Goal: Task Accomplishment & Management: Manage account settings

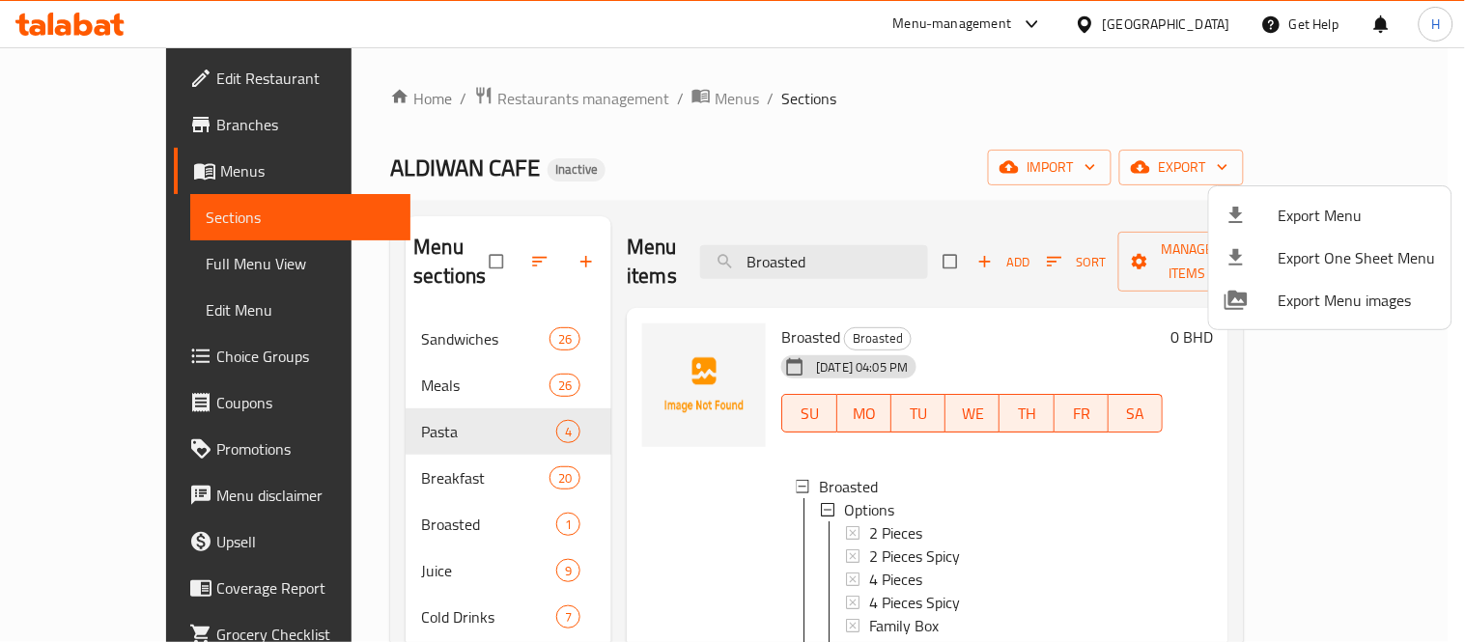
click at [1300, 218] on span "Export Menu" at bounding box center [1357, 215] width 157 height 23
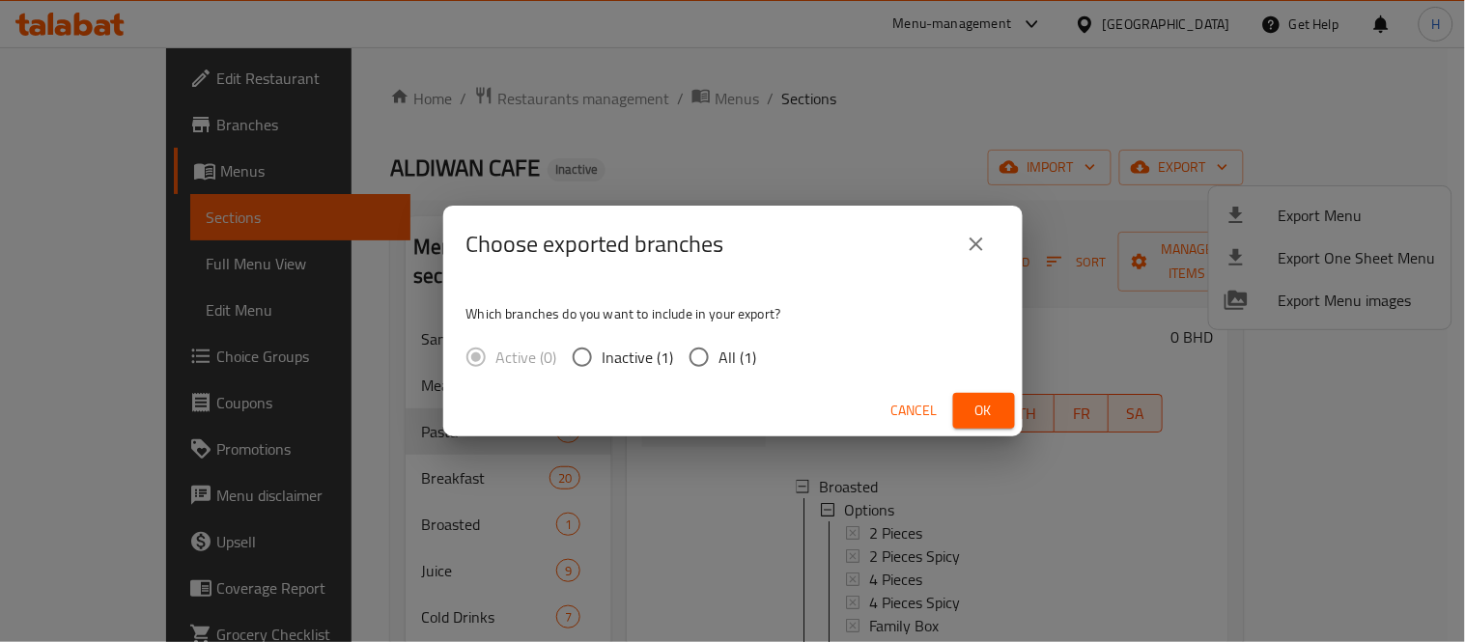
click at [713, 357] on input "All (1)" at bounding box center [699, 357] width 41 height 41
radio input "true"
click at [972, 407] on span "Ok" at bounding box center [984, 411] width 31 height 24
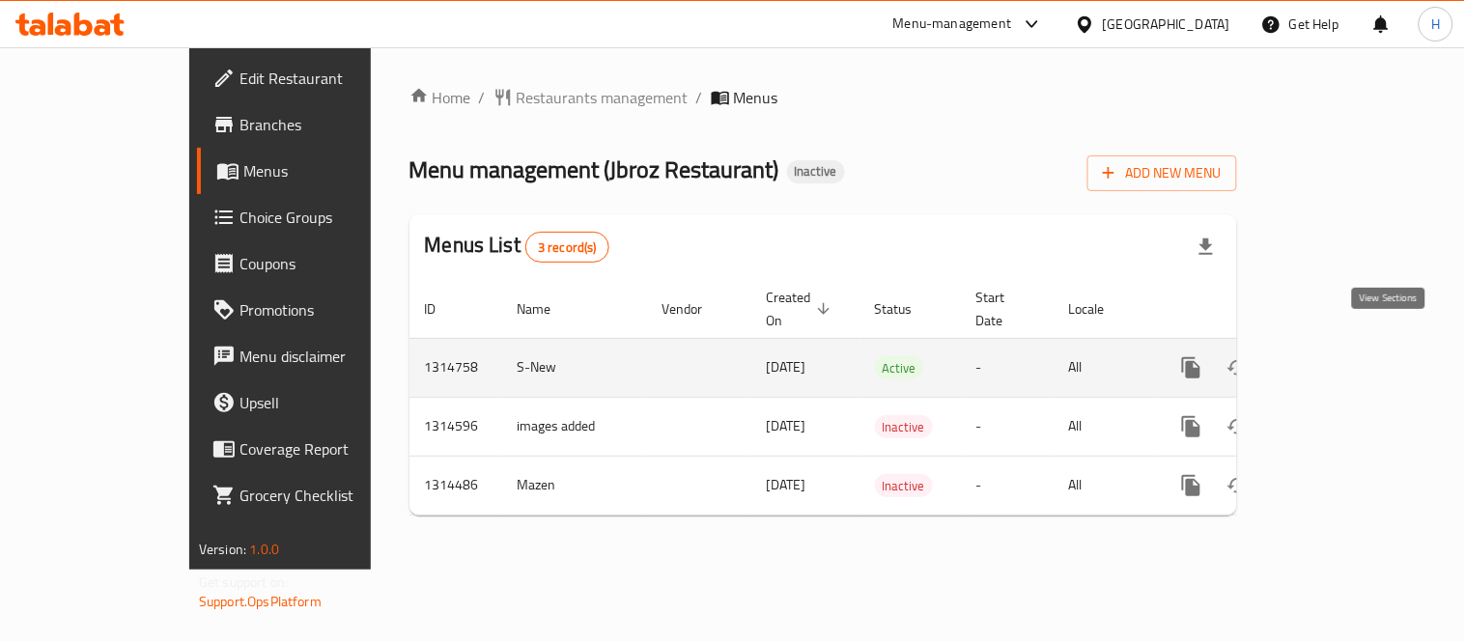
click at [1343, 356] on icon "enhanced table" at bounding box center [1331, 367] width 23 height 23
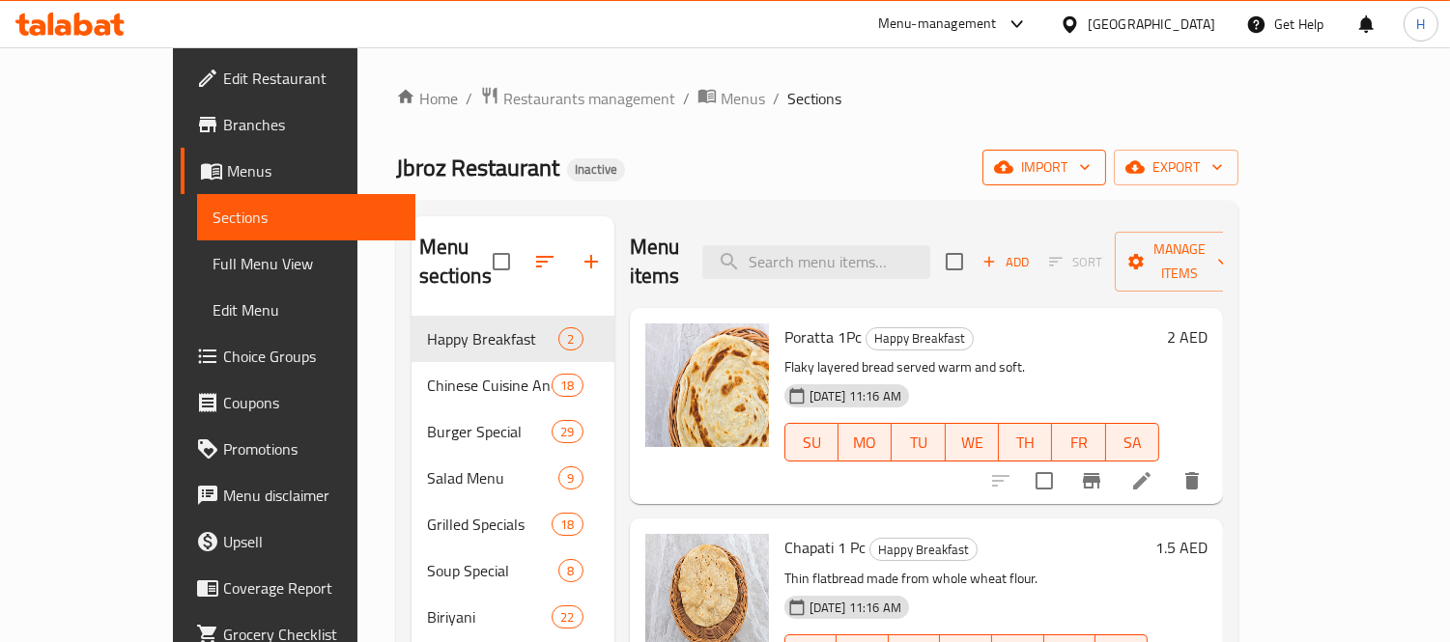
click at [1013, 167] on icon "button" at bounding box center [1003, 166] width 19 height 19
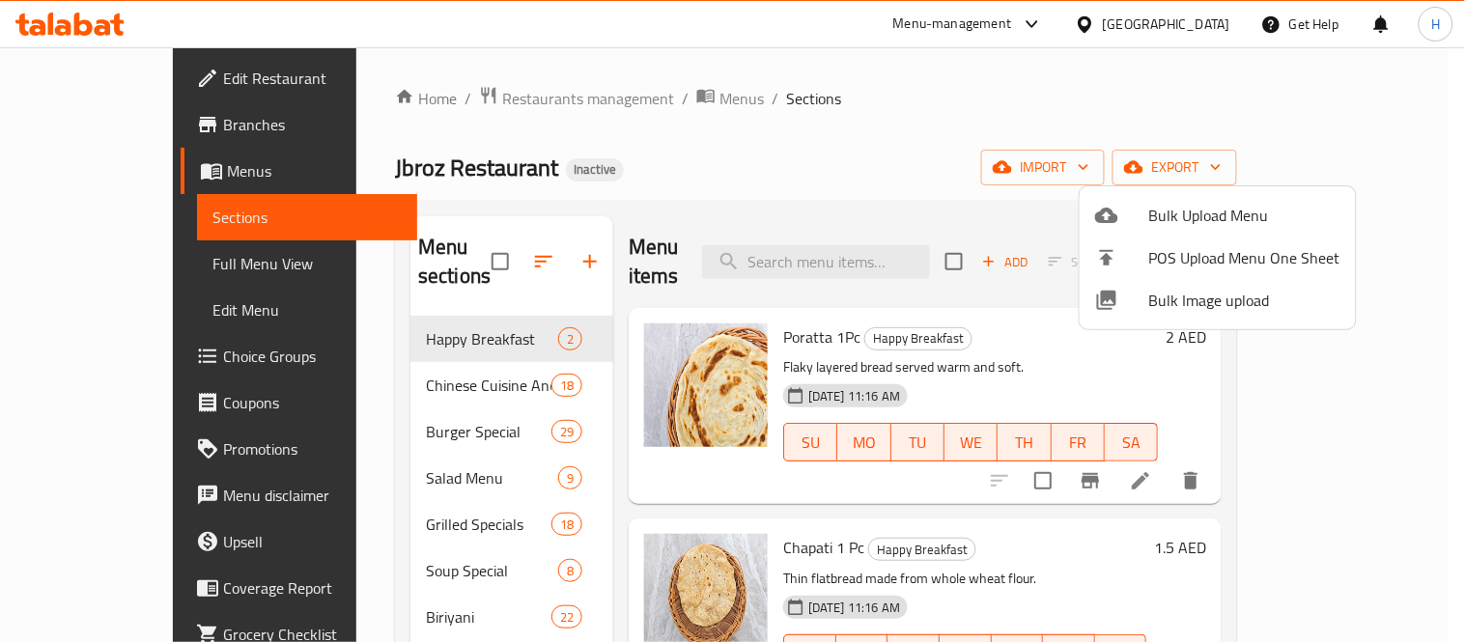
click at [1183, 307] on span "Bulk Image upload" at bounding box center [1245, 300] width 191 height 23
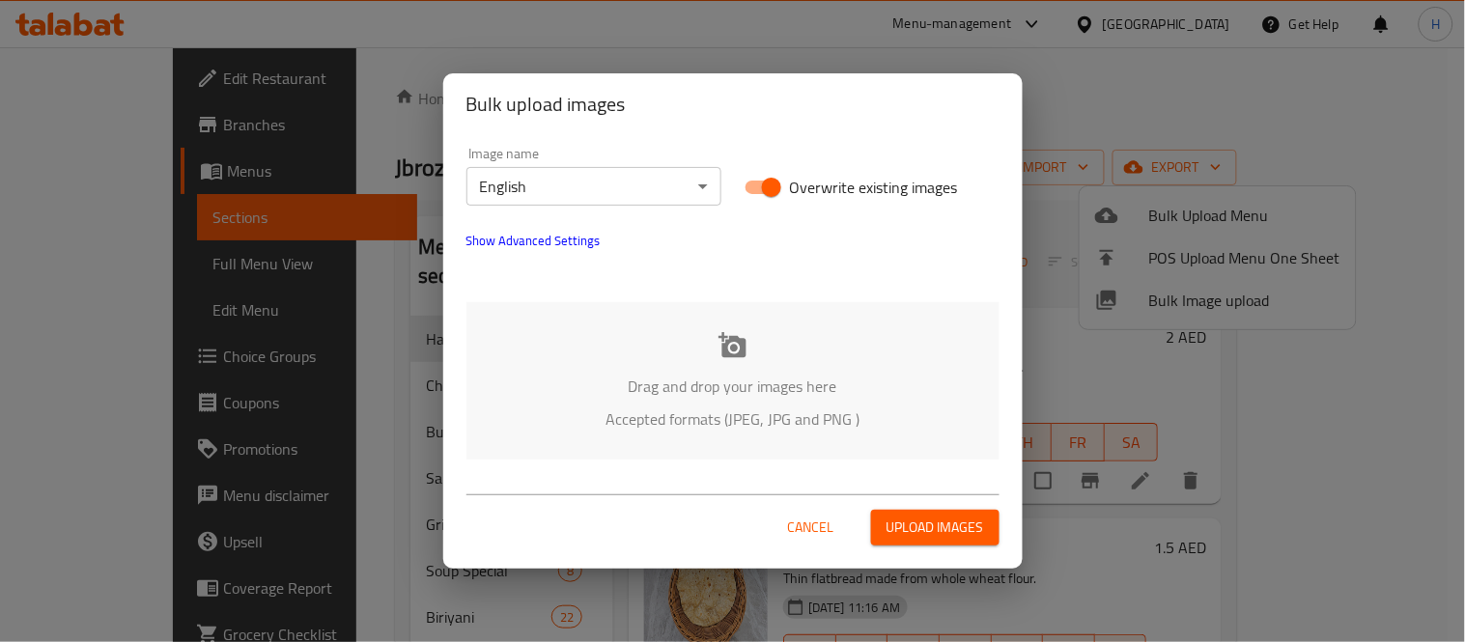
click at [765, 190] on input "Overwrite existing images" at bounding box center [772, 187] width 110 height 37
checkbox input "false"
click at [728, 375] on p "Drag and drop your images here" at bounding box center [733, 386] width 475 height 23
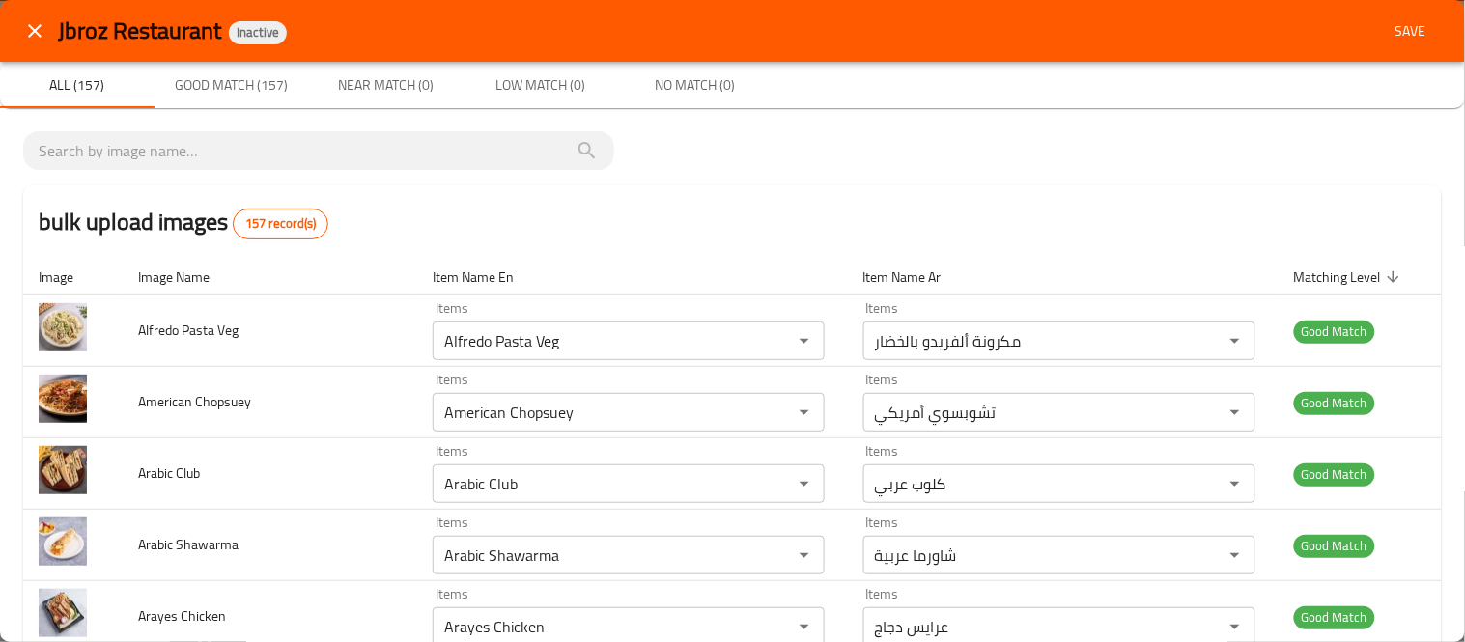
click at [1388, 36] on span "Save" at bounding box center [1411, 31] width 46 height 24
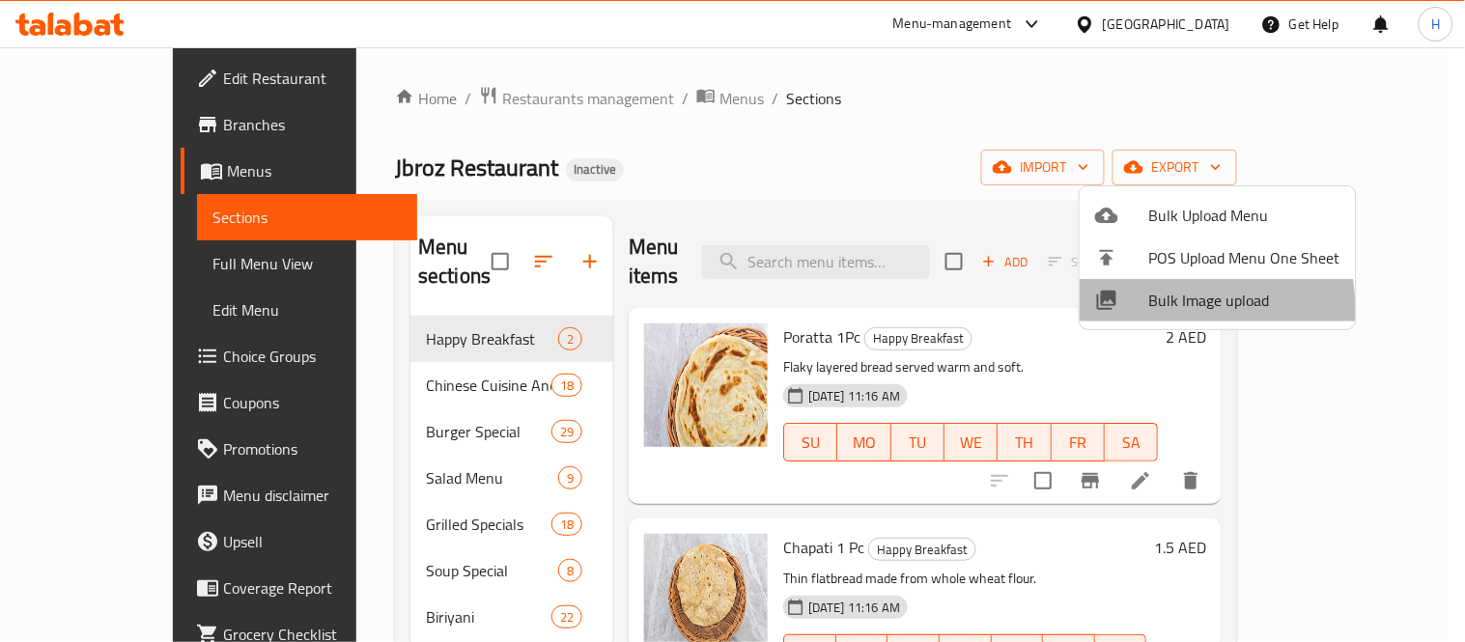
click at [1147, 309] on div at bounding box center [1122, 300] width 54 height 23
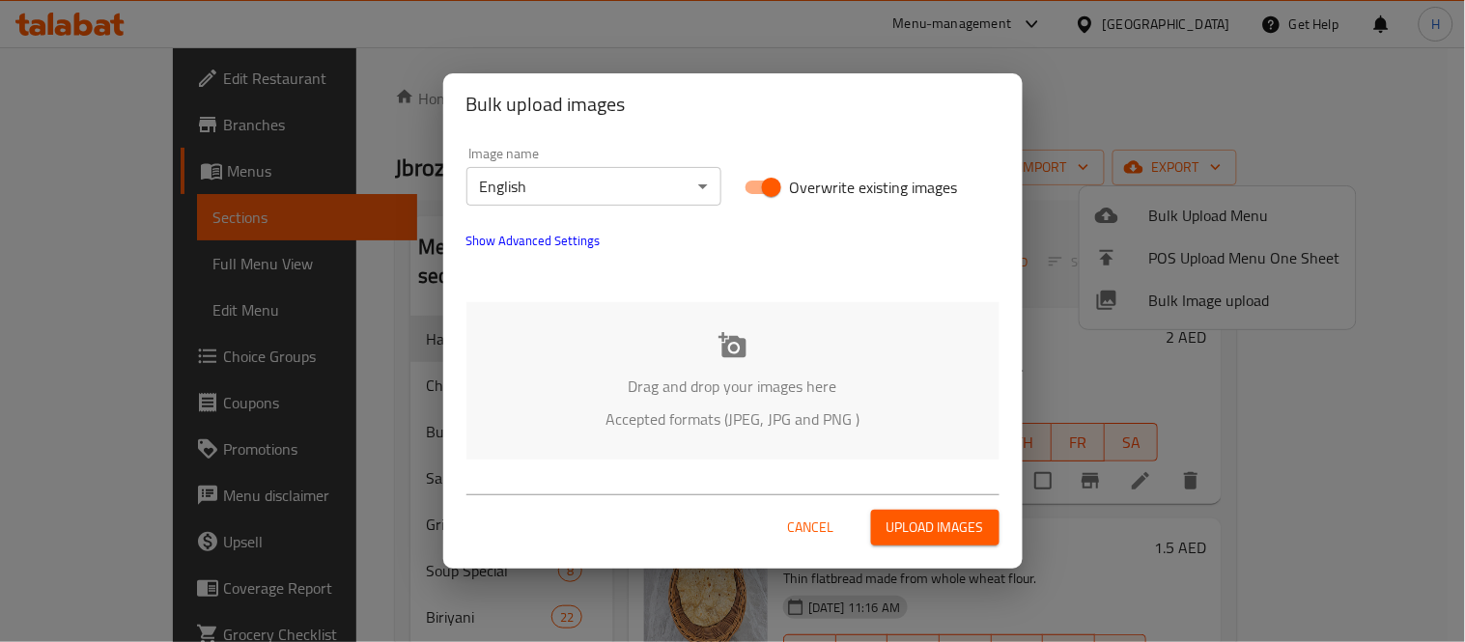
click at [761, 180] on input "Overwrite existing images" at bounding box center [772, 187] width 110 height 37
checkbox input "false"
click at [774, 401] on div "Drag and drop your images here Accepted formats (JPEG, JPG and PNG )" at bounding box center [733, 380] width 533 height 157
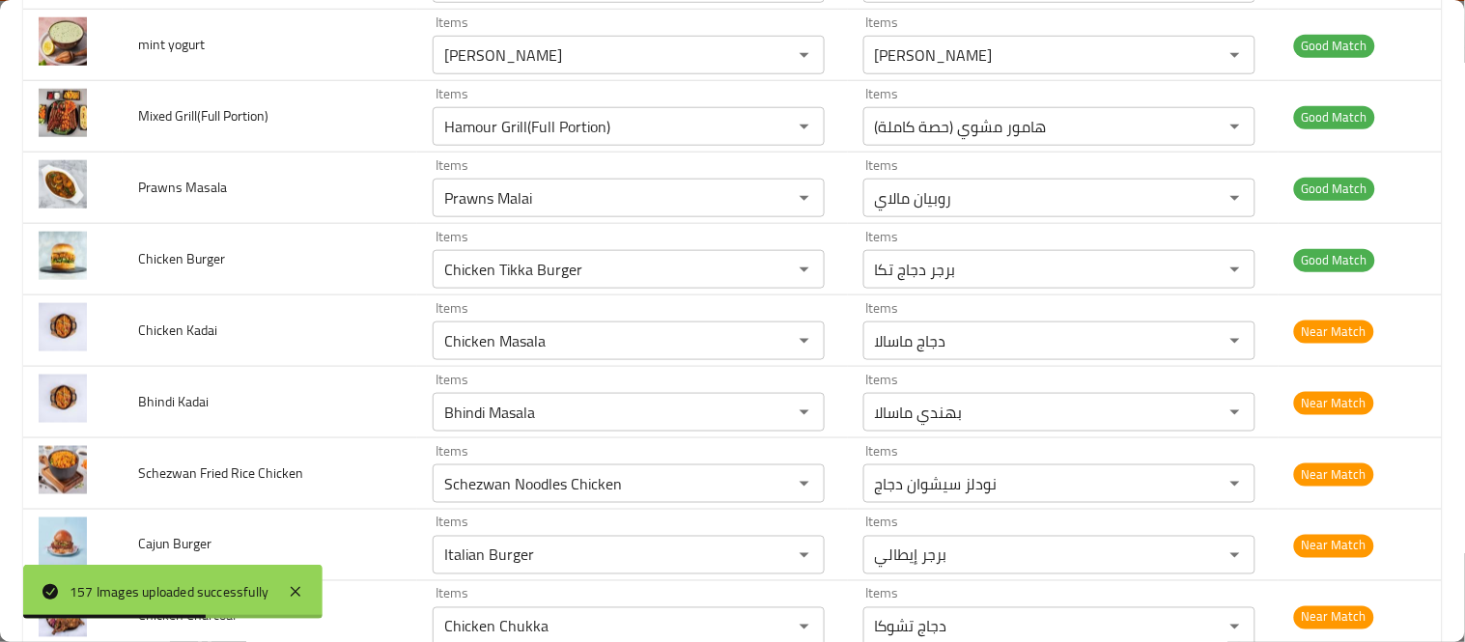
scroll to position [322, 0]
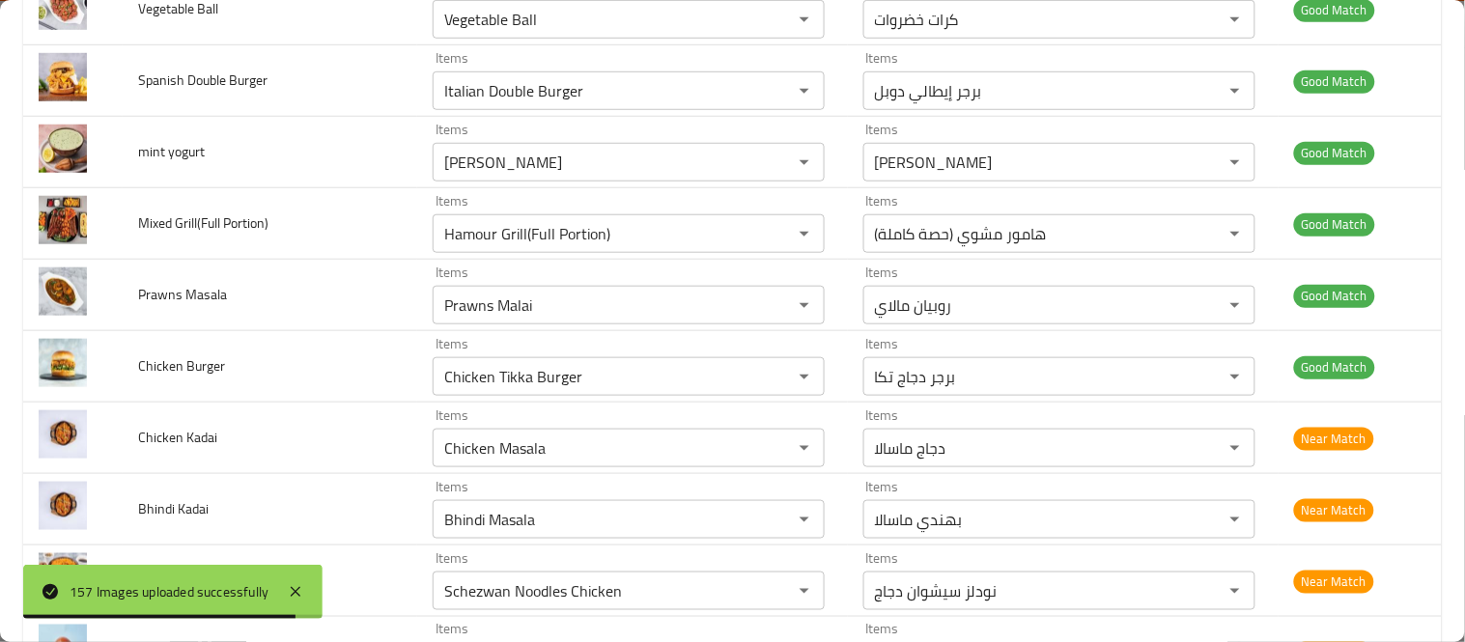
click at [567, 241] on Portion\) "Hamour Grill(Full Portion)" at bounding box center [601, 233] width 324 height 27
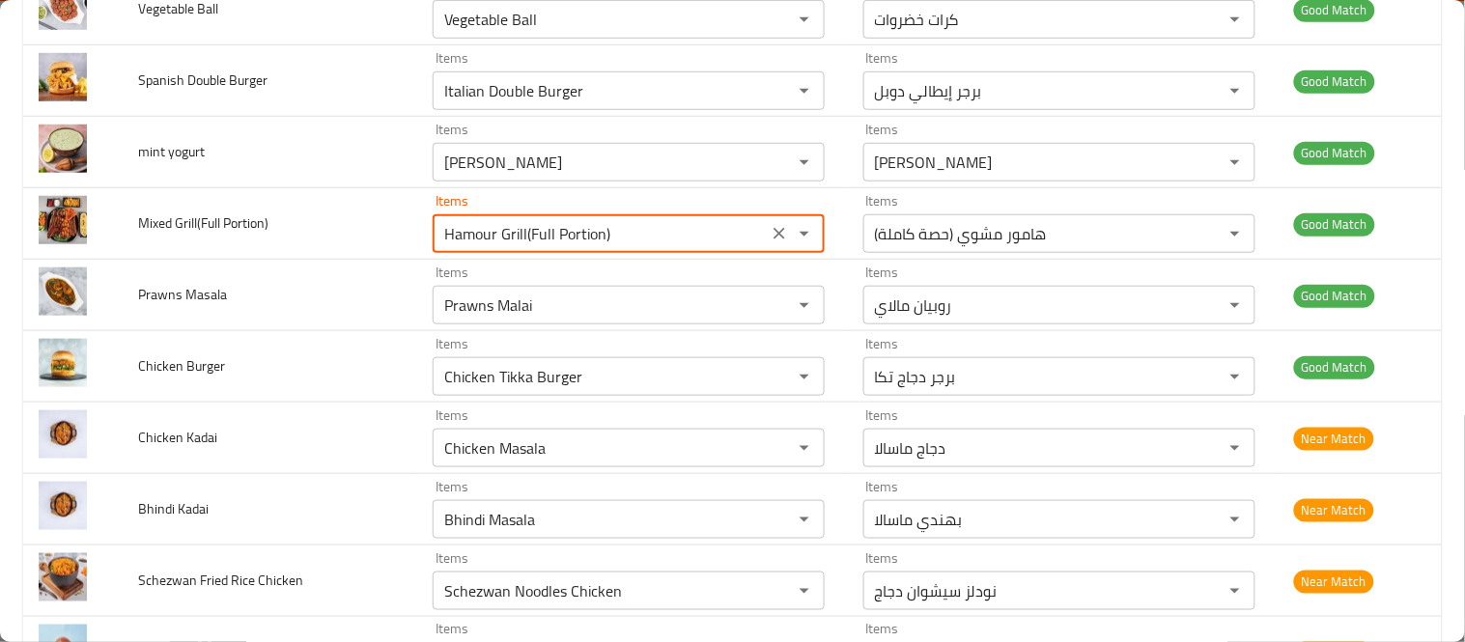
scroll to position [0, 0]
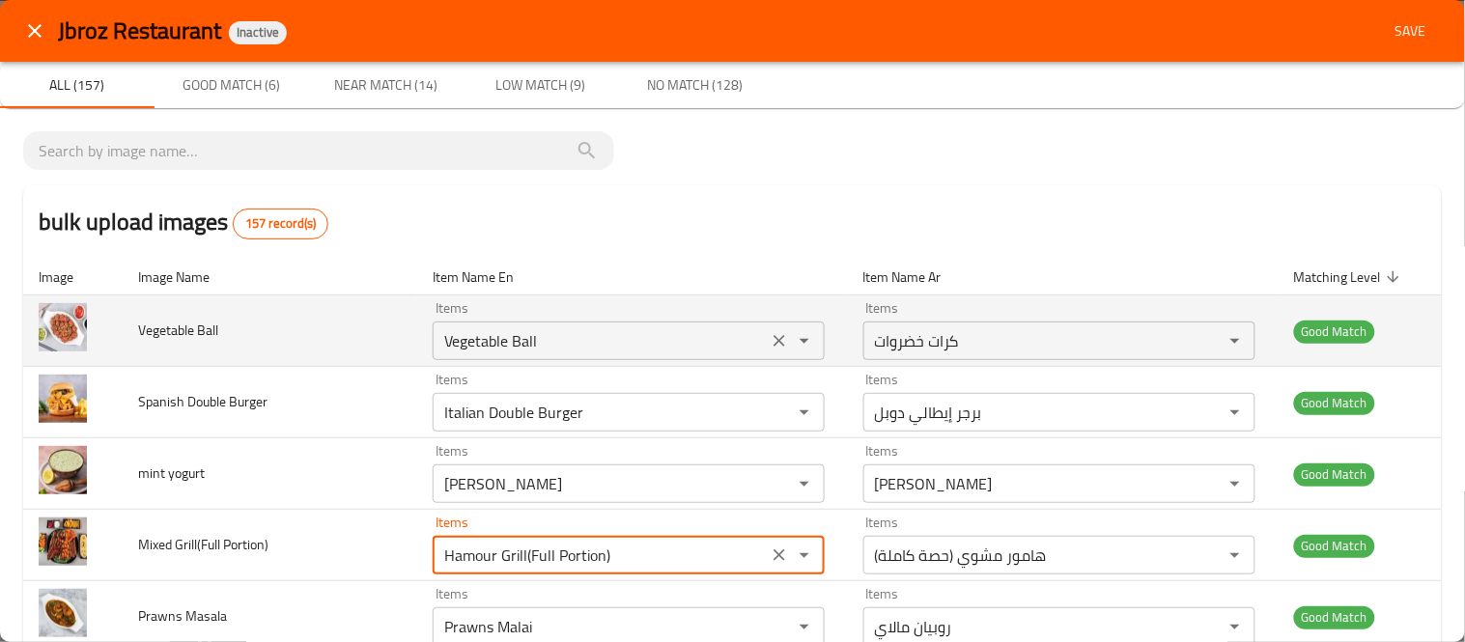
click at [467, 341] on Ball "Vegetable Ball" at bounding box center [601, 340] width 324 height 27
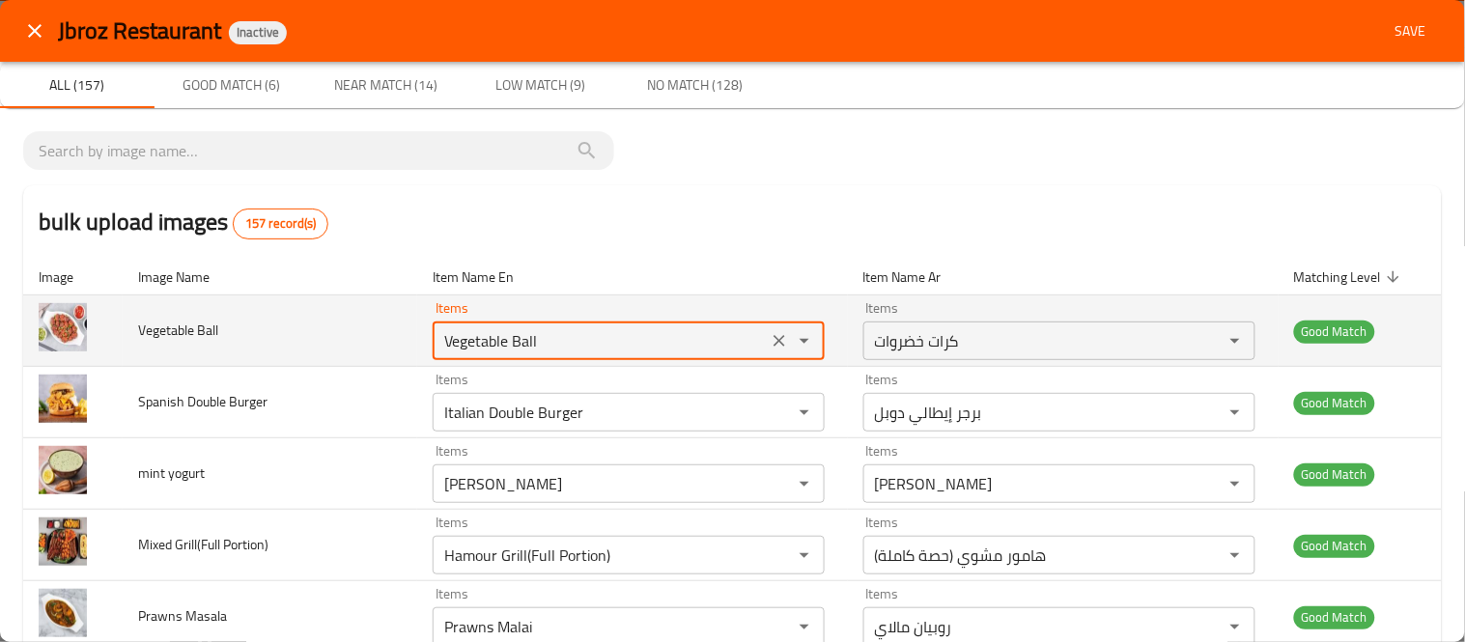
click at [467, 341] on Ball "Vegetable Ball" at bounding box center [601, 340] width 324 height 27
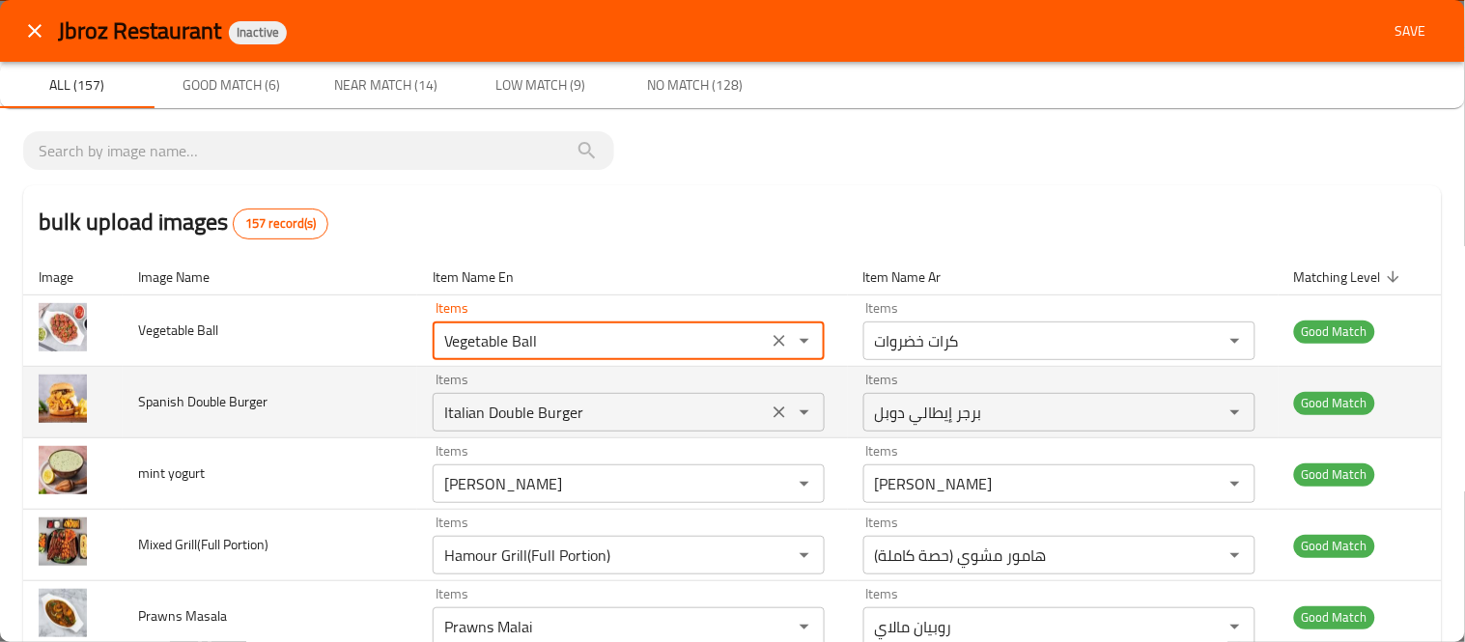
click at [487, 397] on div "Italian Double Burger Items" at bounding box center [629, 412] width 392 height 39
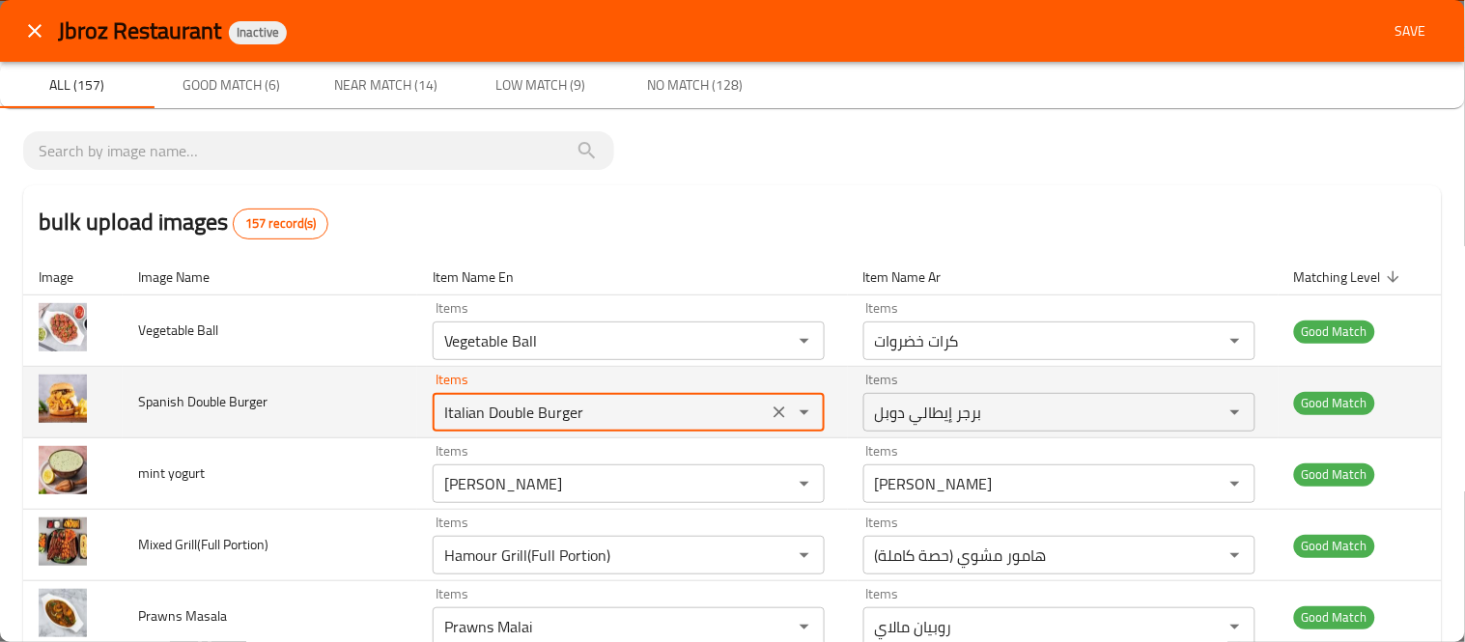
click at [186, 382] on td "Spanish Double Burger" at bounding box center [270, 402] width 295 height 71
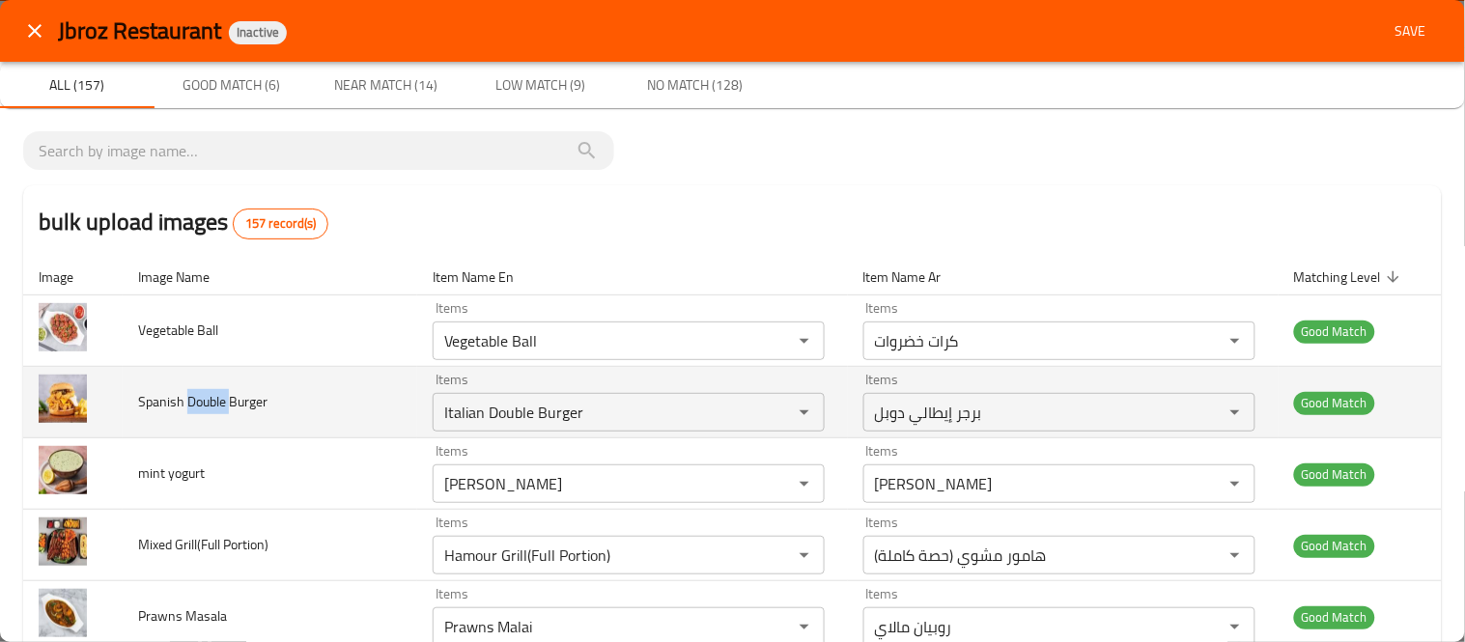
click at [186, 382] on td "Spanish Double Burger" at bounding box center [270, 402] width 295 height 71
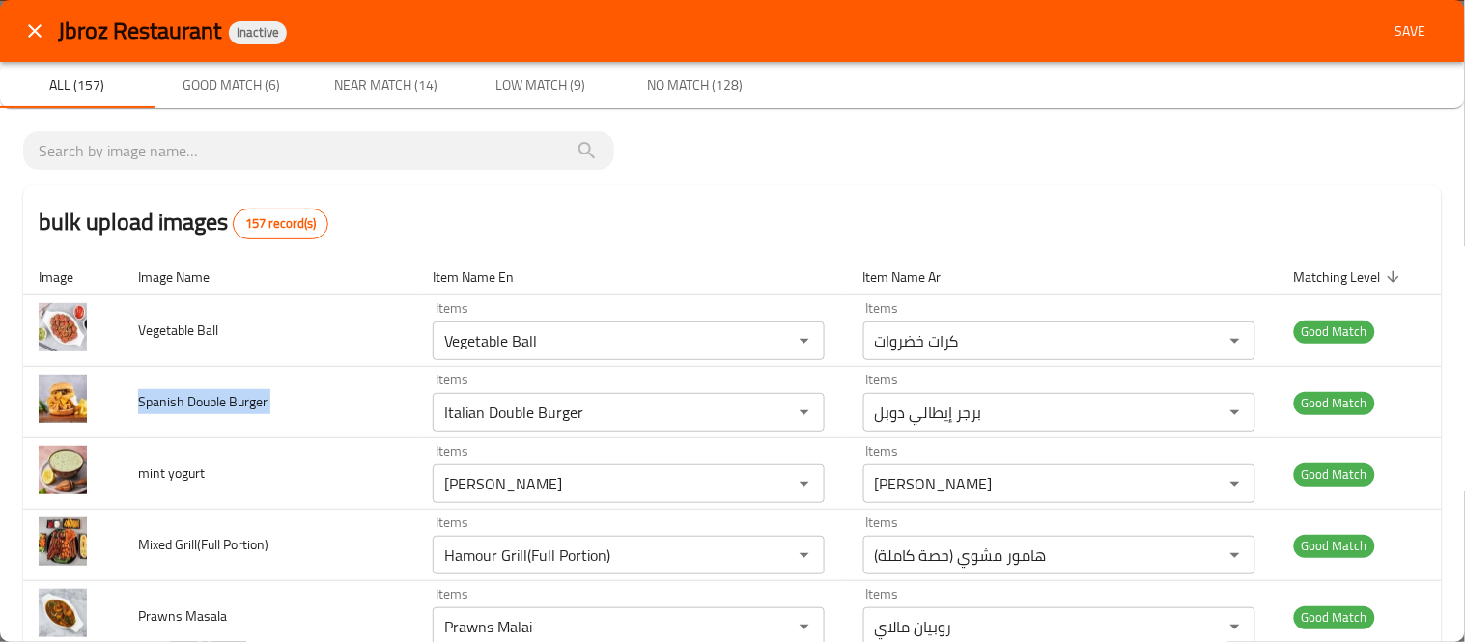
copy span "Spanish Double Burger"
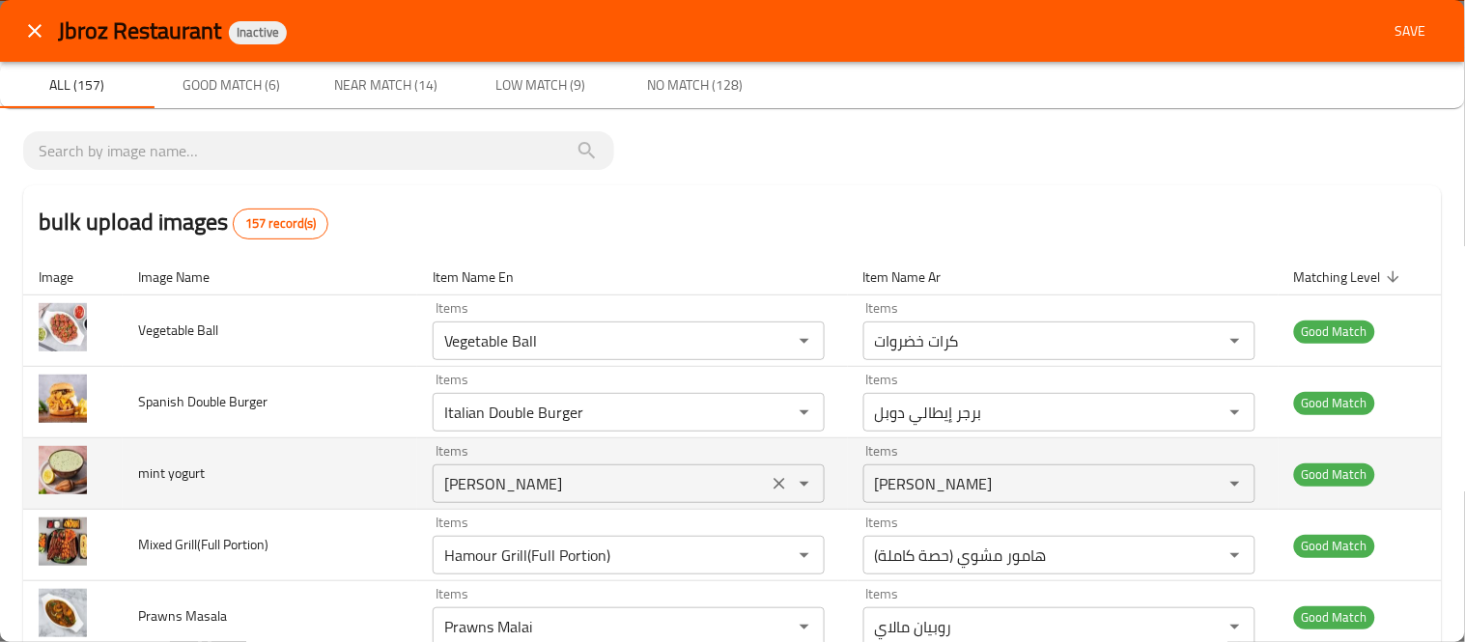
click at [471, 475] on yogurt "Mango Yogurt" at bounding box center [601, 483] width 324 height 27
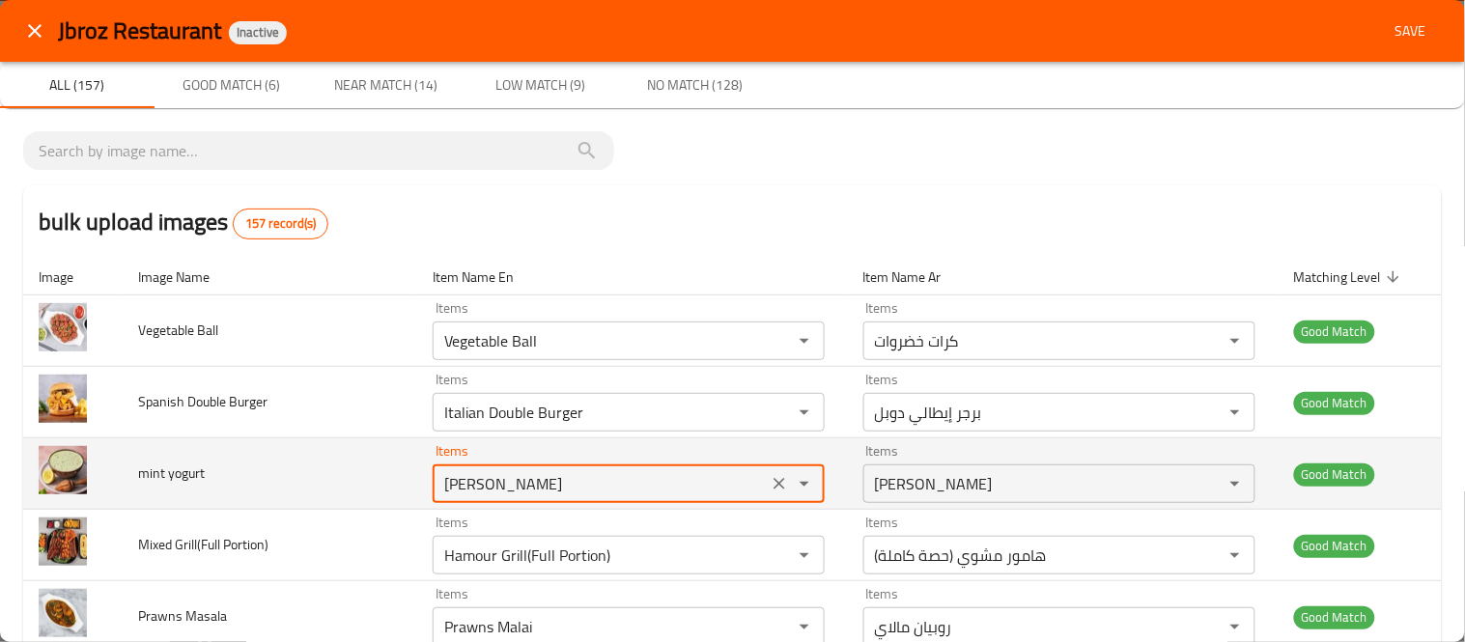
click at [471, 475] on yogurt "Mango Yogurt" at bounding box center [601, 483] width 324 height 27
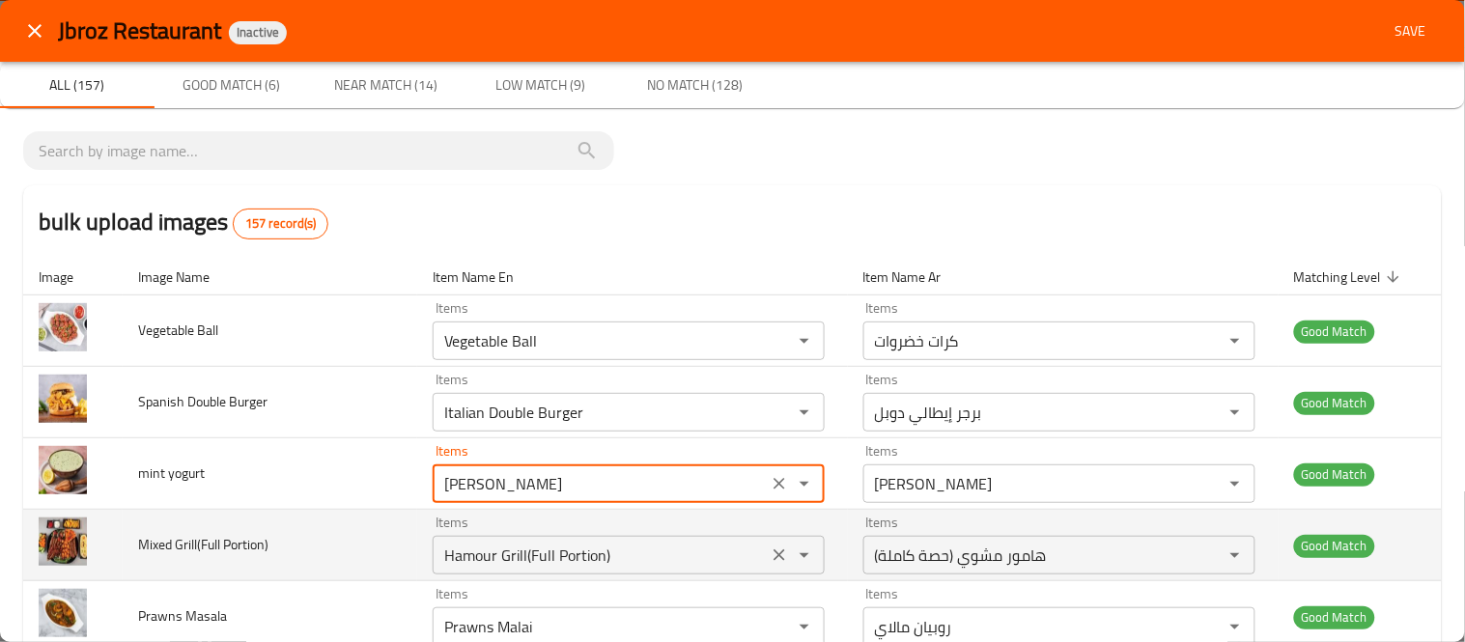
click at [465, 548] on Portion\) "Hamour Grill(Full Portion)" at bounding box center [601, 555] width 324 height 27
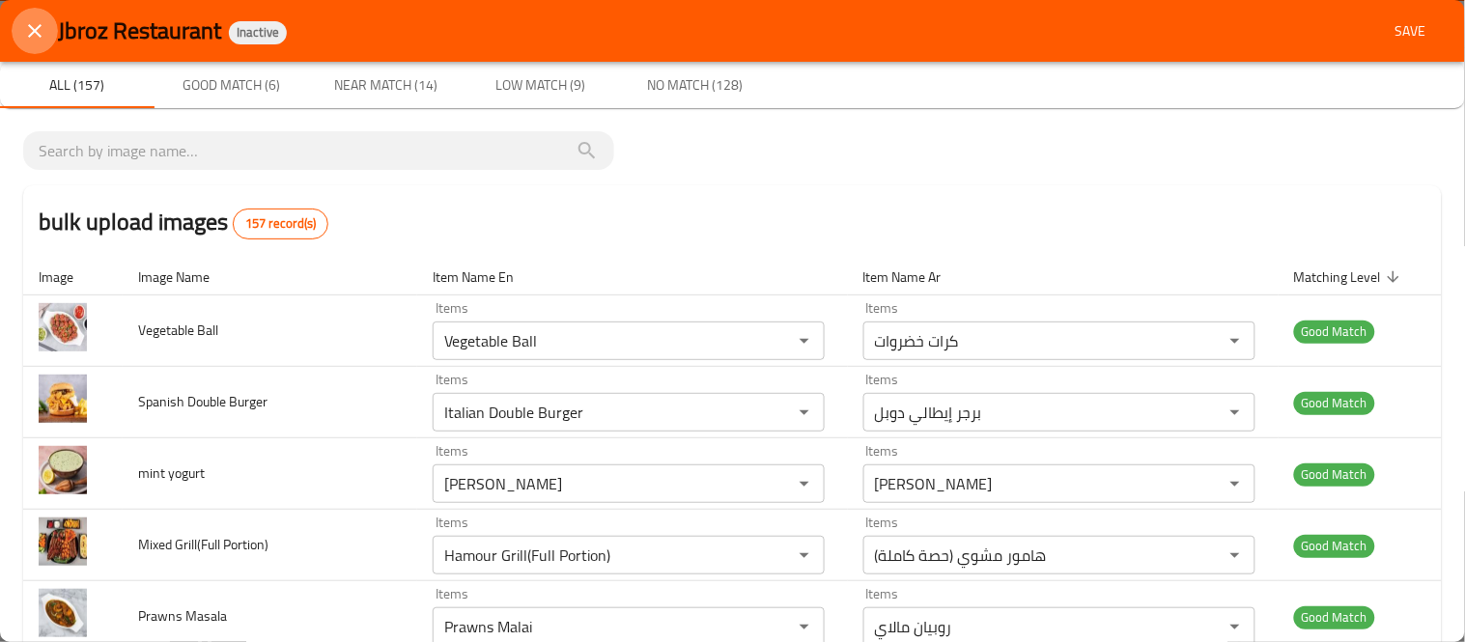
click at [46, 35] on button "close" at bounding box center [35, 31] width 46 height 46
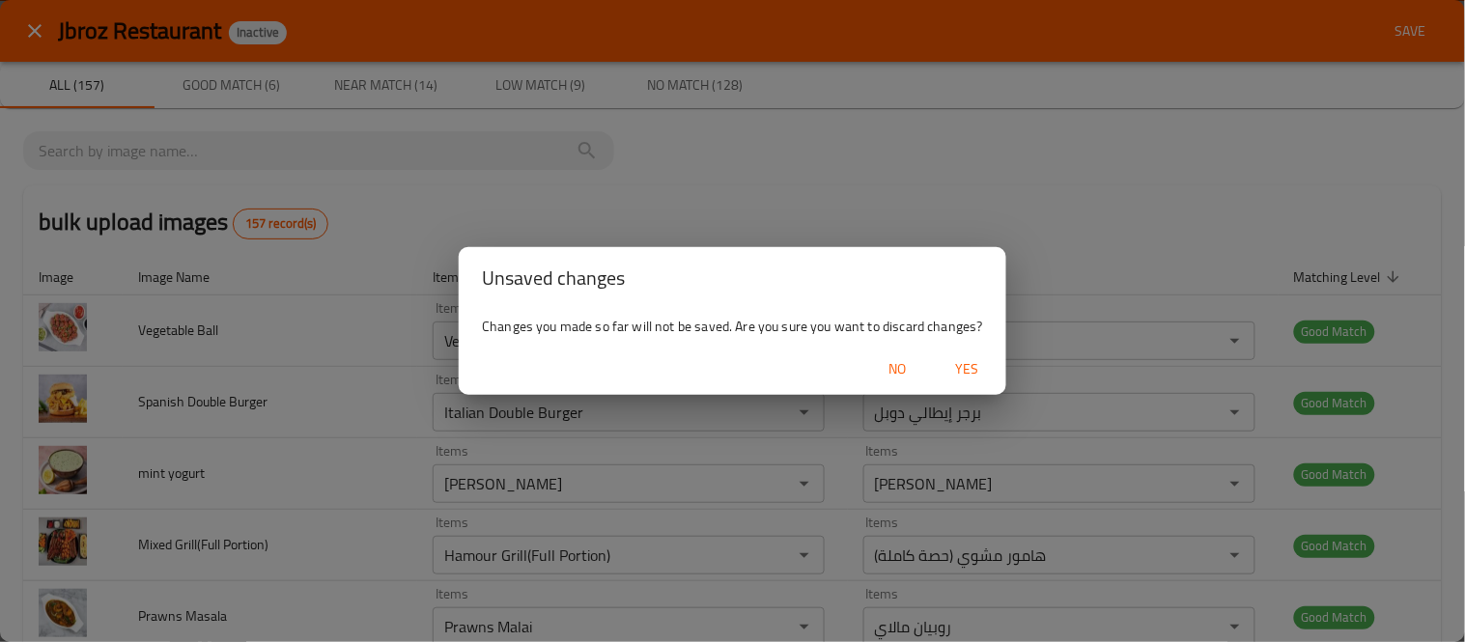
click at [954, 362] on span "Yes" at bounding box center [968, 369] width 46 height 24
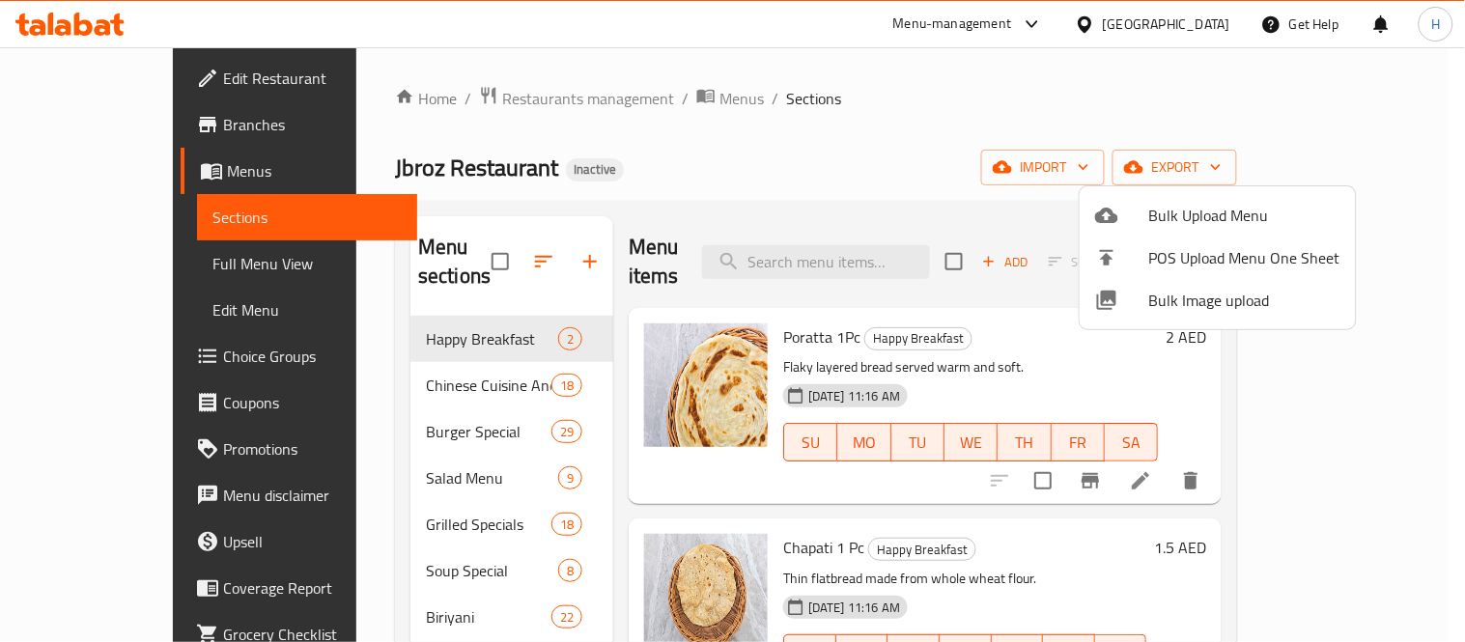
click at [817, 159] on div at bounding box center [732, 321] width 1465 height 642
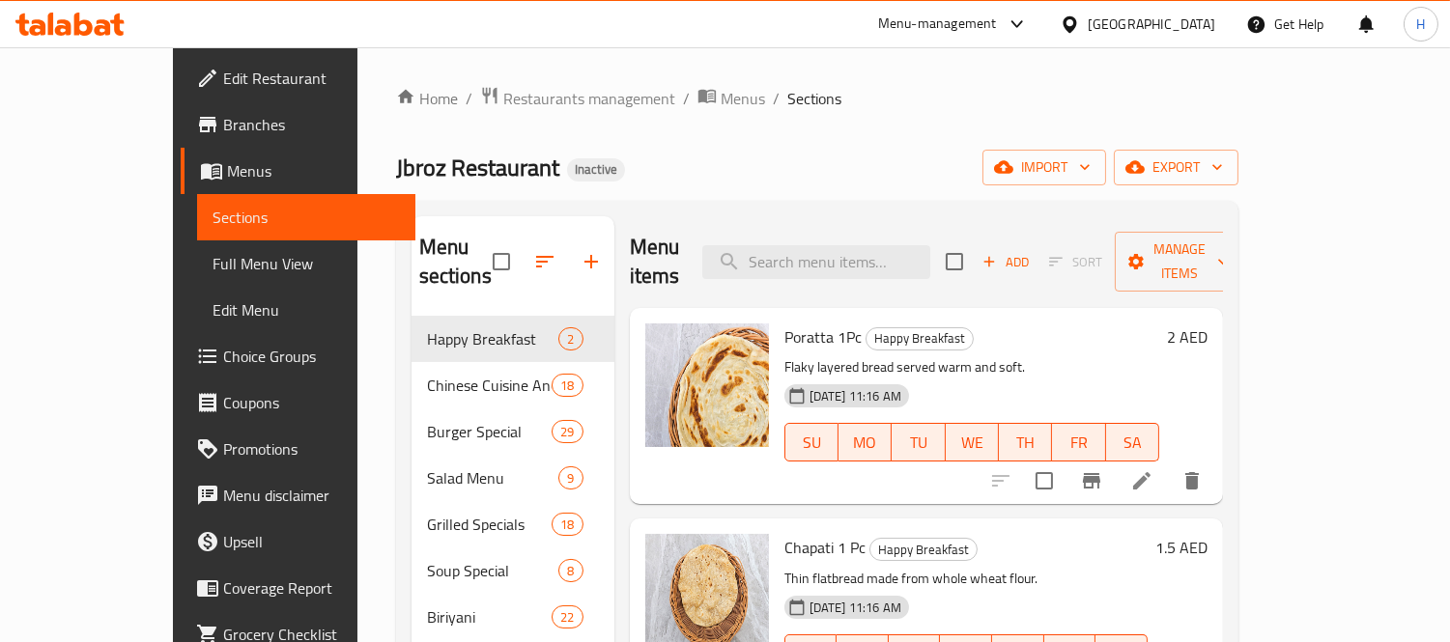
click at [197, 281] on link "Full Menu View" at bounding box center [306, 264] width 218 height 46
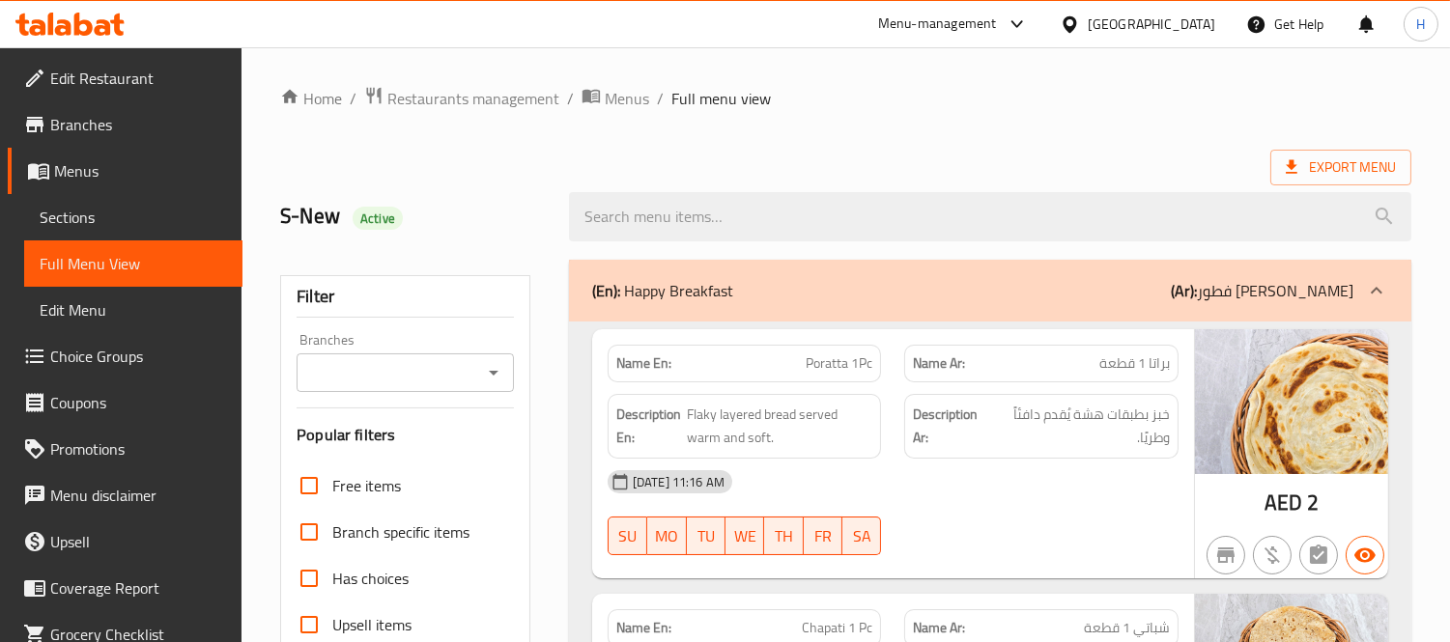
scroll to position [322, 0]
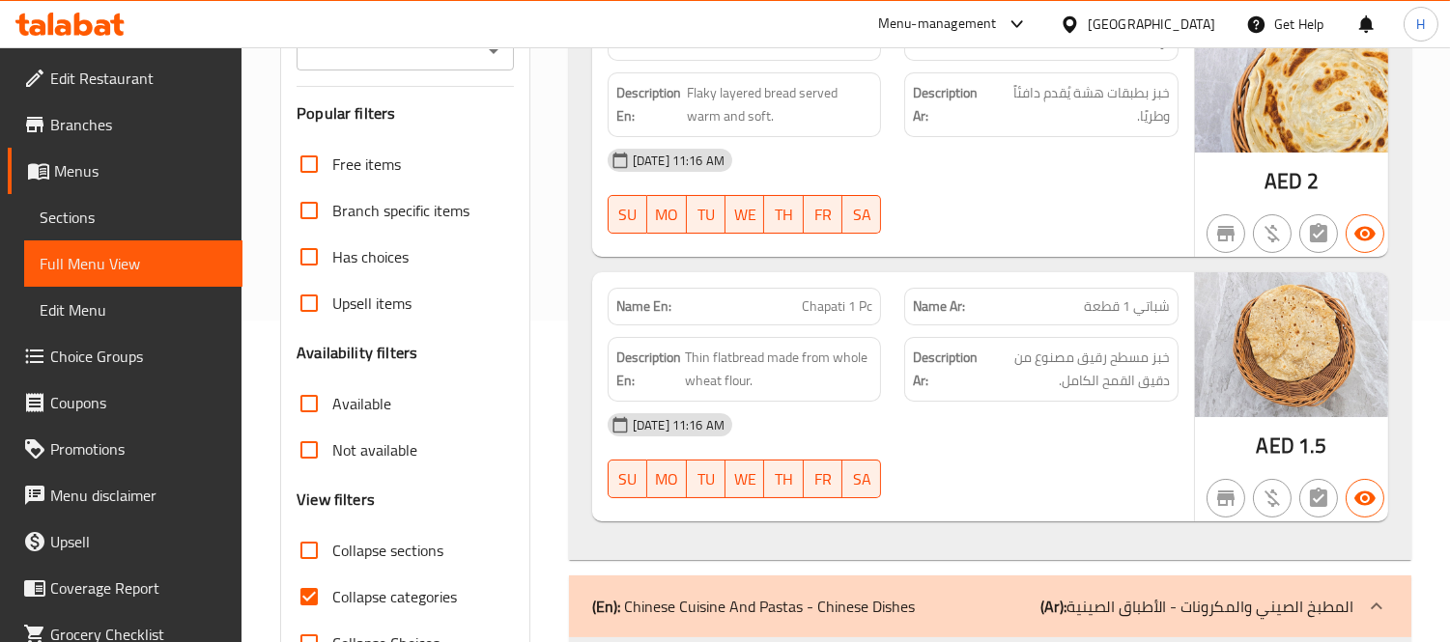
click at [363, 605] on span "Collapse categories" at bounding box center [394, 596] width 125 height 23
click at [332, 605] on input "Collapse categories" at bounding box center [309, 597] width 46 height 46
checkbox input "false"
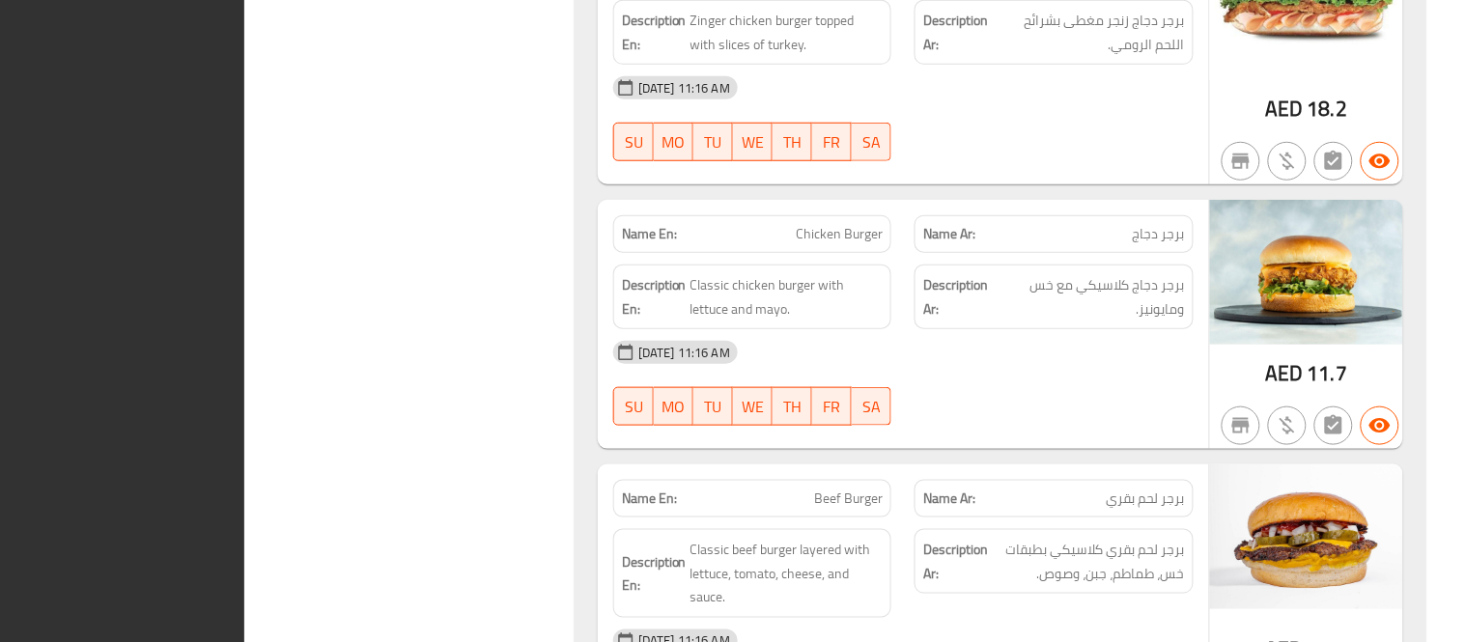
scroll to position [0, 0]
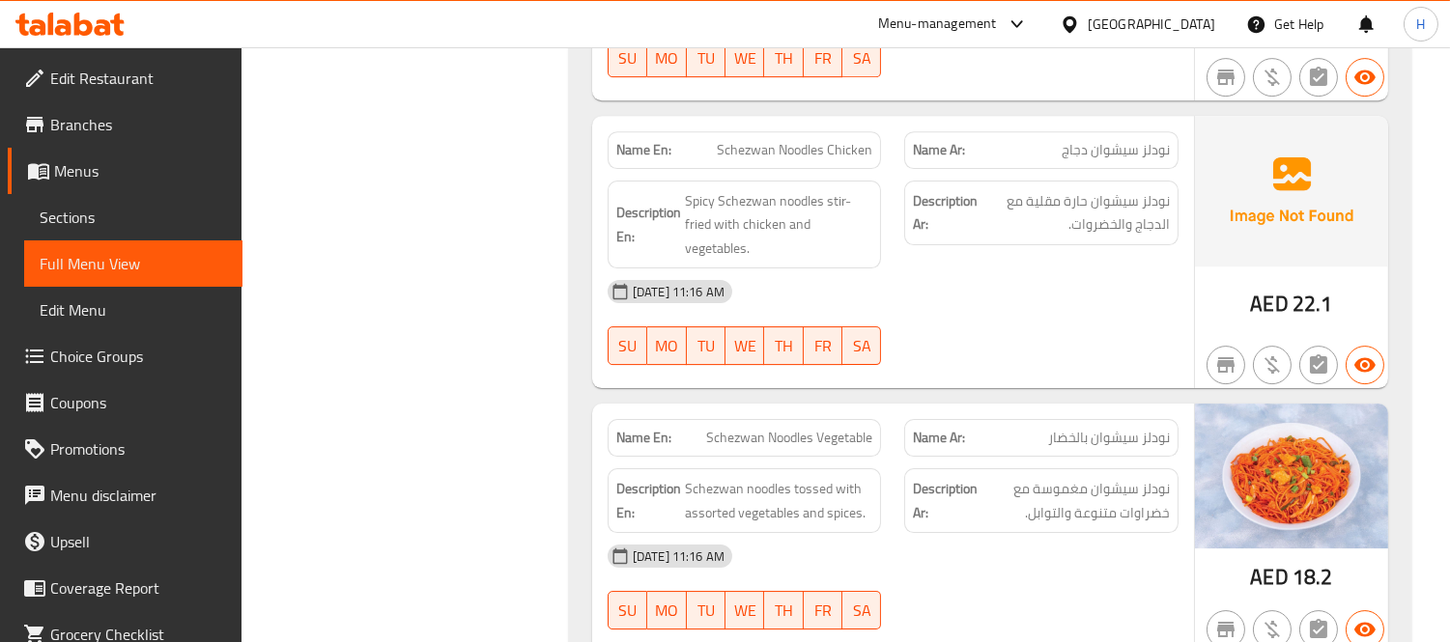
click at [1128, 35] on div "United Arab Emirates" at bounding box center [1137, 24] width 186 height 46
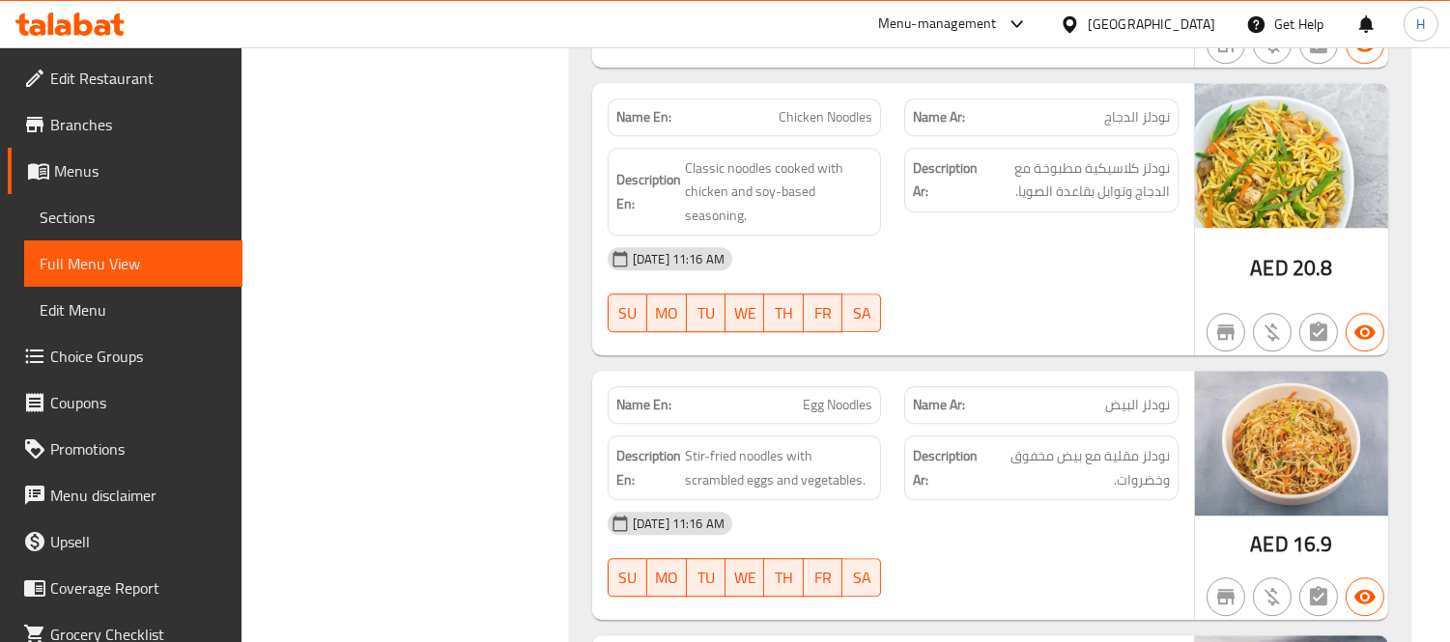
scroll to position [74796, 0]
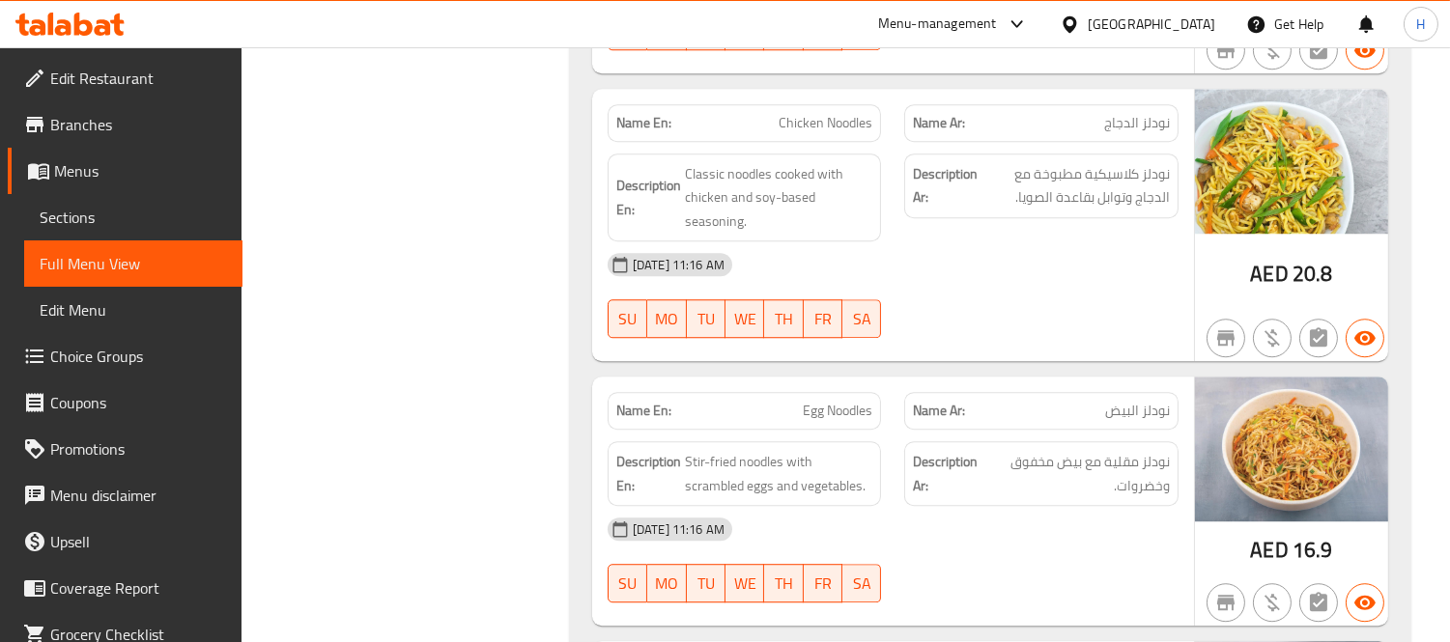
click at [139, 88] on span "Edit Restaurant" at bounding box center [138, 78] width 177 height 23
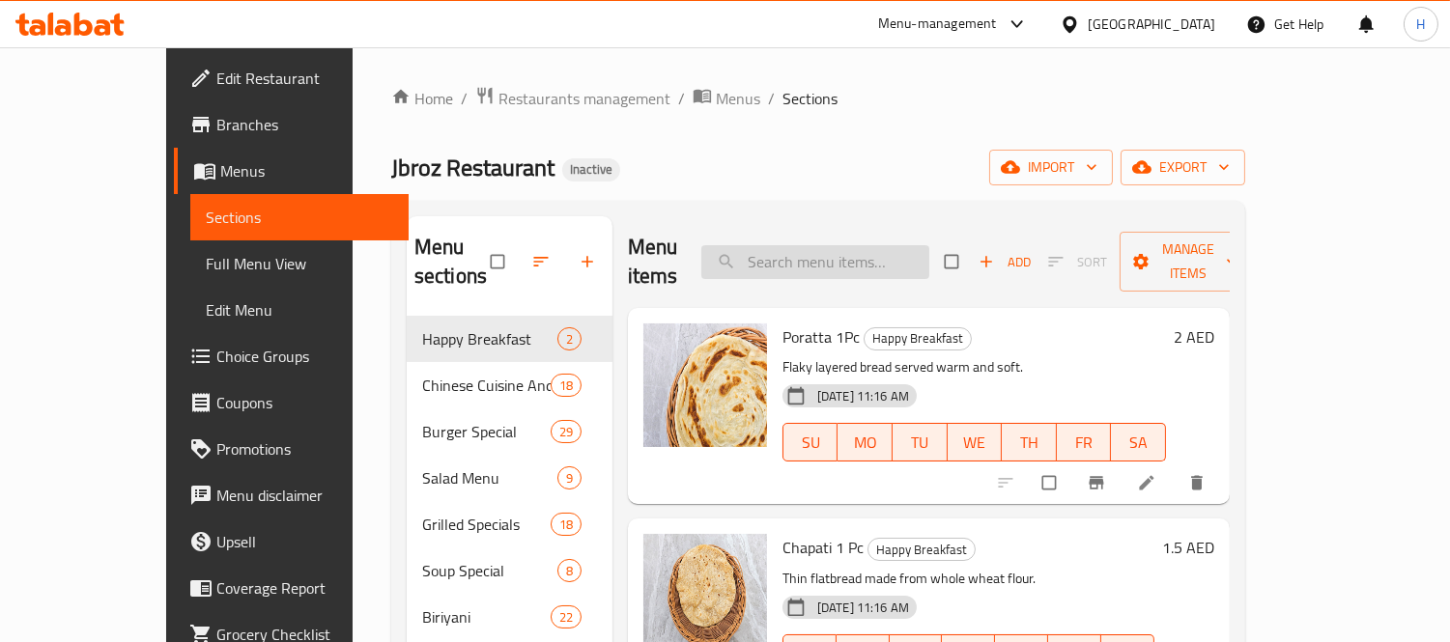
click at [836, 245] on input "search" at bounding box center [815, 262] width 228 height 34
paste input "Vegetable Ball"
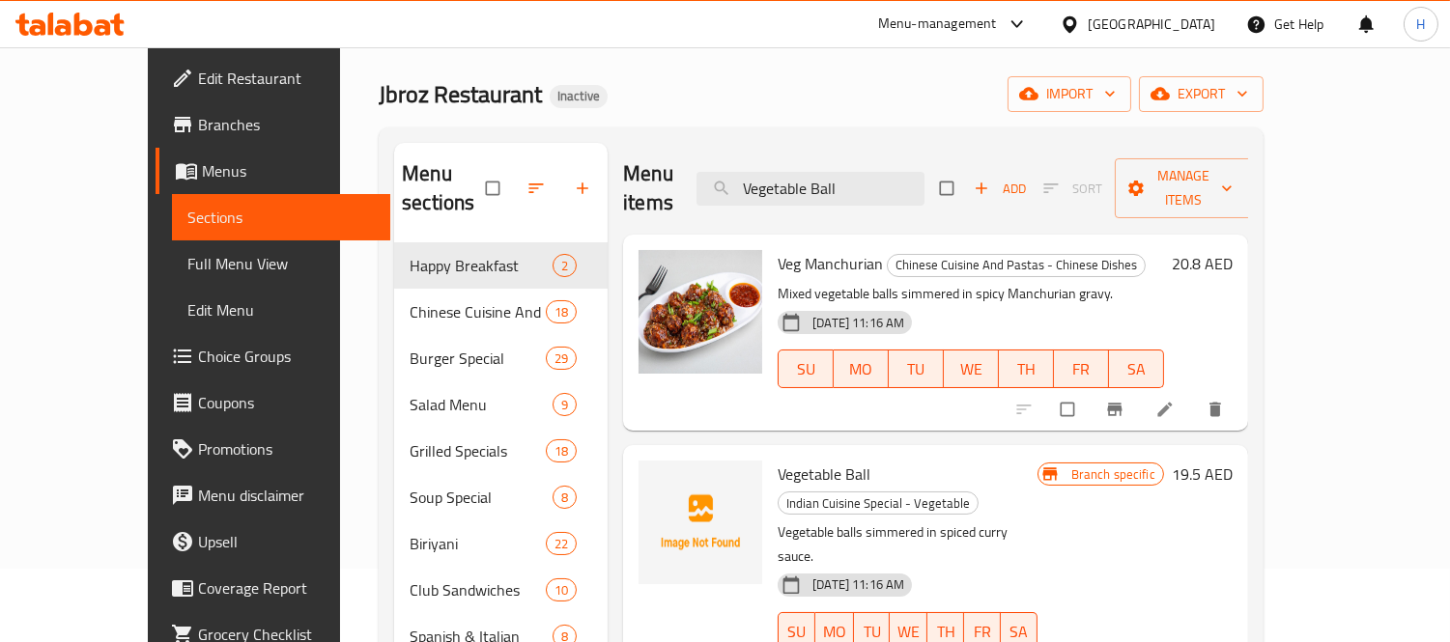
scroll to position [107, 0]
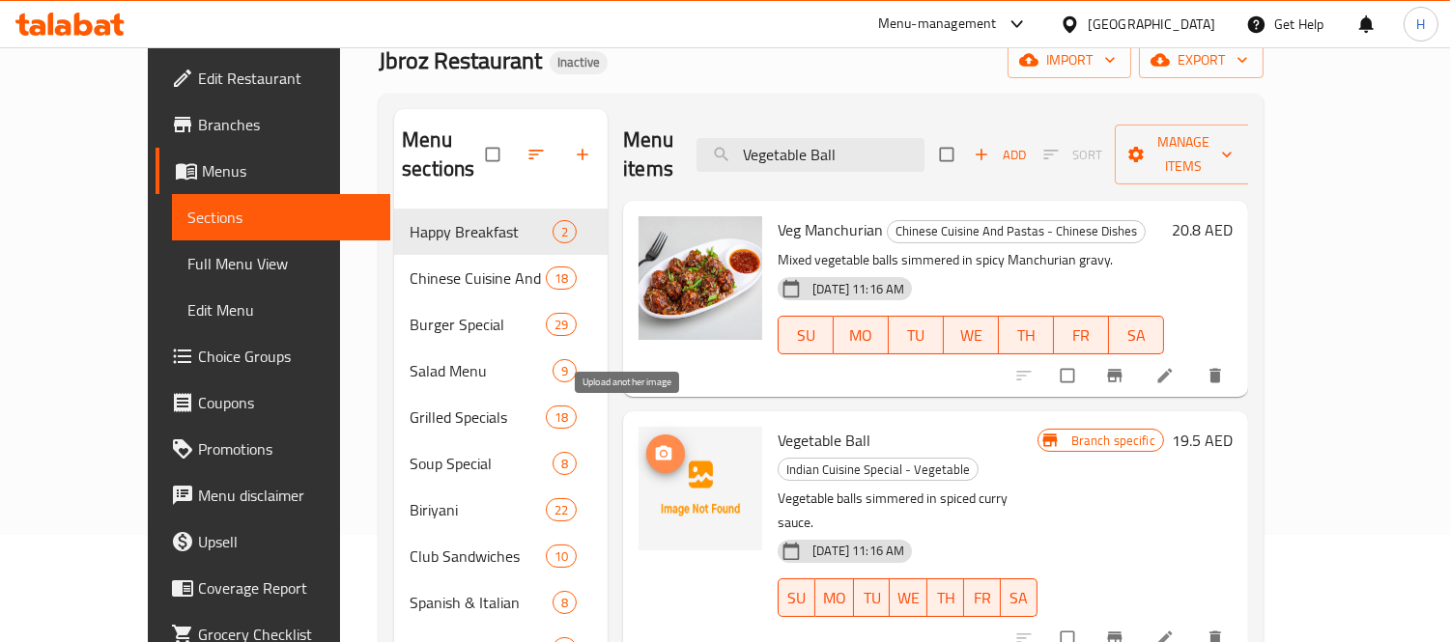
click at [646, 444] on span "upload picture" at bounding box center [665, 453] width 39 height 19
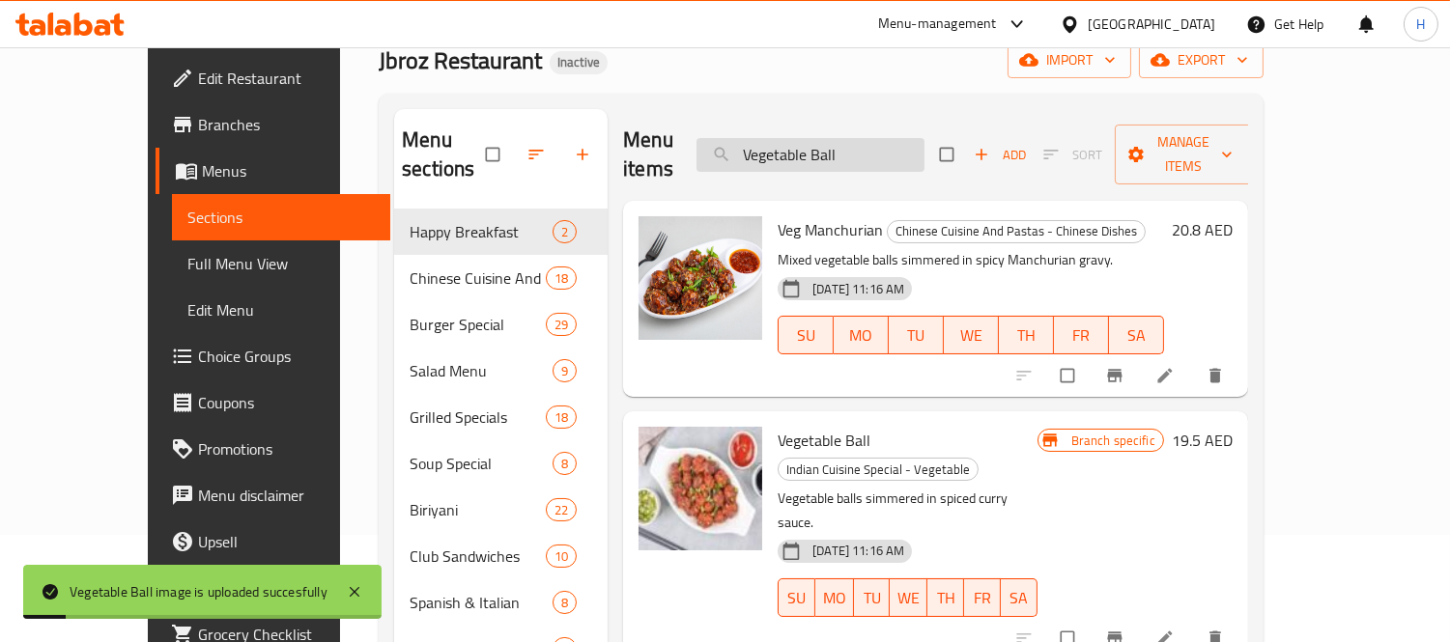
click at [854, 140] on input "Vegetable Ball" at bounding box center [810, 155] width 228 height 34
paste input "Italian Double Burger"
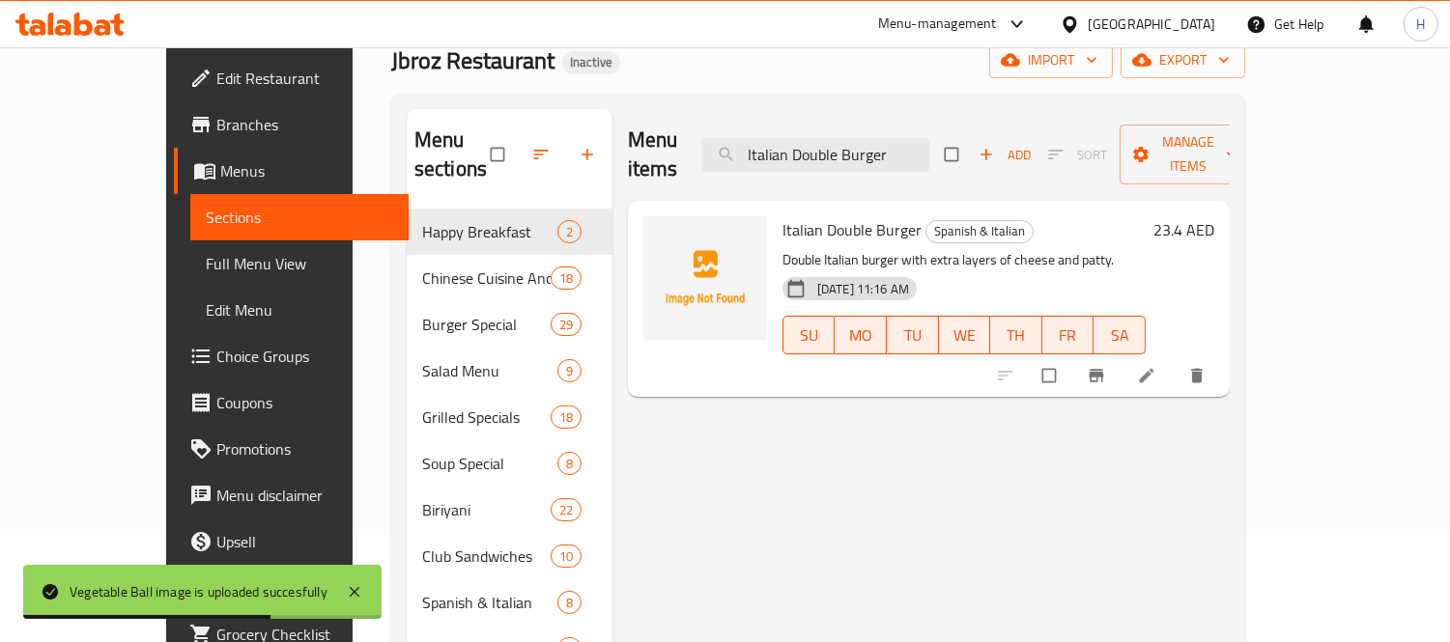
paste input "Spanish Double Burger"
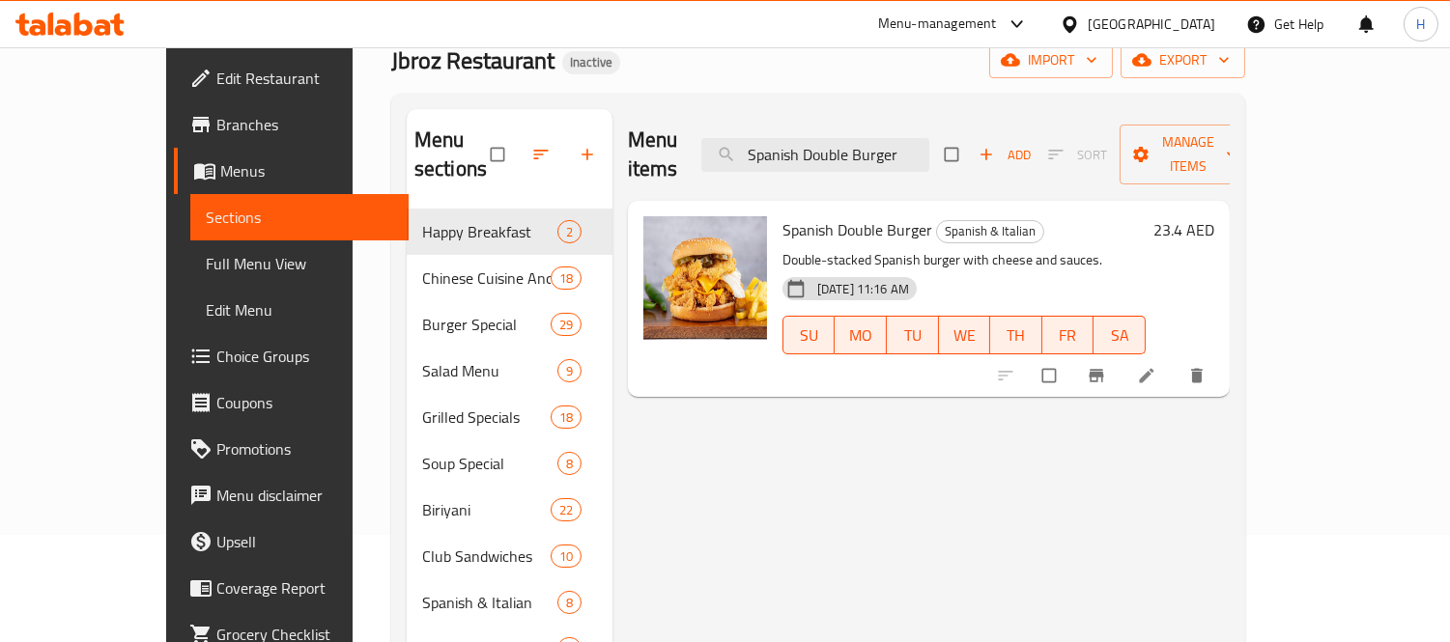
type input "Spanish Double Burger"
click at [220, 169] on span "Menus" at bounding box center [306, 170] width 173 height 23
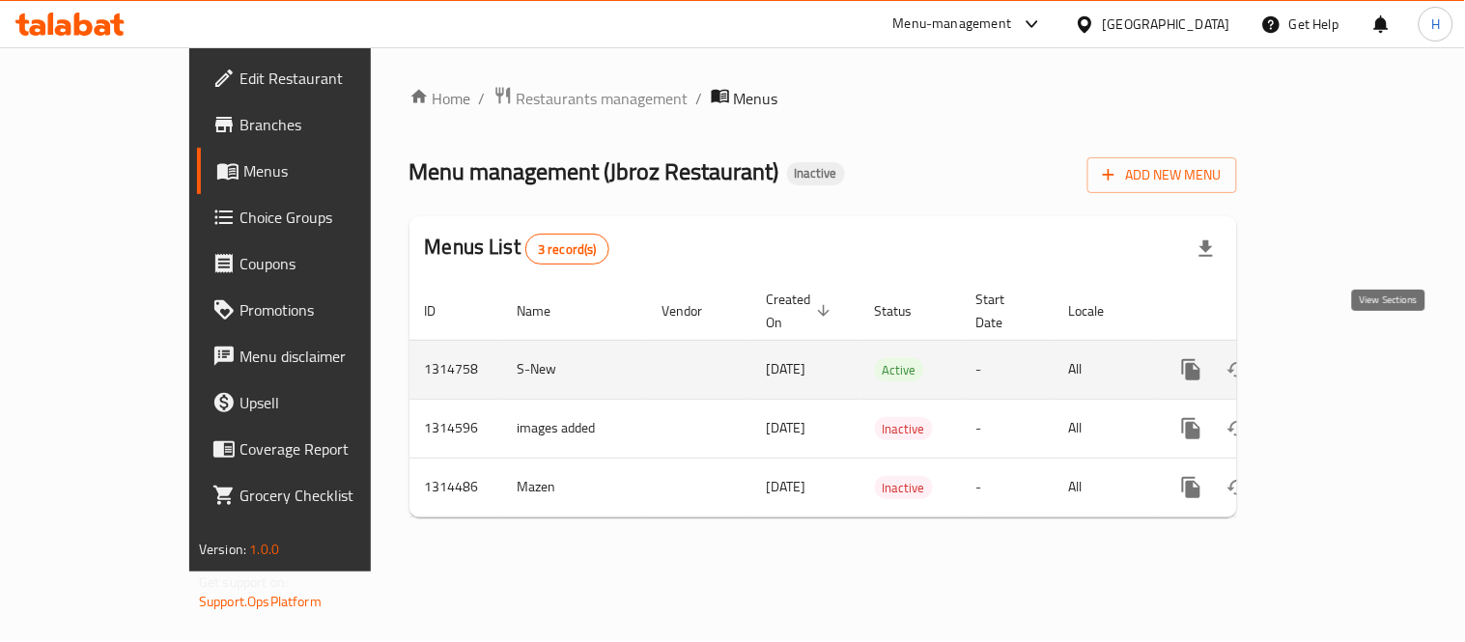
click at [1343, 358] on icon "enhanced table" at bounding box center [1331, 369] width 23 height 23
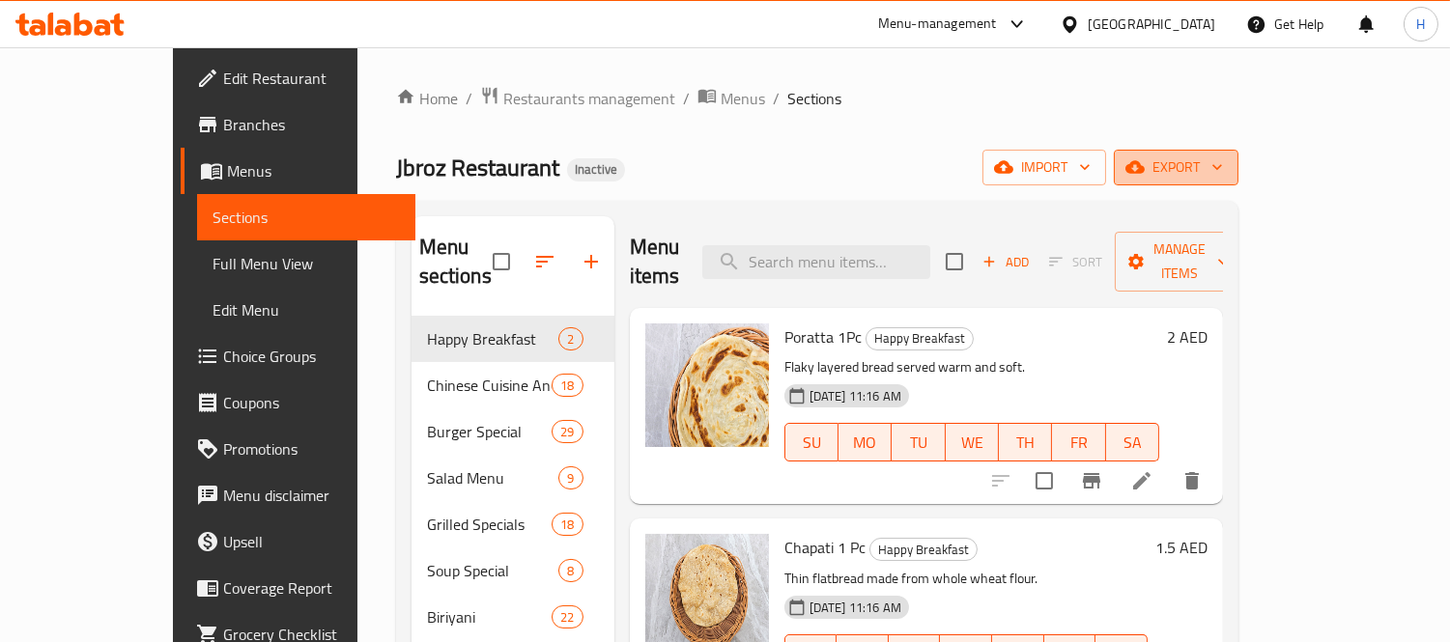
click at [1238, 172] on button "export" at bounding box center [1176, 168] width 125 height 36
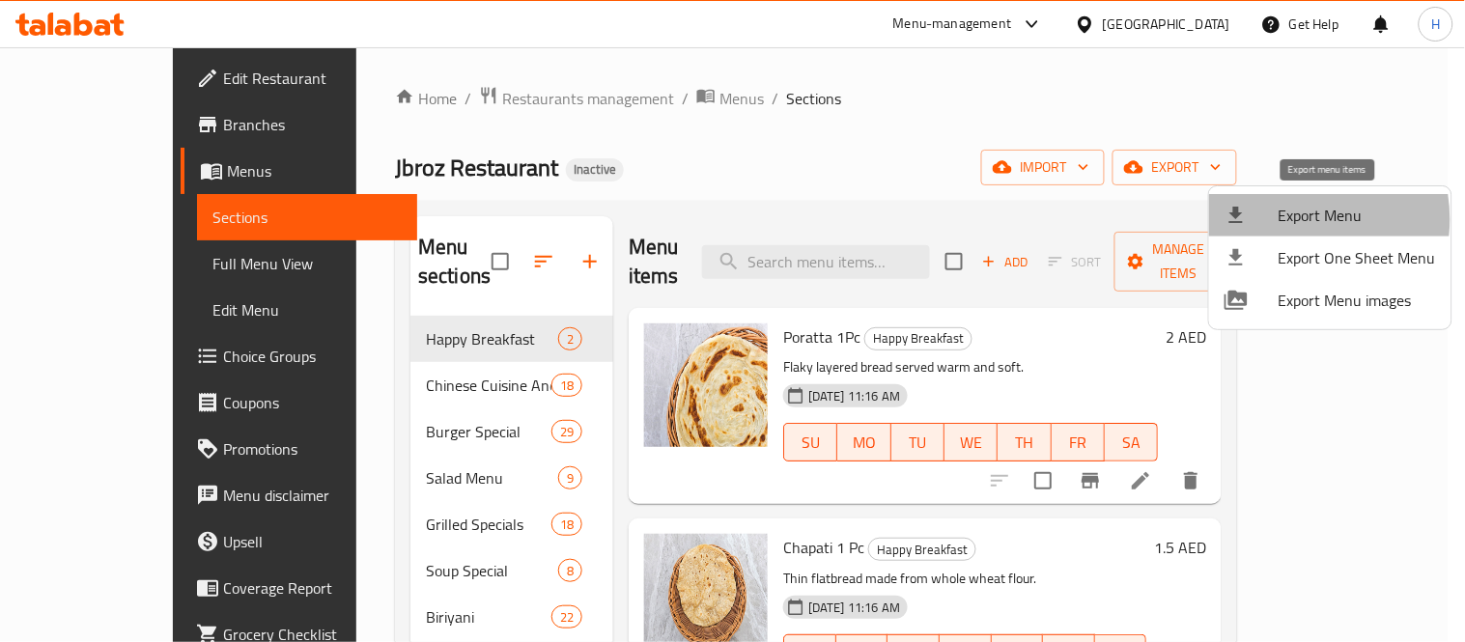
click at [1288, 219] on span "Export Menu" at bounding box center [1357, 215] width 157 height 23
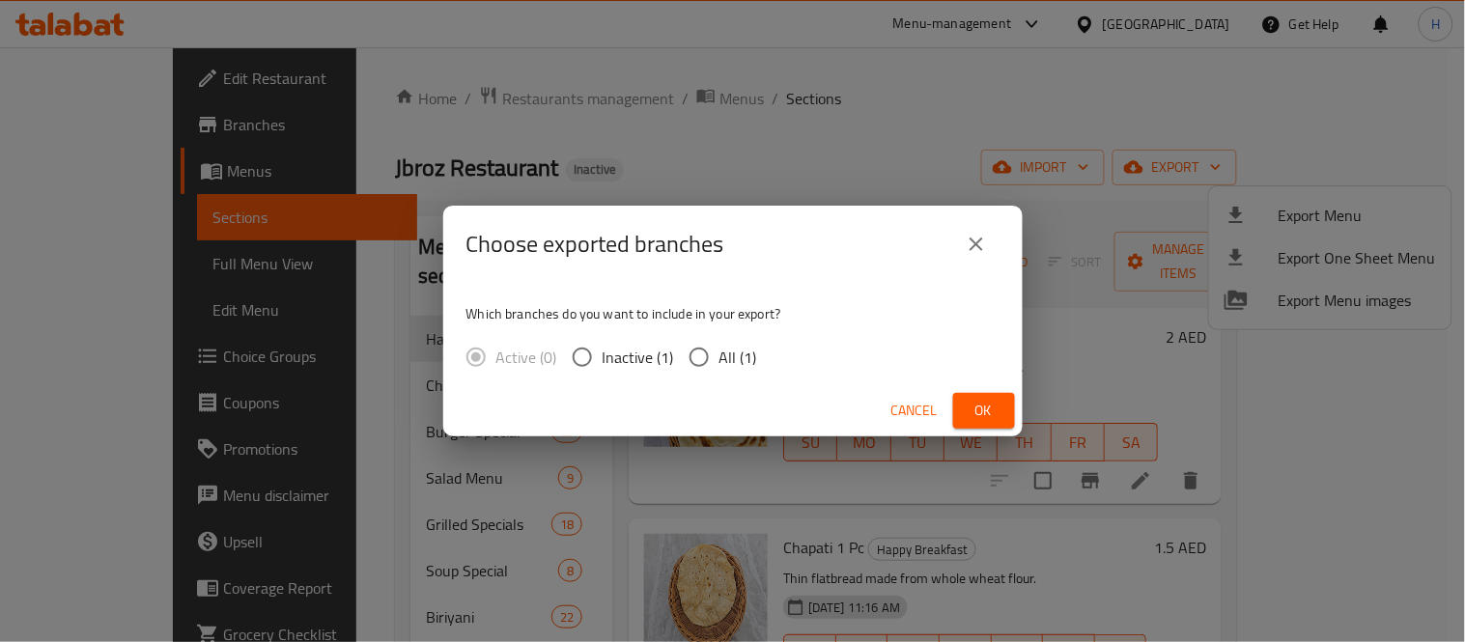
click at [691, 364] on input "All (1)" at bounding box center [699, 357] width 41 height 41
radio input "true"
click at [974, 408] on span "Ok" at bounding box center [984, 411] width 31 height 24
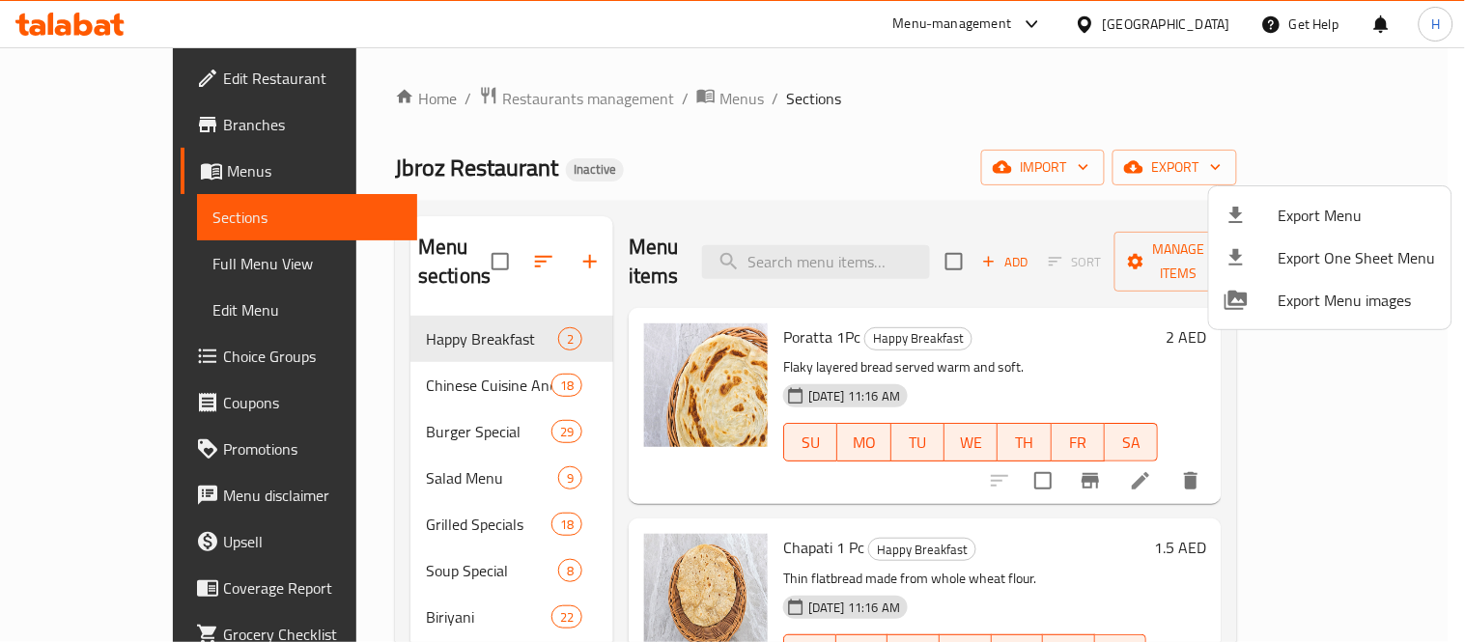
click at [1363, 218] on span "Export Menu" at bounding box center [1357, 215] width 157 height 23
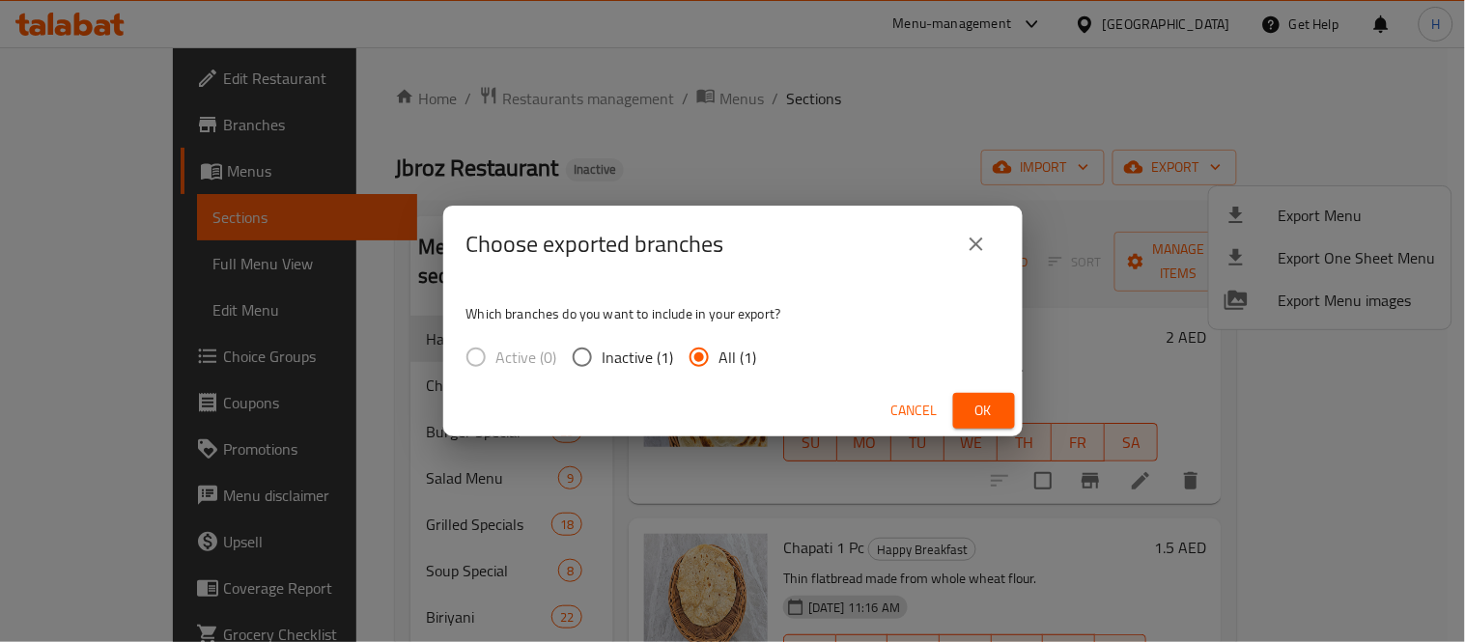
click at [971, 238] on icon "close" at bounding box center [977, 245] width 14 height 14
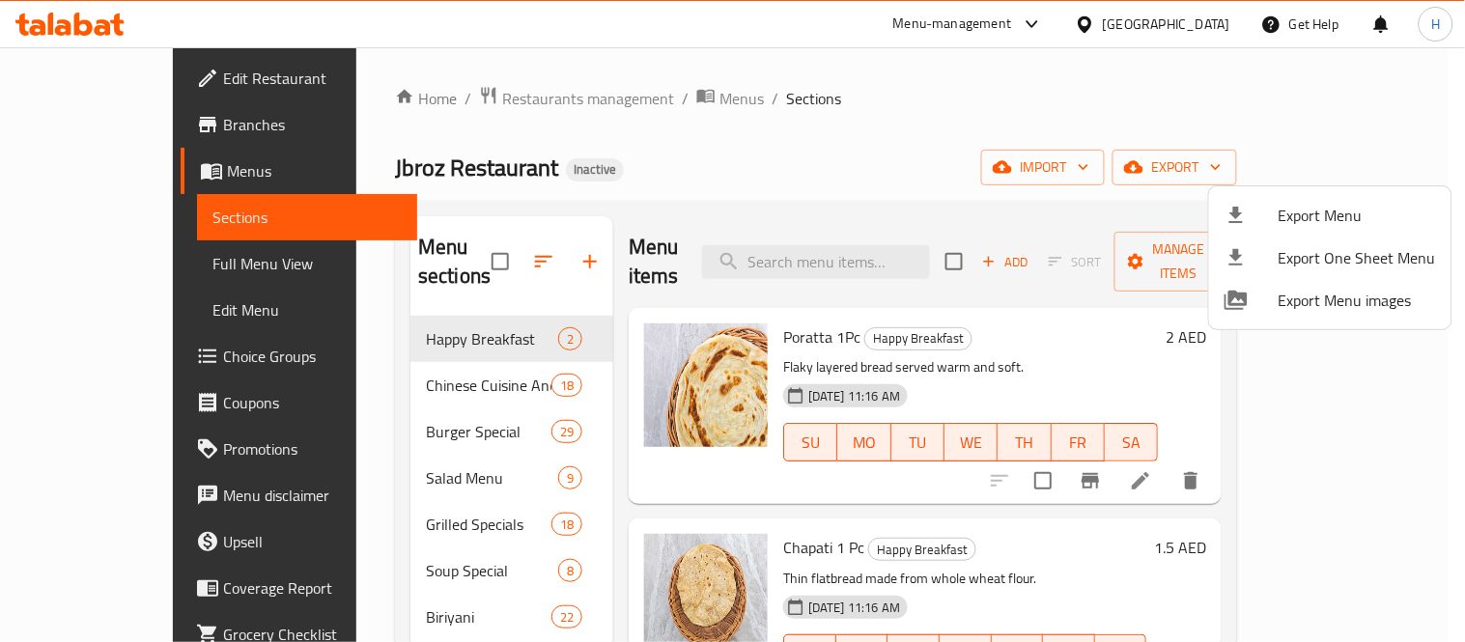
click at [865, 262] on div at bounding box center [732, 321] width 1465 height 642
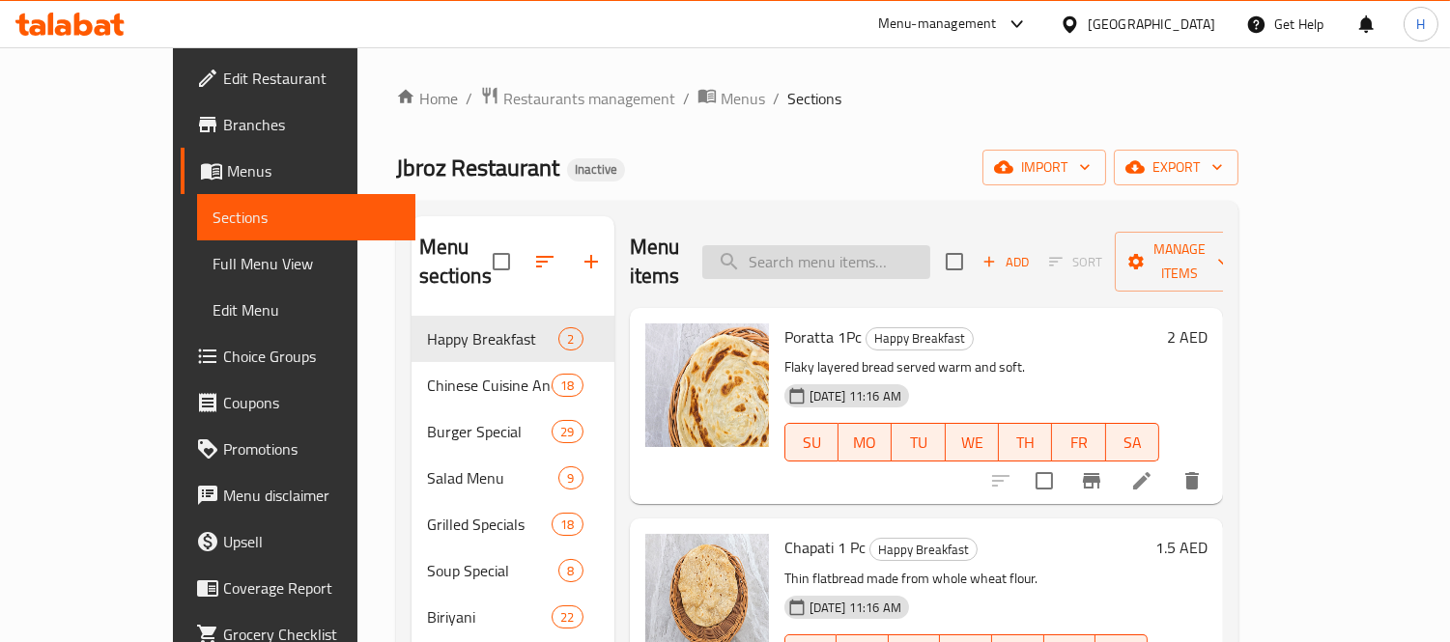
click at [865, 247] on input "search" at bounding box center [816, 262] width 228 height 34
paste input "Prawns Noodles"
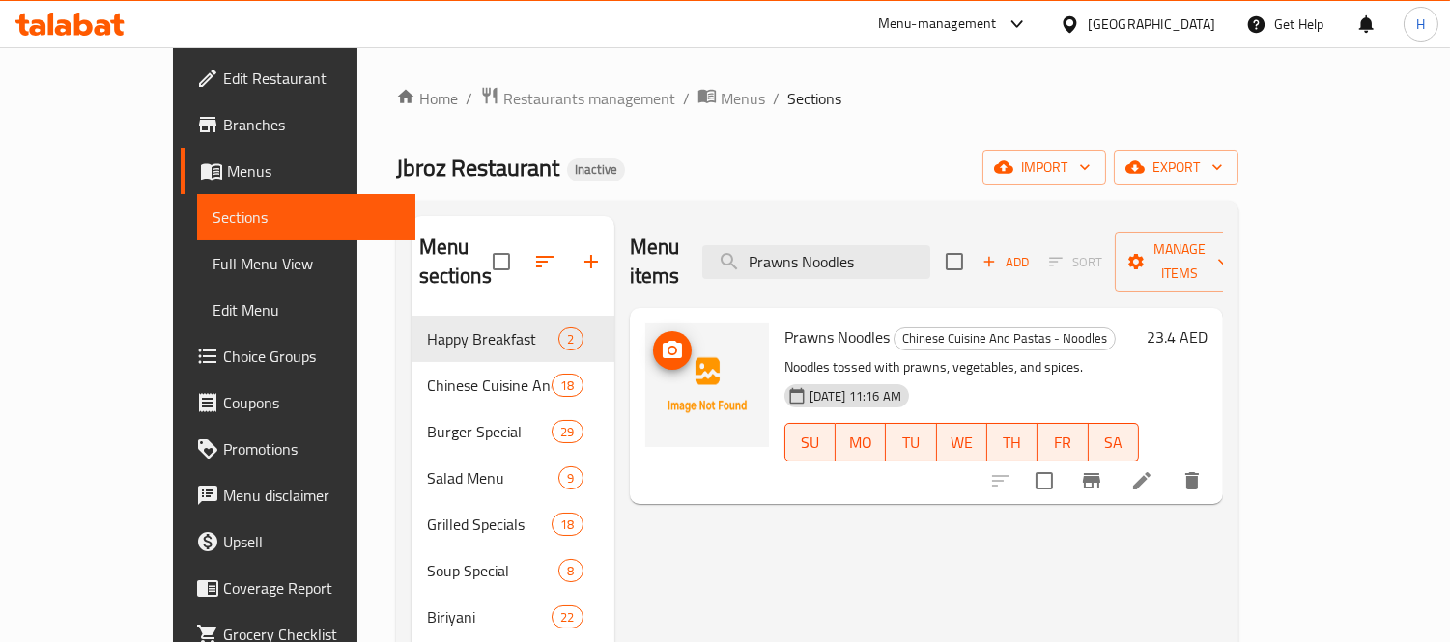
click at [653, 339] on span "upload picture" at bounding box center [672, 350] width 39 height 23
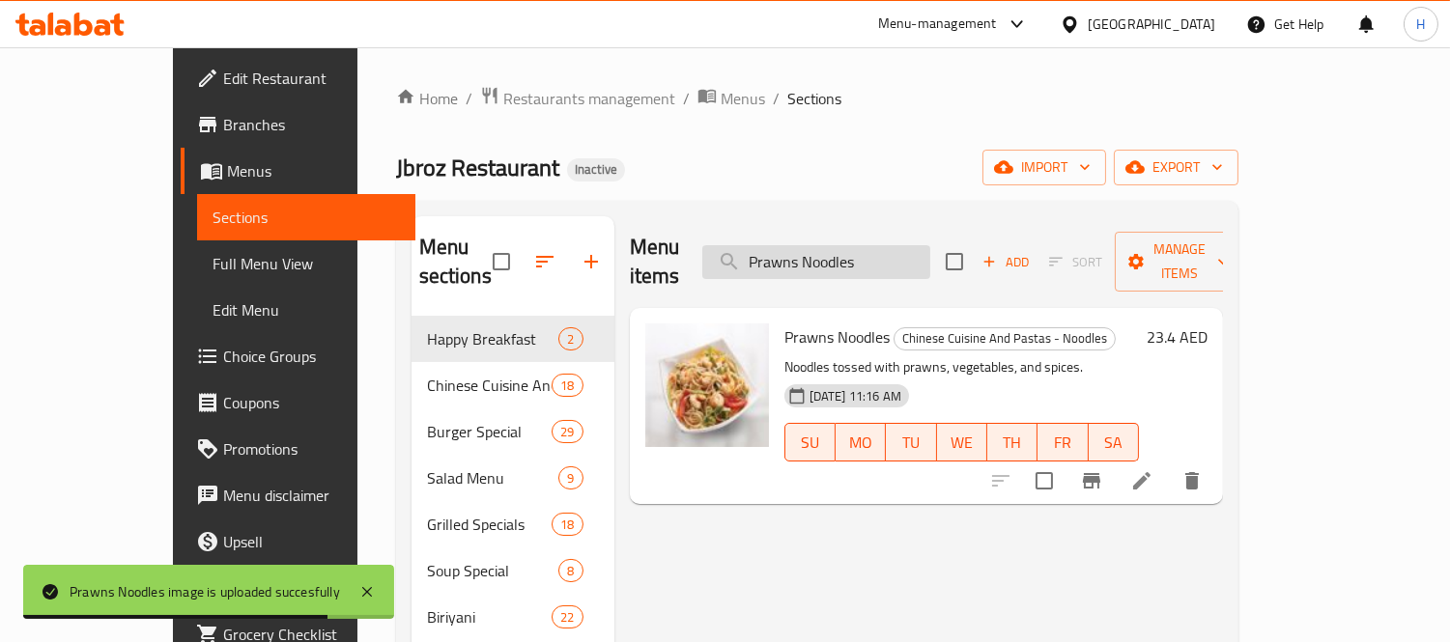
click at [857, 245] on input "Prawns Noodles" at bounding box center [816, 262] width 228 height 34
paste input "Schezwan Noodles Chicken"
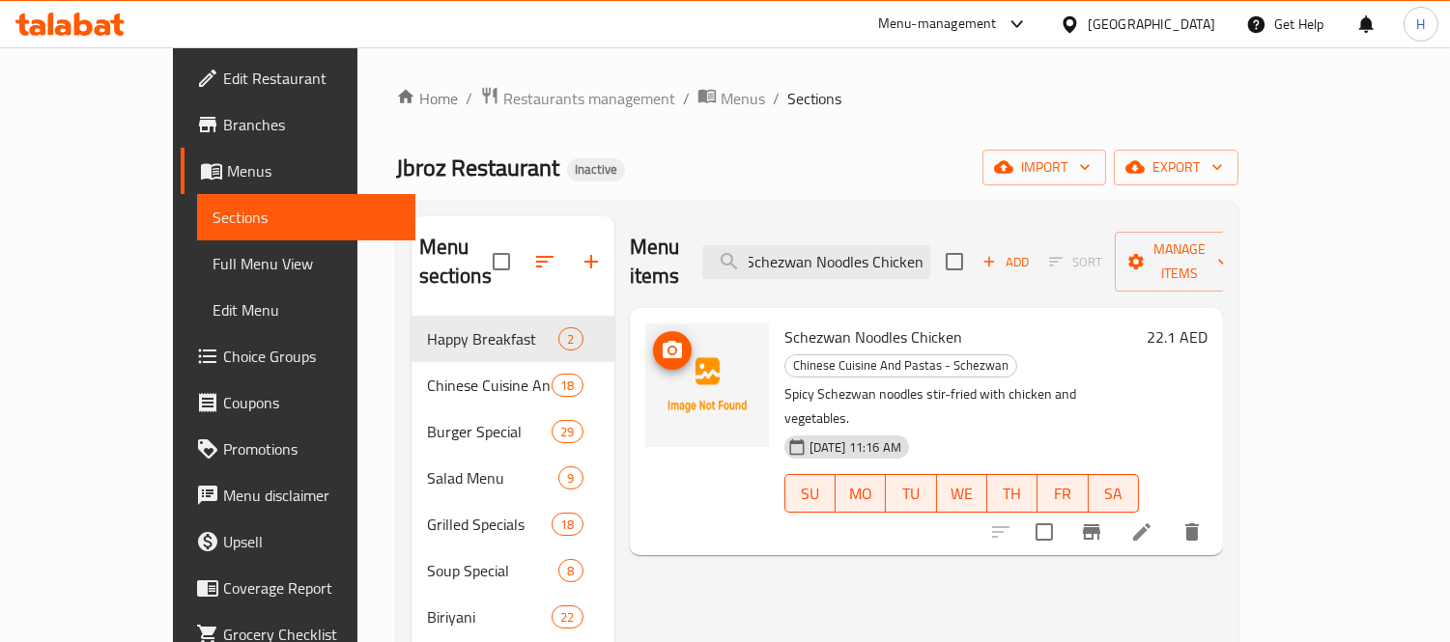
type input "Schezwan Noodles Chicken"
click at [663, 341] on icon "upload picture" at bounding box center [672, 349] width 19 height 17
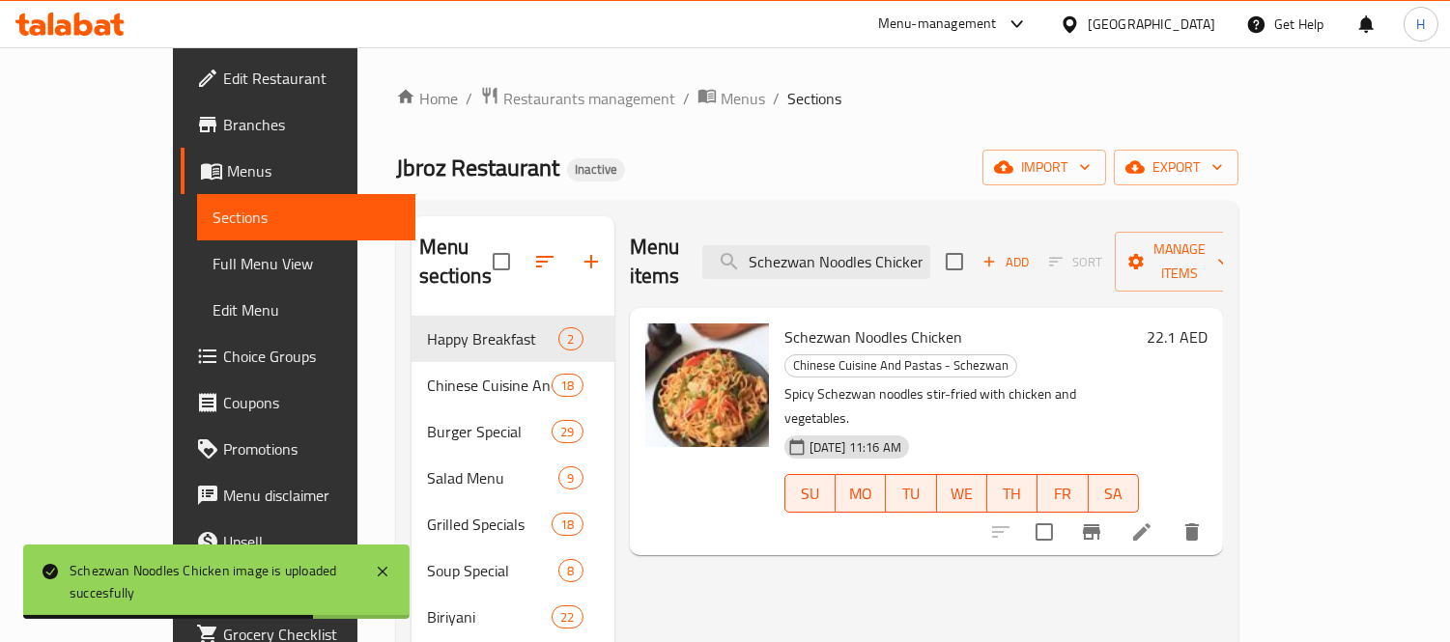
drag, startPoint x: 976, startPoint y: 151, endPoint x: 819, endPoint y: 200, distance: 164.1
click at [976, 151] on div "Jbroz Restaurant Inactive import export" at bounding box center [817, 168] width 842 height 36
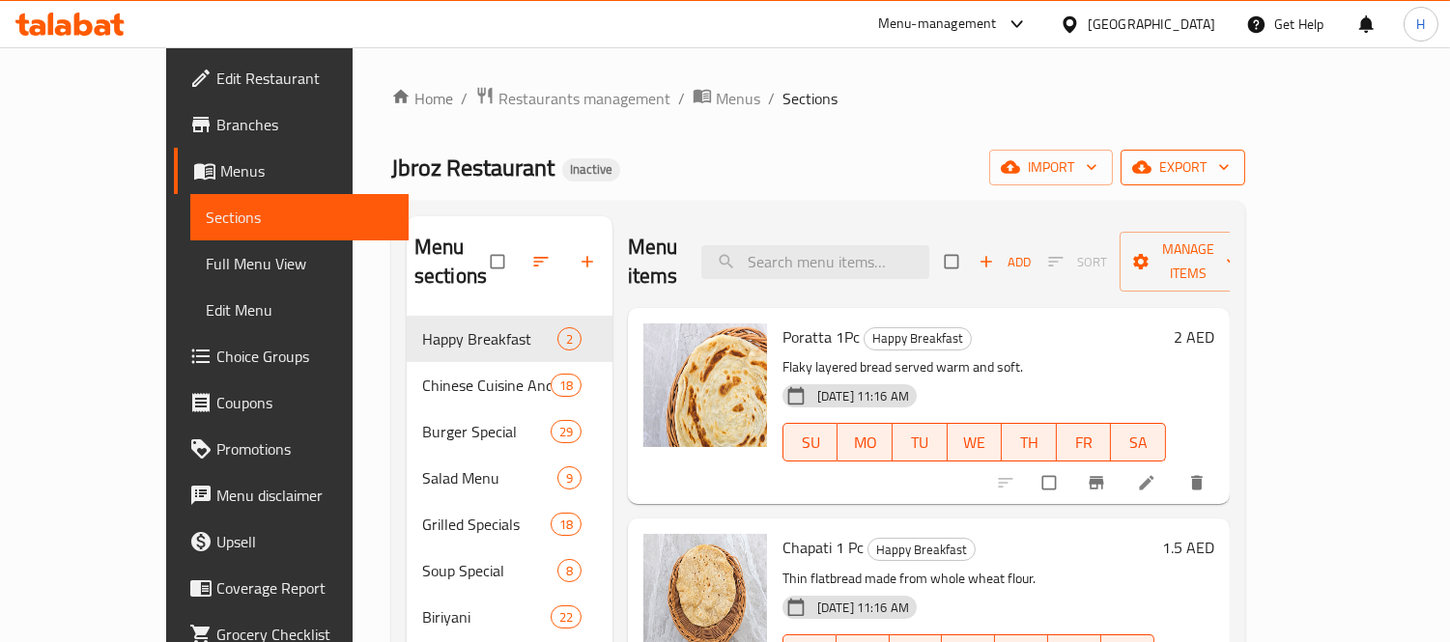
click at [1230, 161] on span "export" at bounding box center [1183, 168] width 94 height 24
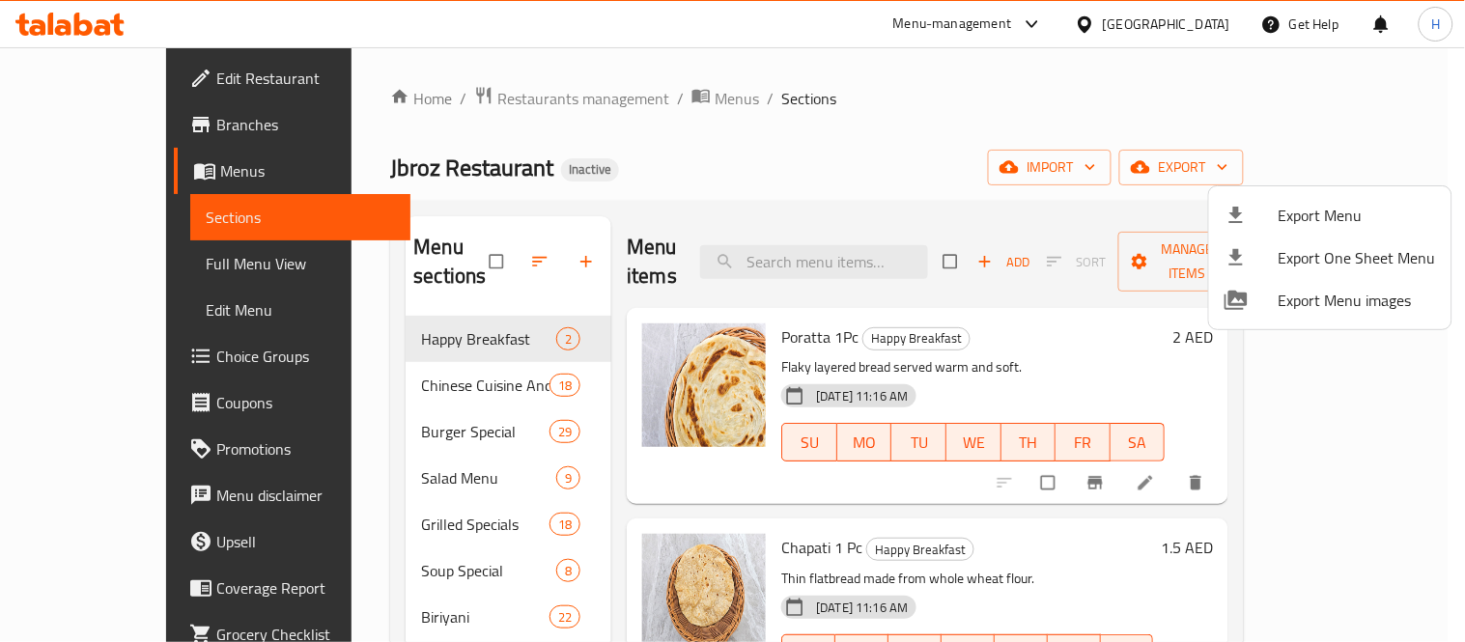
click at [1335, 204] on span "Export Menu" at bounding box center [1357, 215] width 157 height 23
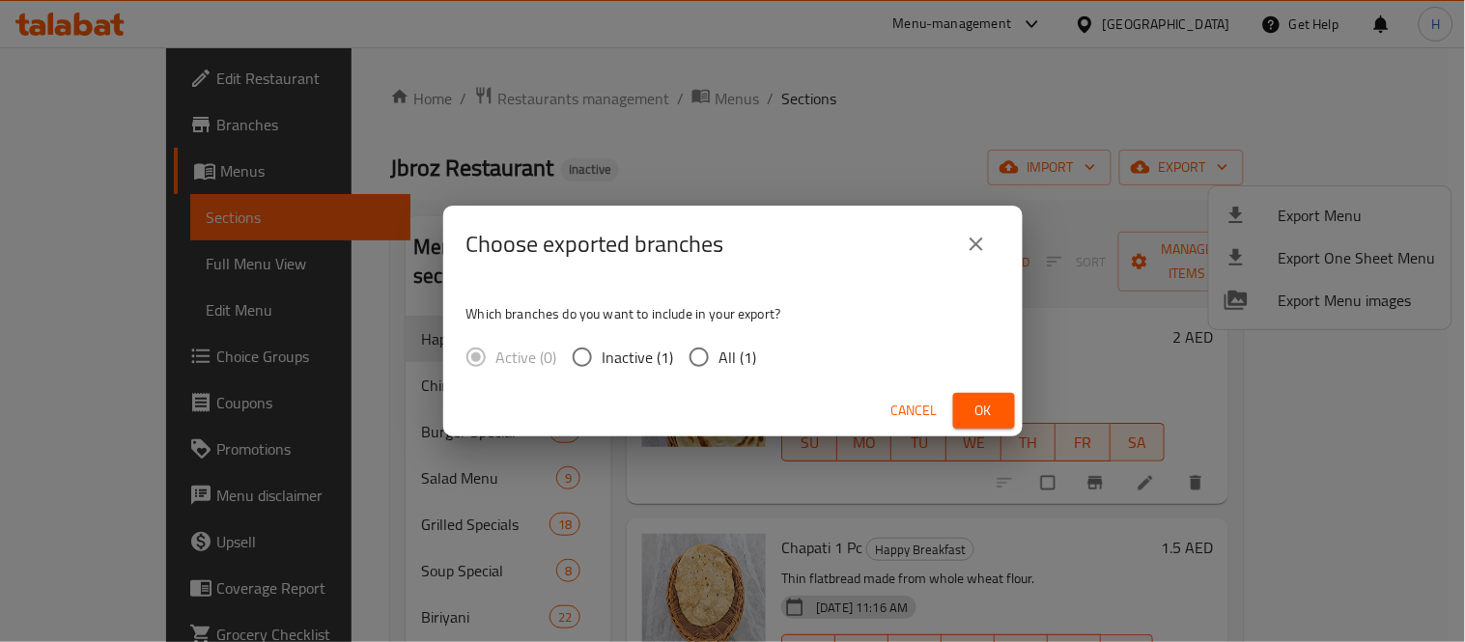
click at [738, 349] on span "All (1)" at bounding box center [739, 357] width 38 height 23
click at [720, 349] on input "All (1)" at bounding box center [699, 357] width 41 height 41
radio input "true"
click at [977, 407] on span "Ok" at bounding box center [984, 411] width 31 height 24
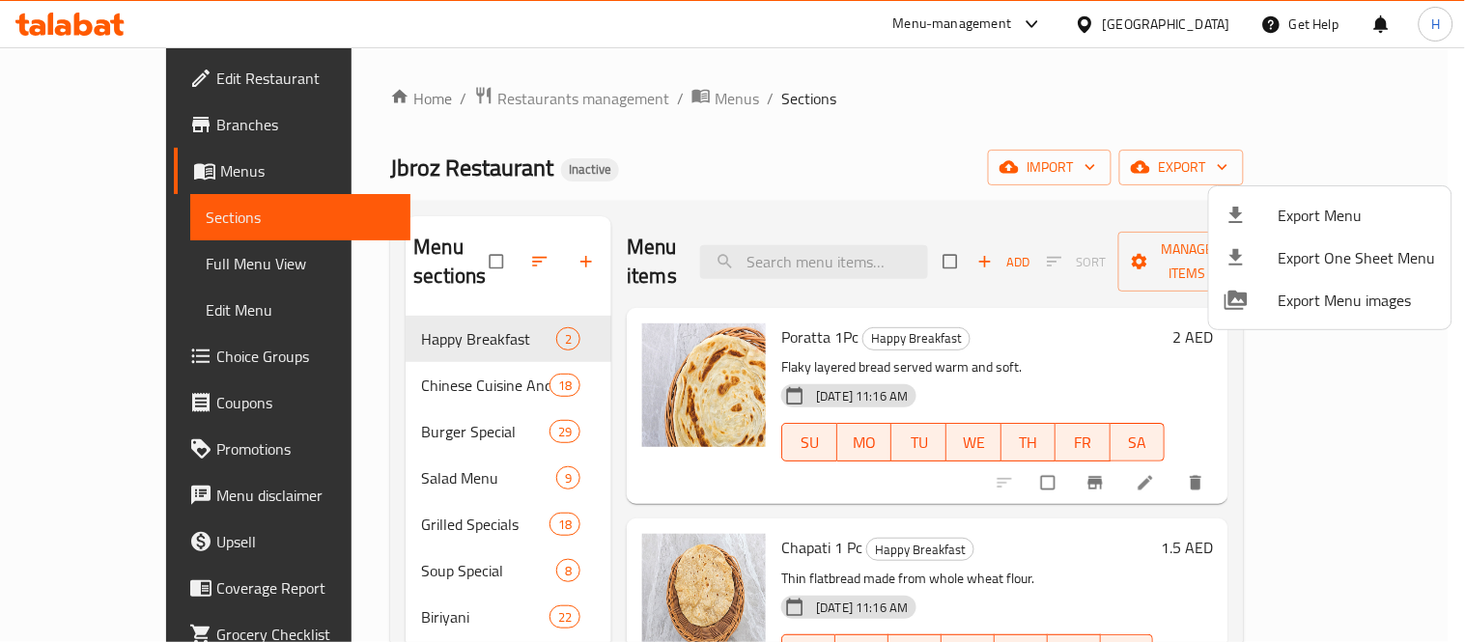
click at [844, 203] on div at bounding box center [732, 321] width 1465 height 642
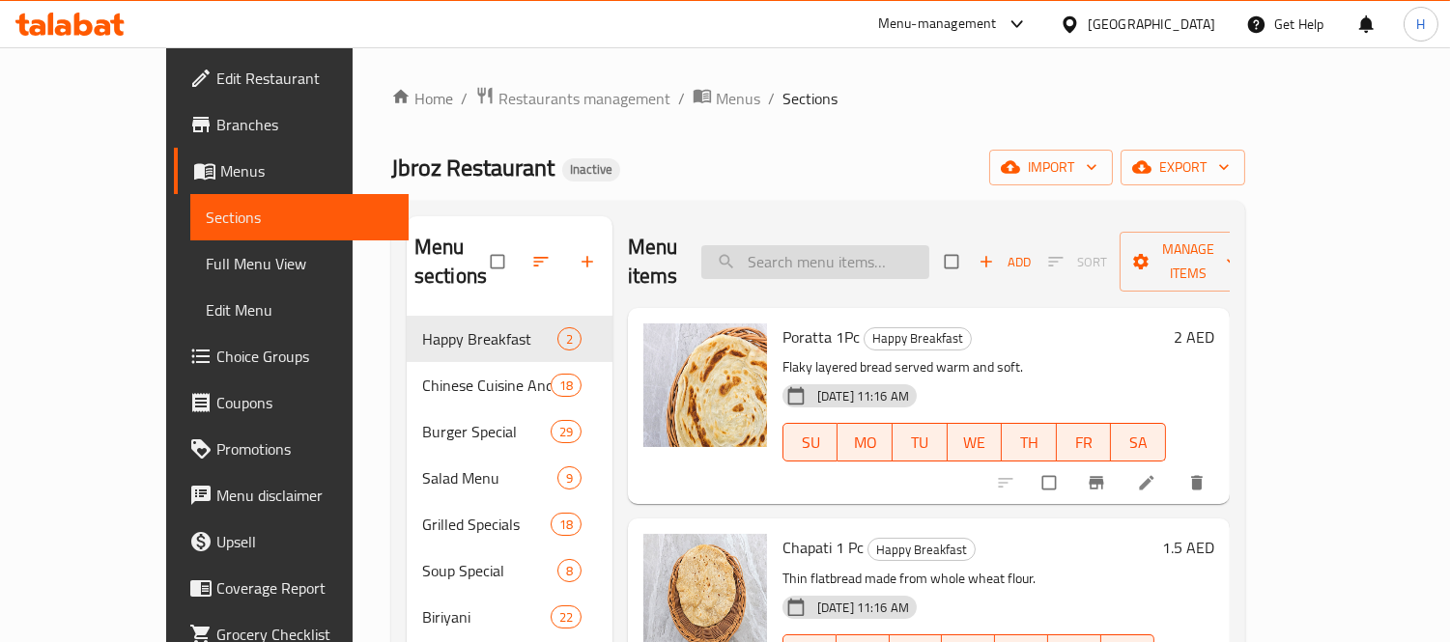
click at [827, 264] on input "search" at bounding box center [815, 262] width 228 height 34
paste input "Prawns Noodles"
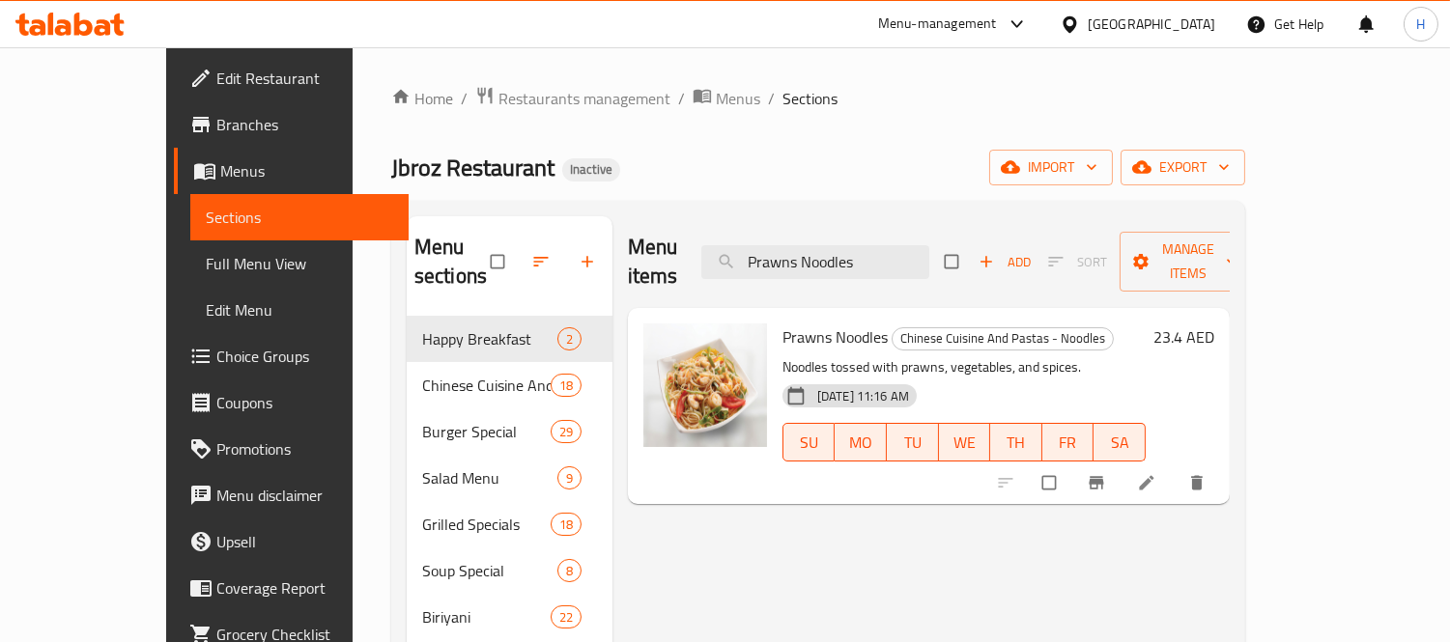
type input "Prawns Noodles"
click at [1203, 476] on icon "delete" at bounding box center [1197, 483] width 12 height 14
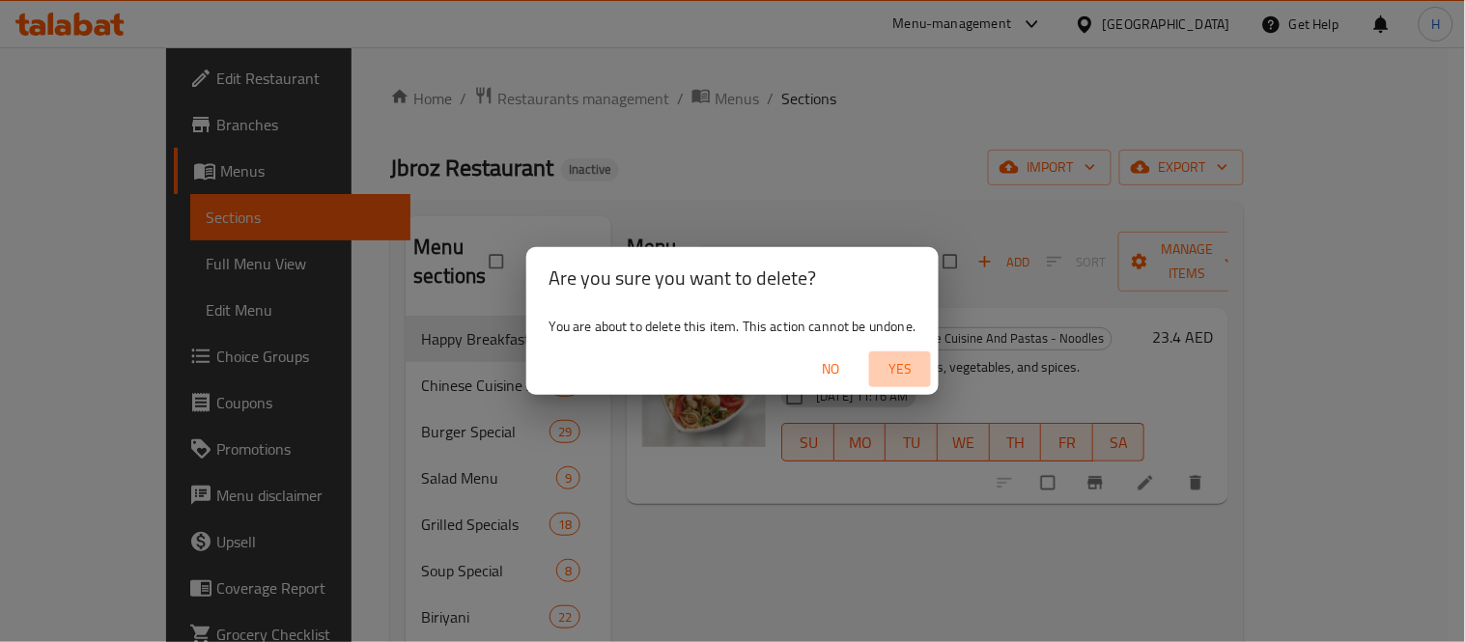
click at [915, 367] on span "Yes" at bounding box center [900, 369] width 46 height 24
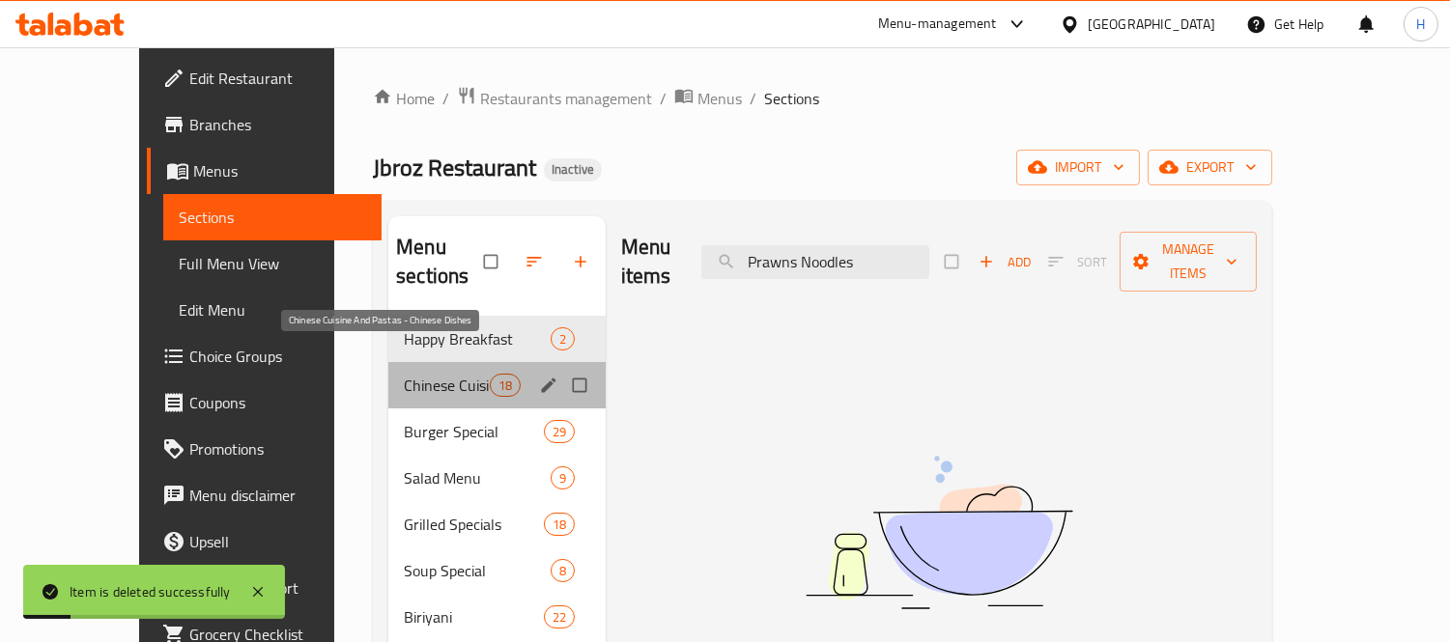
click at [435, 374] on span "Chinese Cuisine And Pastas - Chinese Dishes" at bounding box center [446, 385] width 85 height 23
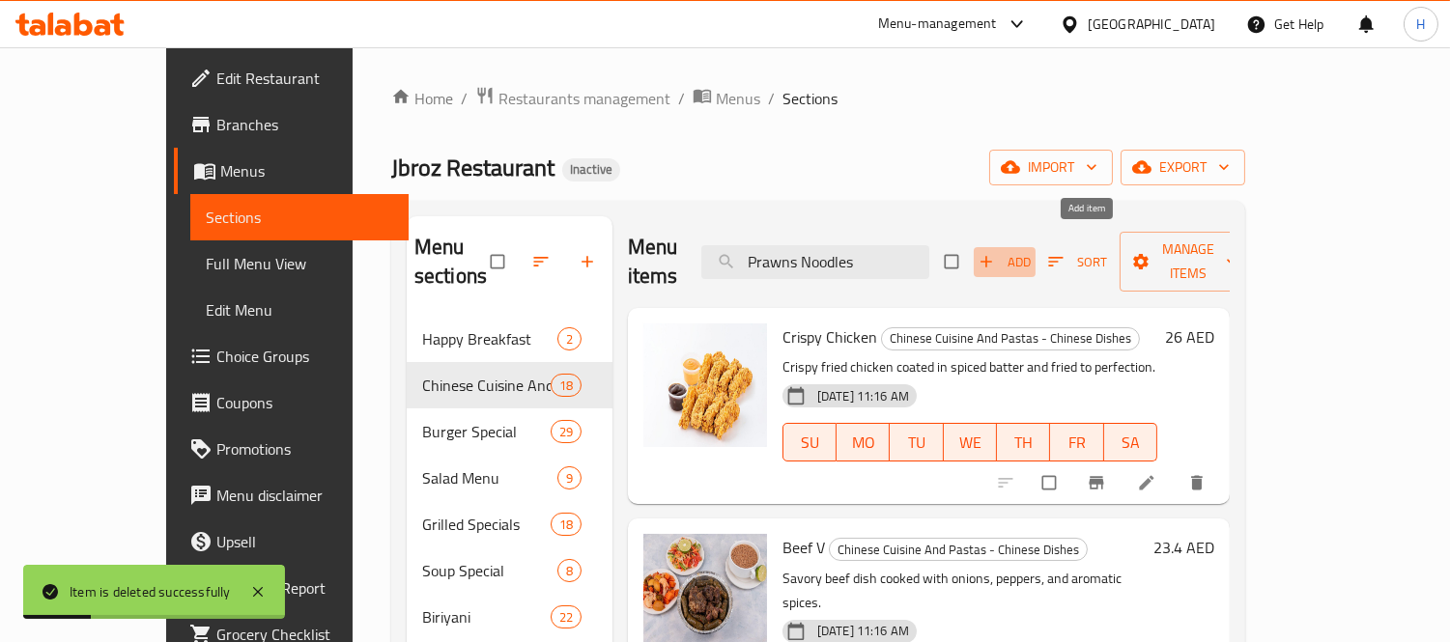
click at [1036, 249] on button "Add" at bounding box center [1005, 262] width 62 height 30
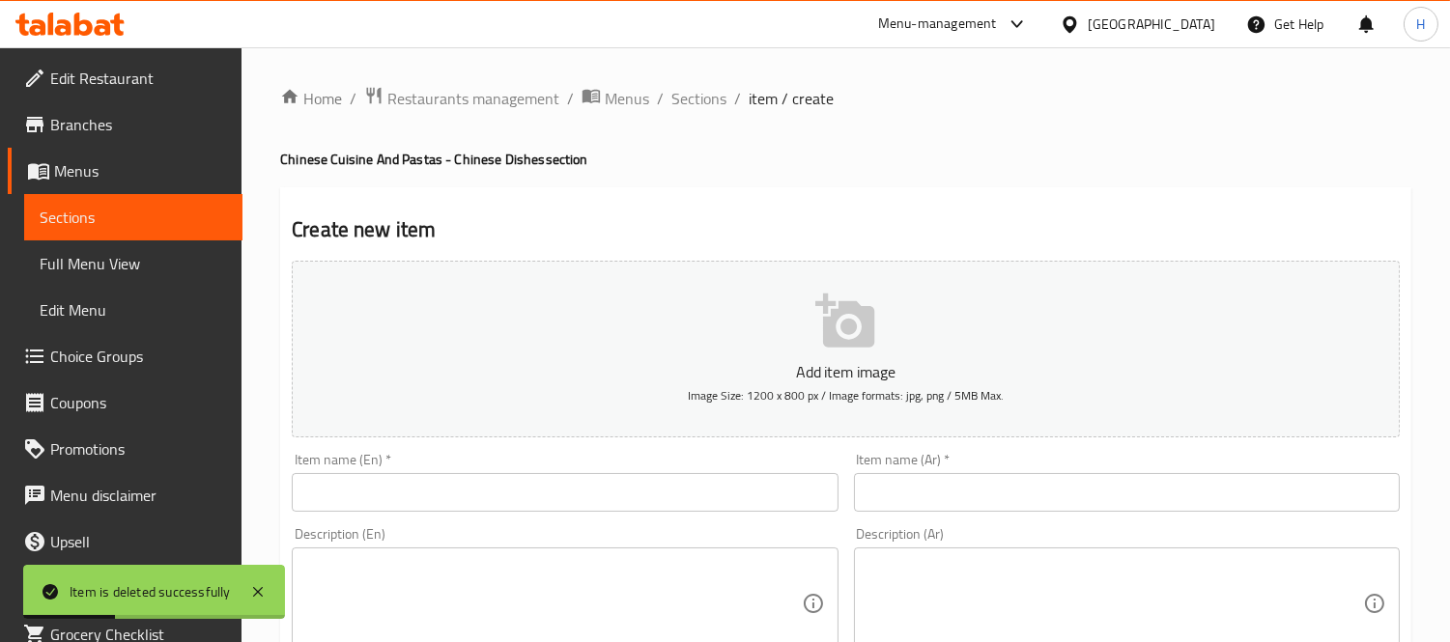
click at [676, 480] on input "text" at bounding box center [565, 492] width 546 height 39
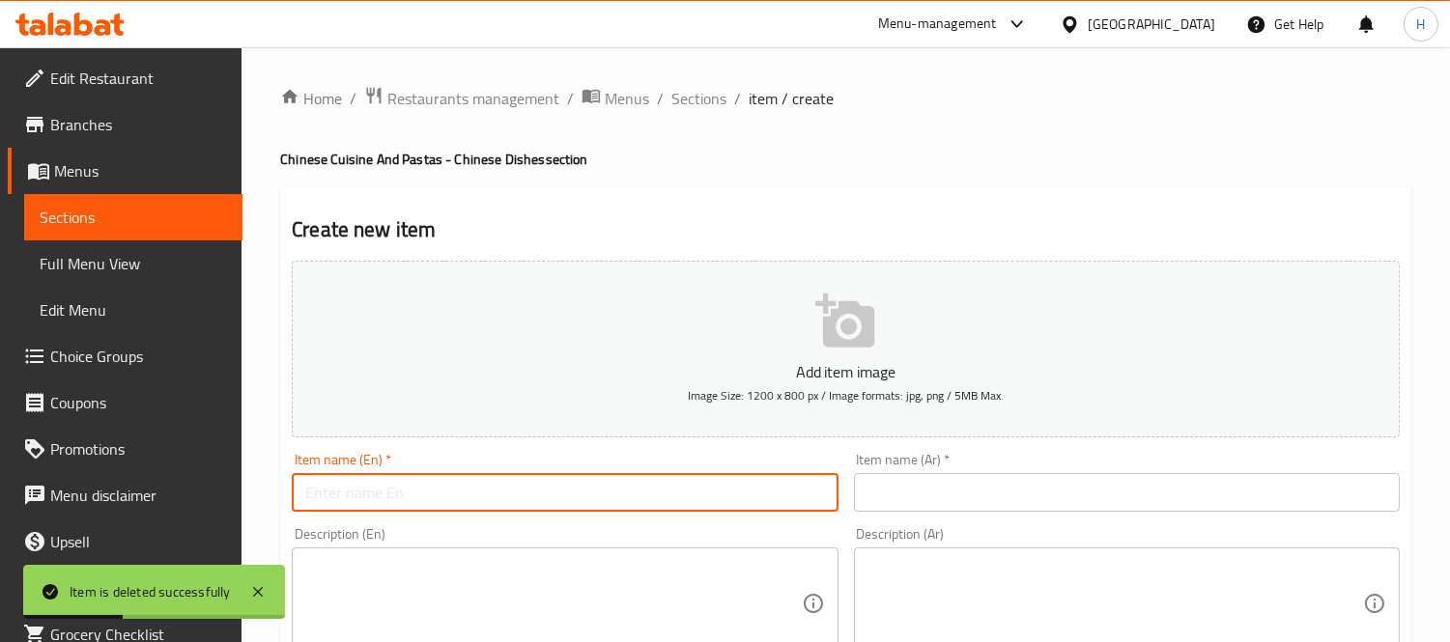
paste input "Prawns Noodles"
type input "Prawns Noodles"
drag, startPoint x: 909, startPoint y: 494, endPoint x: 837, endPoint y: 430, distance: 96.5
click at [909, 494] on input "text" at bounding box center [1127, 492] width 546 height 39
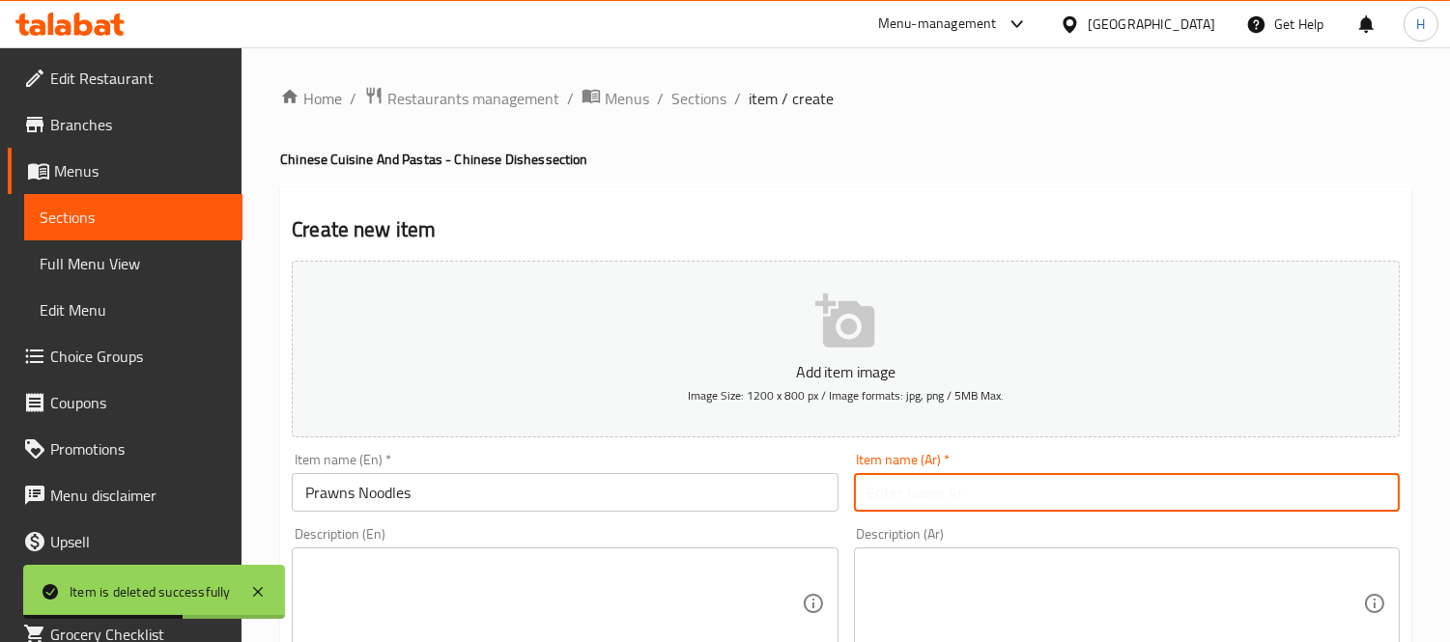
paste input "نودلز روبيان"
type input "نودلز روبيان"
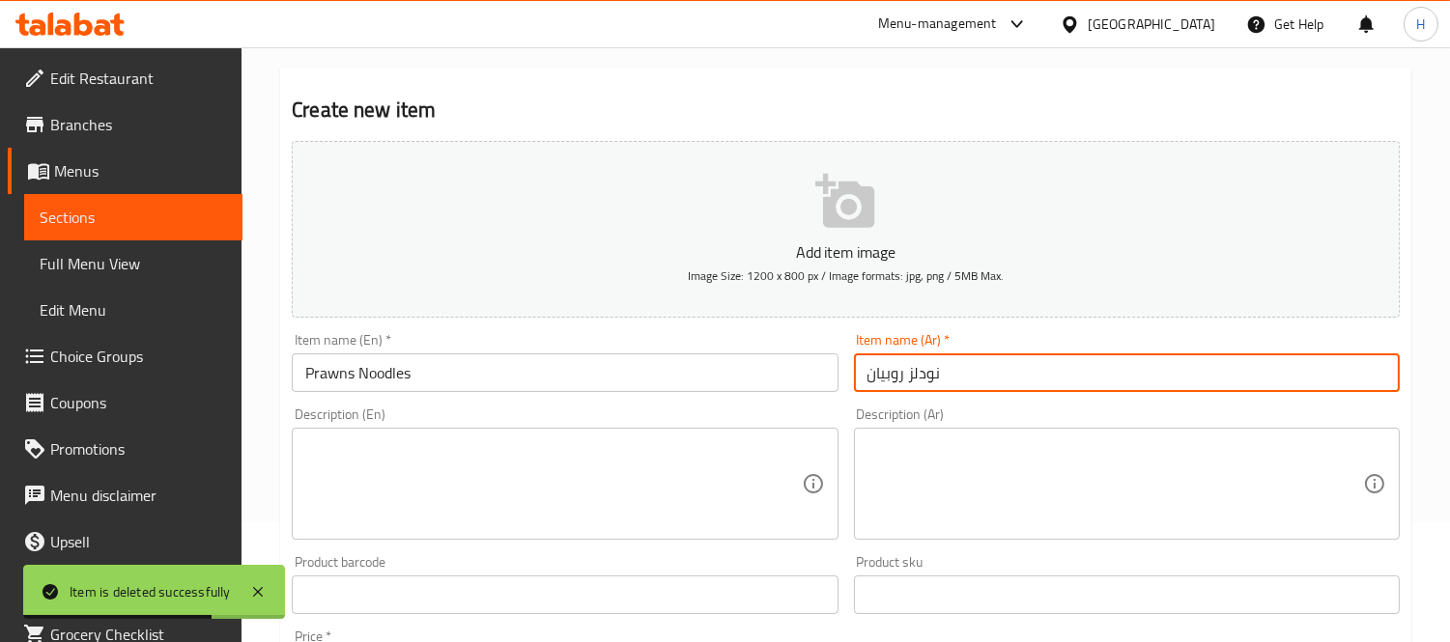
scroll to position [214, 0]
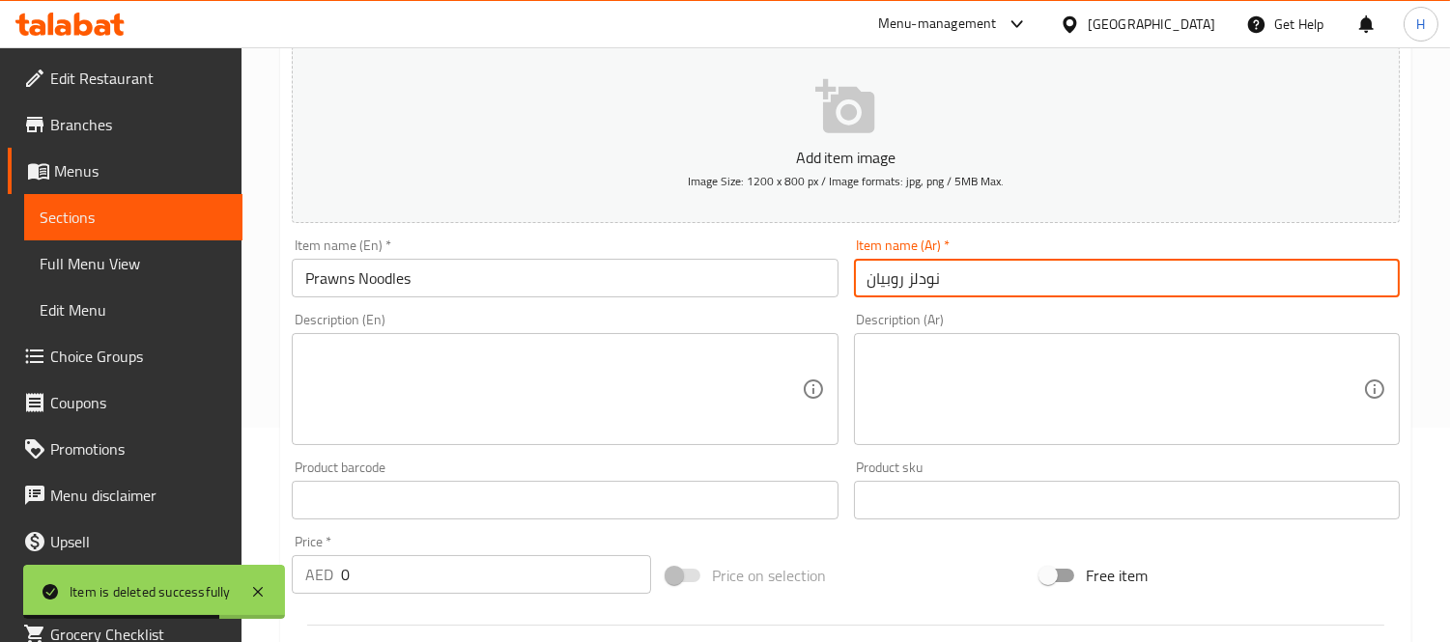
click at [993, 412] on textarea at bounding box center [1115, 390] width 496 height 92
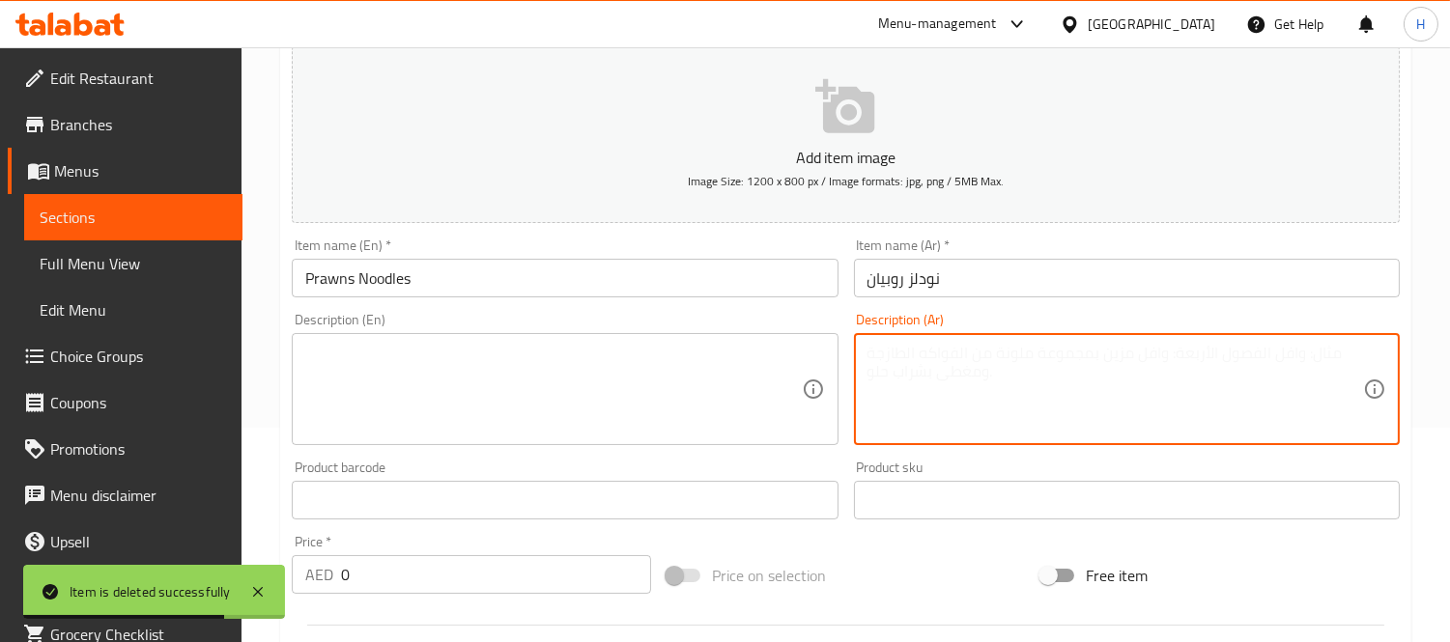
paste textarea "نودلز مغموسة بالروبيان والخضروات والتوابل."
type textarea "نودلز مغموسة بالروبيان والخضروات والتوابل."
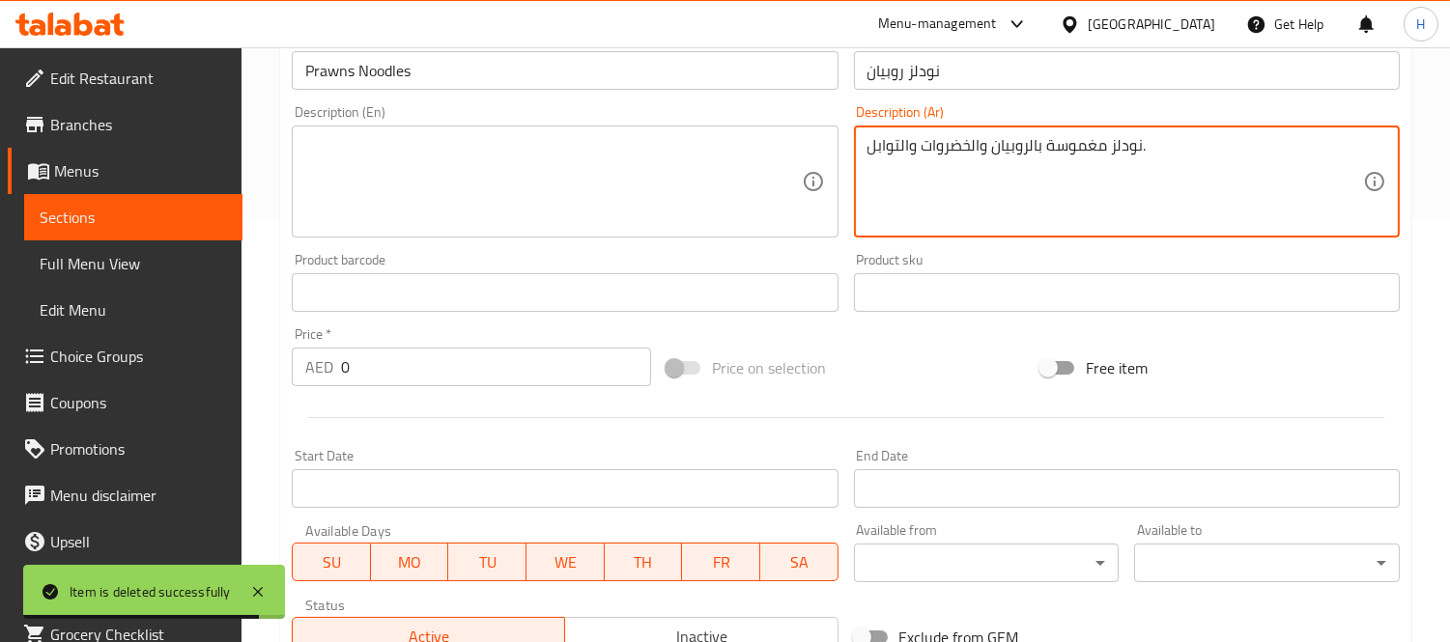
scroll to position [429, 0]
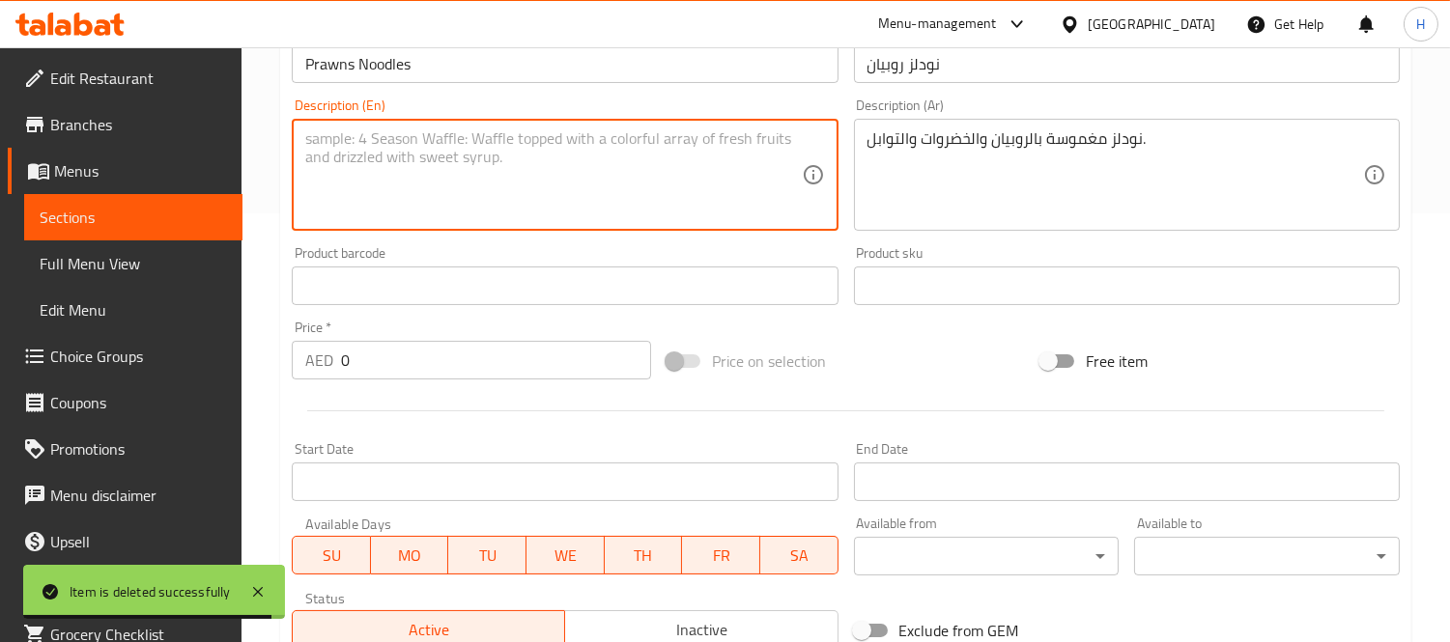
click at [427, 159] on textarea at bounding box center [553, 175] width 496 height 92
paste textarea "Noodles tossed with prawns, vegetables, and spices."
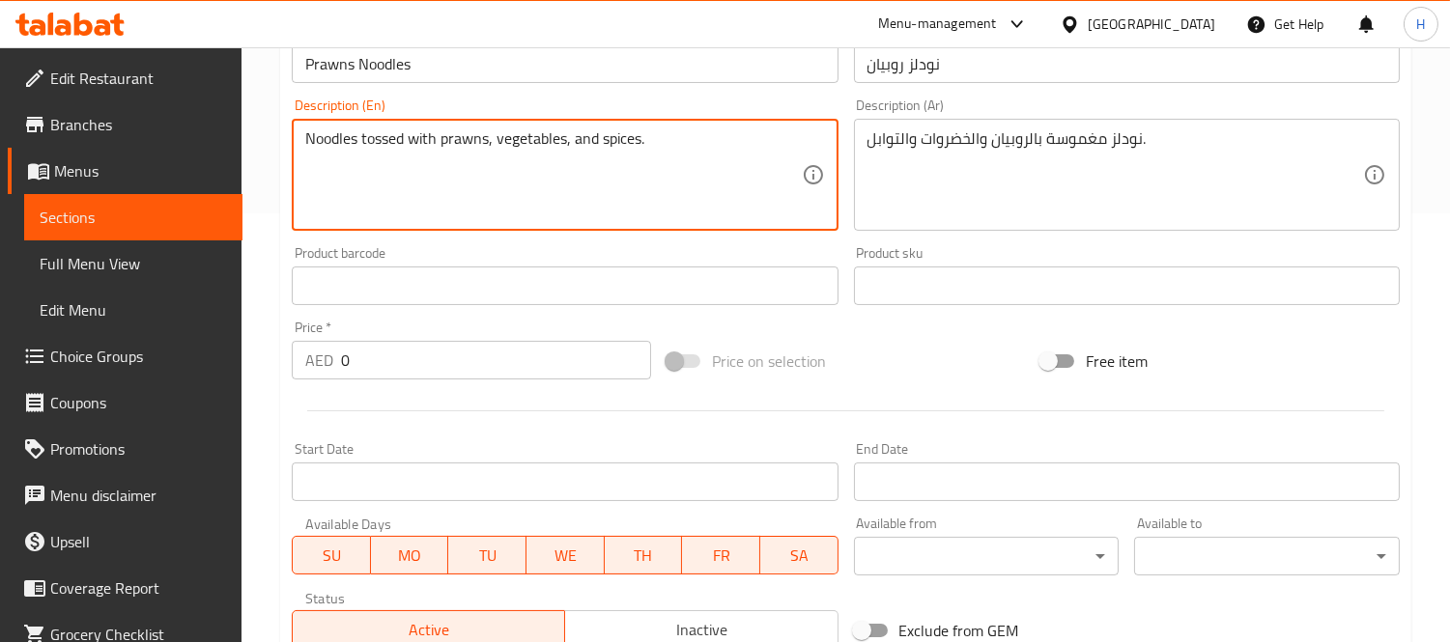
type textarea "Noodles tossed with prawns, vegetables, and spices."
click at [373, 360] on input "0" at bounding box center [496, 360] width 310 height 39
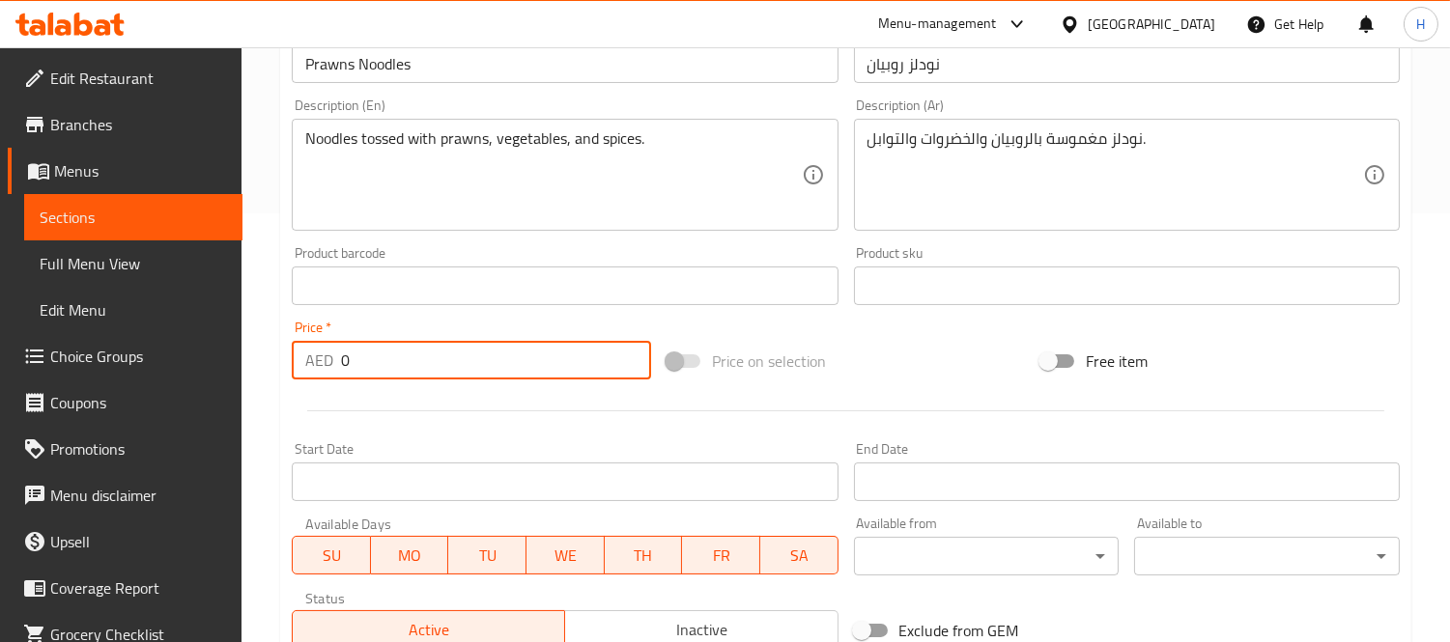
paste input "23.4"
type input "23.4"
click at [432, 406] on div at bounding box center [845, 410] width 1123 height 47
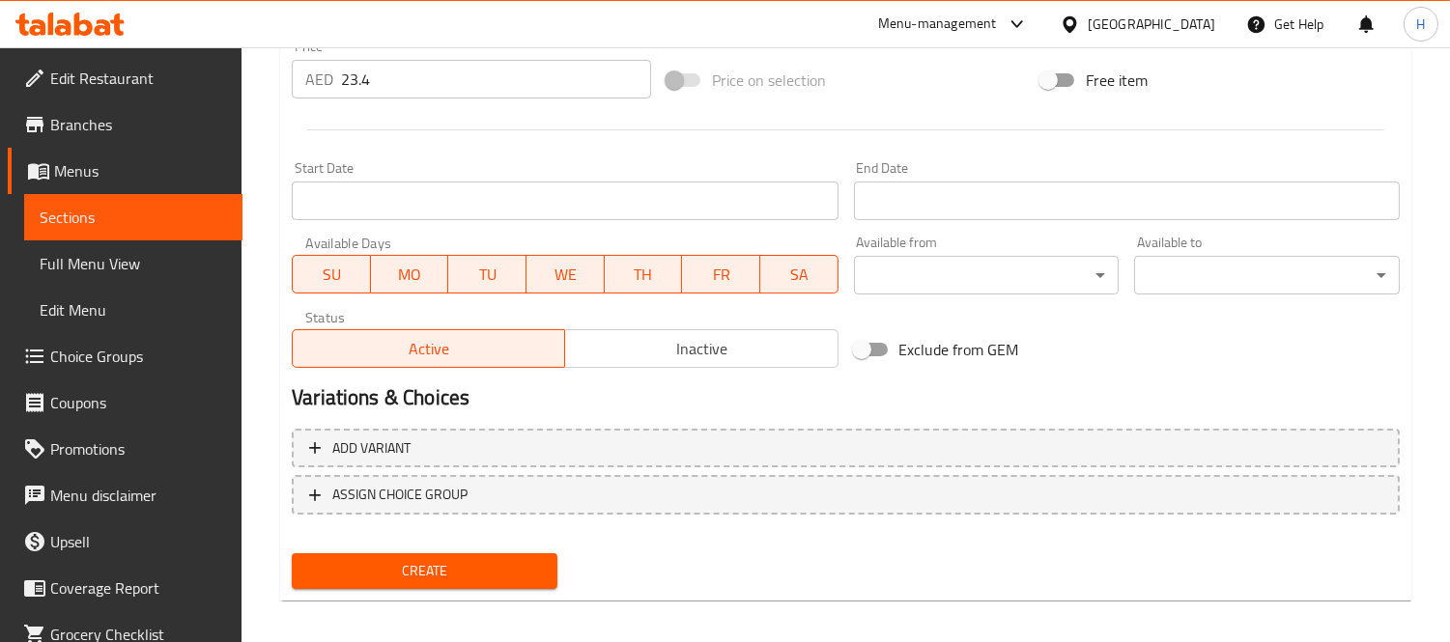
scroll to position [719, 0]
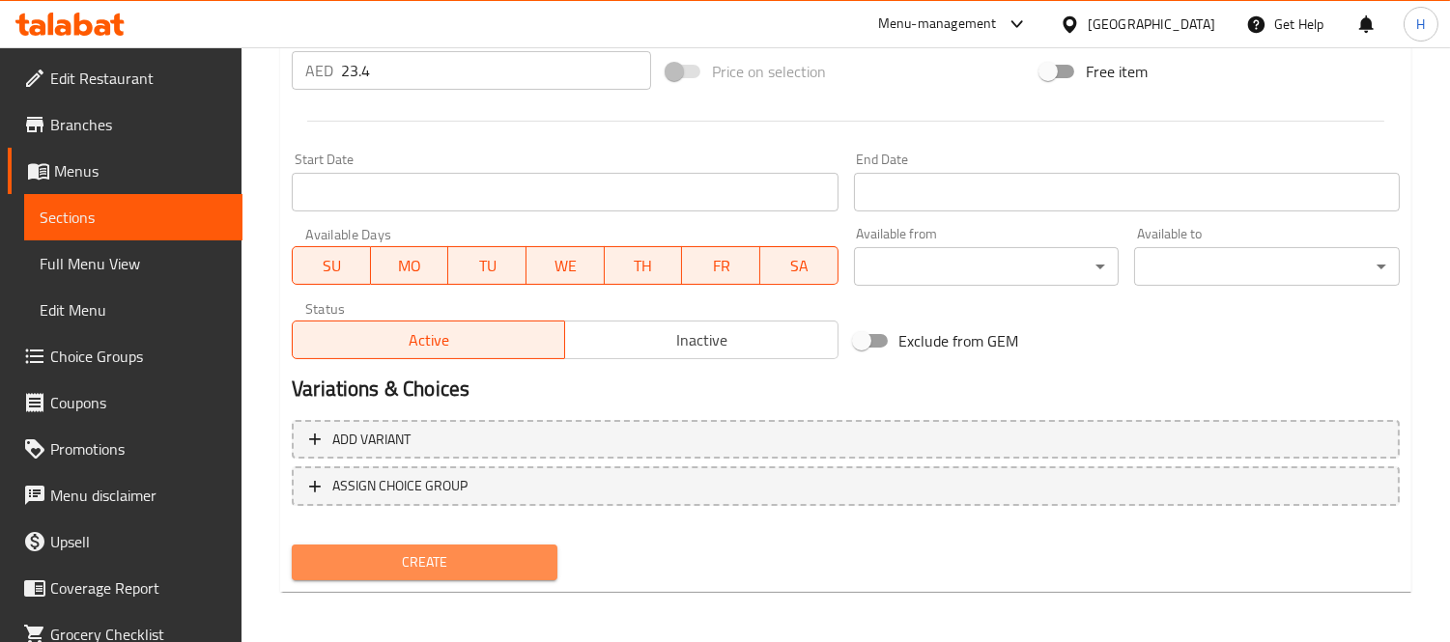
click at [481, 565] on span "Create" at bounding box center [424, 563] width 235 height 24
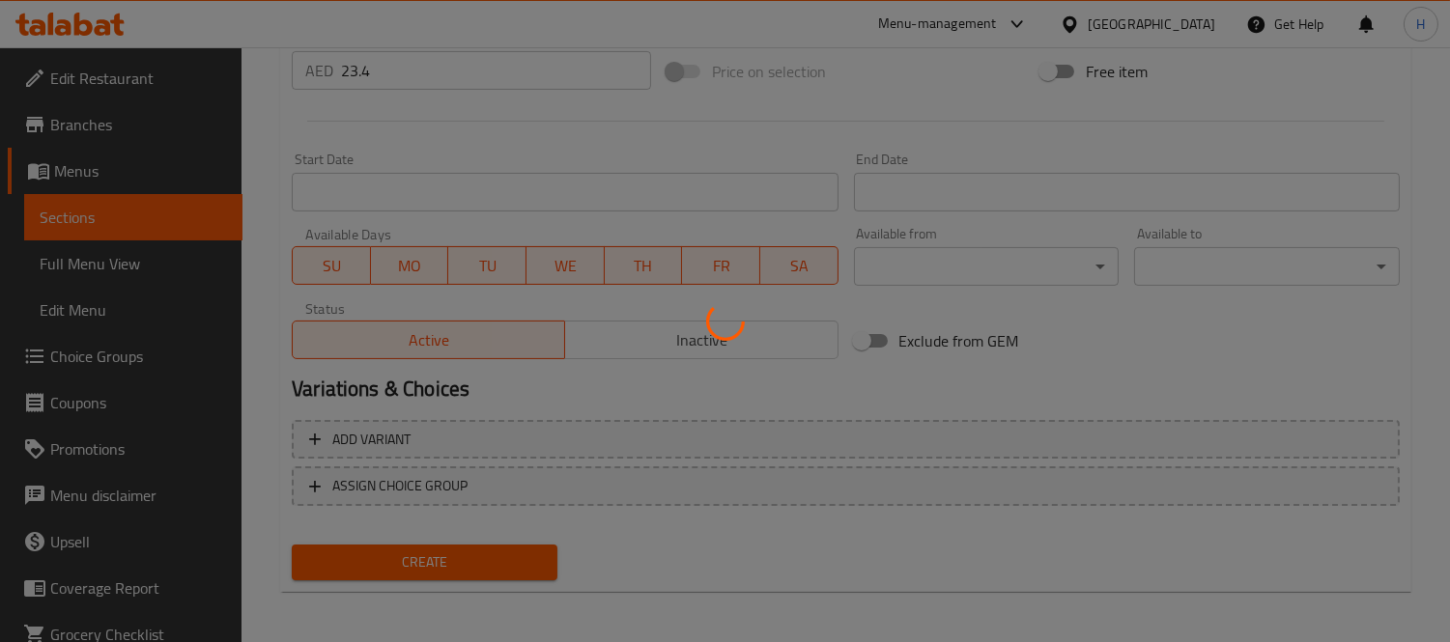
type input "0"
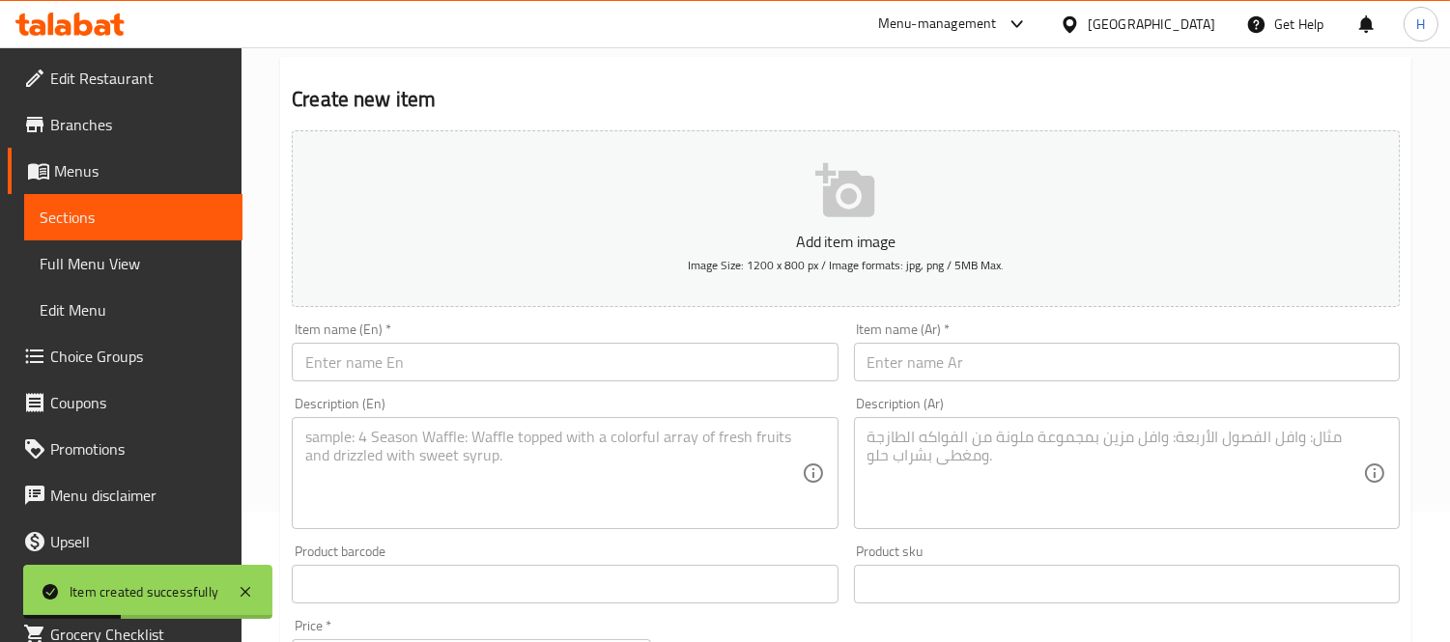
scroll to position [0, 0]
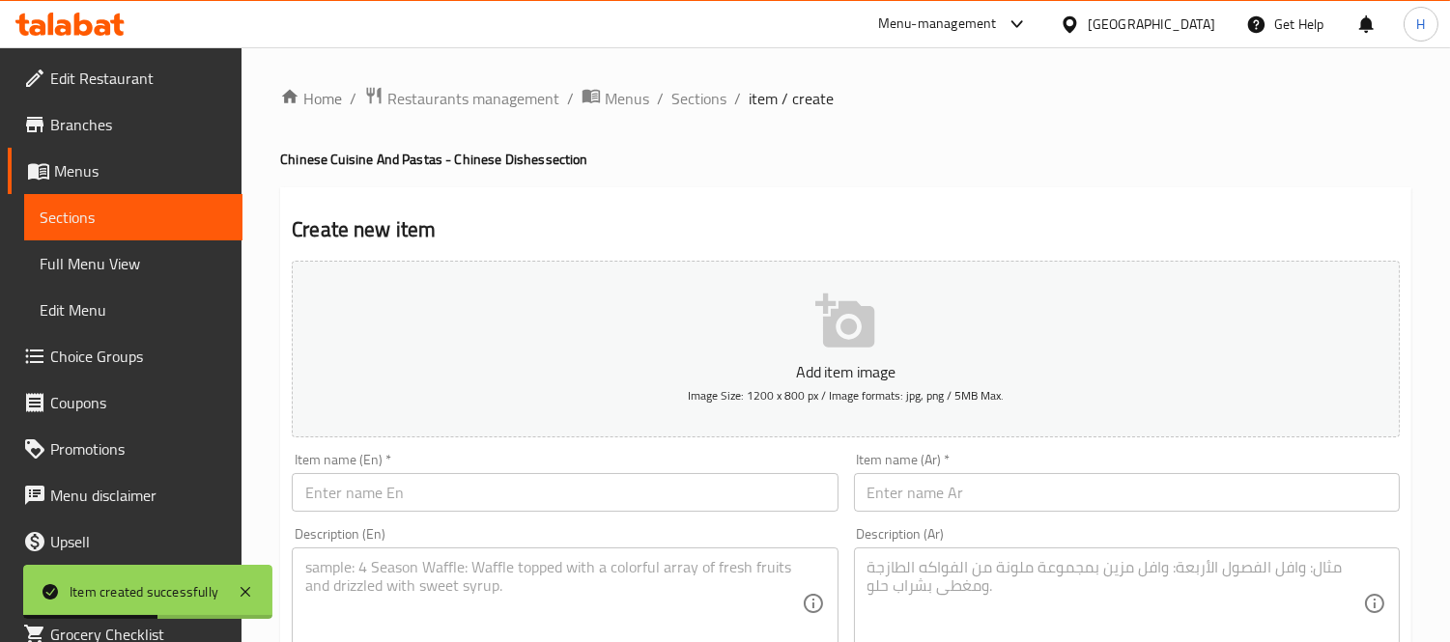
click at [464, 486] on input "text" at bounding box center [565, 492] width 546 height 39
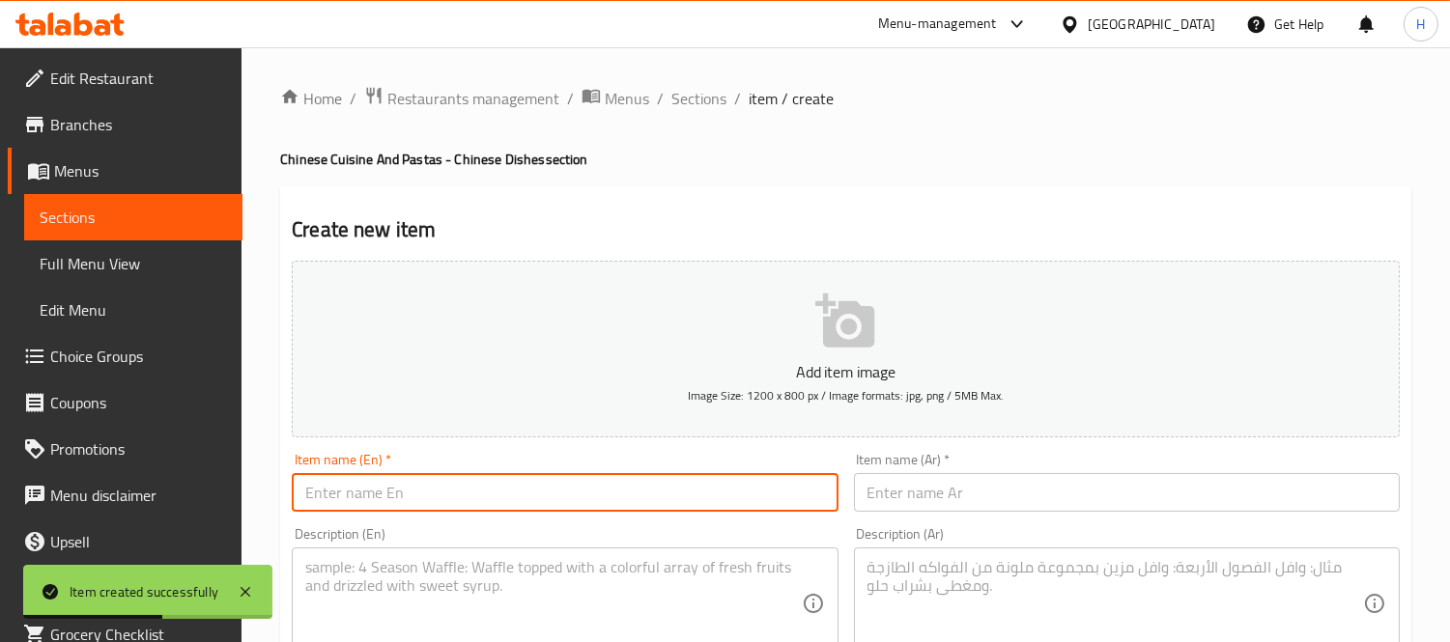
paste input "Schezwan Noodles Chicken"
type input "Schezwan Noodles Chicken"
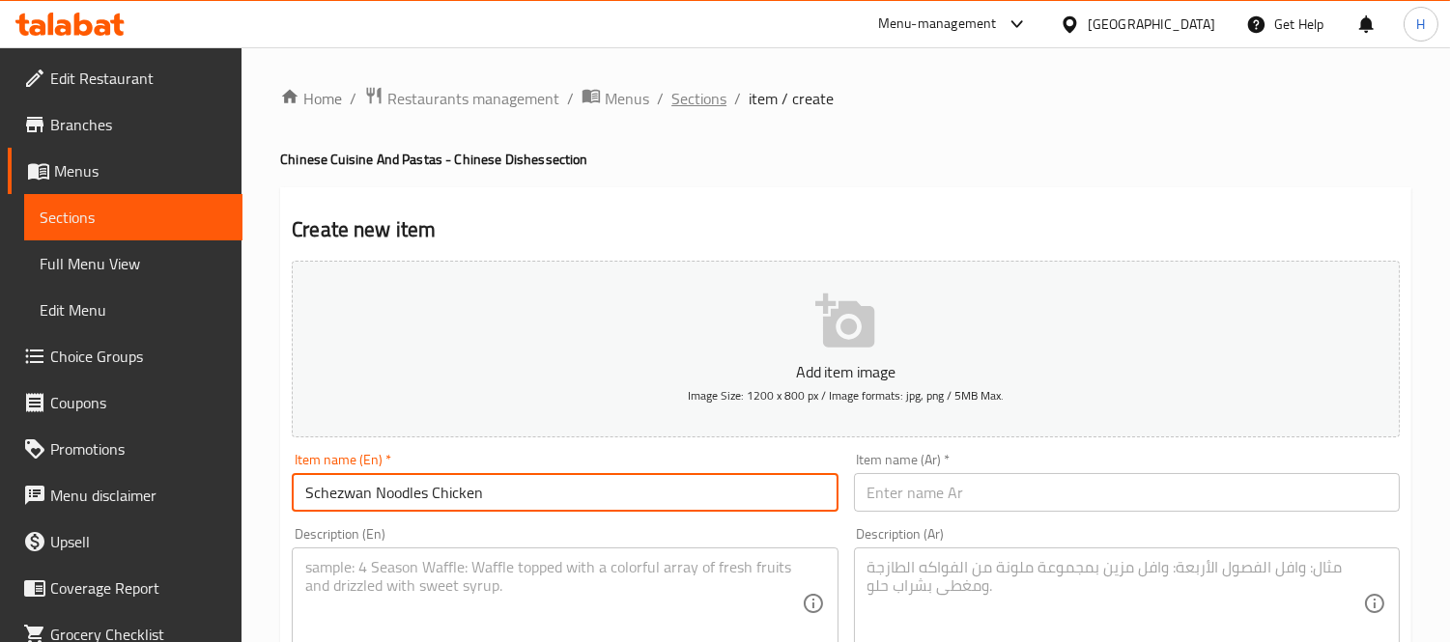
click at [710, 102] on span "Sections" at bounding box center [698, 98] width 55 height 23
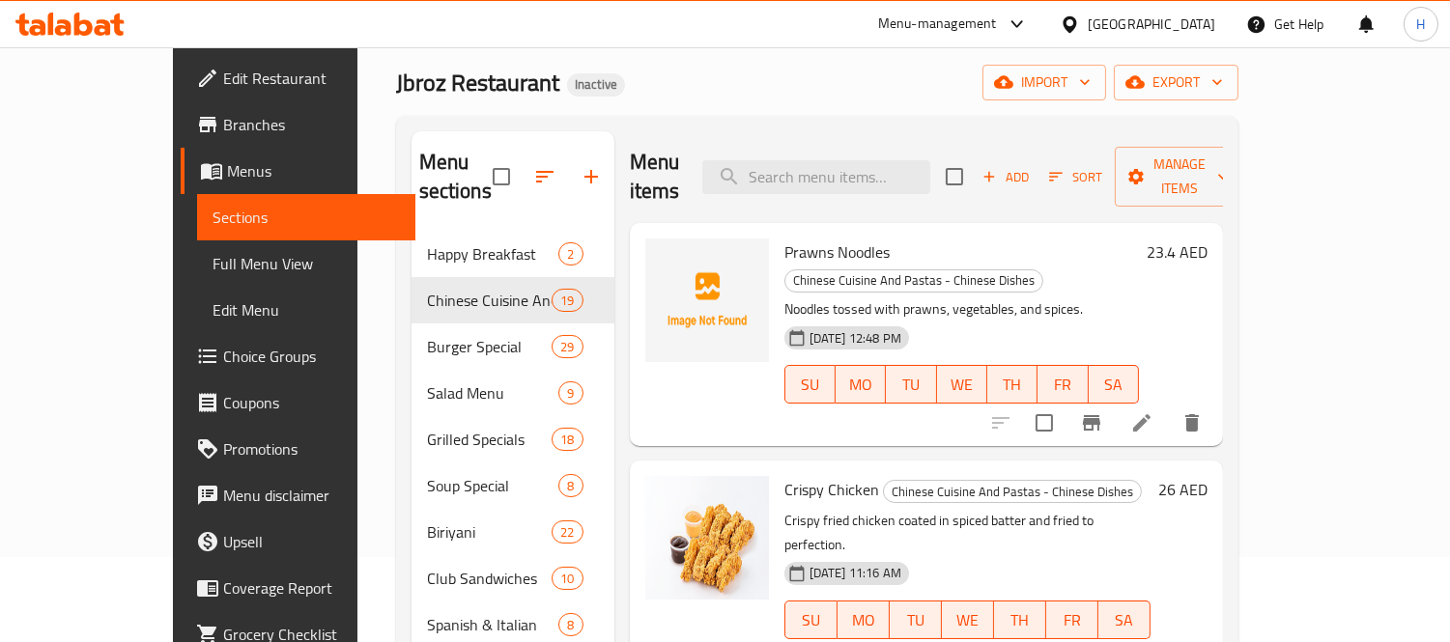
scroll to position [52, 0]
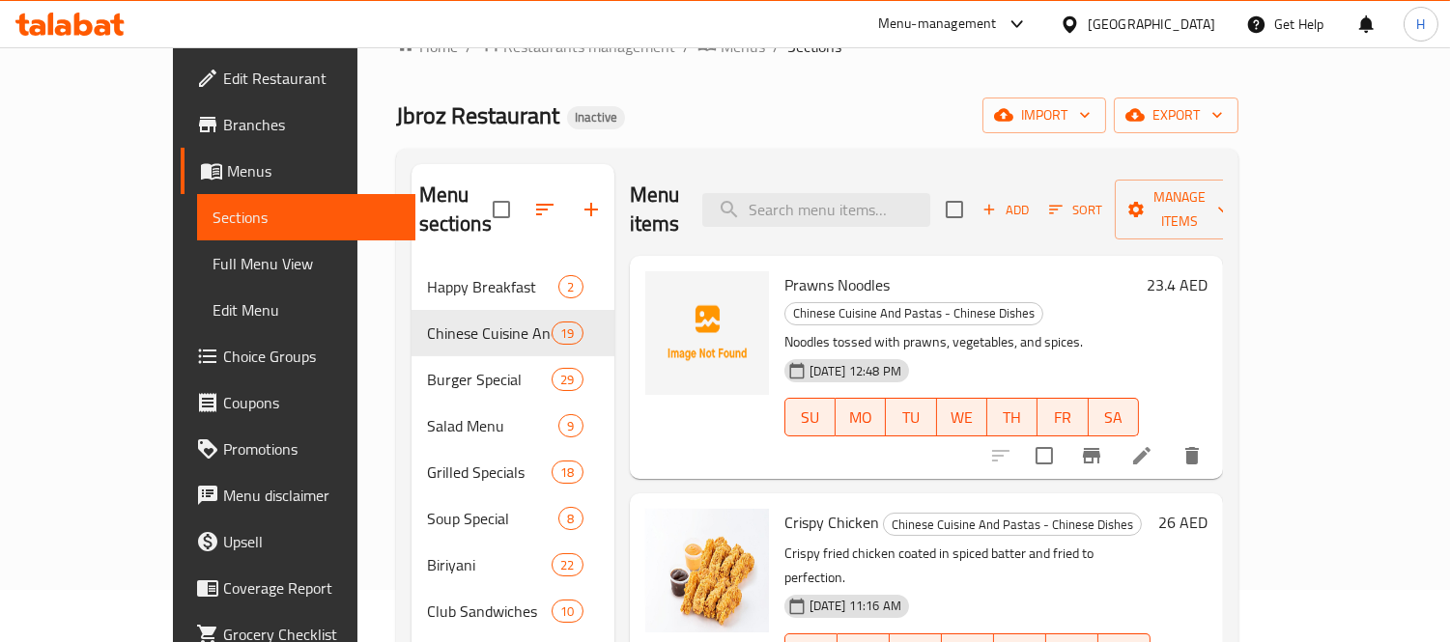
click at [879, 117] on div "Jbroz Restaurant Inactive import export" at bounding box center [817, 116] width 842 height 36
click at [856, 193] on input "search" at bounding box center [816, 210] width 228 height 34
paste input "Schezwan Noodles Chicken"
type input "Schezwan Noodles Chicken"
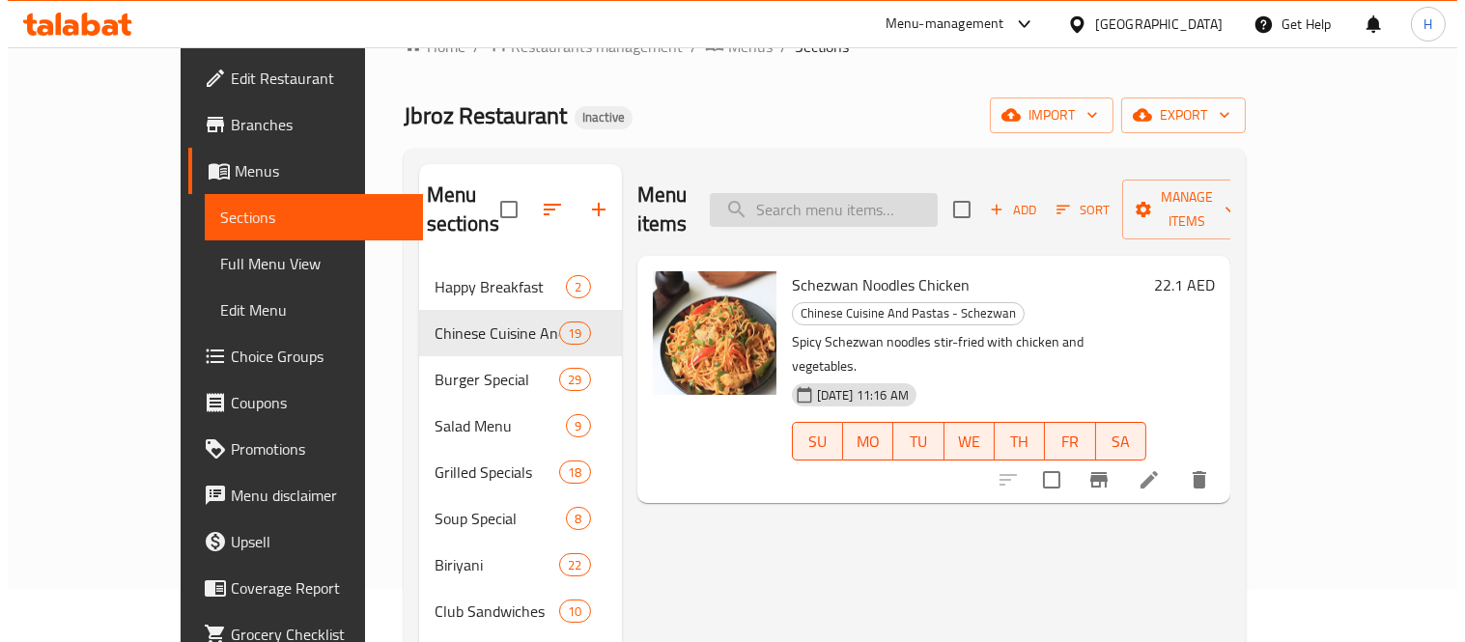
scroll to position [0, 0]
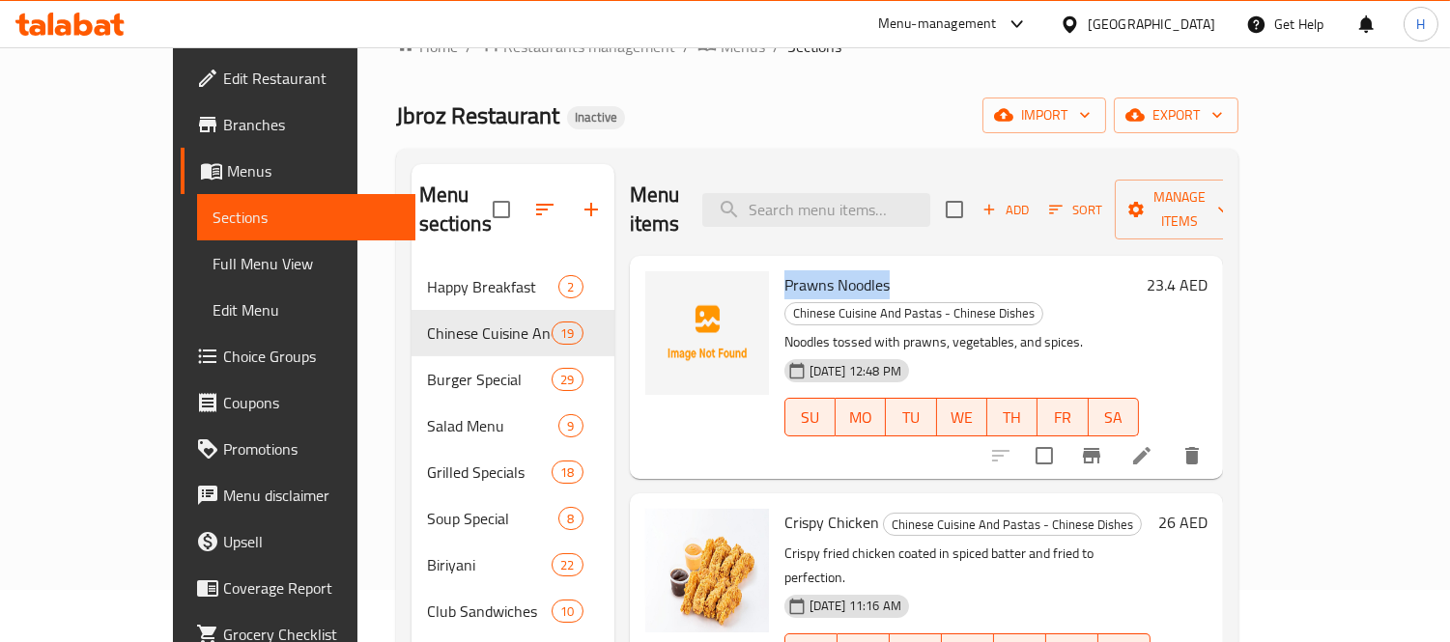
drag, startPoint x: 845, startPoint y: 256, endPoint x: 734, endPoint y: 261, distance: 111.2
click at [777, 264] on div "Prawns Noodles Chinese Cuisine And Pastas - Chinese Dishes Noodles tossed with …" at bounding box center [962, 368] width 370 height 208
copy span "Prawns Noodles"
click at [1229, 200] on span "Manage items" at bounding box center [1179, 209] width 99 height 48
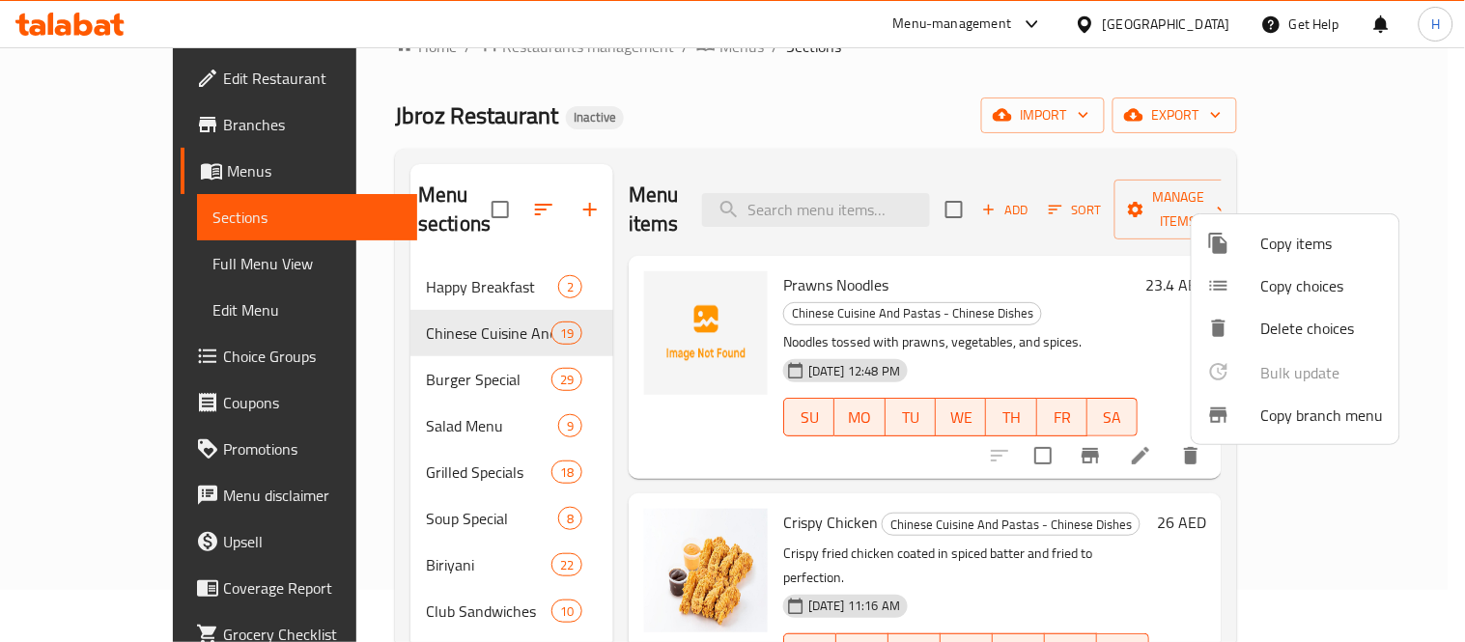
click at [937, 305] on div at bounding box center [732, 321] width 1465 height 642
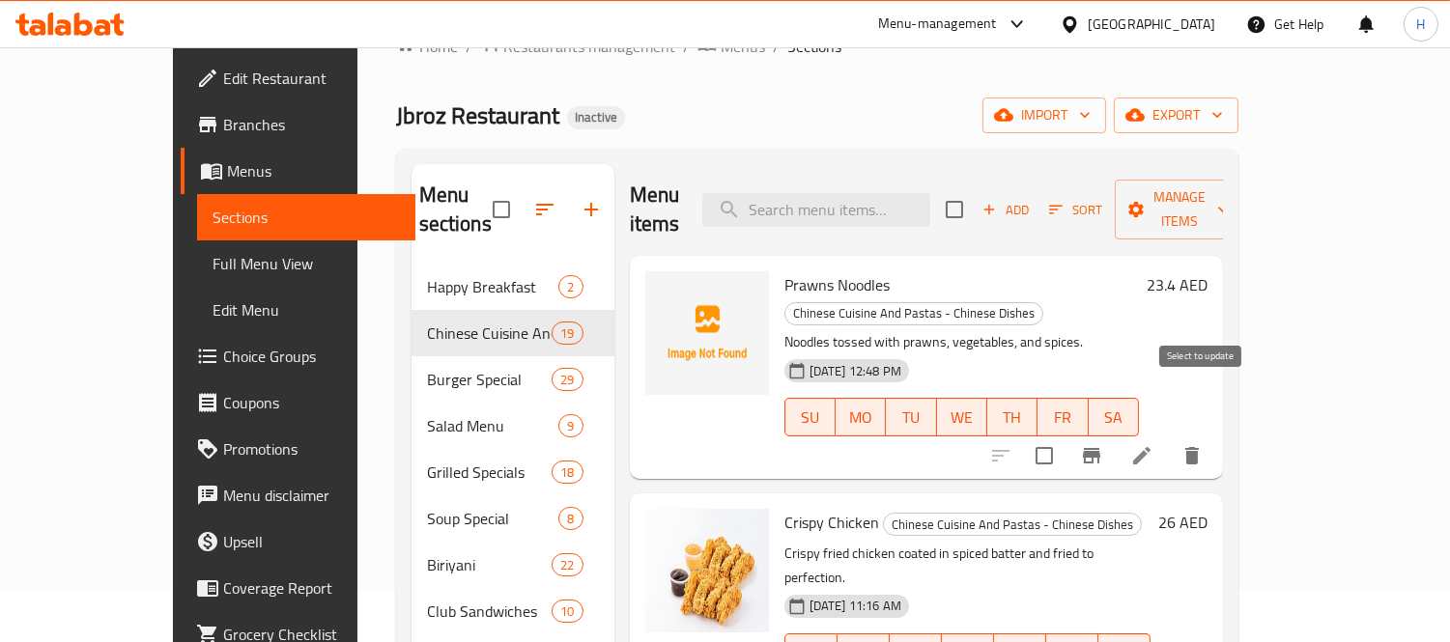
click at [1064, 436] on input "checkbox" at bounding box center [1044, 456] width 41 height 41
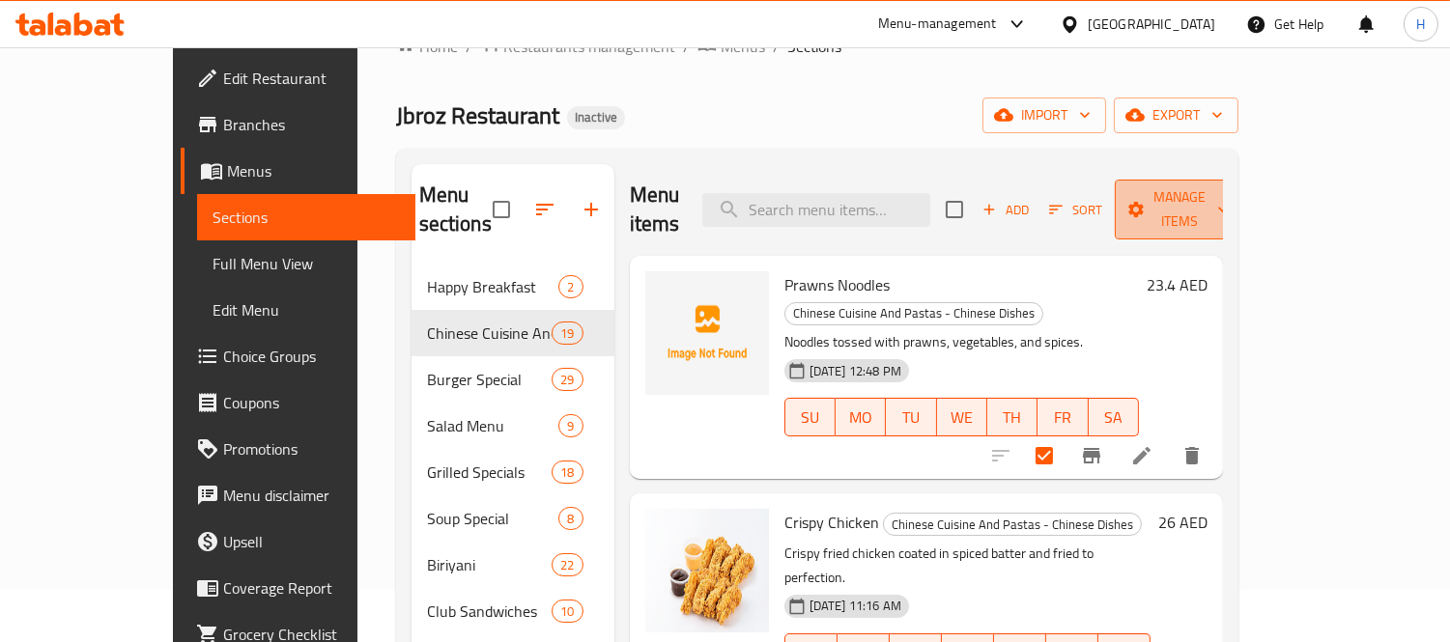
click at [1229, 190] on span "Manage items" at bounding box center [1179, 209] width 99 height 48
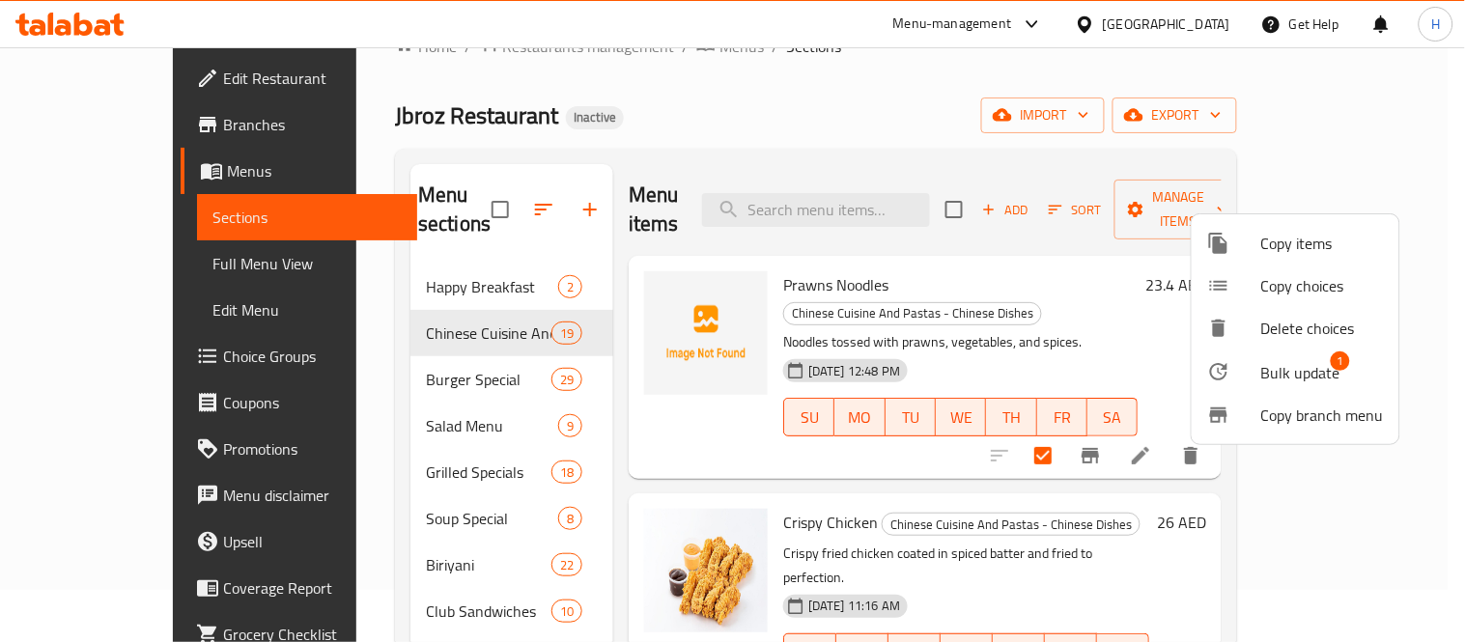
click at [1285, 370] on span "Bulk update" at bounding box center [1301, 372] width 79 height 23
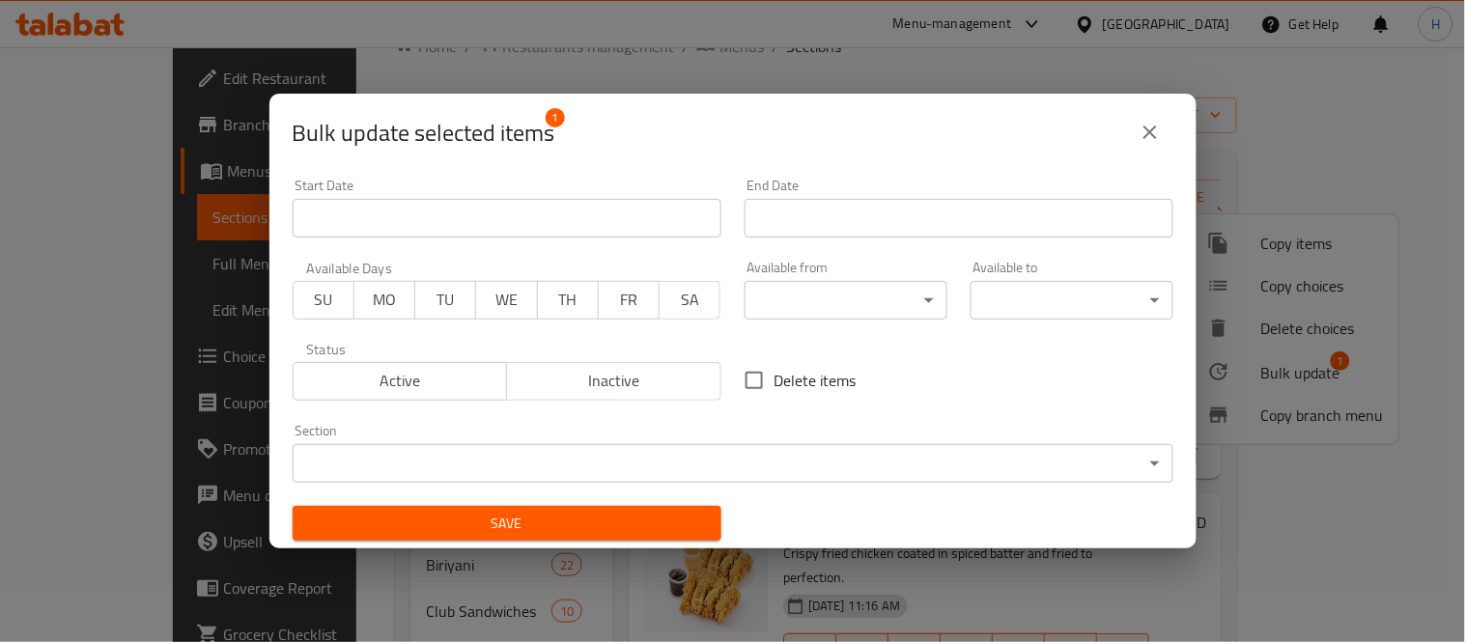
click at [635, 468] on body "​ Menu-management United Arab Emirates Get Help H Edit Restaurant Branches Menu…" at bounding box center [732, 292] width 1465 height 595
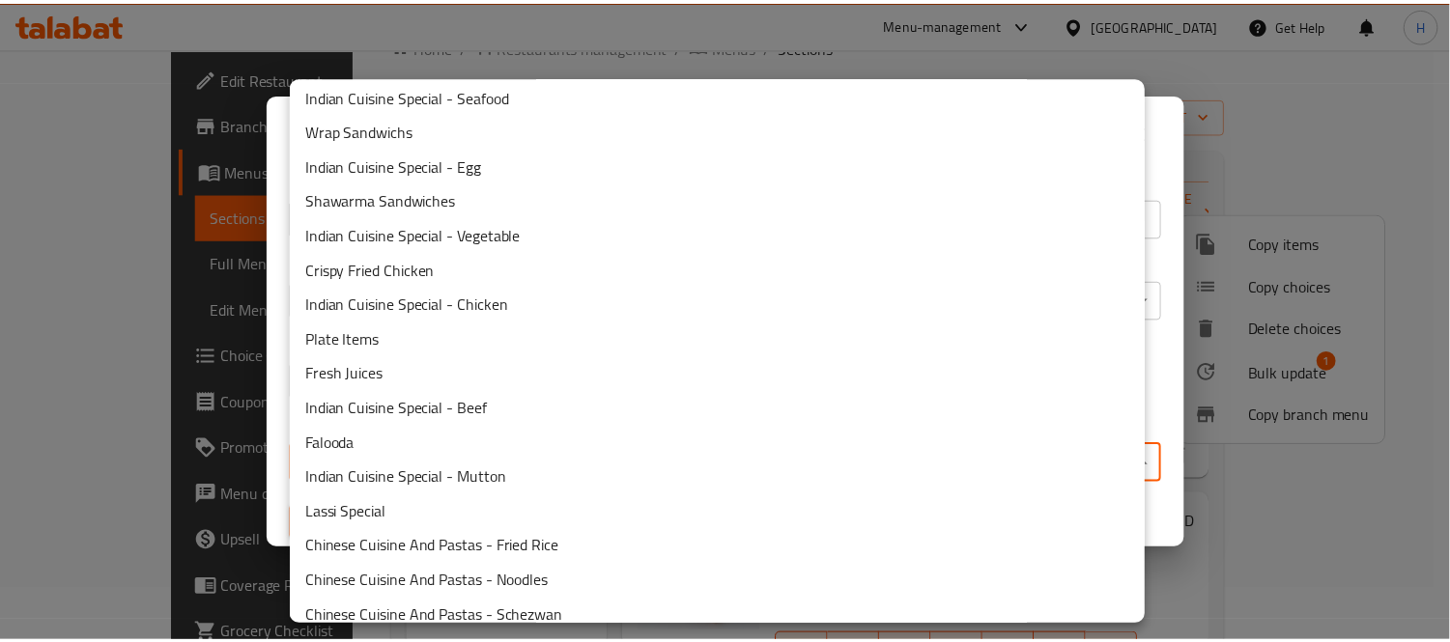
scroll to position [369, 0]
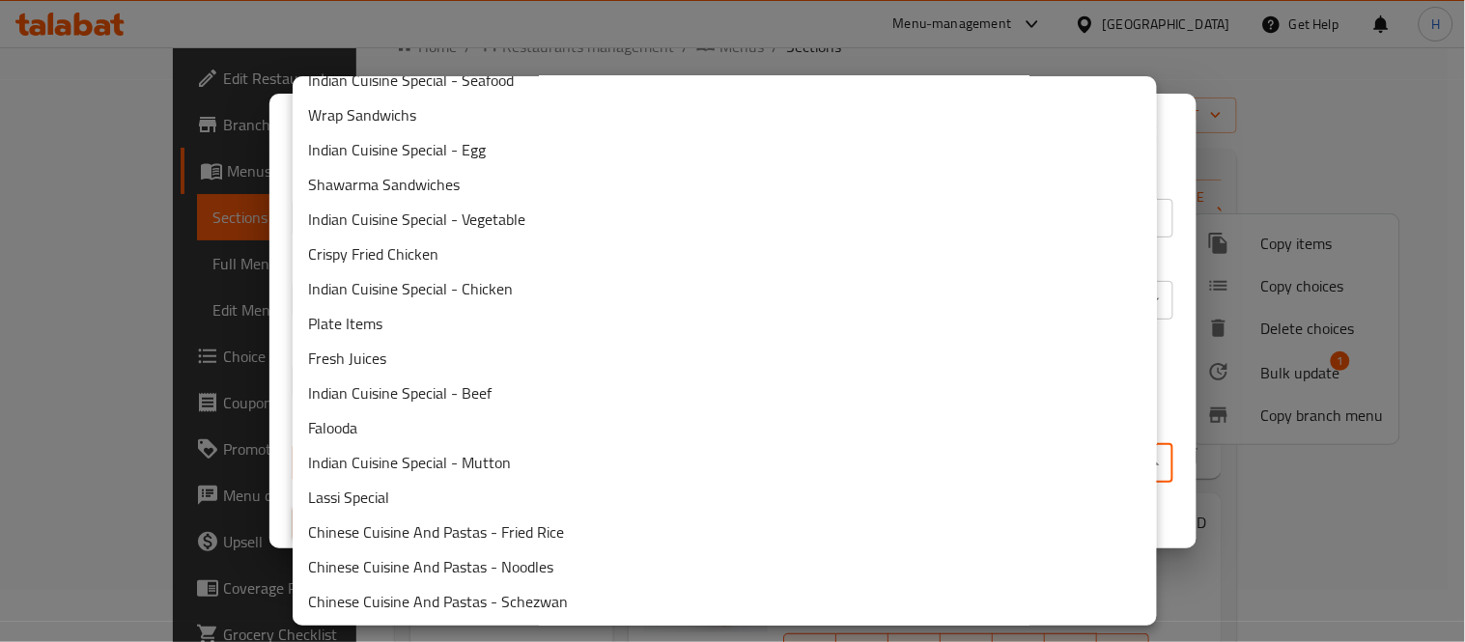
click at [593, 572] on li "Chinese Cuisine And Pastas - Noodles" at bounding box center [725, 567] width 865 height 35
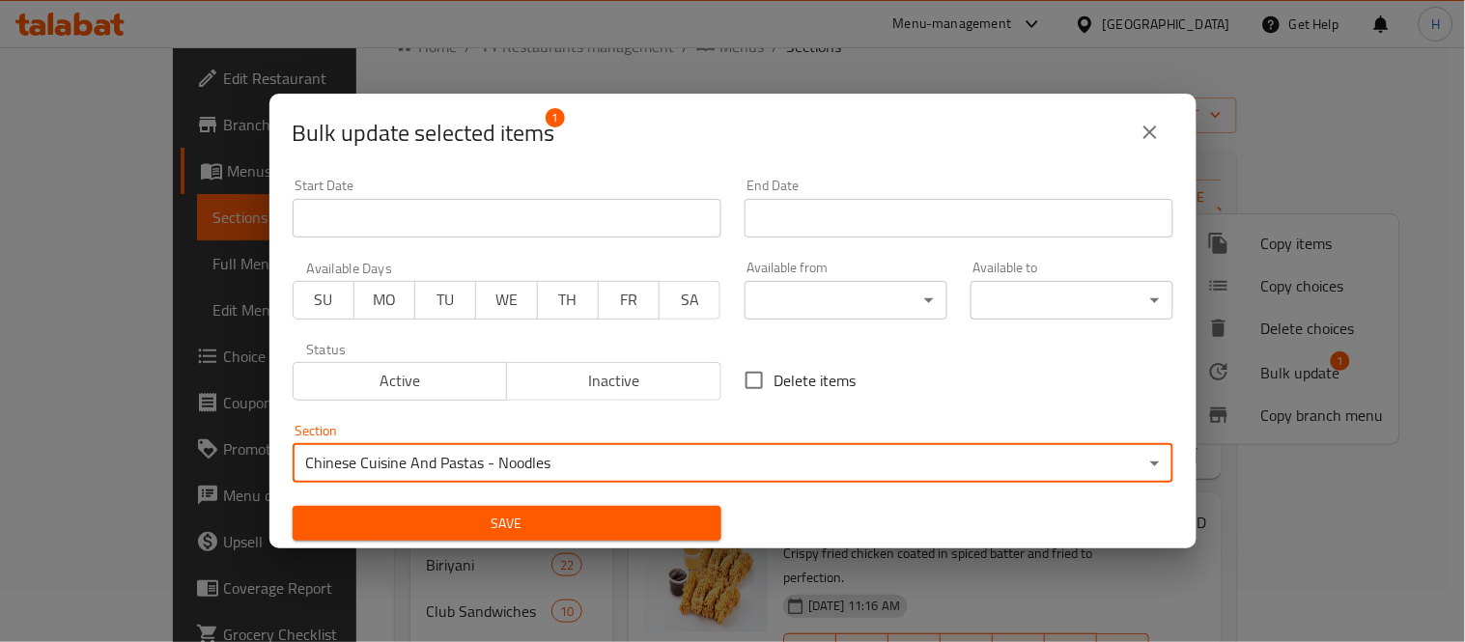
click at [509, 514] on span "Save" at bounding box center [507, 524] width 398 height 24
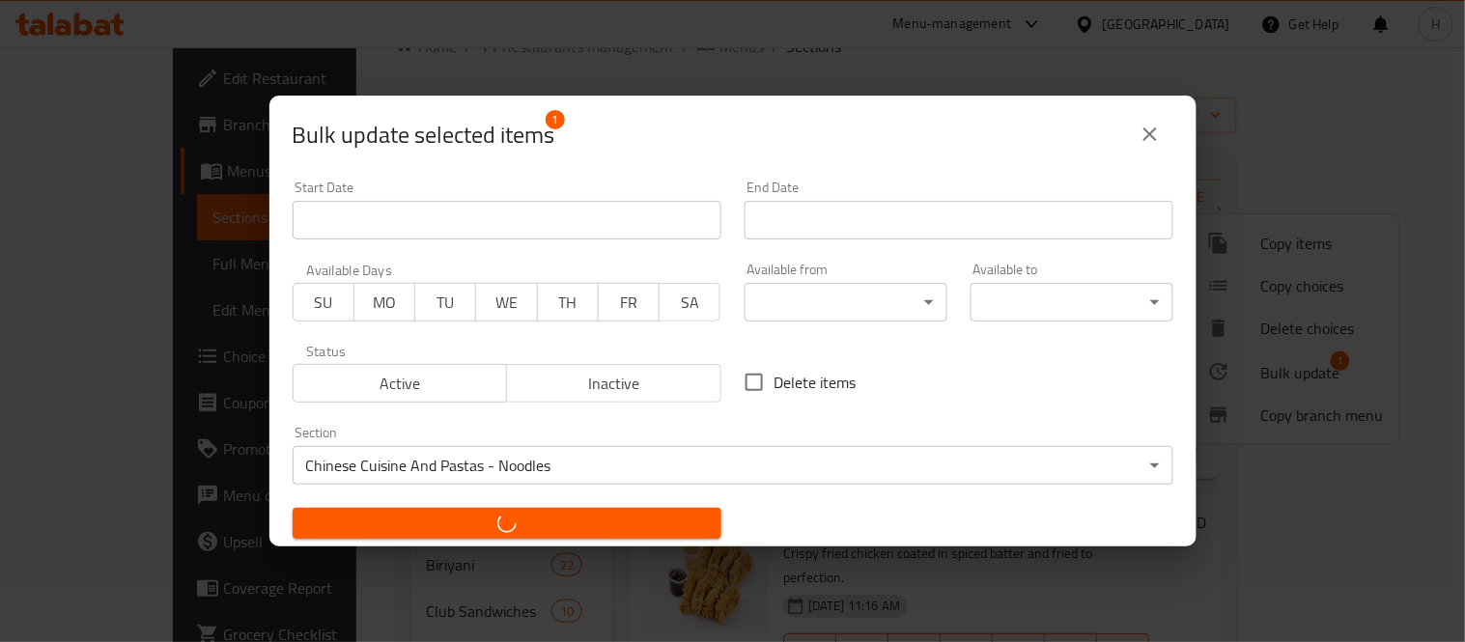
checkbox input "false"
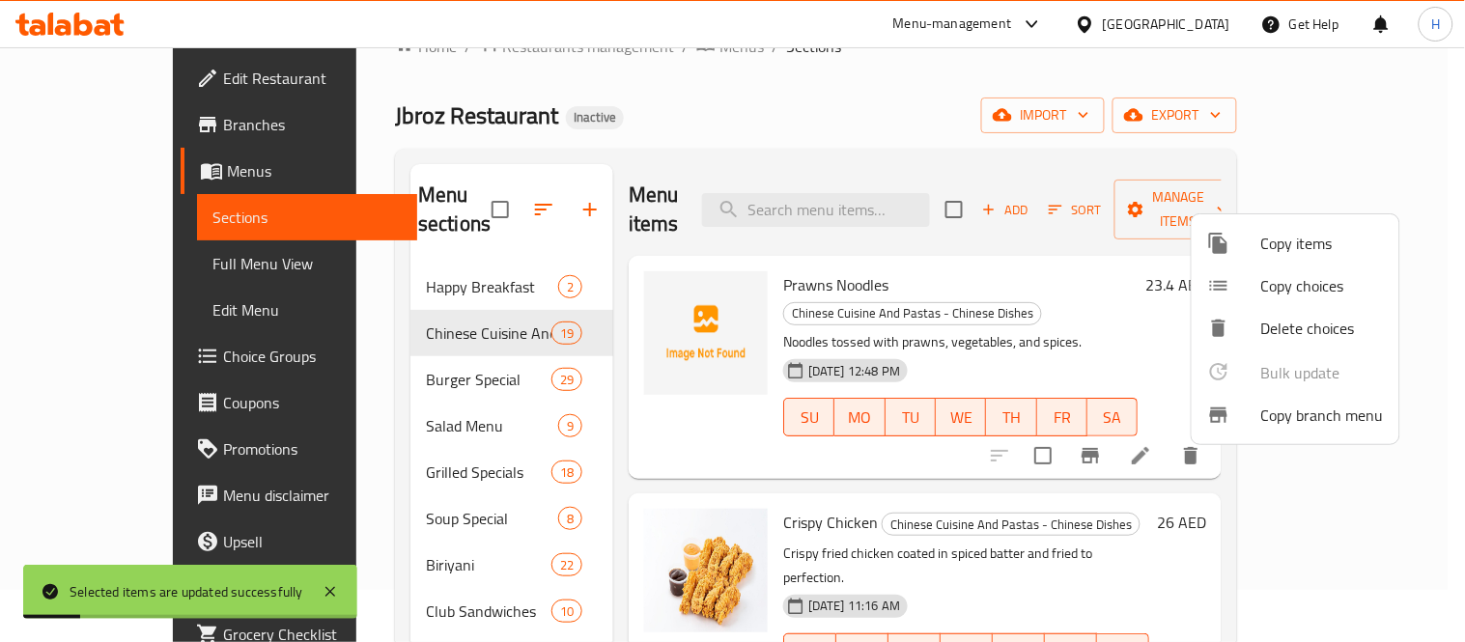
click at [582, 114] on div at bounding box center [732, 321] width 1465 height 642
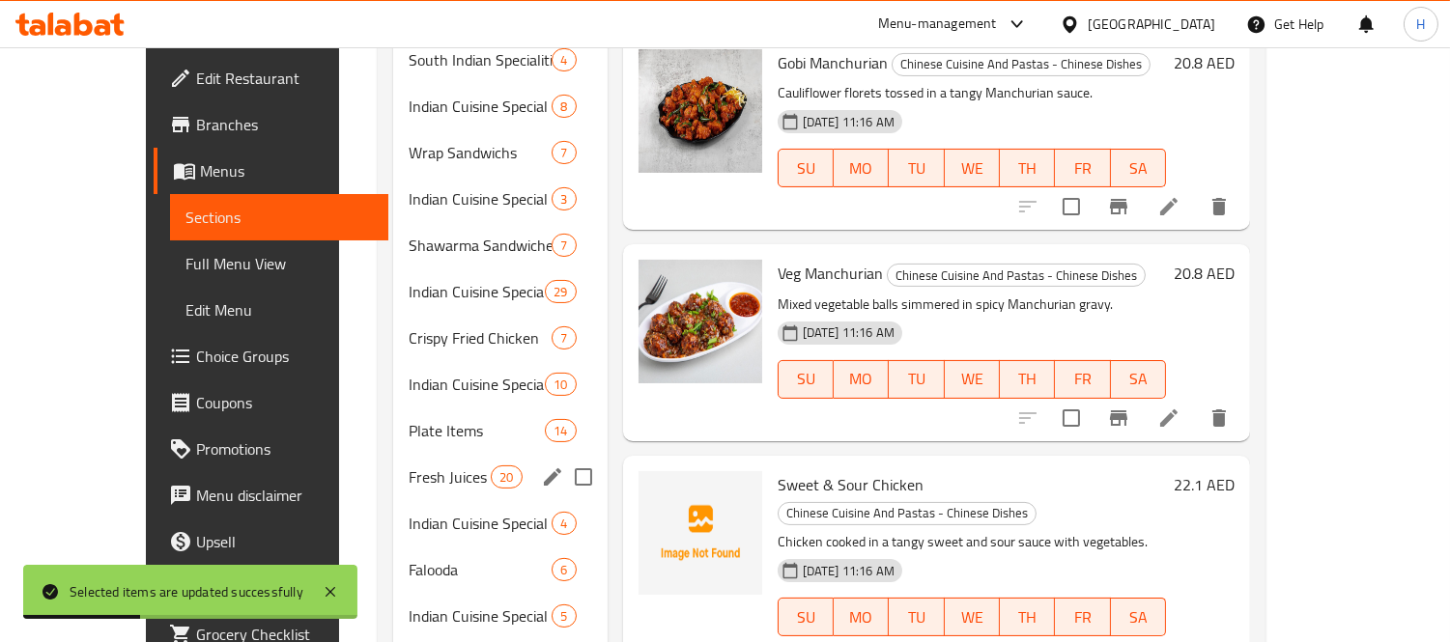
scroll to position [911, 0]
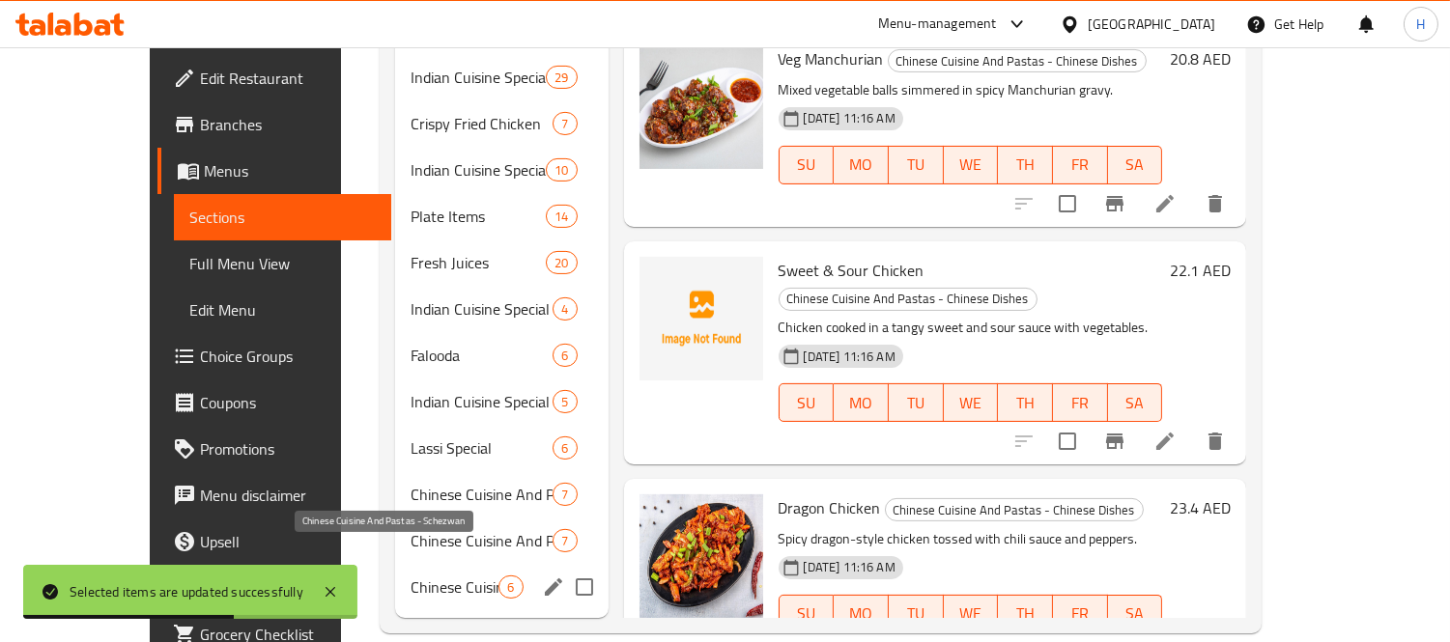
click at [442, 576] on span "Chinese Cuisine And Pastas - Schezwan" at bounding box center [455, 587] width 88 height 23
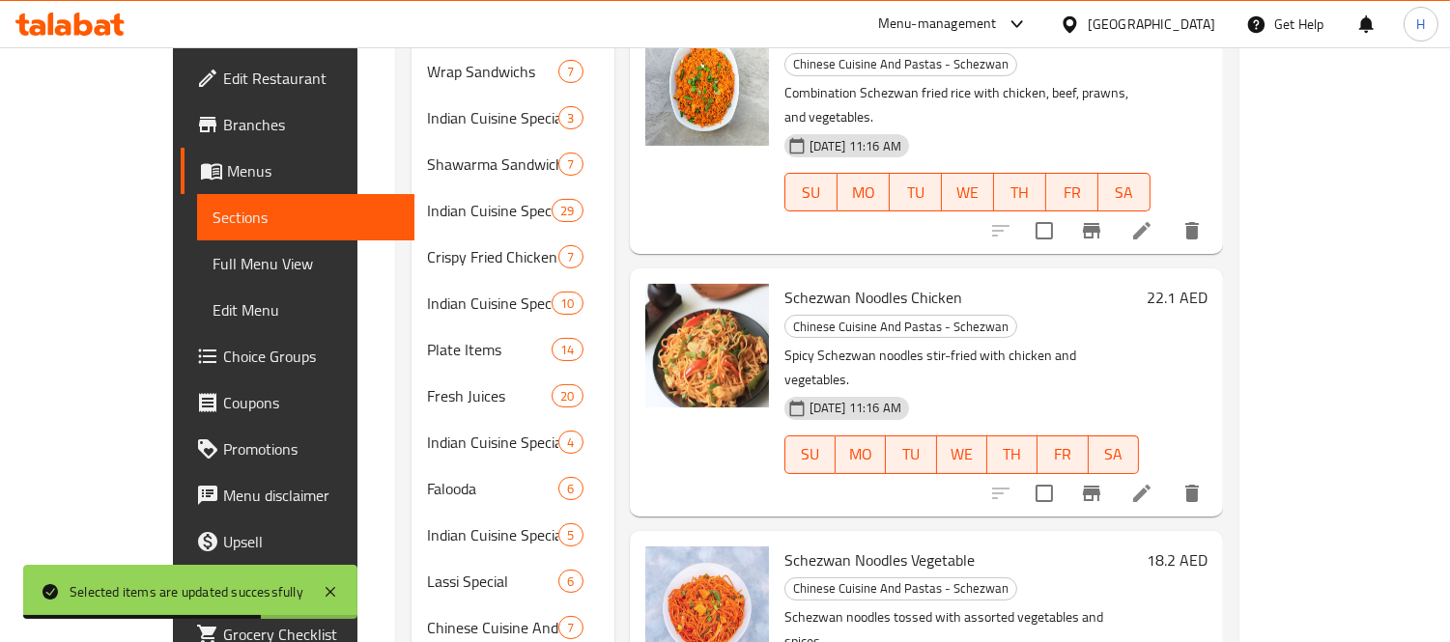
scroll to position [589, 0]
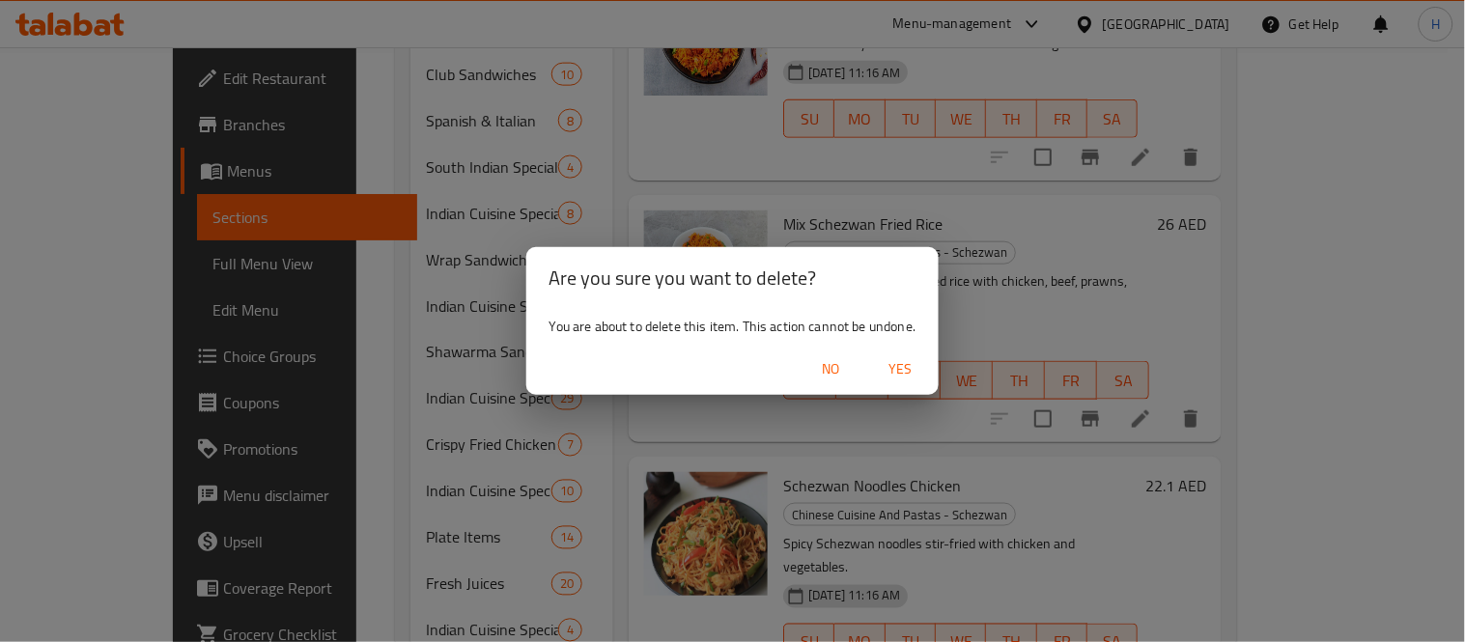
click at [912, 372] on span "Yes" at bounding box center [900, 369] width 46 height 24
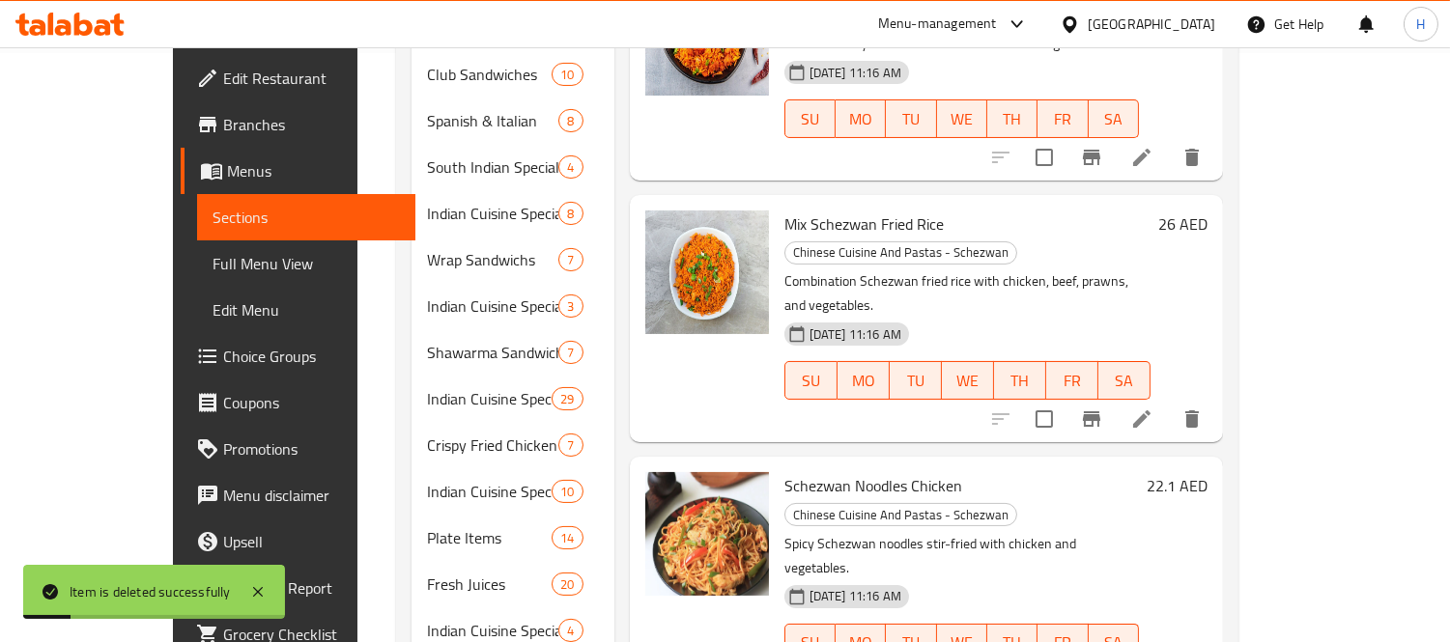
scroll to position [0, 0]
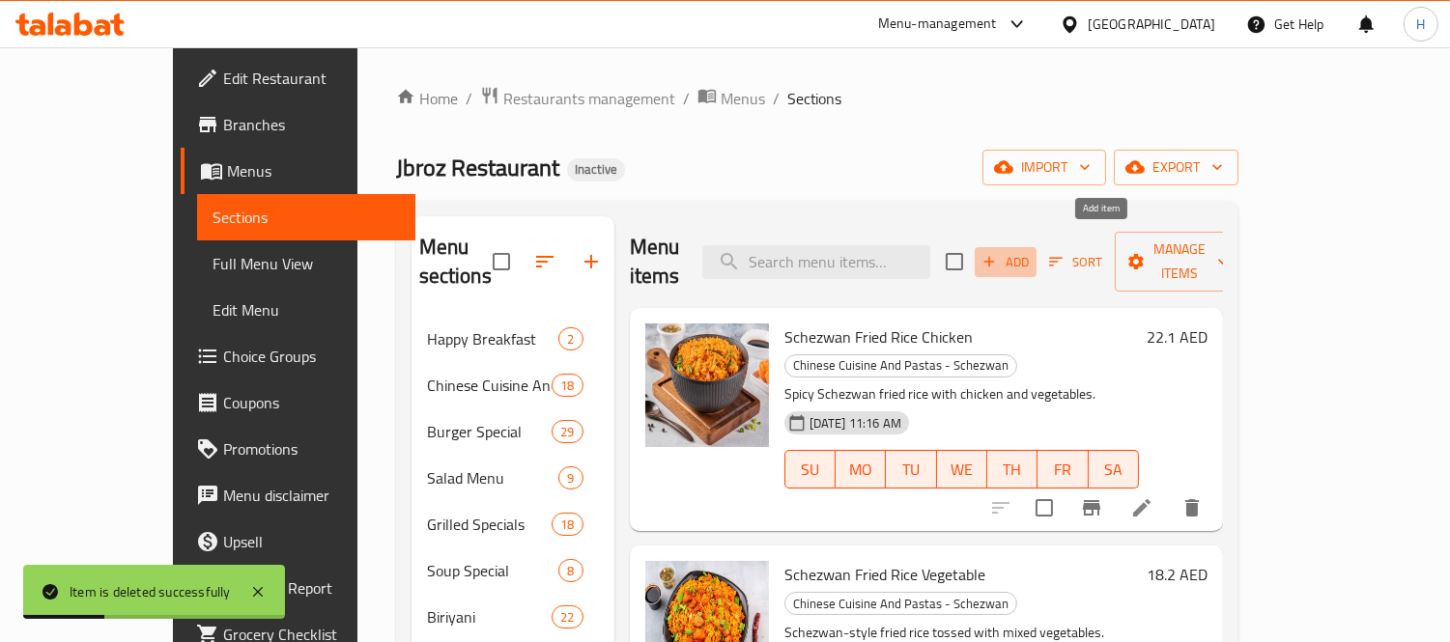
click at [1032, 253] on span "Add" at bounding box center [1005, 262] width 52 height 22
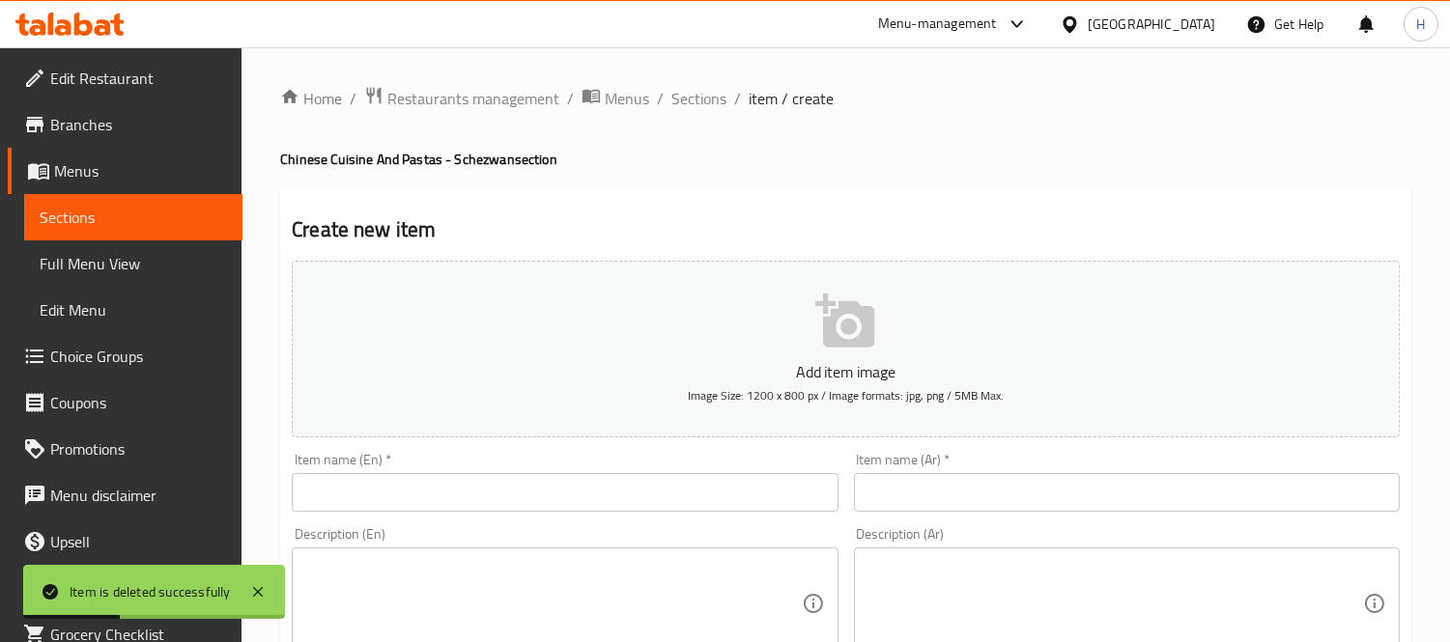
click at [428, 489] on input "text" at bounding box center [565, 492] width 546 height 39
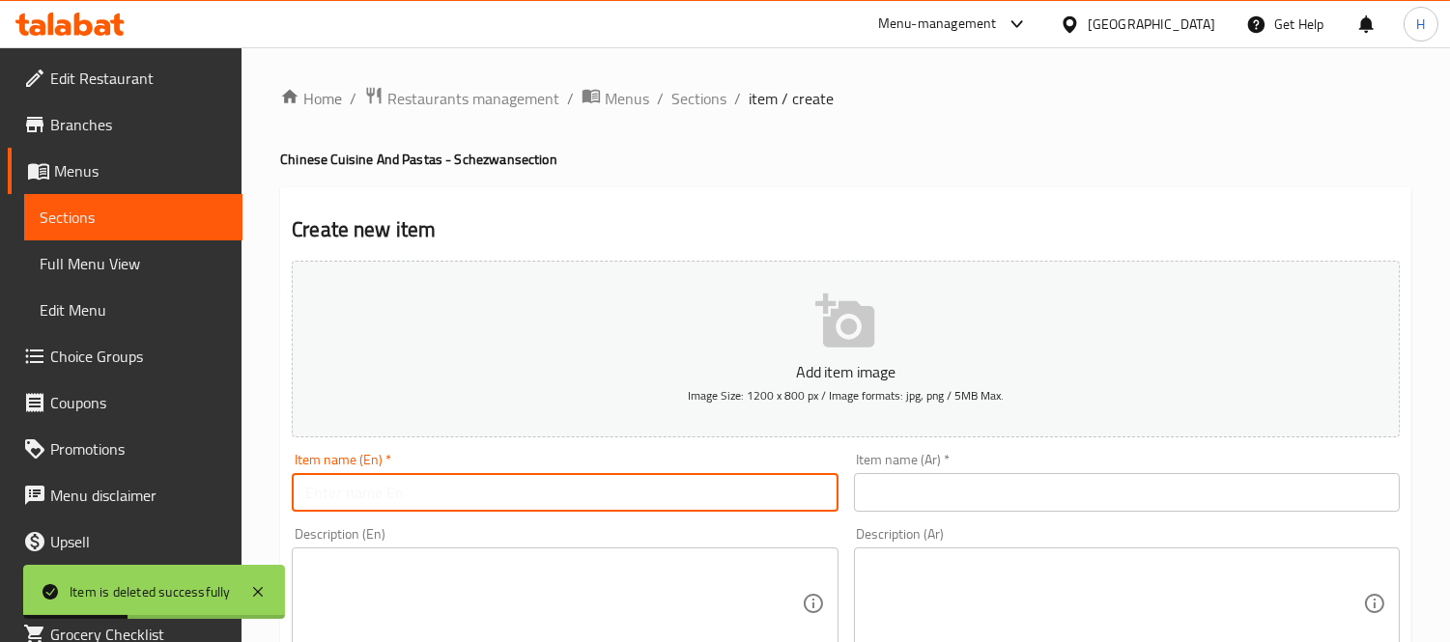
paste input "Schezwan Noodles Chicken"
type input "Schezwan Noodles Chicken"
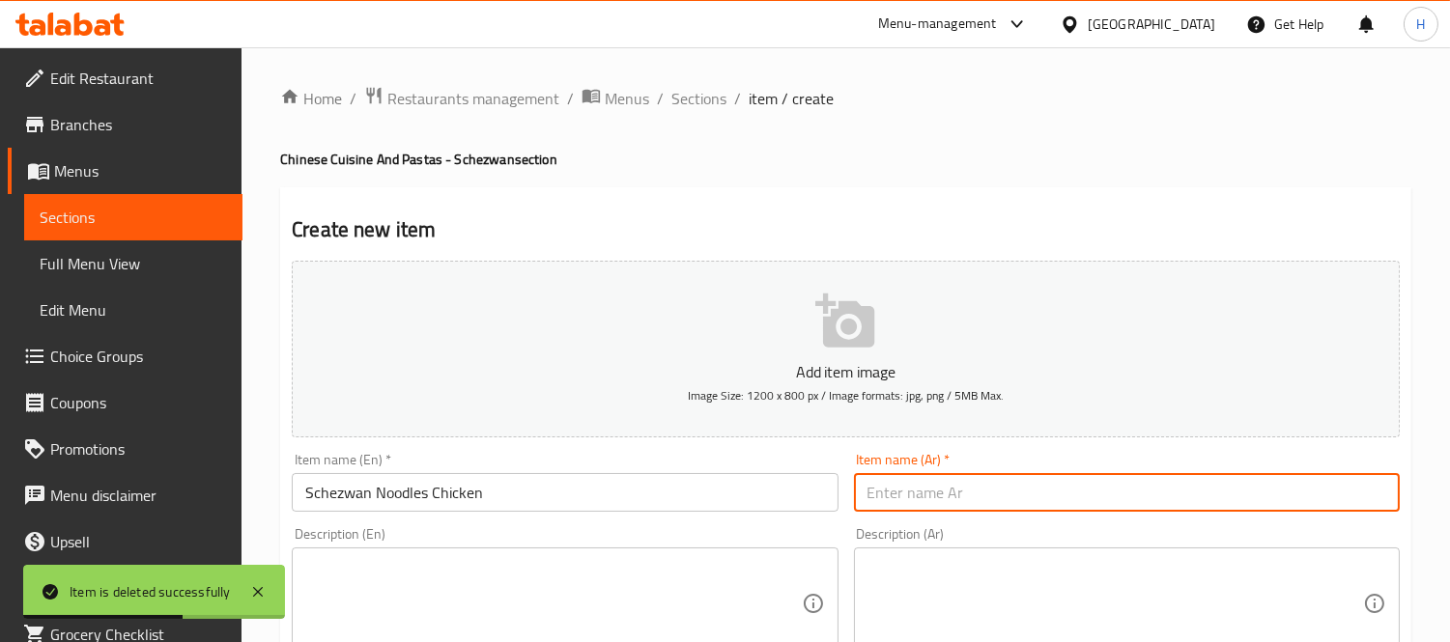
click at [886, 507] on input "text" at bounding box center [1127, 492] width 546 height 39
paste input "نودلز سيشوان دجاج"
type input "نودلز سيشوان دجاج"
drag, startPoint x: 927, startPoint y: 580, endPoint x: 905, endPoint y: 558, distance: 30.7
click at [927, 580] on textarea at bounding box center [1115, 604] width 496 height 92
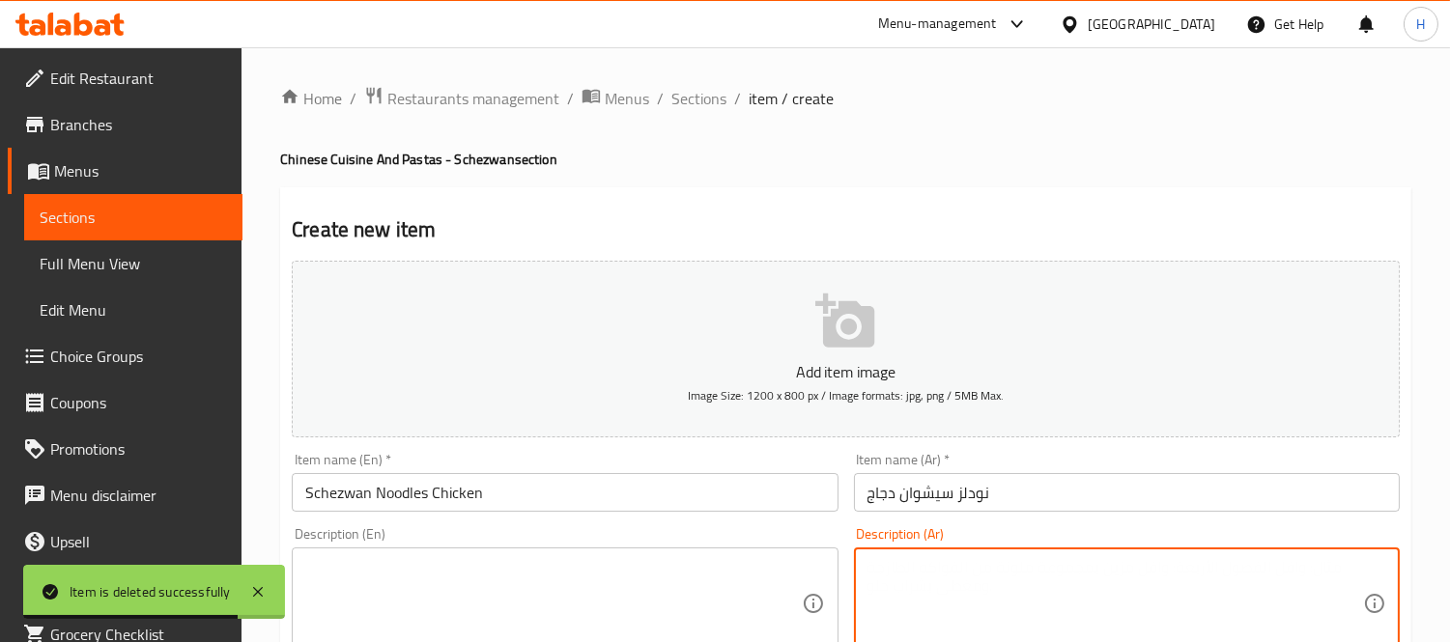
paste textarea "نودلز سيشوان حارة مقلية مع الدجاج والخضروات."
type textarea "نودلز سيشوان حارة مقلية مع الدجاج والخضروات."
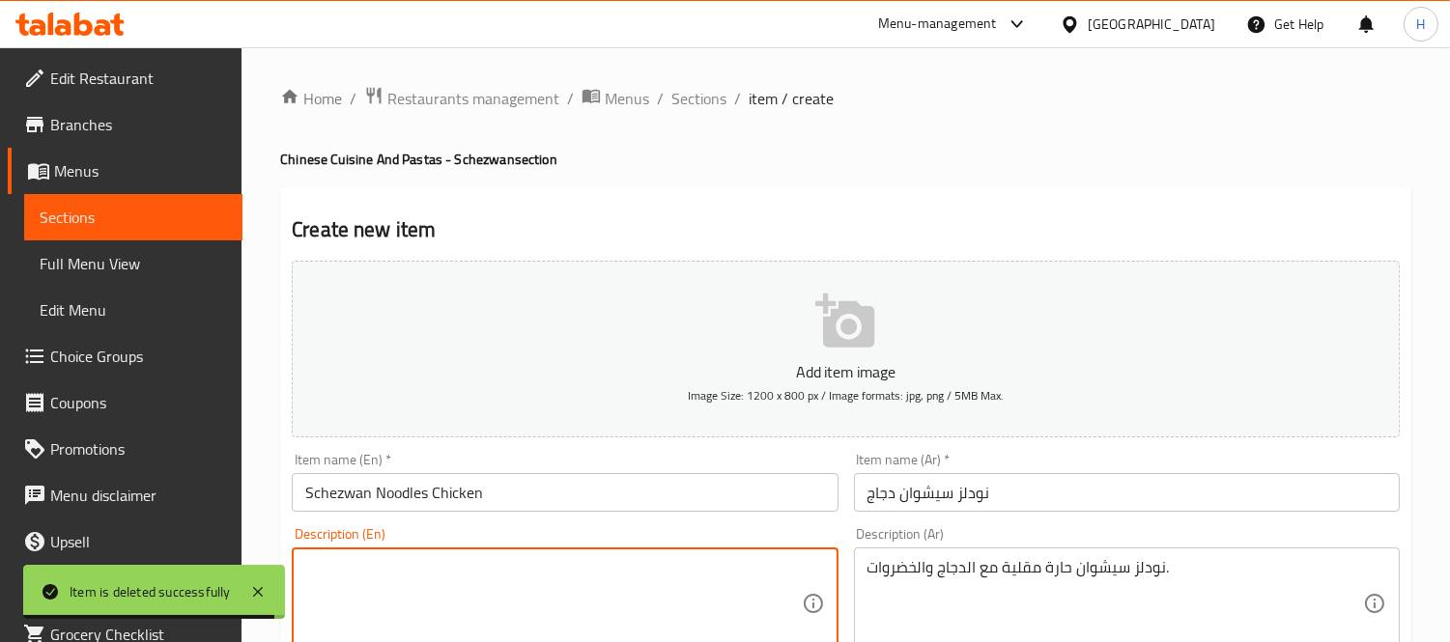
click at [422, 601] on textarea at bounding box center [553, 604] width 496 height 92
paste textarea "Spicy Schezwan noodles stir-fried with chicken and vegetables."
type textarea "Spicy Schezwan noodles stir-fried with chicken and vegetables."
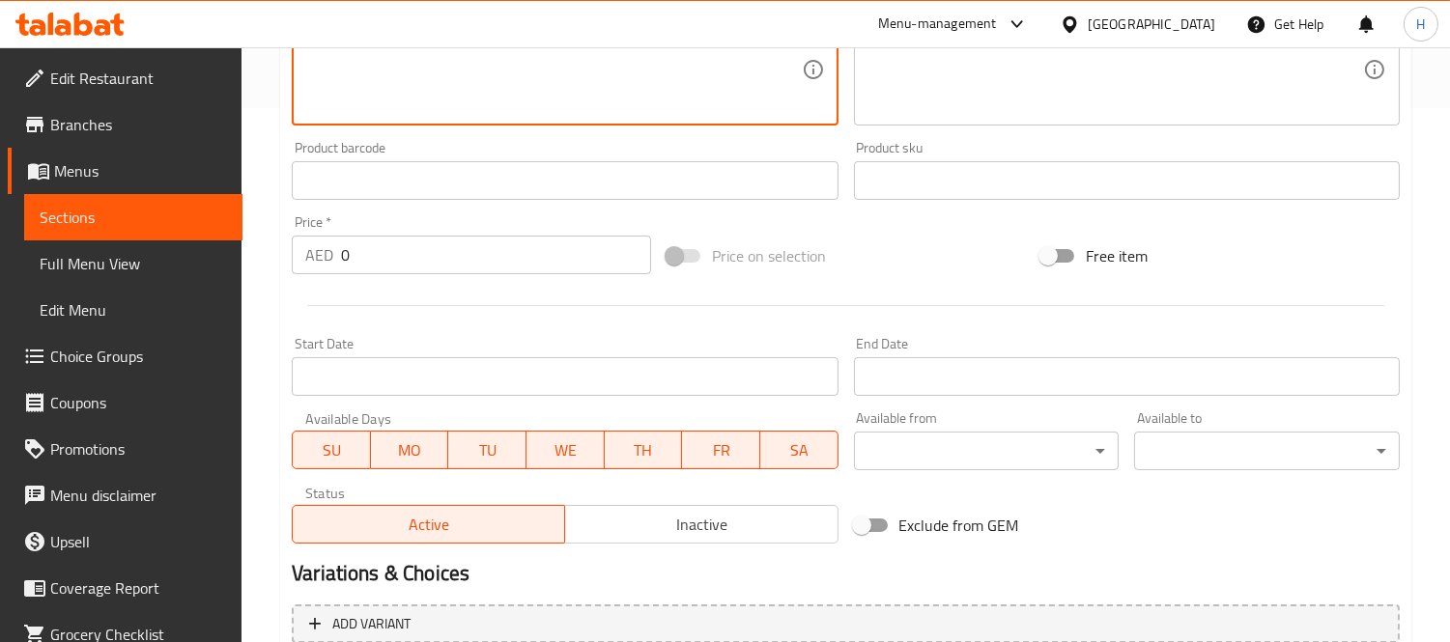
scroll to position [536, 0]
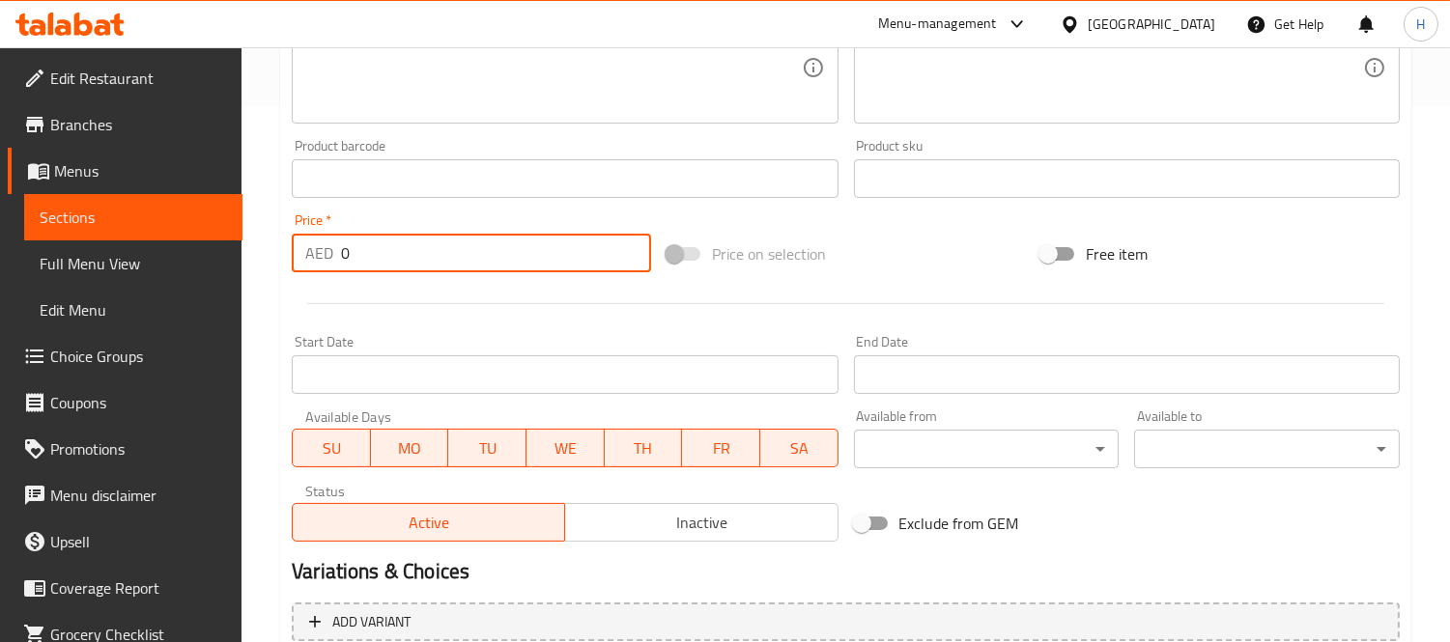
click at [382, 265] on input "0" at bounding box center [496, 253] width 310 height 39
paste input "22.1"
type input "22.1"
click at [420, 297] on div at bounding box center [845, 303] width 1123 height 47
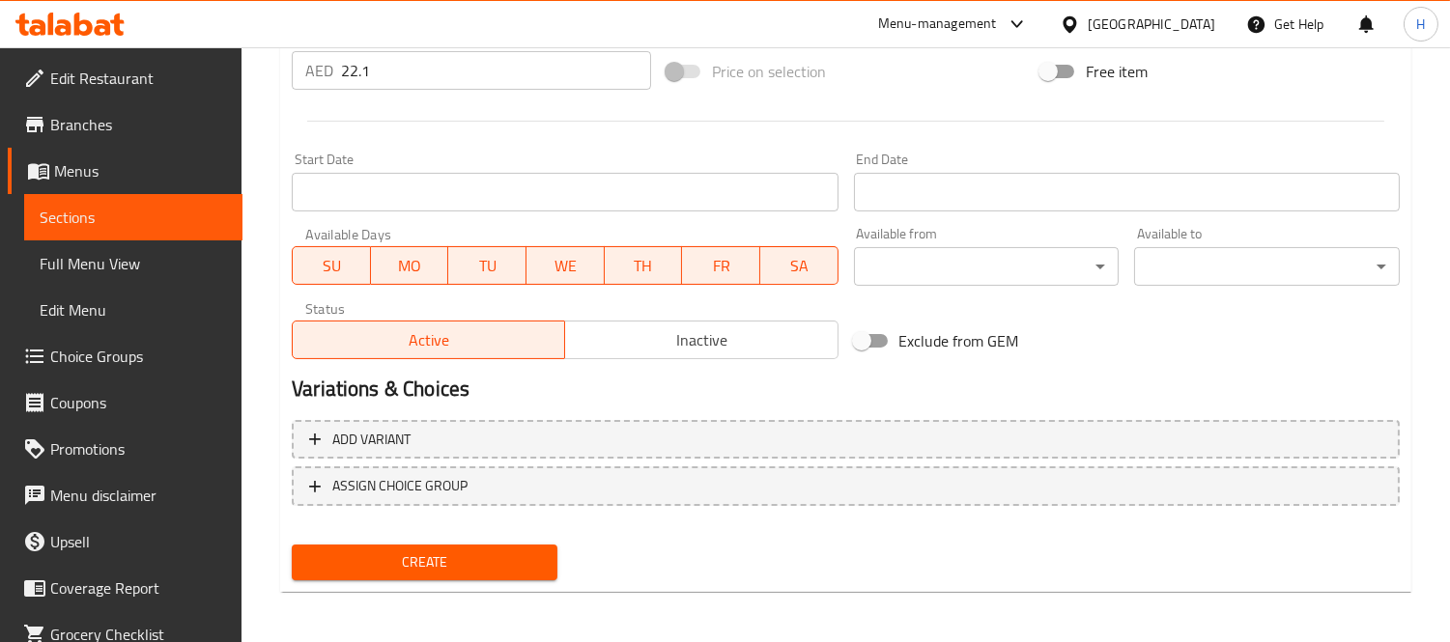
click at [516, 551] on span "Create" at bounding box center [424, 563] width 235 height 24
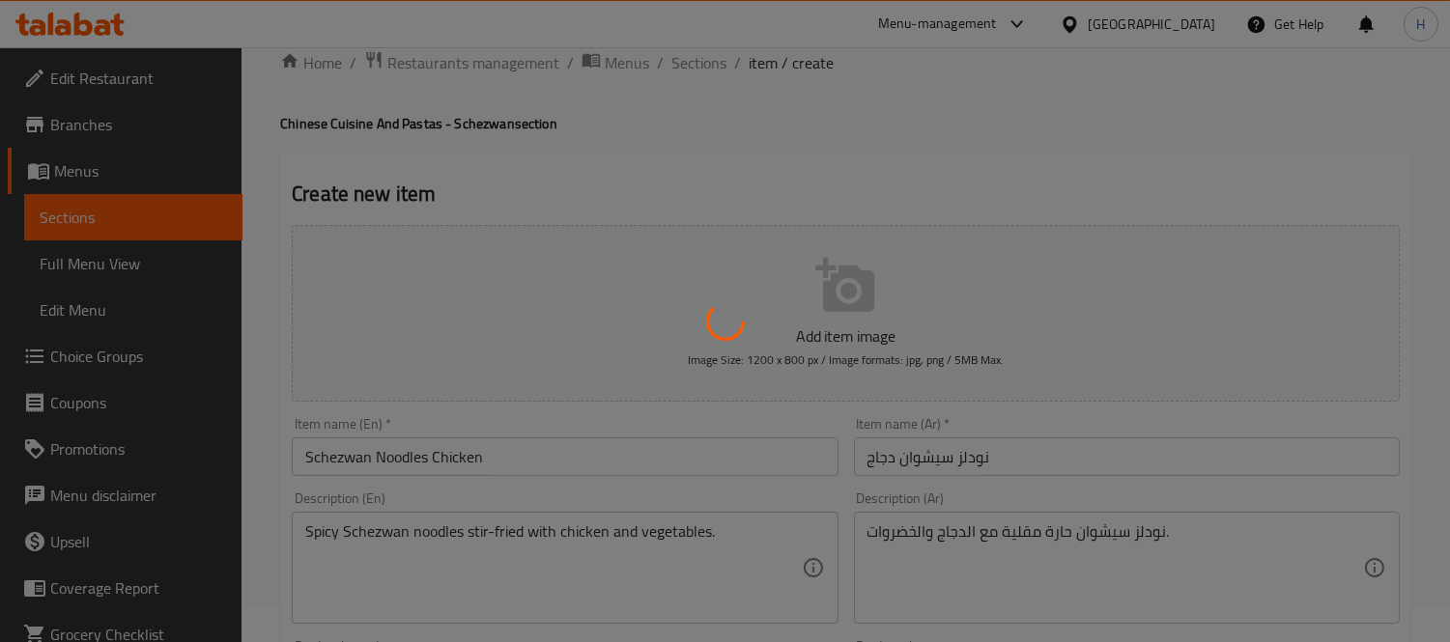
scroll to position [0, 0]
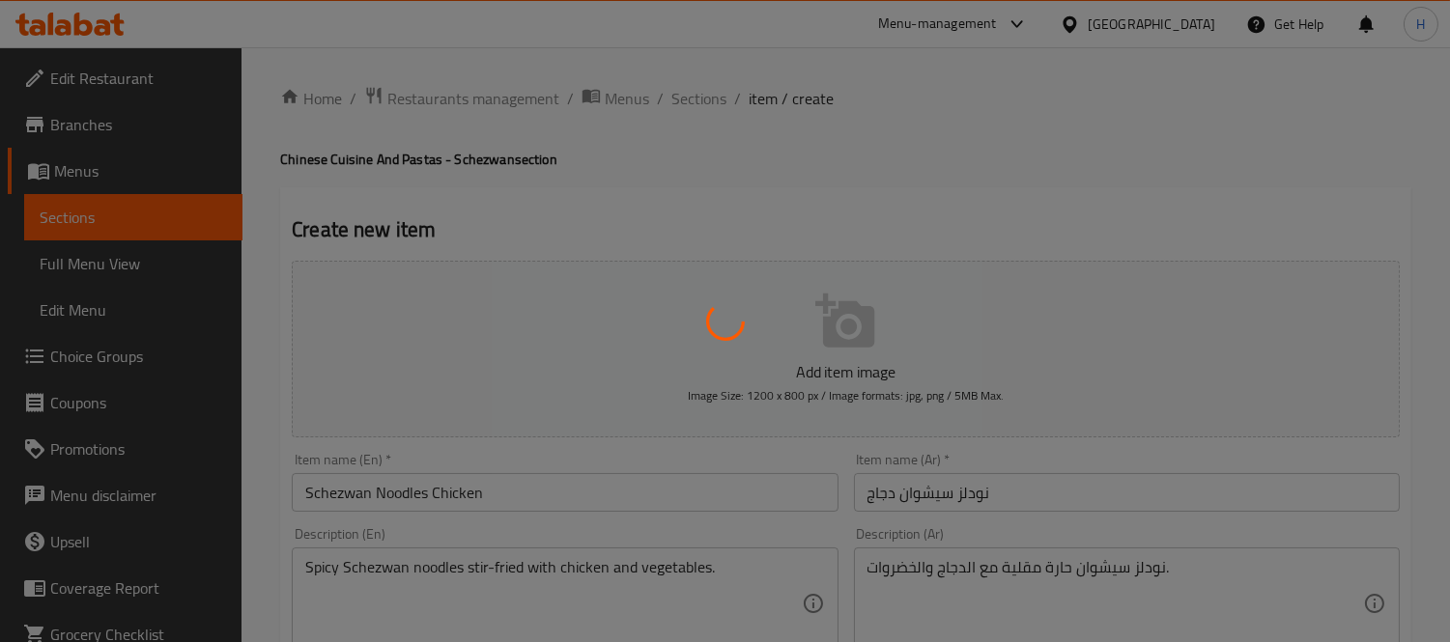
type input "0"
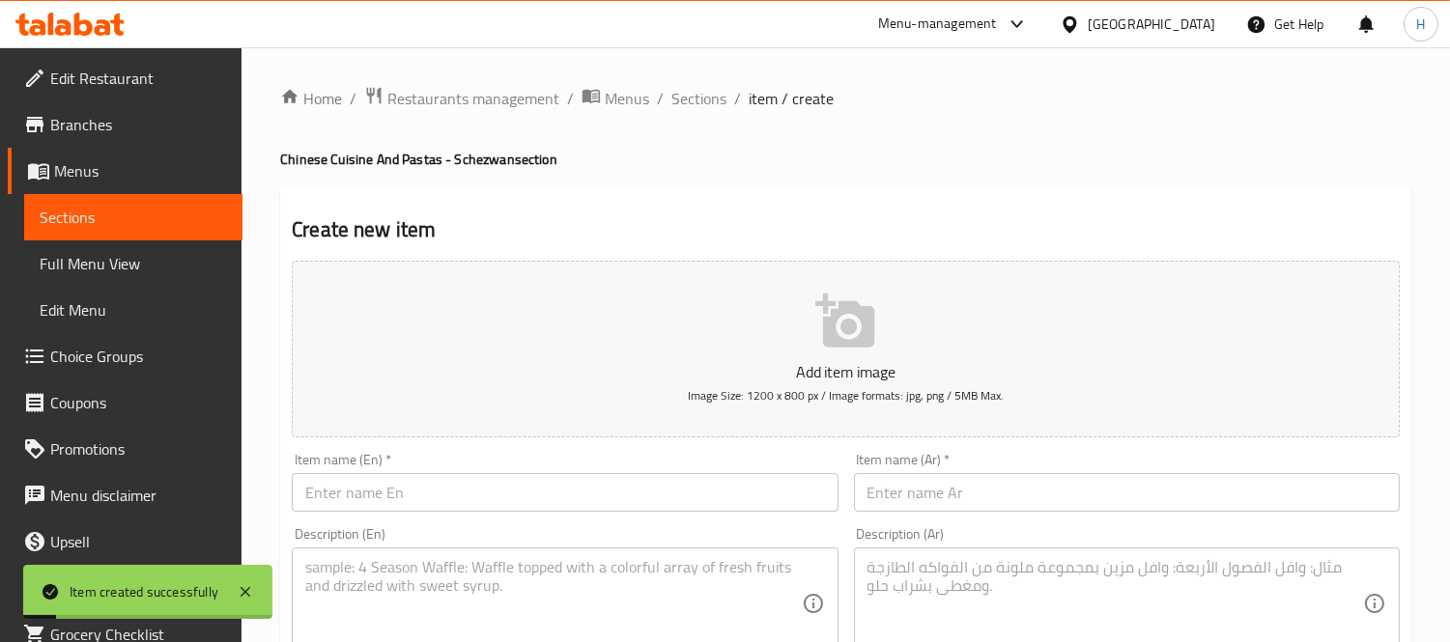
drag, startPoint x: 557, startPoint y: 153, endPoint x: 197, endPoint y: 50, distance: 374.6
copy h4 "Chinese Cuisine And Pastas - Schezwan section"
click at [102, 236] on link "Sections" at bounding box center [133, 217] width 218 height 46
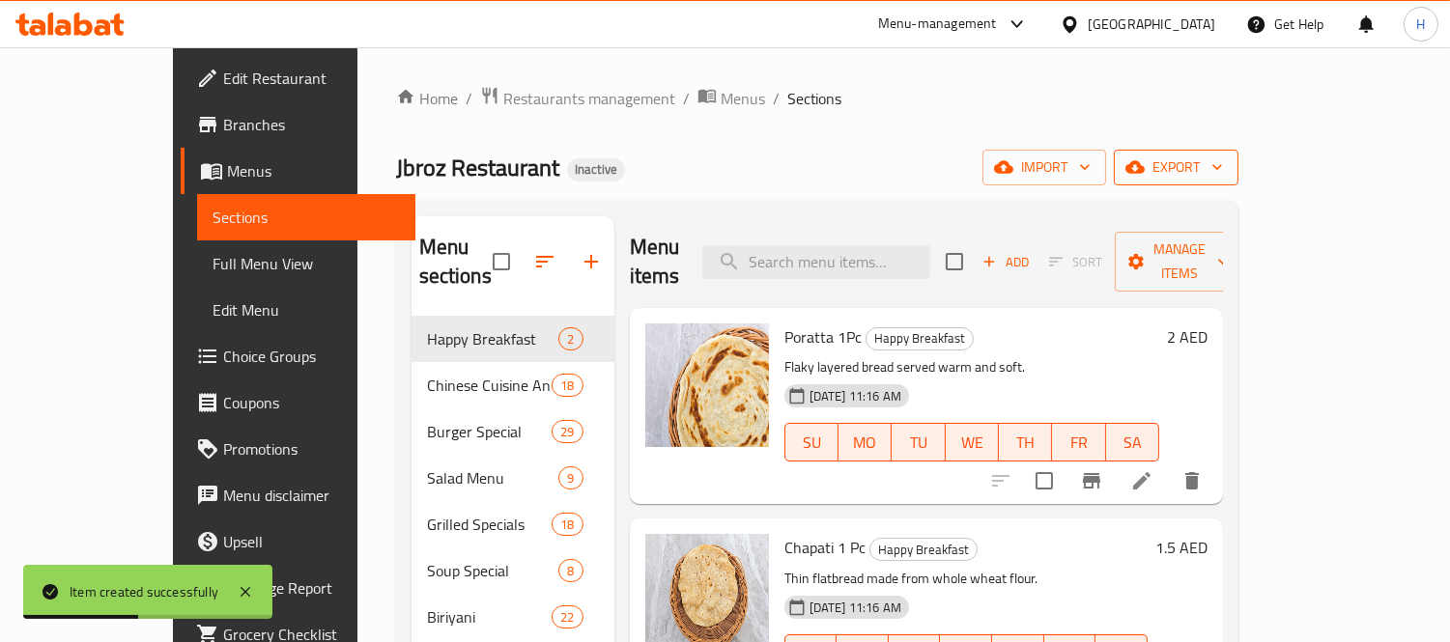
click at [1223, 169] on span "export" at bounding box center [1176, 168] width 94 height 24
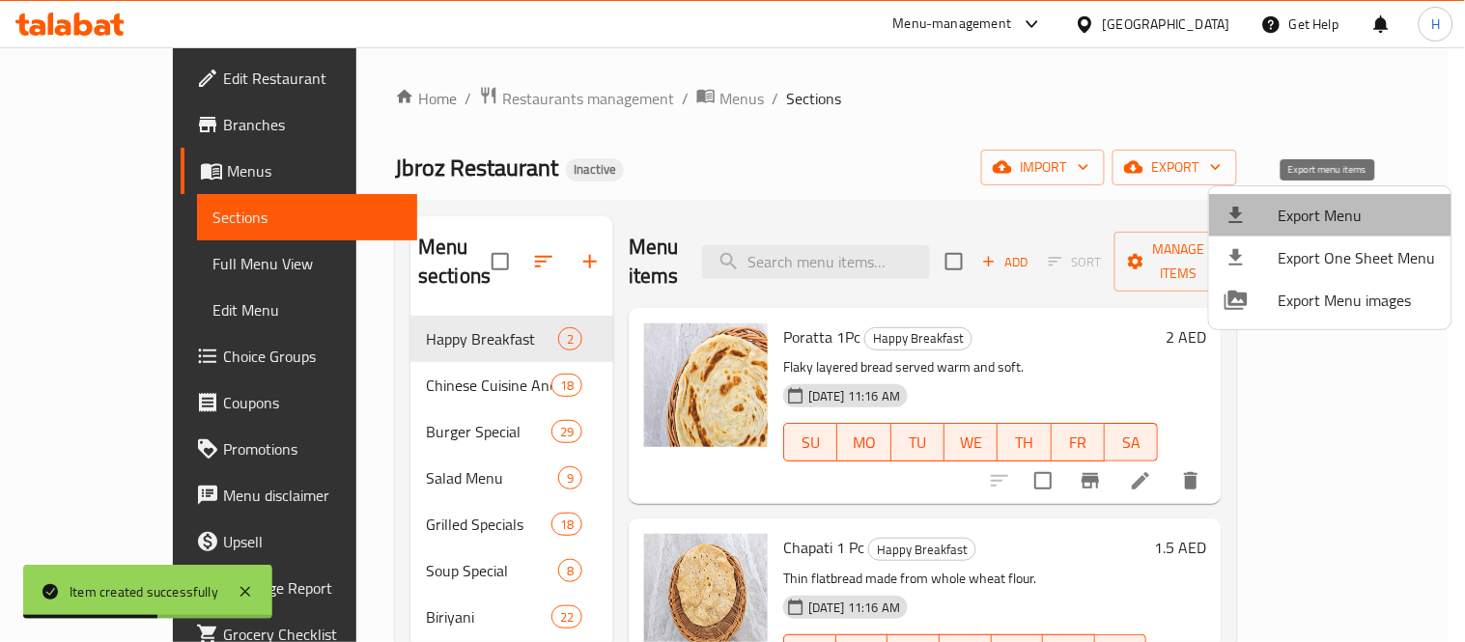
click at [1338, 207] on span "Export Menu" at bounding box center [1357, 215] width 157 height 23
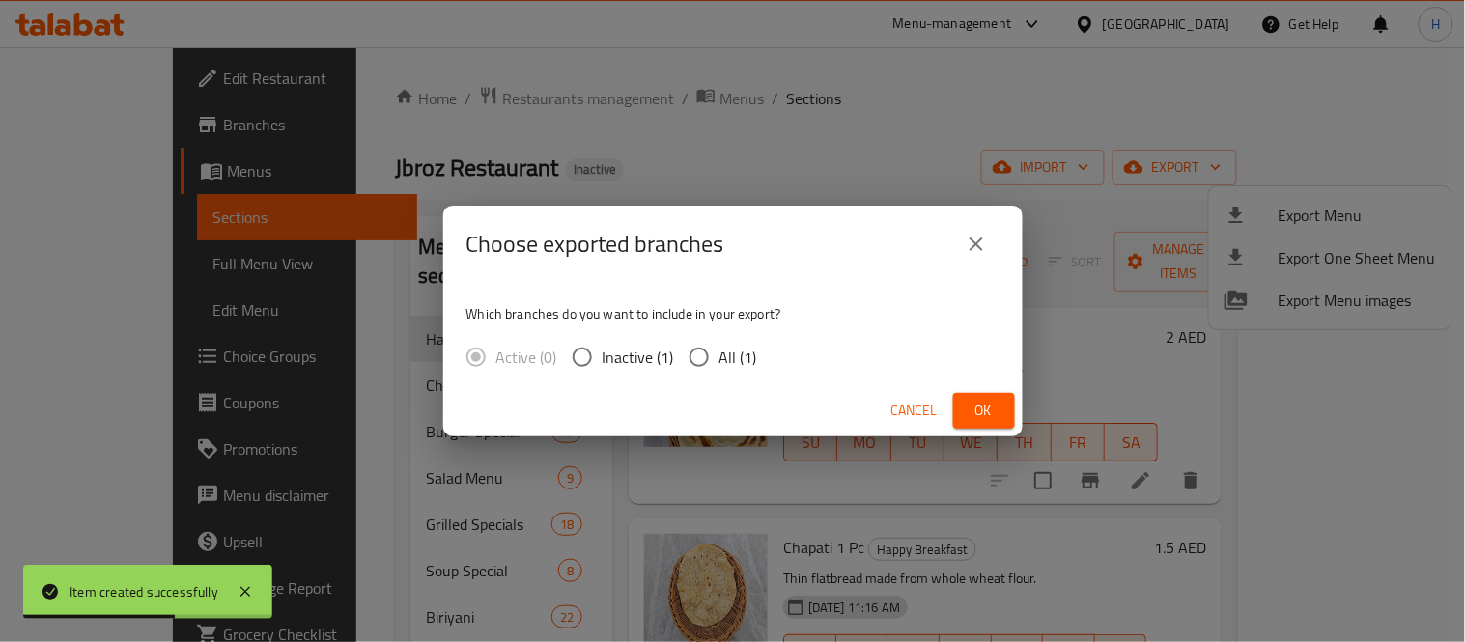
click at [716, 372] on input "All (1)" at bounding box center [699, 357] width 41 height 41
radio input "true"
click at [979, 419] on span "Ok" at bounding box center [984, 411] width 31 height 24
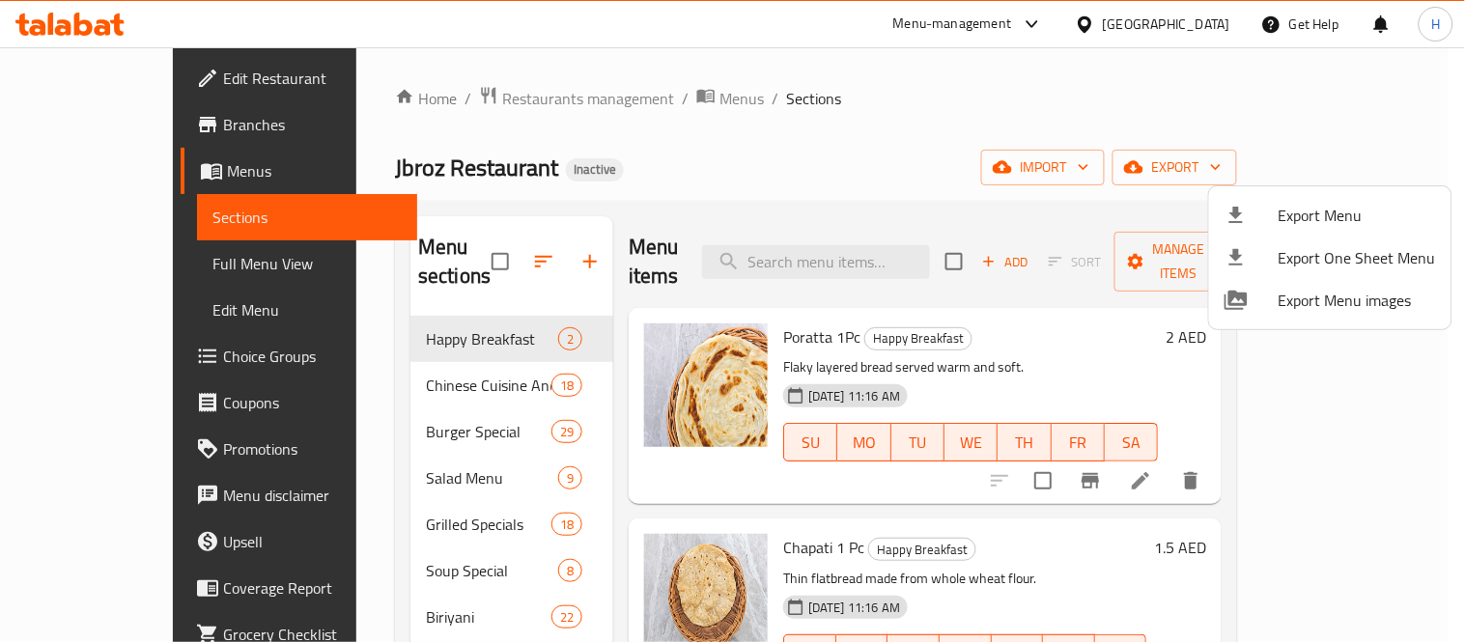
click at [128, 270] on div at bounding box center [732, 321] width 1465 height 642
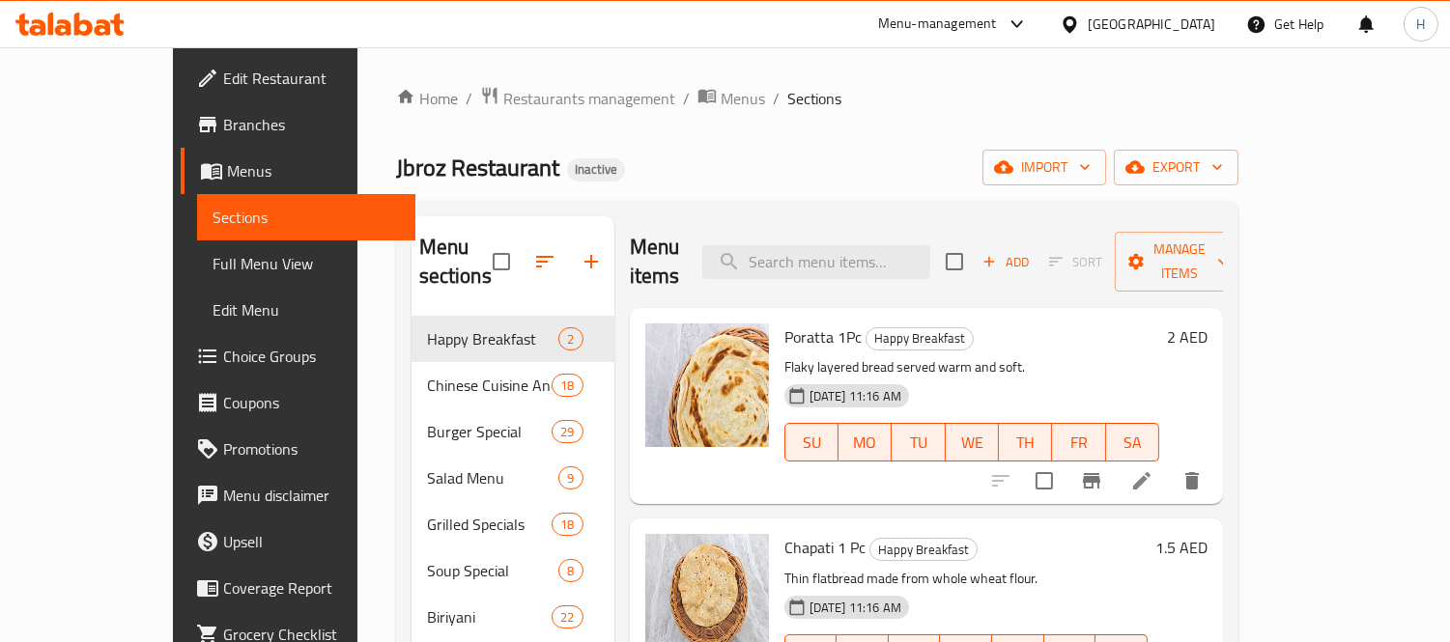
click at [213, 270] on span "Full Menu View" at bounding box center [306, 263] width 187 height 23
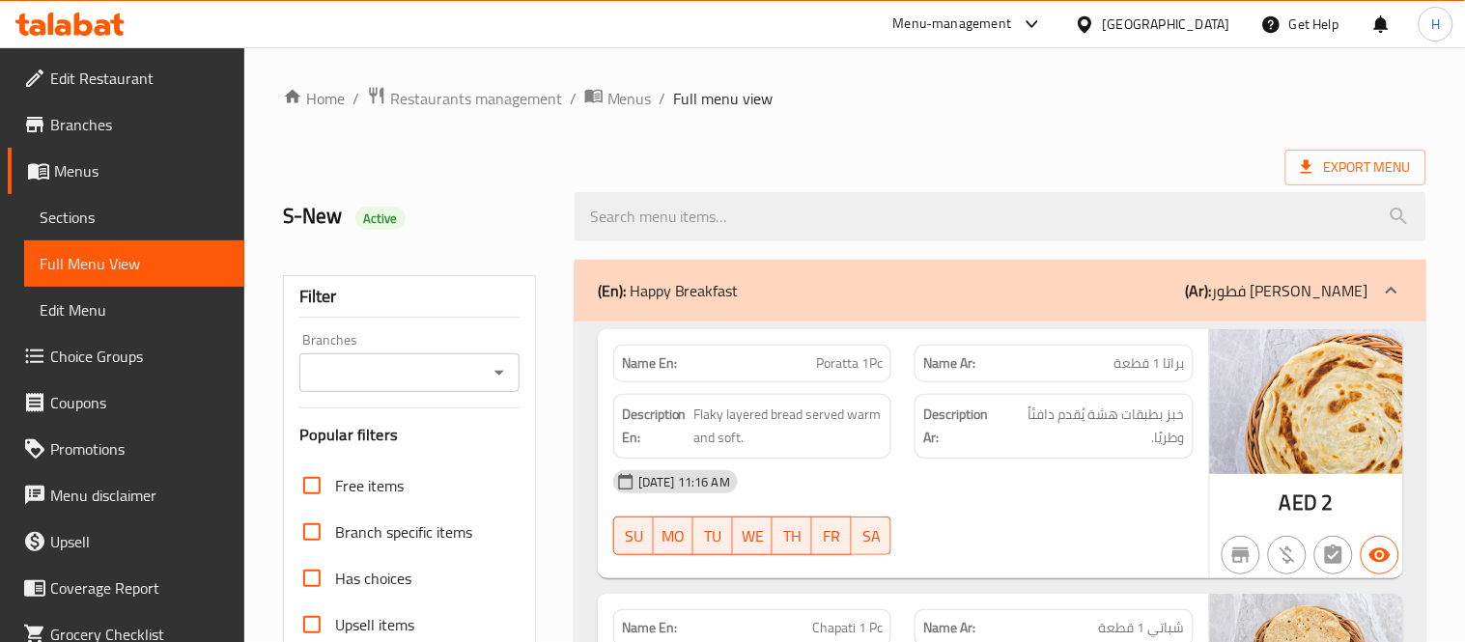
scroll to position [447, 0]
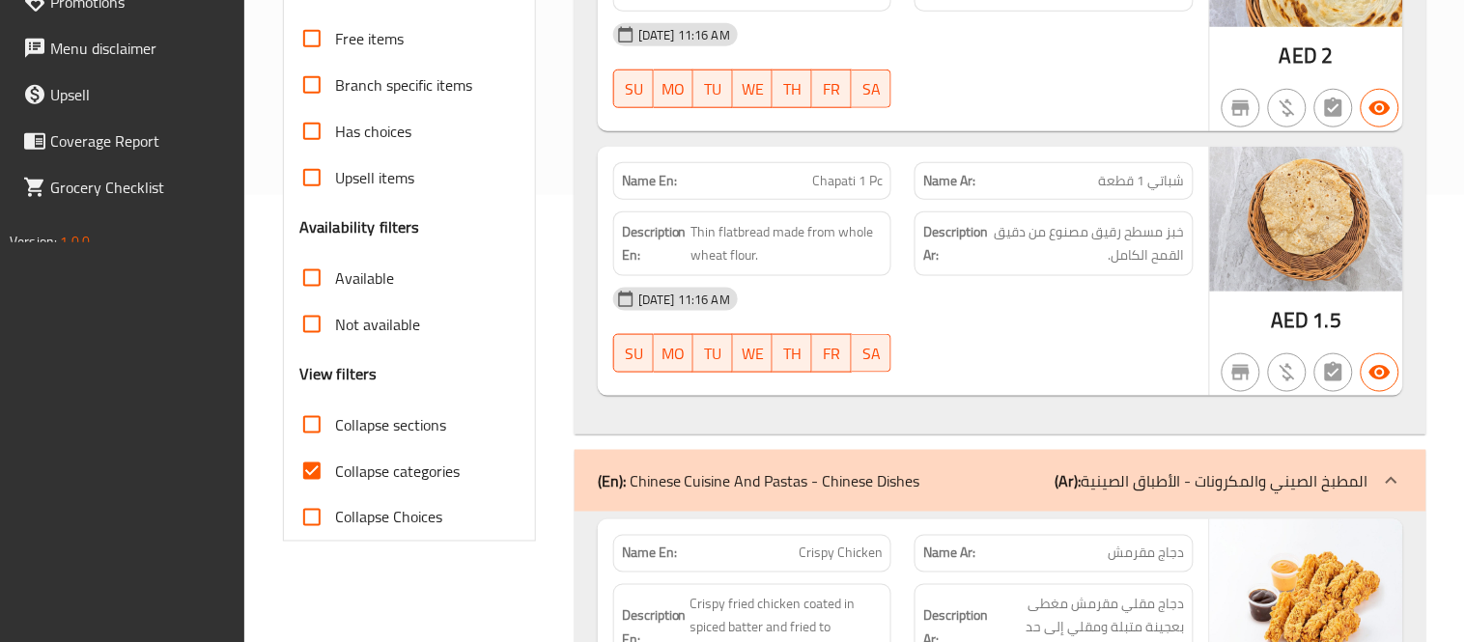
click at [507, 478] on div "Collapse categories" at bounding box center [409, 471] width 220 height 46
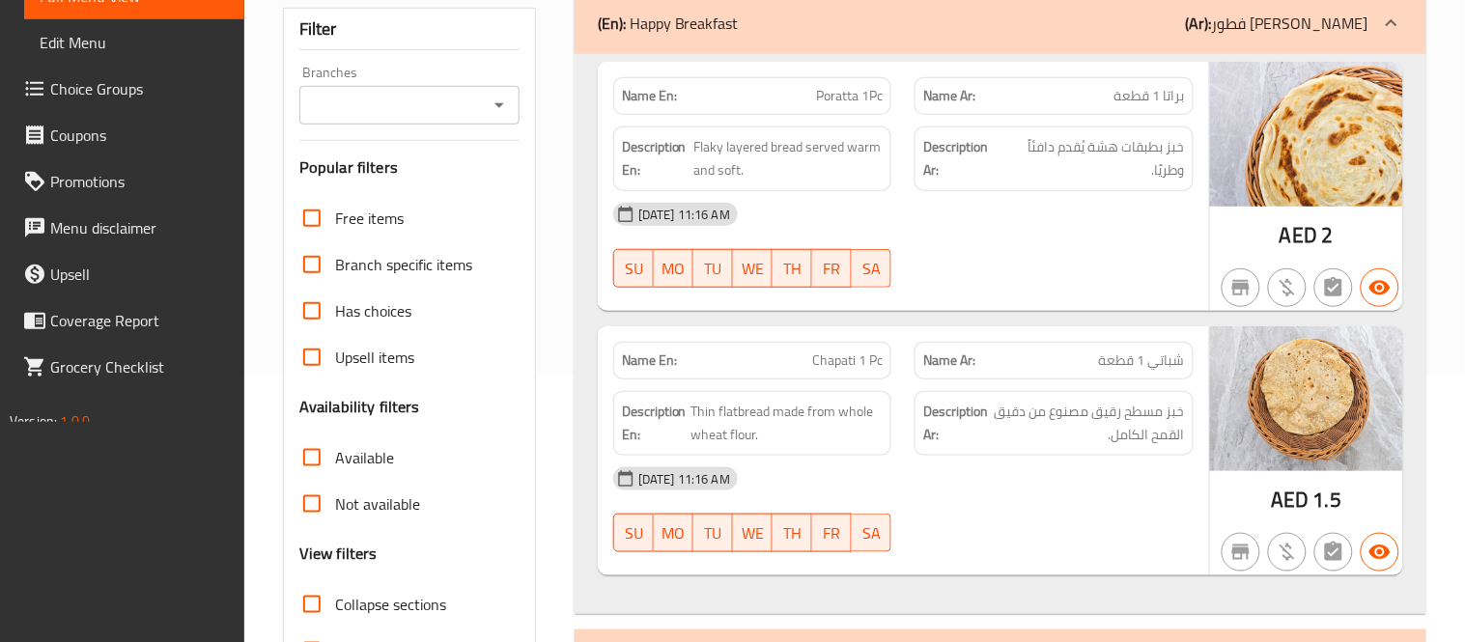
scroll to position [357, 0]
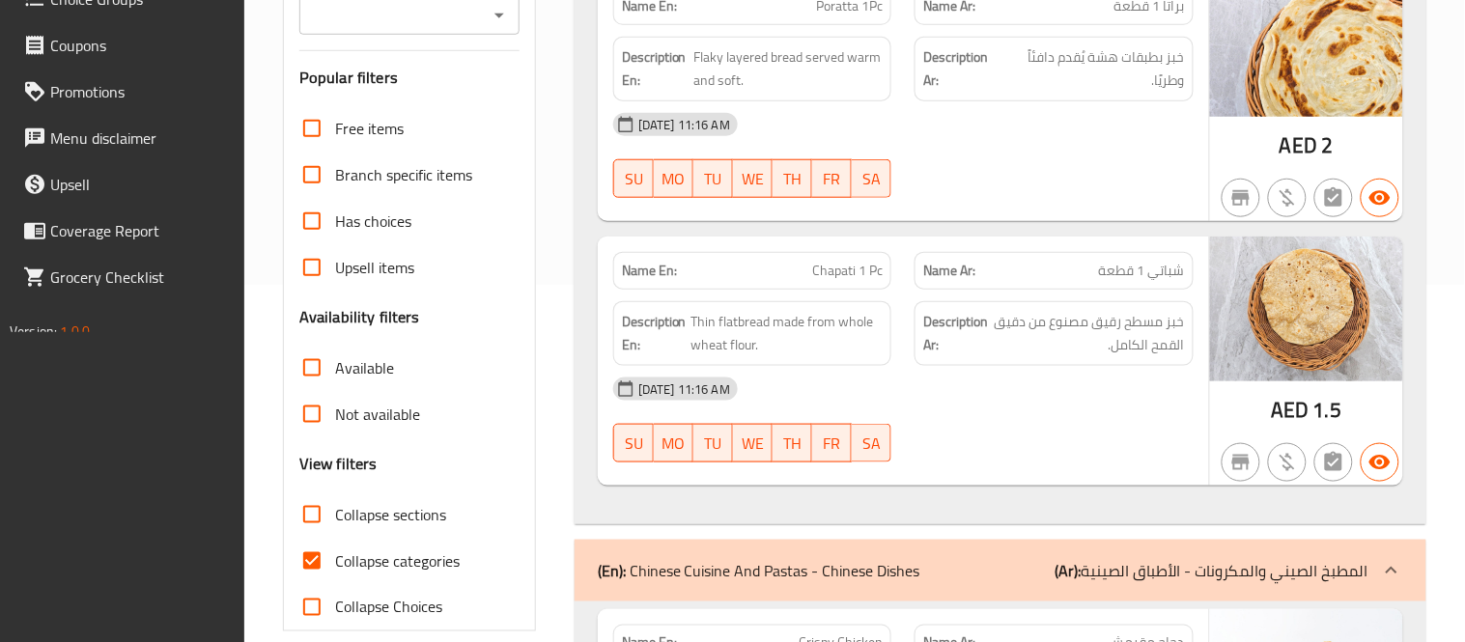
click at [330, 564] on input "Collapse categories" at bounding box center [312, 561] width 46 height 46
checkbox input "false"
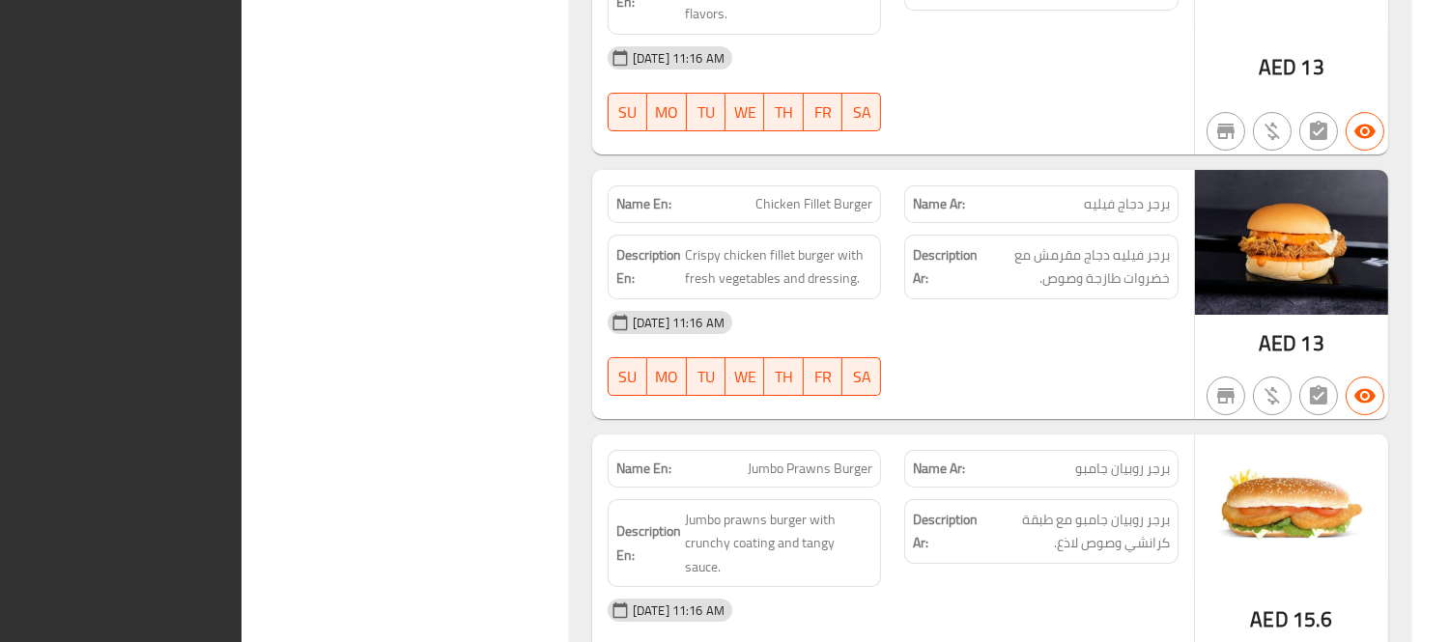
scroll to position [0, 0]
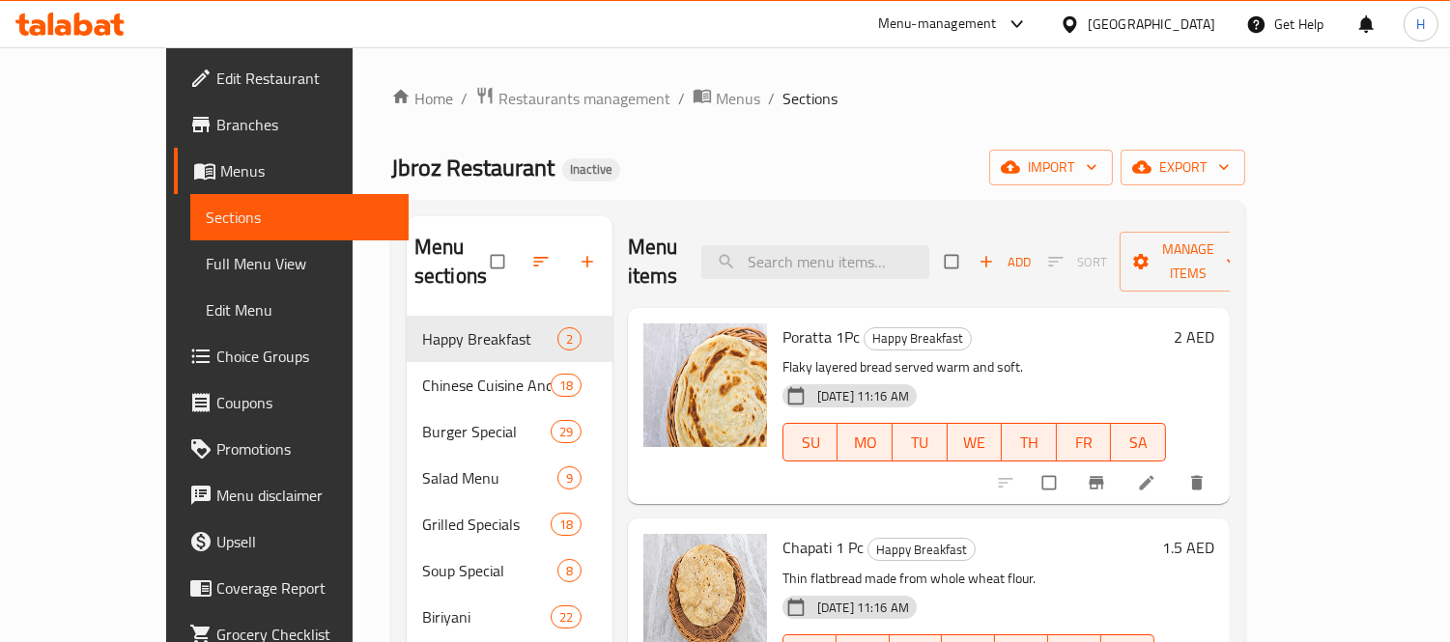
drag, startPoint x: 169, startPoint y: 267, endPoint x: 194, endPoint y: 253, distance: 28.5
click at [206, 267] on span "Full Menu View" at bounding box center [299, 263] width 187 height 23
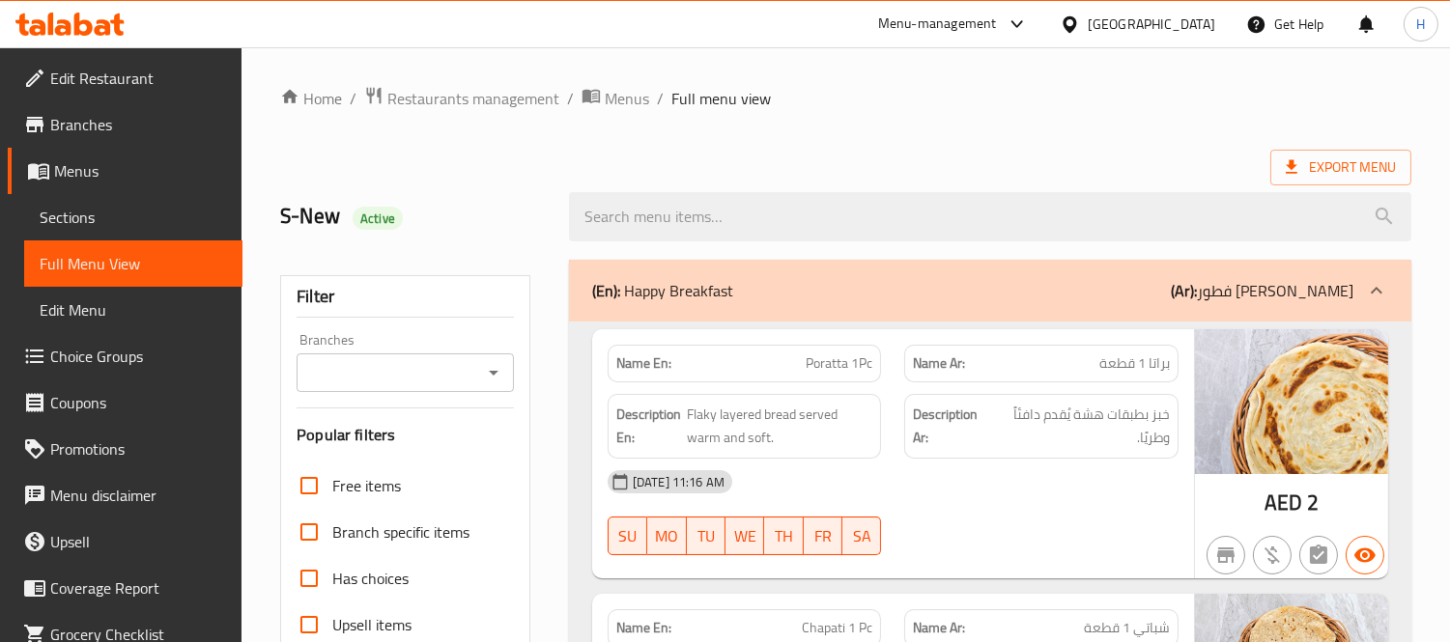
click at [485, 214] on h2 "S-New Active" at bounding box center [413, 216] width 266 height 29
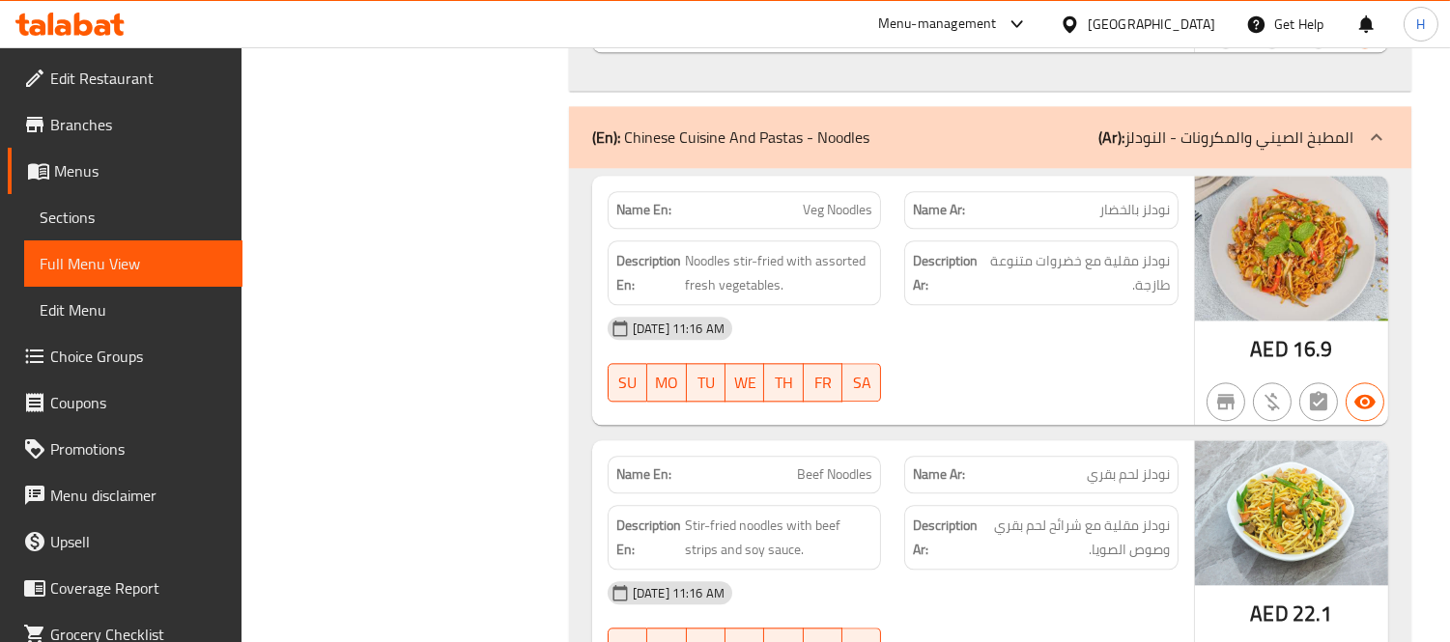
scroll to position [73447, 0]
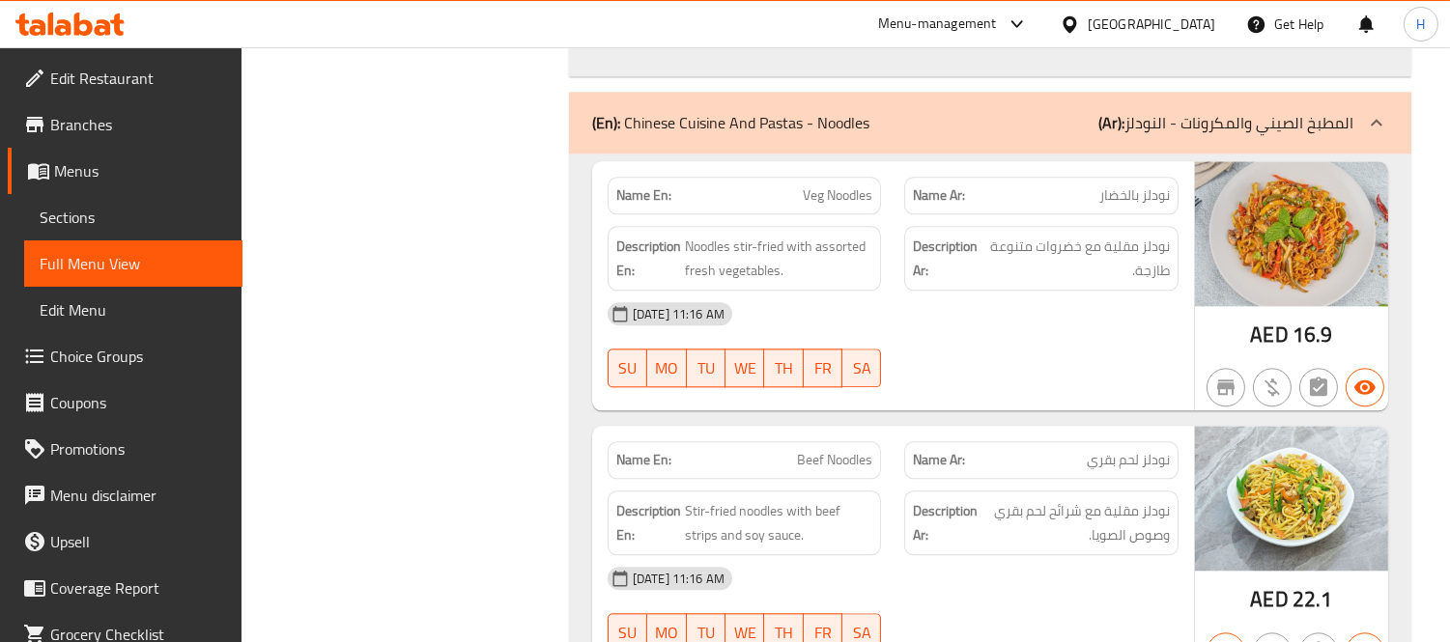
copy span "نودلز روبيان"
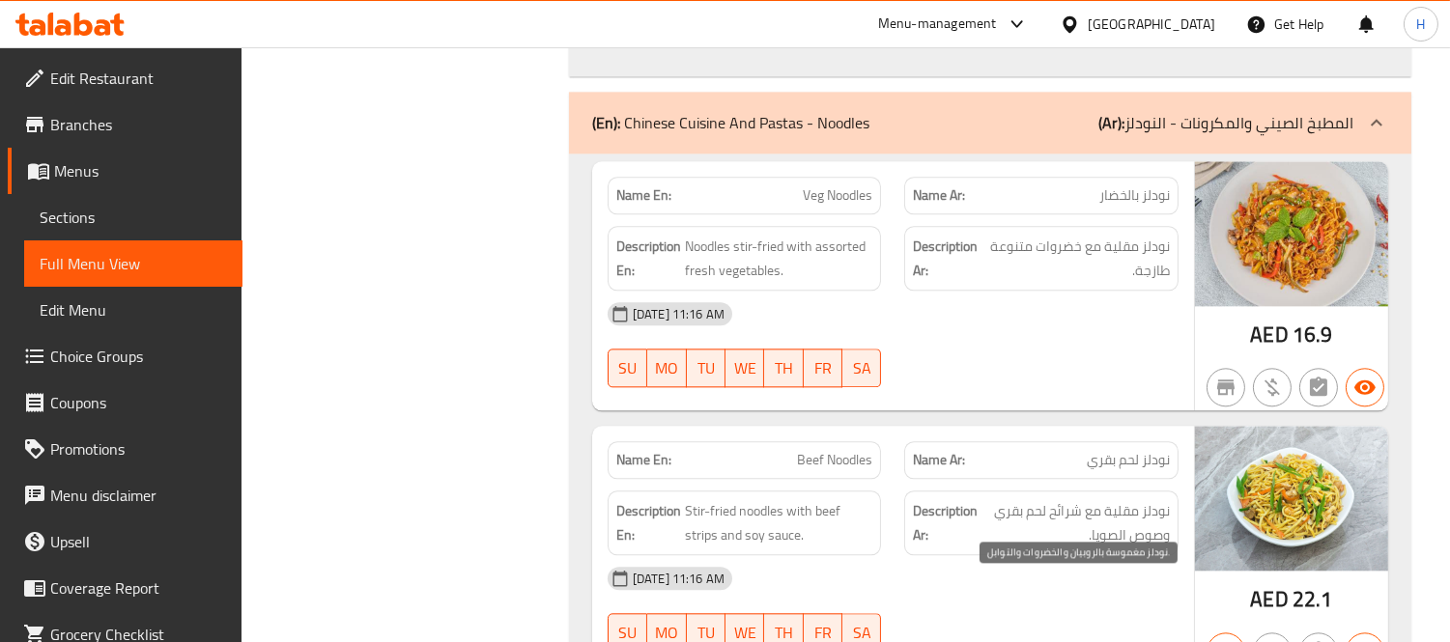
copy div "نودلز مغموسة بالروبيان والخضروات والتوابل."
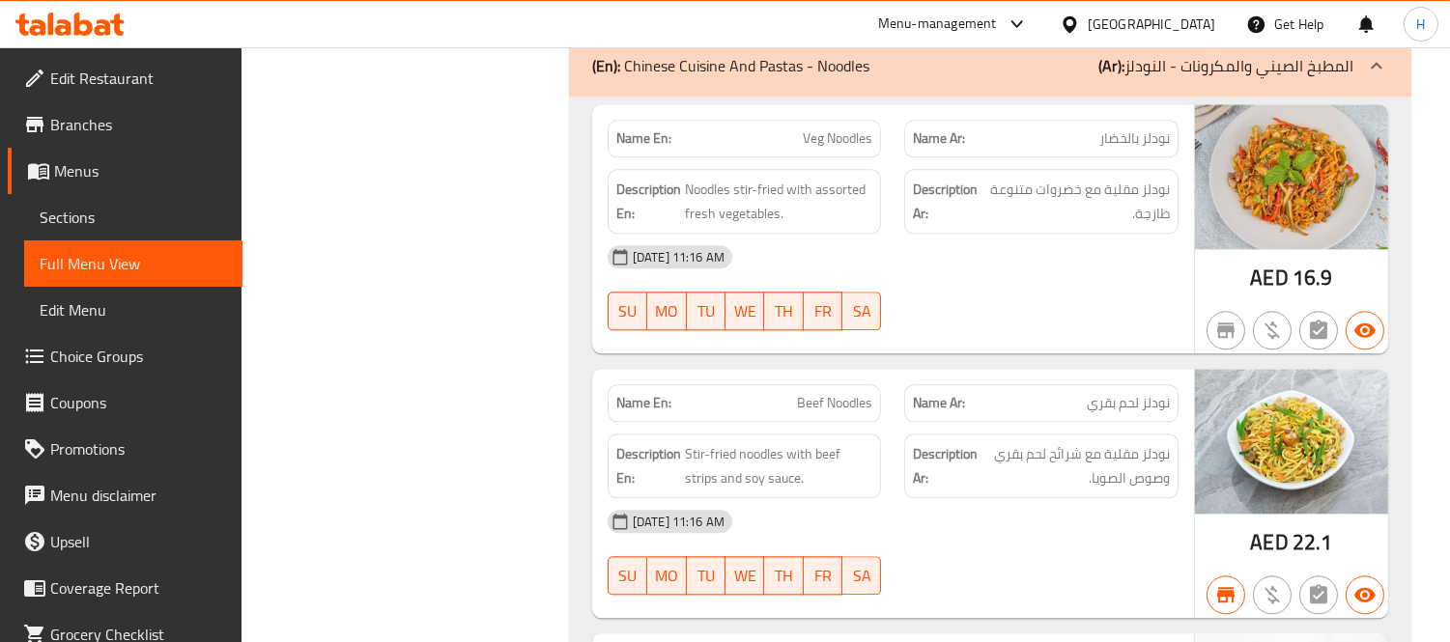
scroll to position [73555, 0]
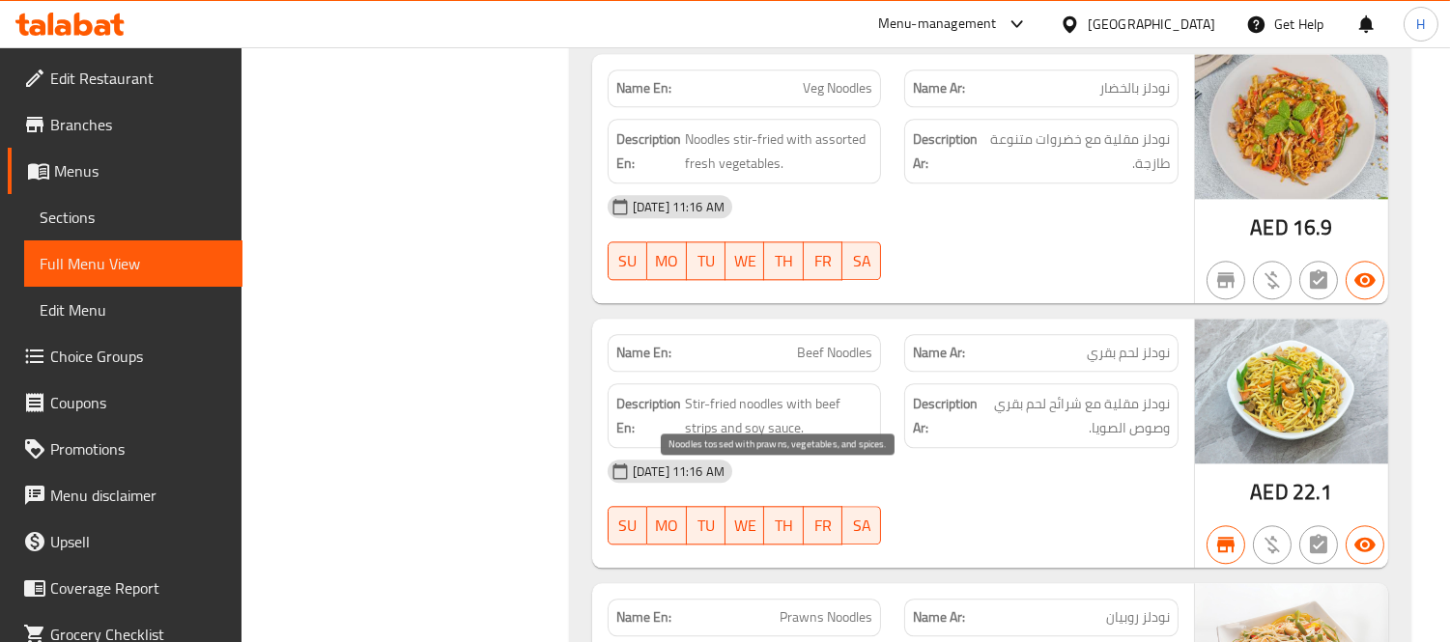
copy span "Noodles tossed with prawns, vegetables, and spices."
drag, startPoint x: 1348, startPoint y: 570, endPoint x: 1294, endPoint y: 565, distance: 53.3
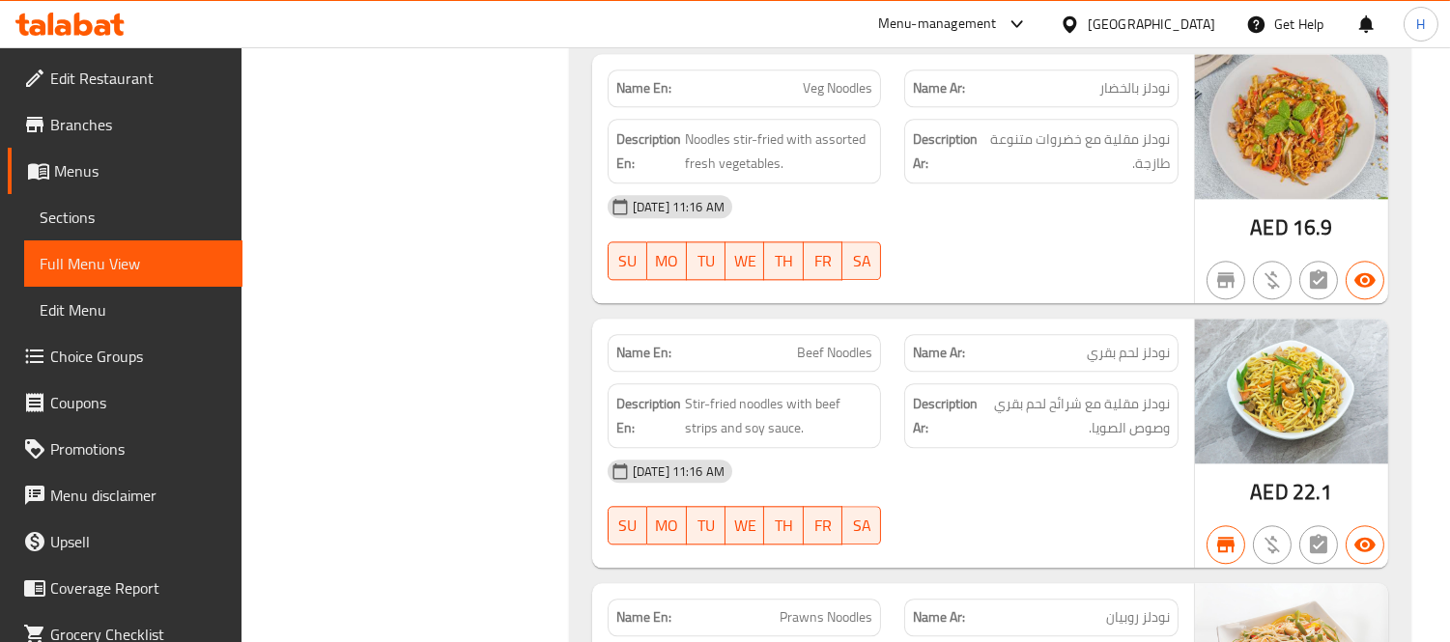
copy span "23.4"
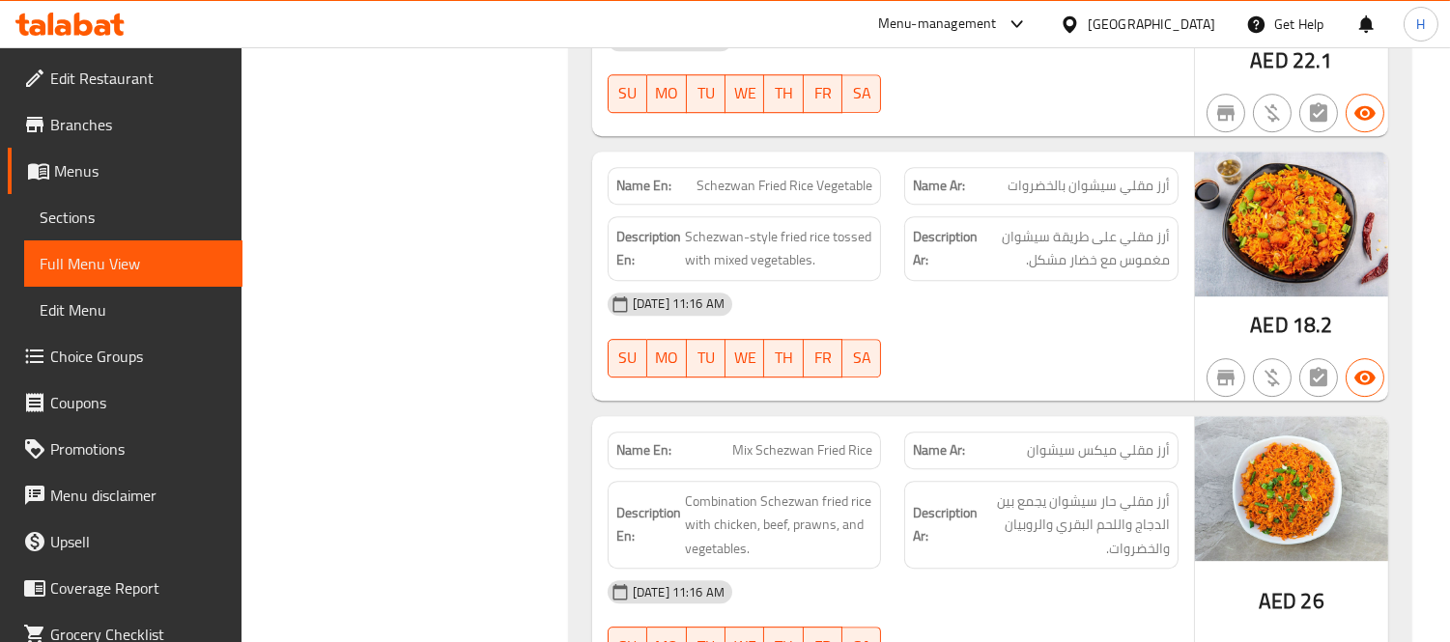
scroll to position [75722, 0]
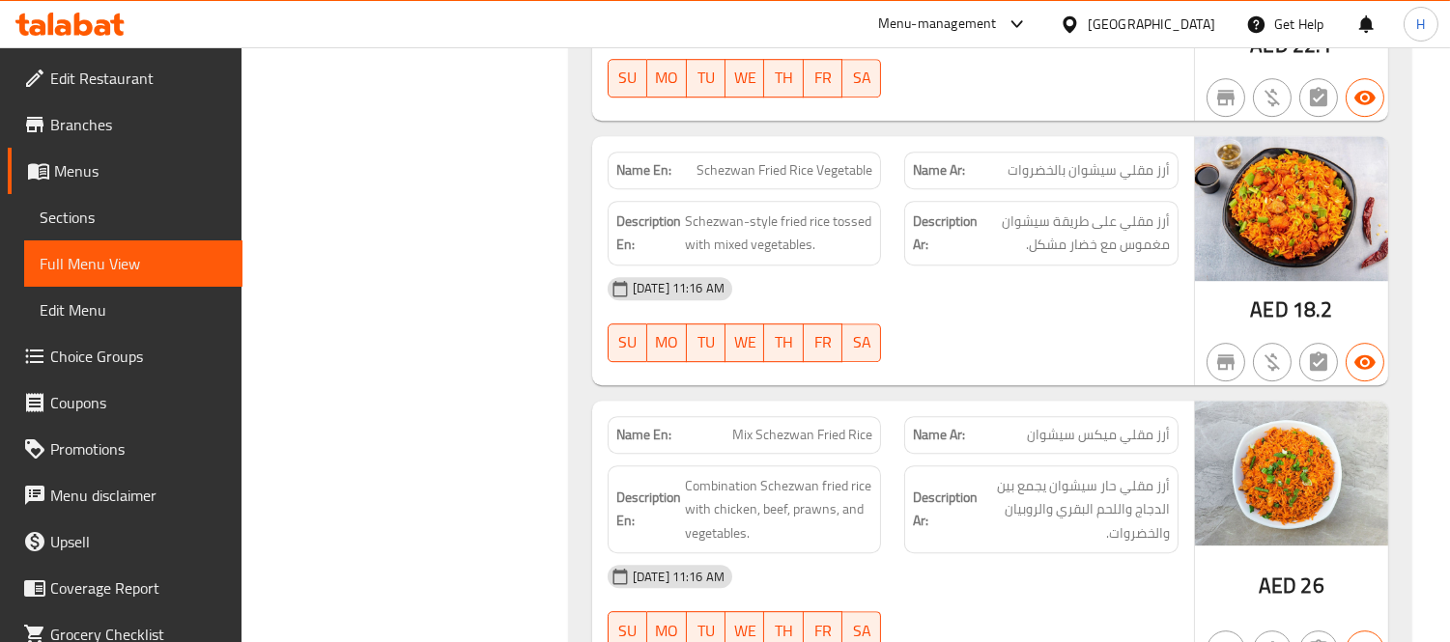
copy span "Schezwan Noodles Chicken"
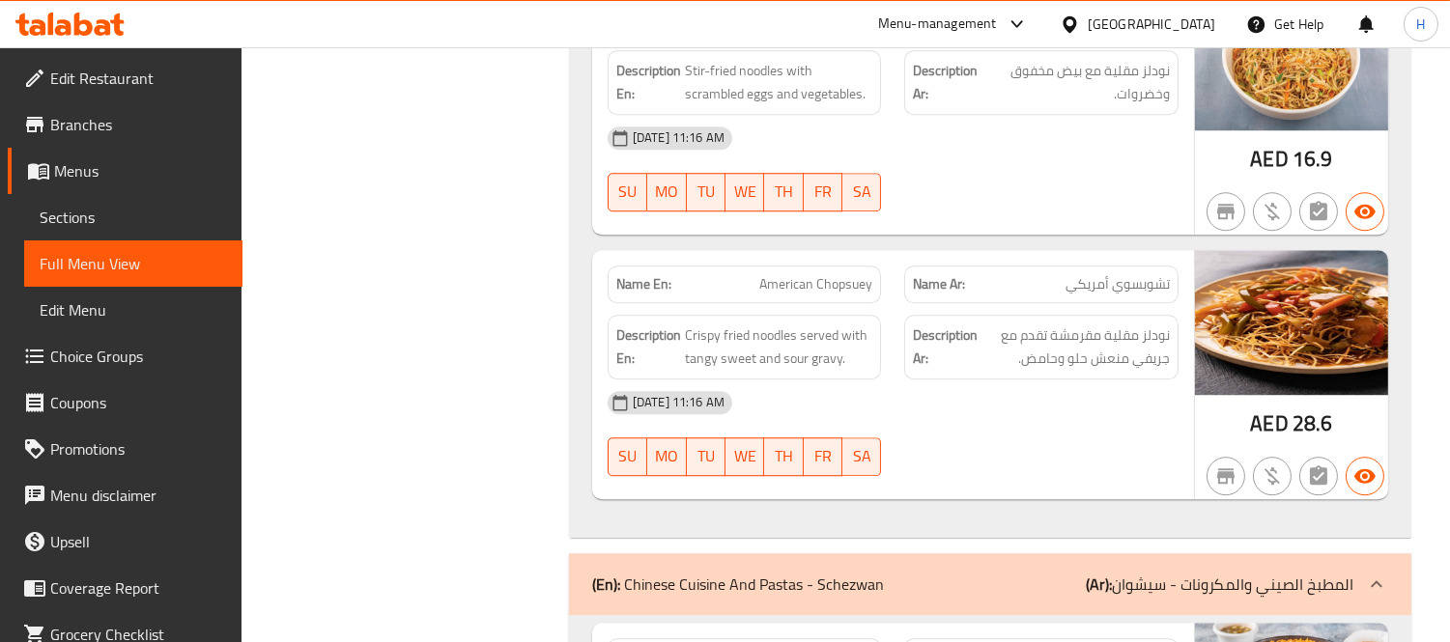
scroll to position [75937, 0]
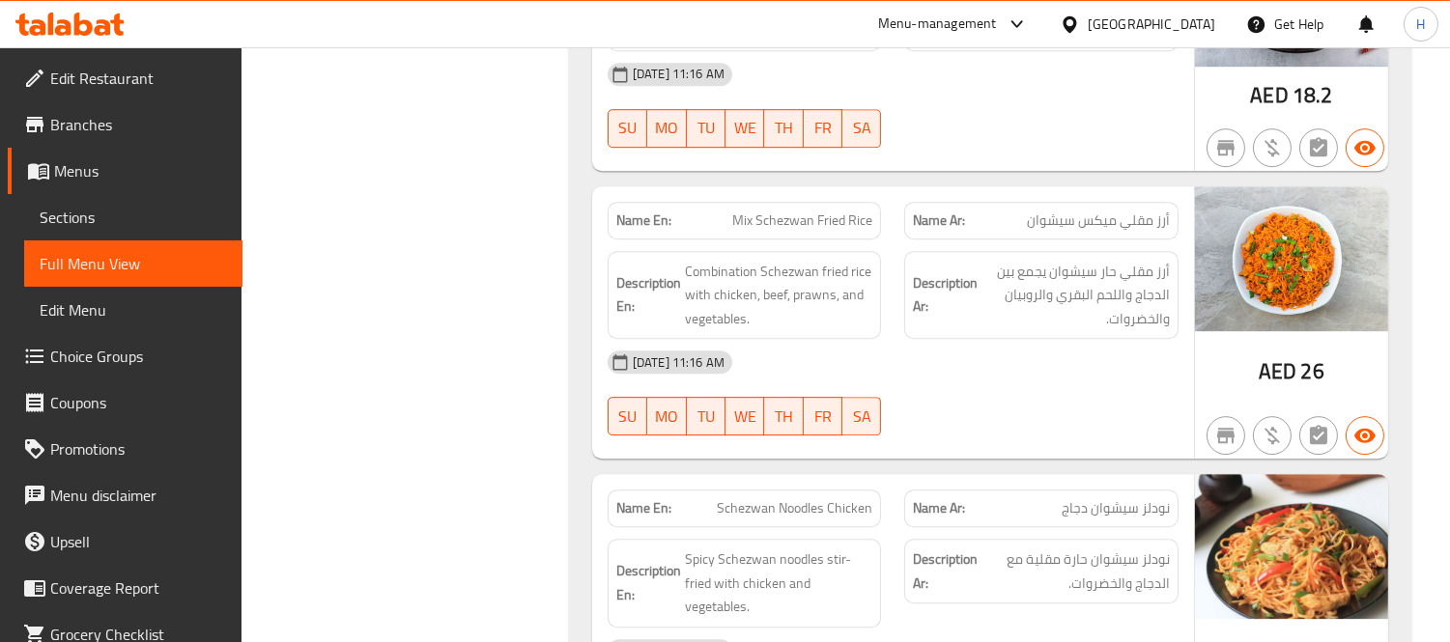
click at [1079, 498] on span "نودلز سيشوان دجاج" at bounding box center [1116, 508] width 108 height 20
copy span "نودلز سيشوان دجاج"
click at [1058, 548] on span "نودلز سيشوان حارة مقلية مع الدجاج والخضروات." at bounding box center [1075, 571] width 188 height 47
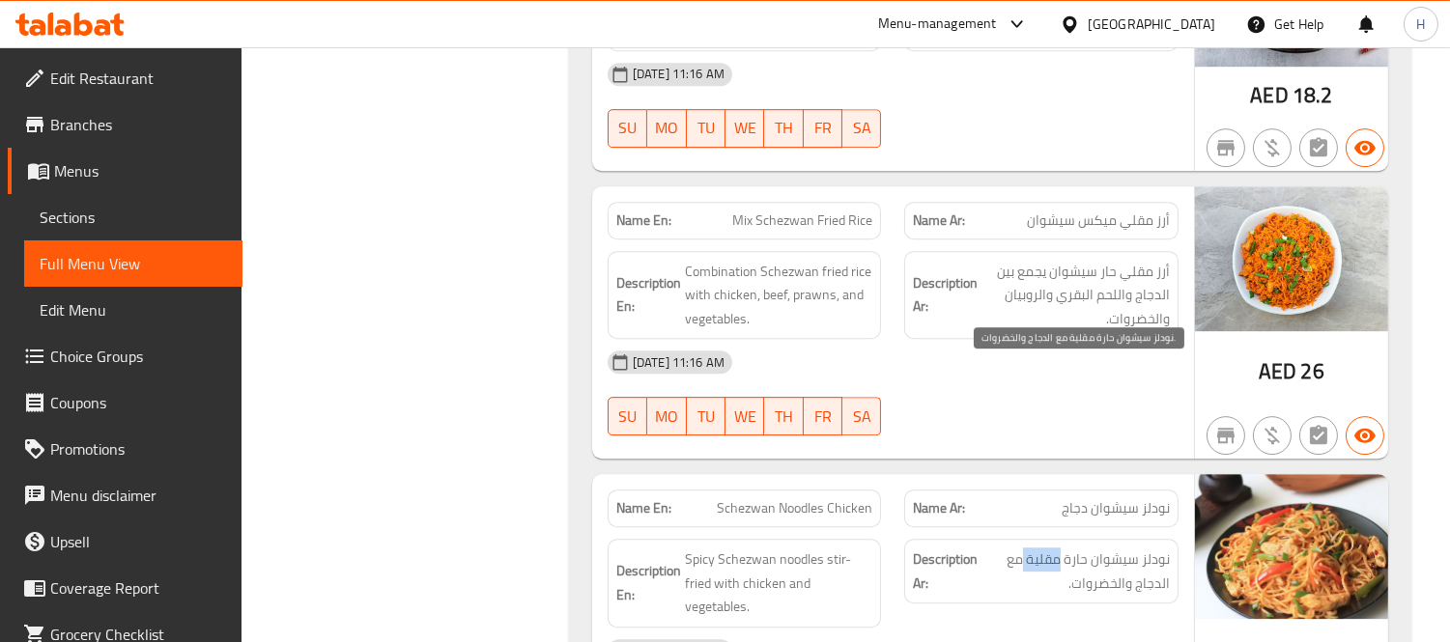
click at [1058, 548] on span "نودلز سيشوان حارة مقلية مع الدجاج والخضروات." at bounding box center [1075, 571] width 188 height 47
copy div "نودلز سيشوان حارة مقلية مع الدجاج والخضروات."
click at [705, 548] on span "Spicy Schezwan noodles stir-fried with chicken and vegetables." at bounding box center [779, 583] width 188 height 71
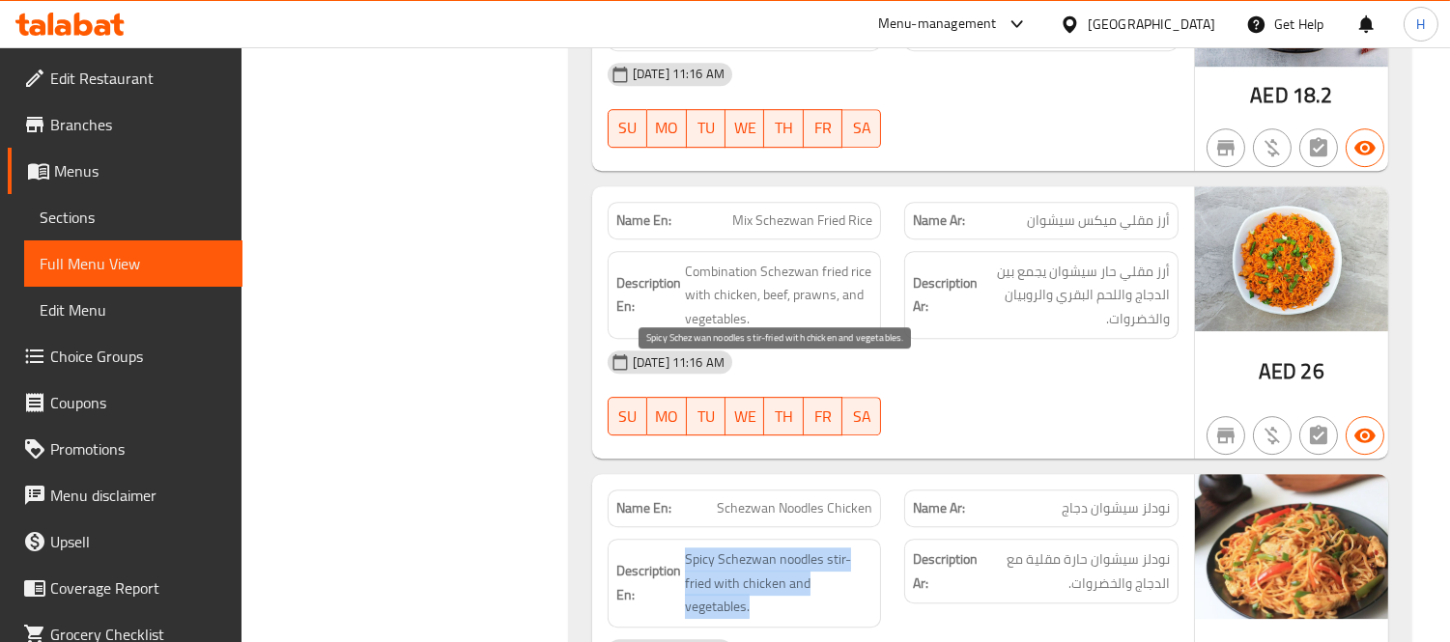
click at [705, 548] on span "Spicy Schezwan noodles stir-fried with chicken and vegetables." at bounding box center [779, 583] width 188 height 71
copy span "Spicy Schezwan noodles stir-fried with chicken and vegetables."
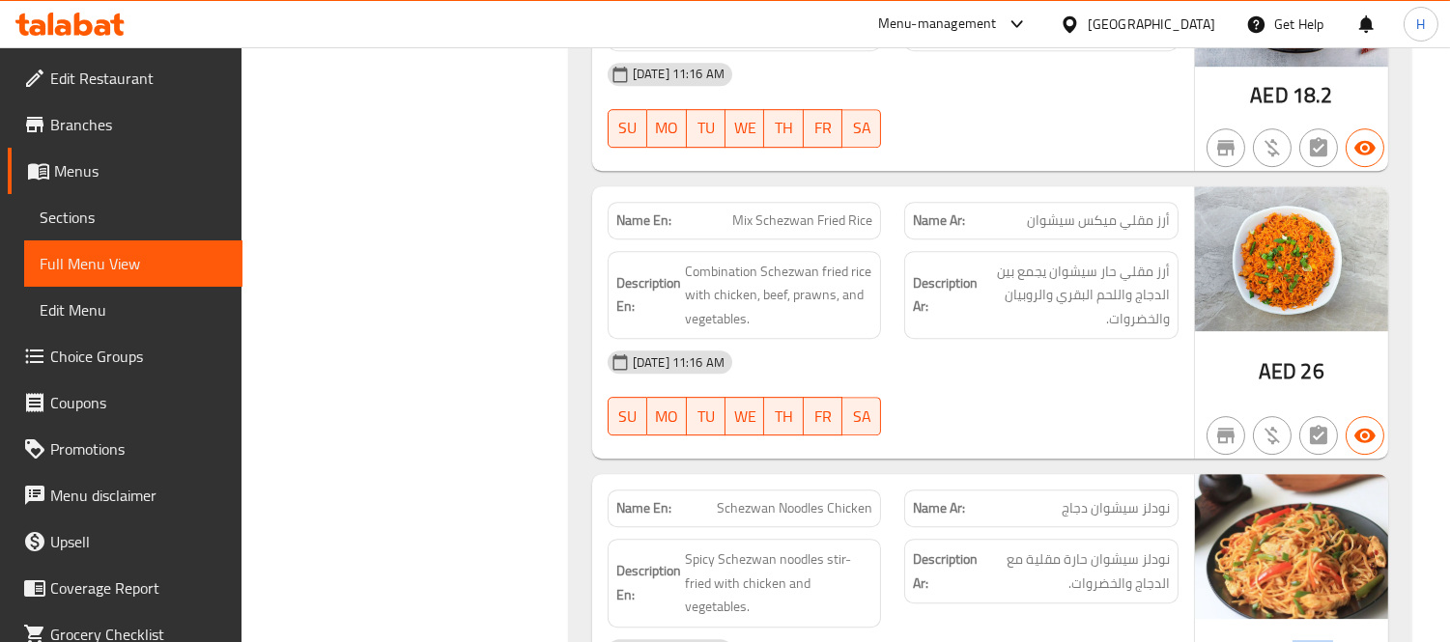
drag, startPoint x: 1335, startPoint y: 474, endPoint x: 1294, endPoint y: 483, distance: 41.5
click at [1294, 483] on div "AED 22.1" at bounding box center [1291, 610] width 193 height 273
copy span "22.1"
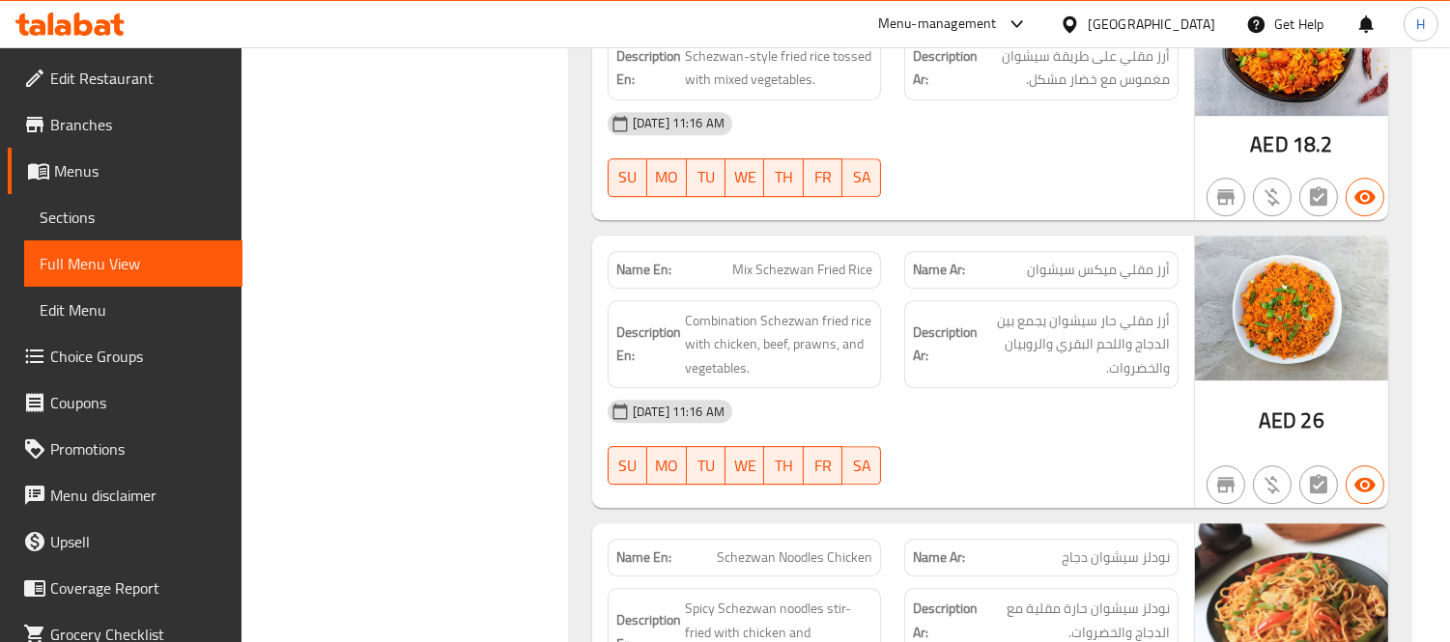
scroll to position [75906, 0]
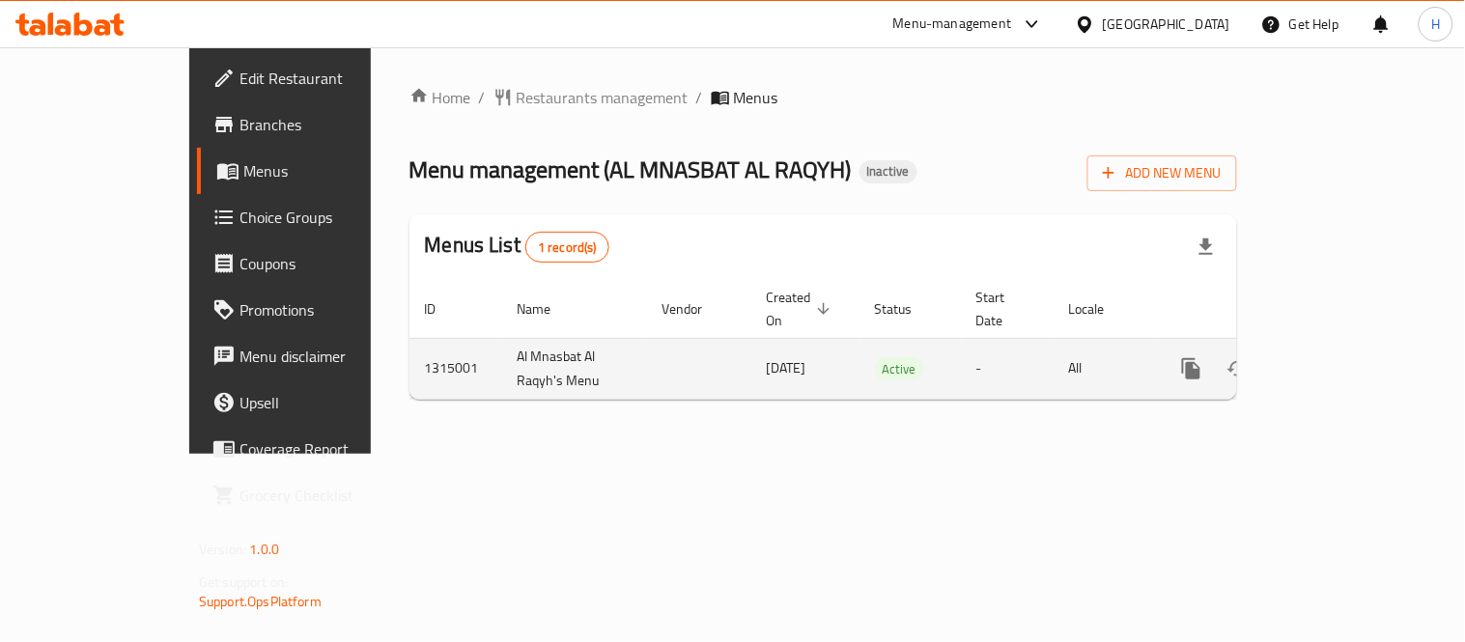
click at [1343, 357] on icon "enhanced table" at bounding box center [1331, 368] width 23 height 23
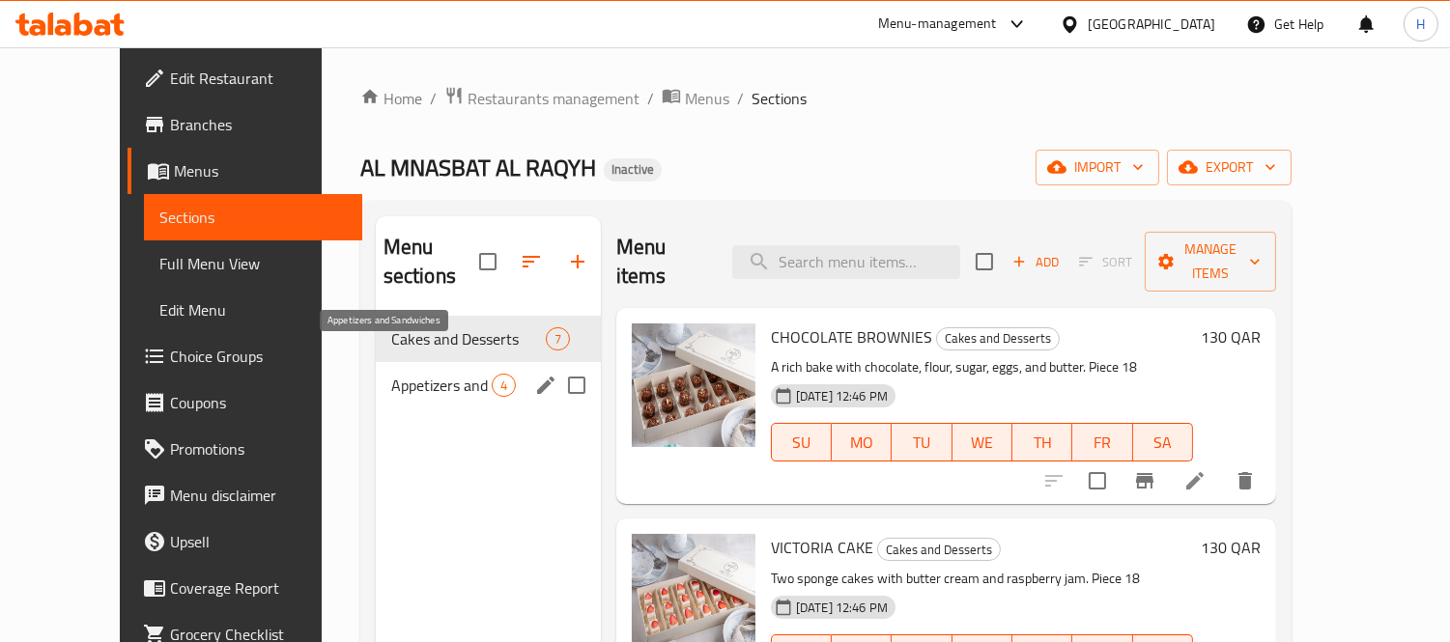
click at [449, 374] on span "Appetizers and Sandwiches" at bounding box center [441, 385] width 100 height 23
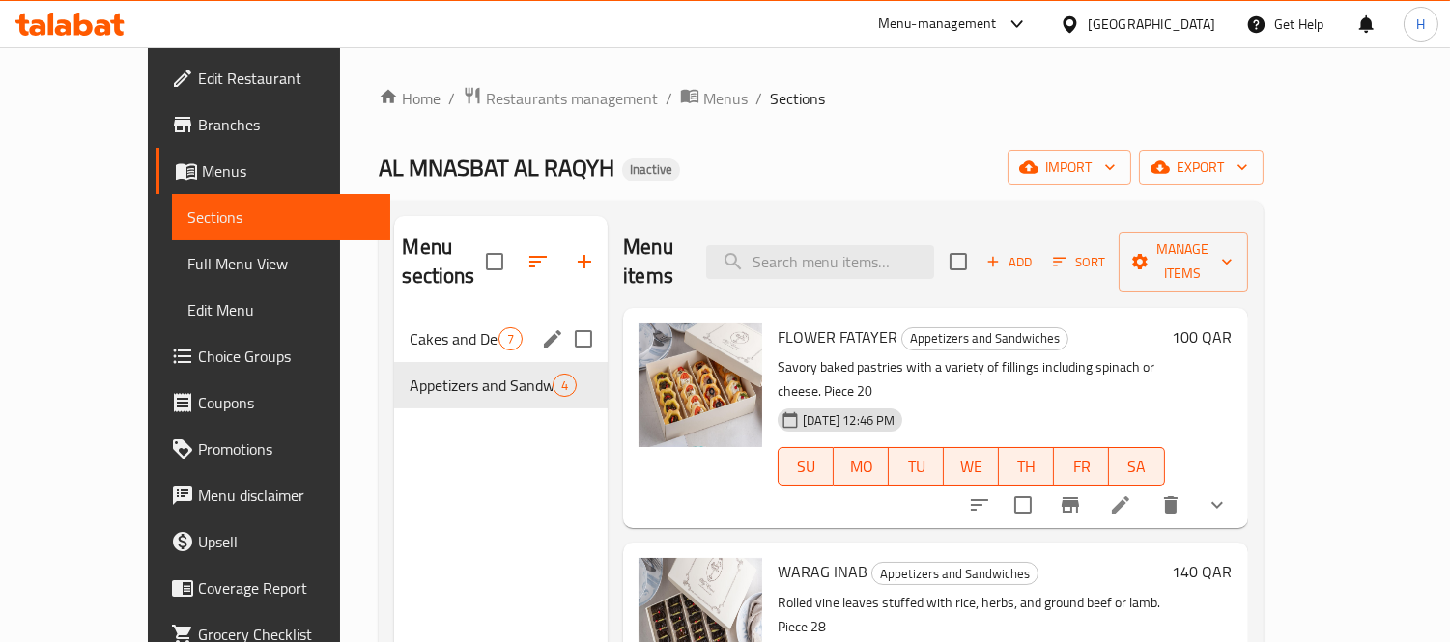
click at [410, 327] on span "Cakes and Desserts" at bounding box center [454, 338] width 89 height 23
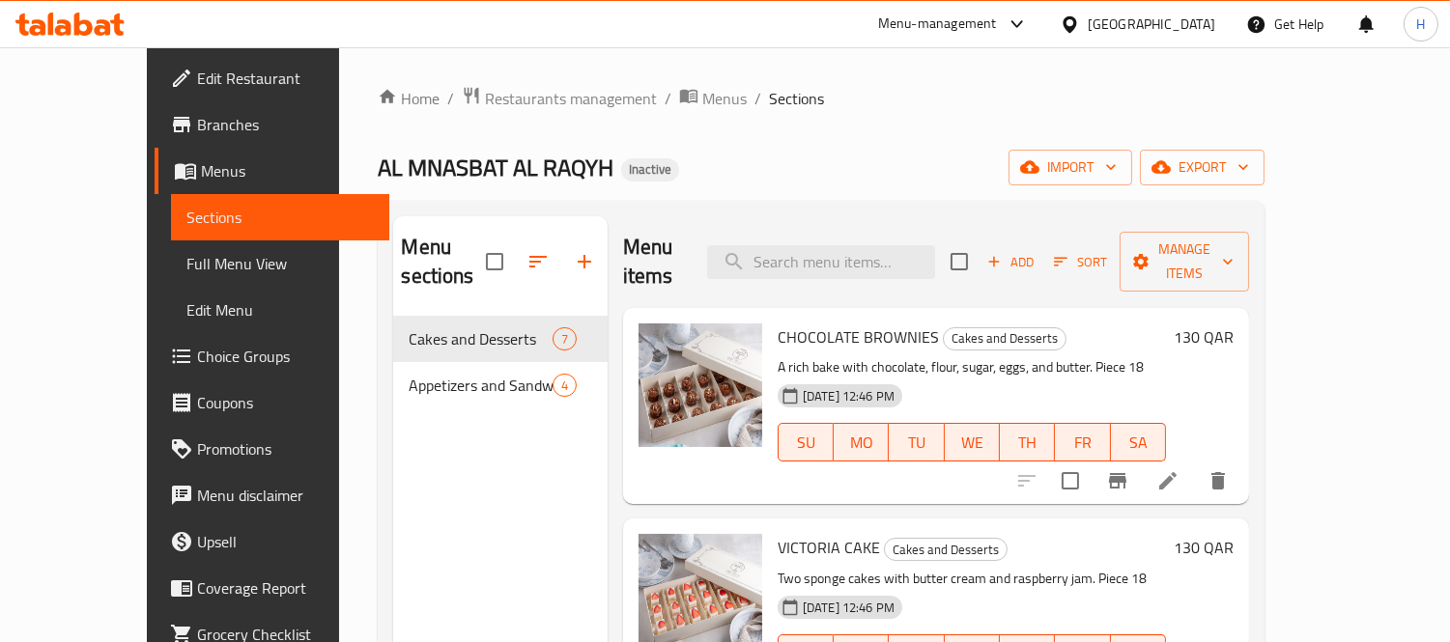
click at [186, 271] on span "Full Menu View" at bounding box center [279, 263] width 187 height 23
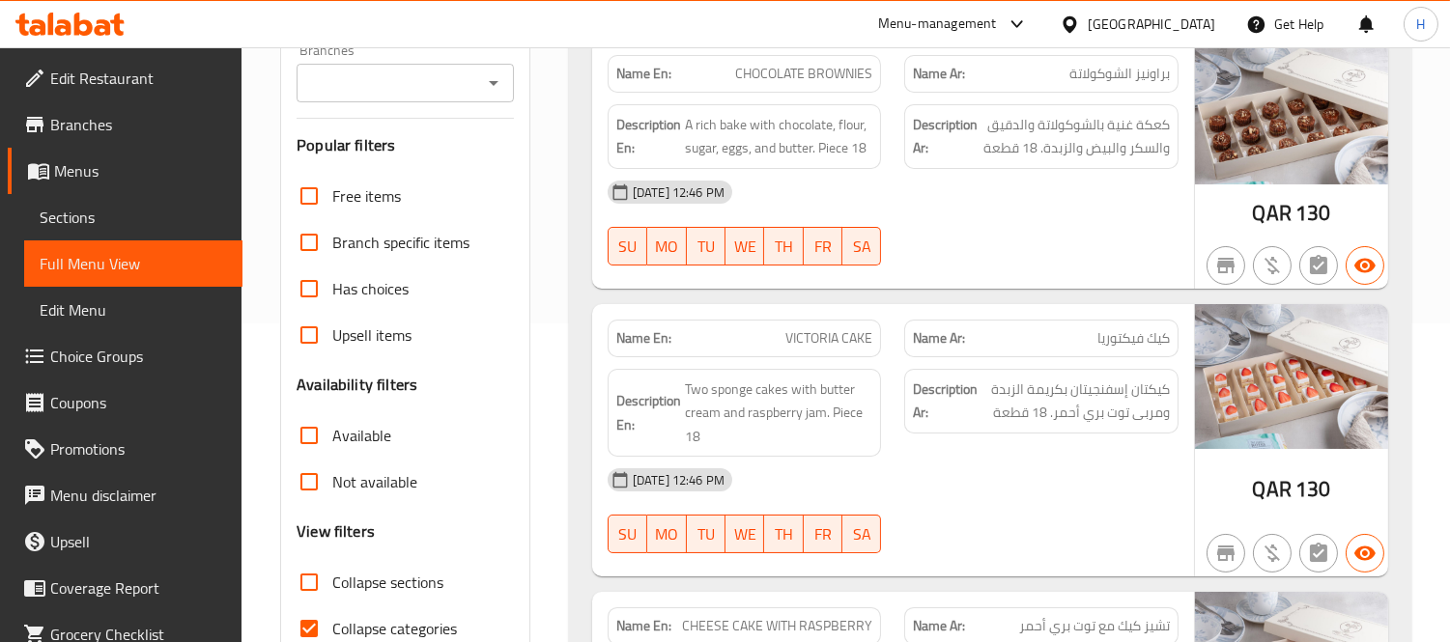
scroll to position [429, 0]
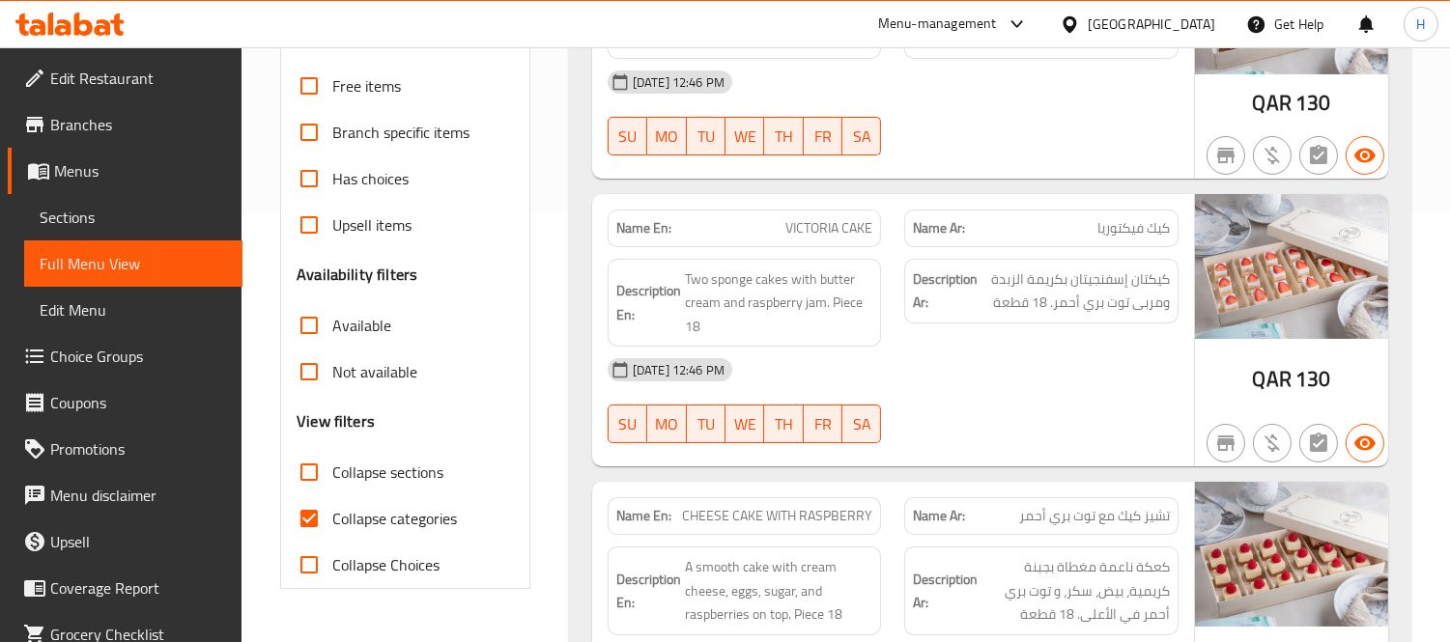
click at [372, 469] on span "Collapse sections" at bounding box center [387, 472] width 111 height 23
click at [332, 469] on input "Collapse sections" at bounding box center [309, 472] width 46 height 46
checkbox input "true"
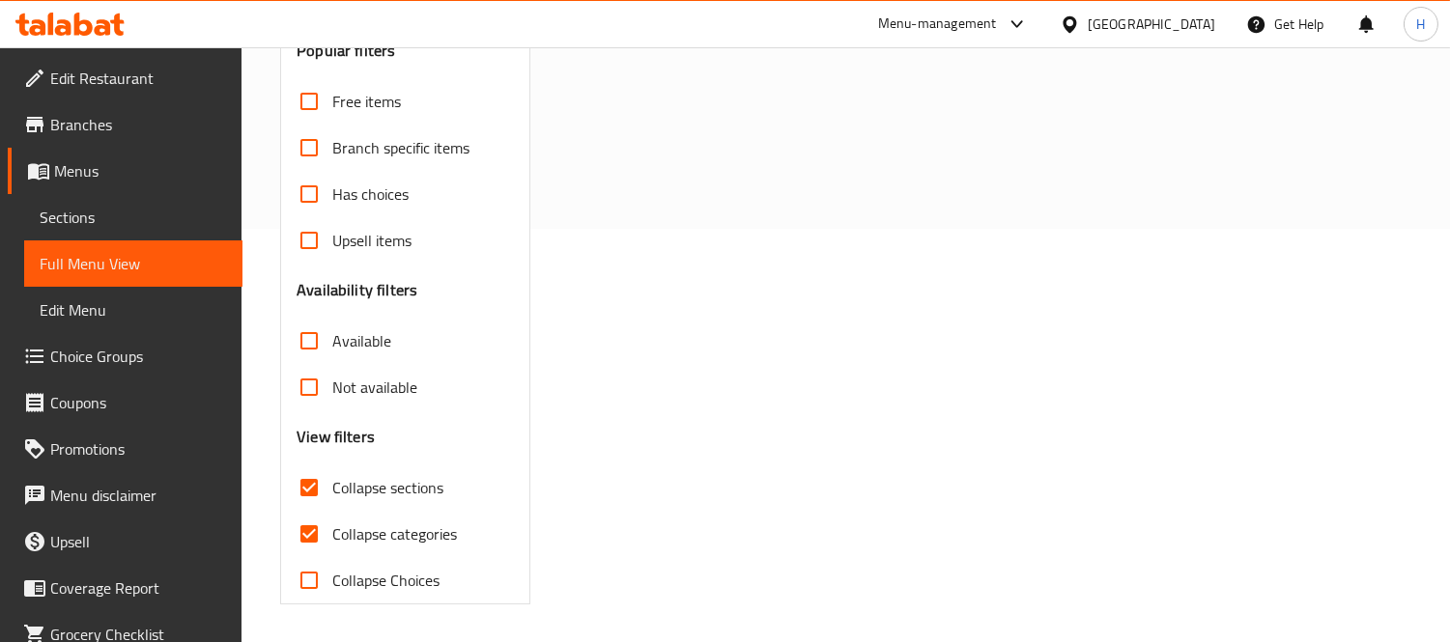
click at [365, 523] on span "Collapse categories" at bounding box center [394, 534] width 125 height 23
click at [332, 519] on input "Collapse categories" at bounding box center [309, 534] width 46 height 46
checkbox input "false"
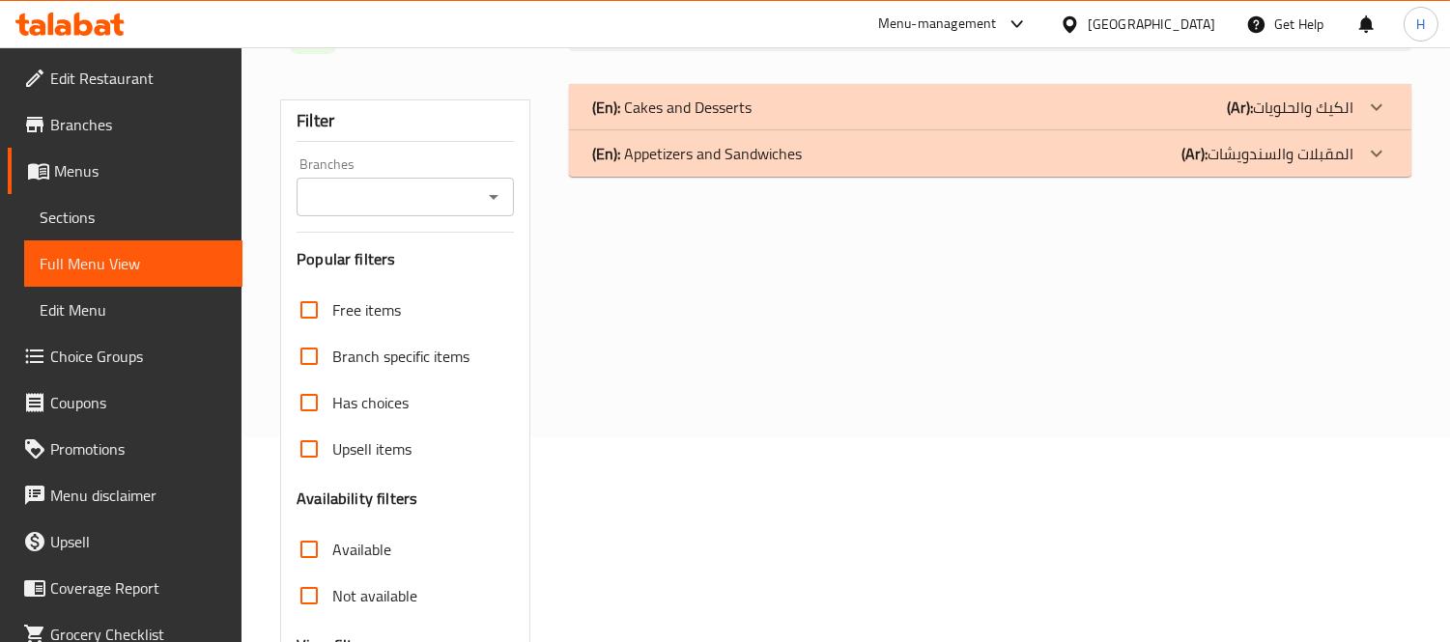
scroll to position [92, 0]
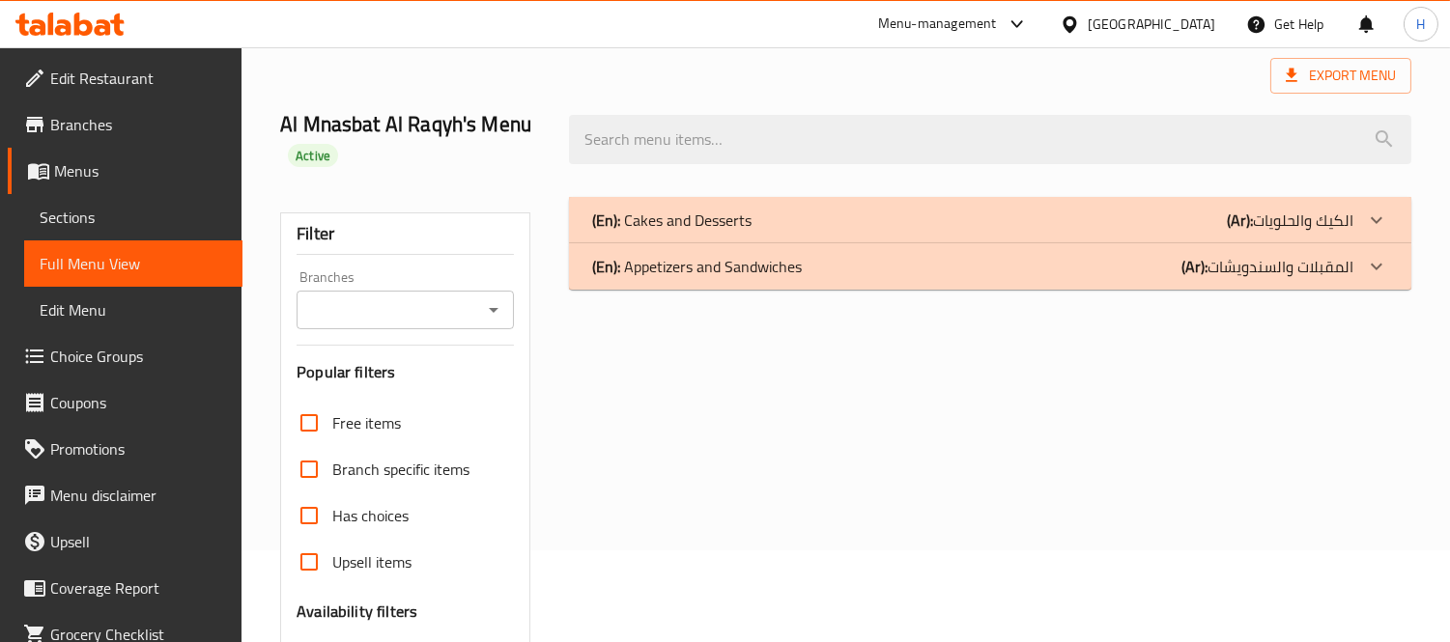
click at [763, 214] on div "(En): Cakes and Desserts (Ar): الكيك والحلويات" at bounding box center [972, 220] width 761 height 23
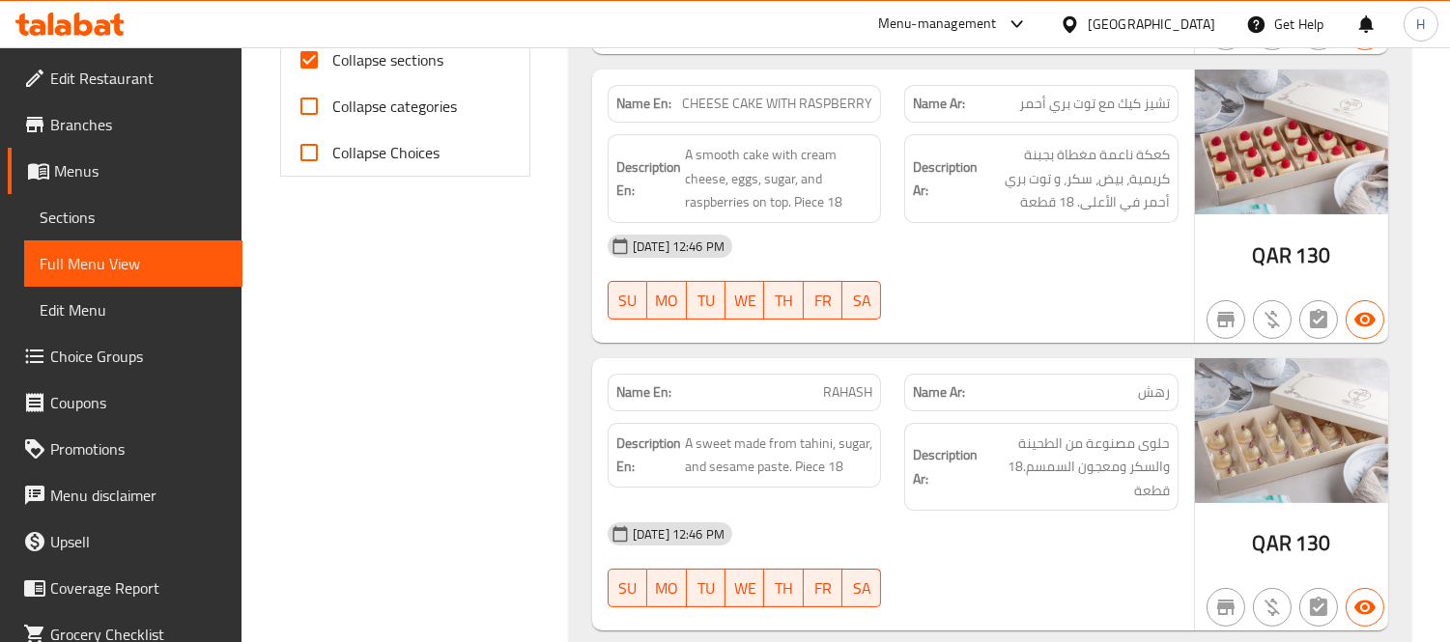
scroll to position [858, 0]
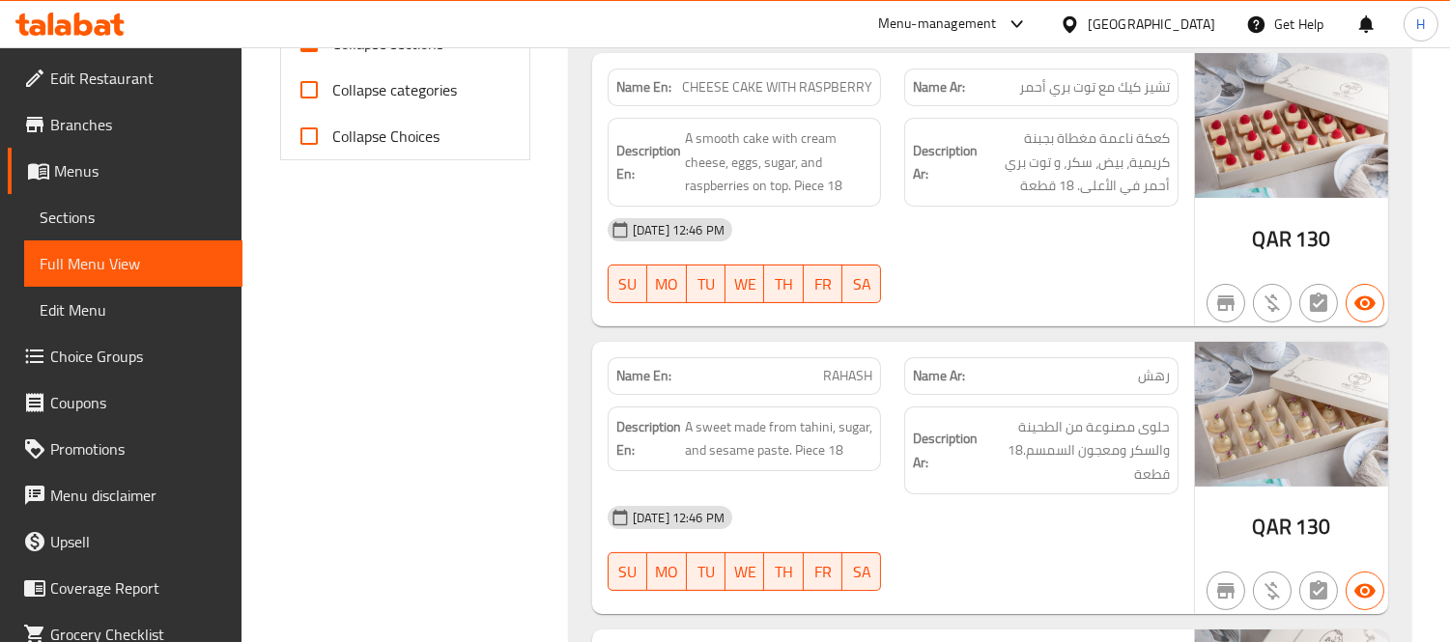
click at [852, 370] on span "RAHASH" at bounding box center [847, 376] width 49 height 20
copy span "RAHASH"
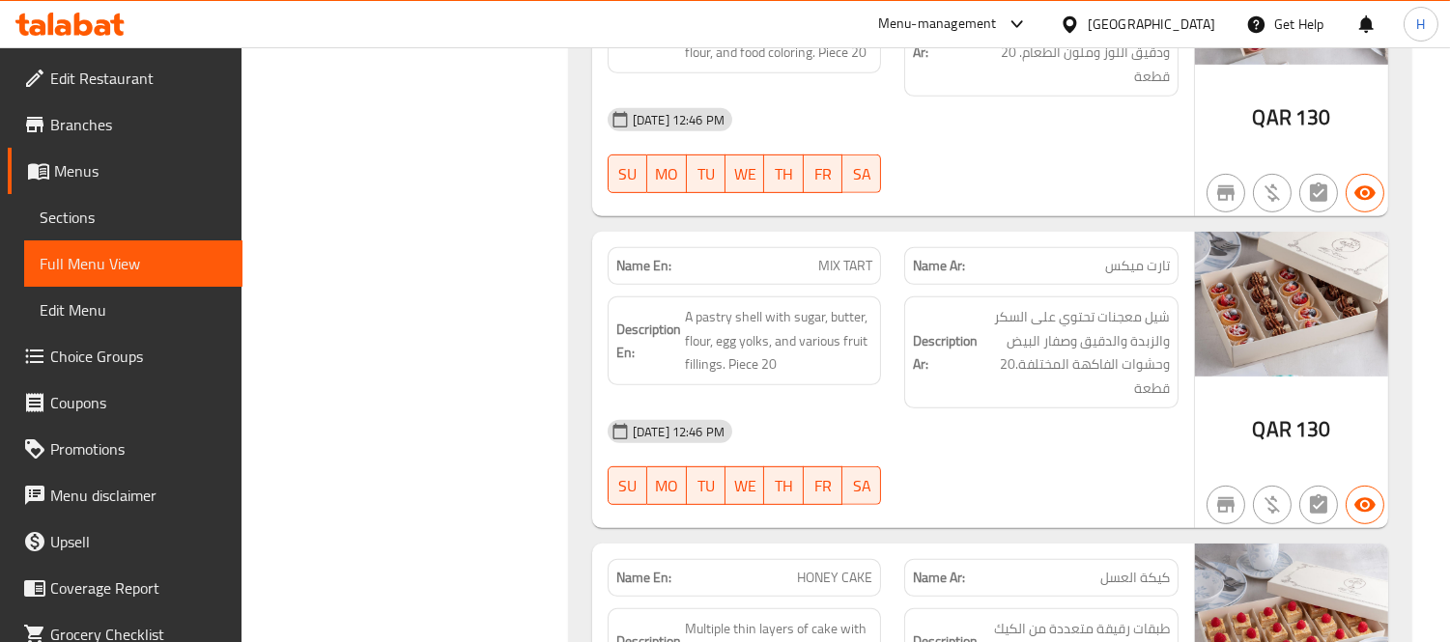
scroll to position [1609, 0]
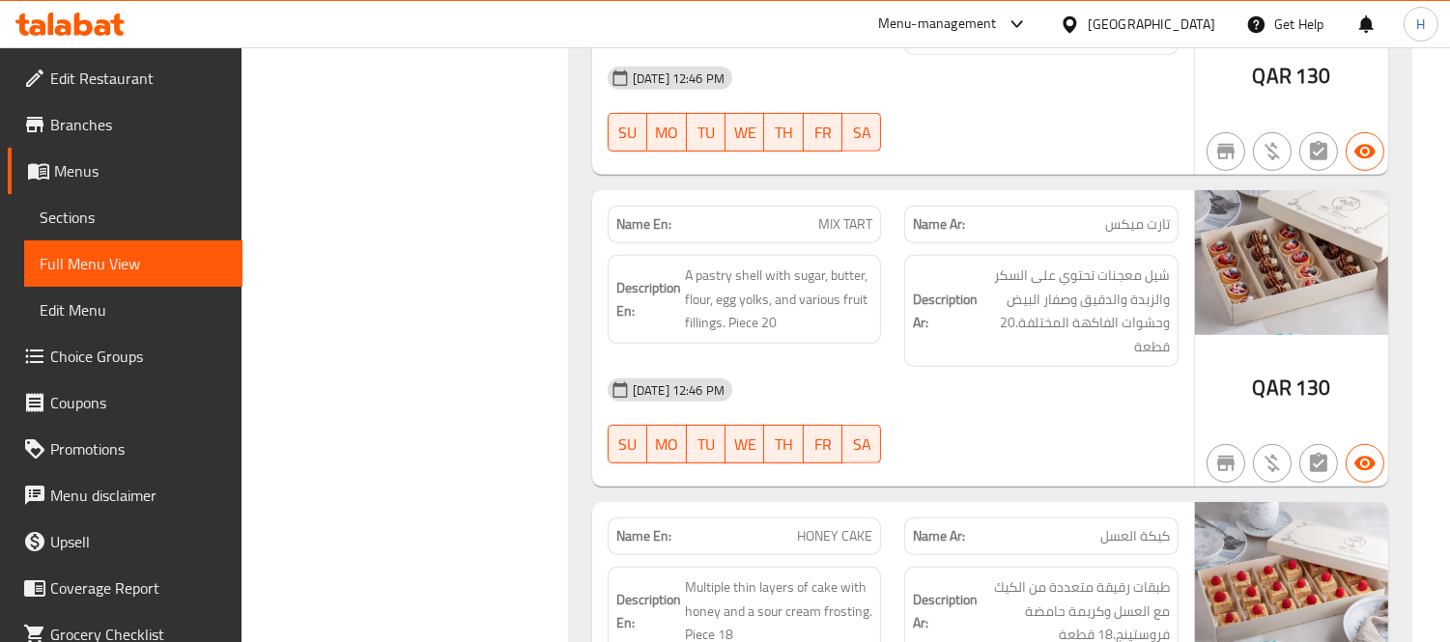
click at [970, 383] on div "[DATE] 12:46 PM" at bounding box center [893, 390] width 594 height 46
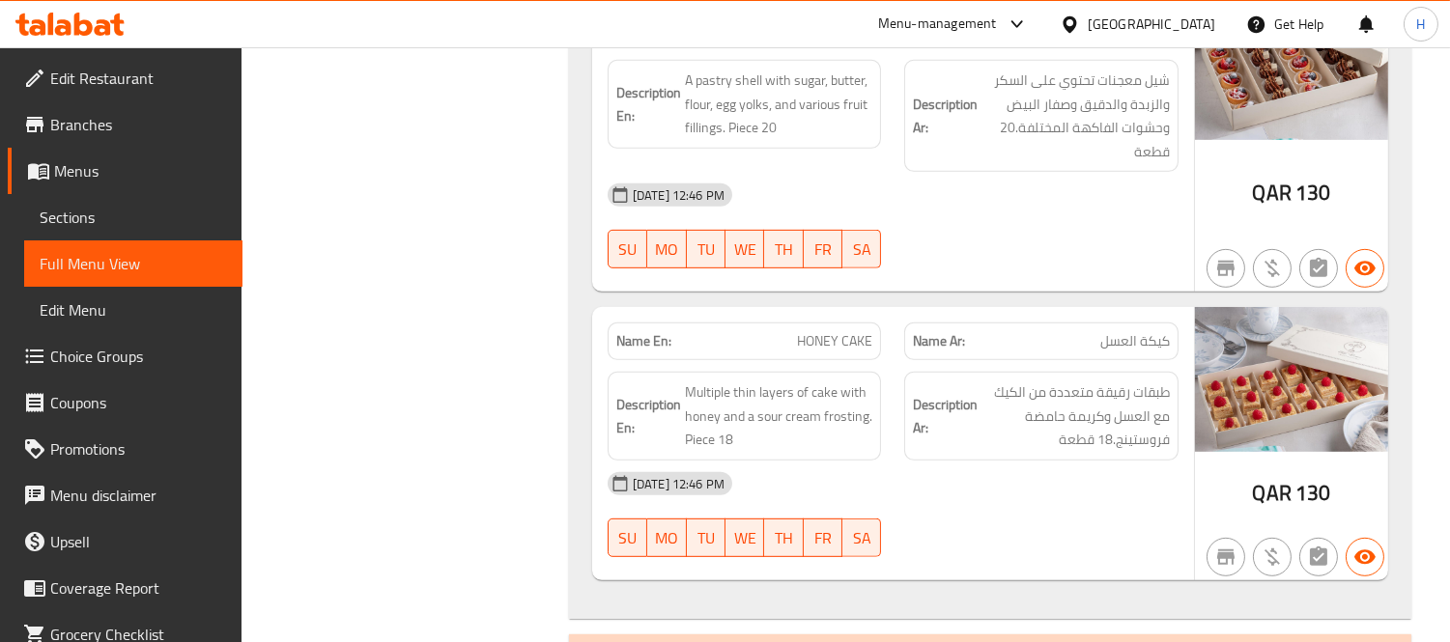
scroll to position [1824, 0]
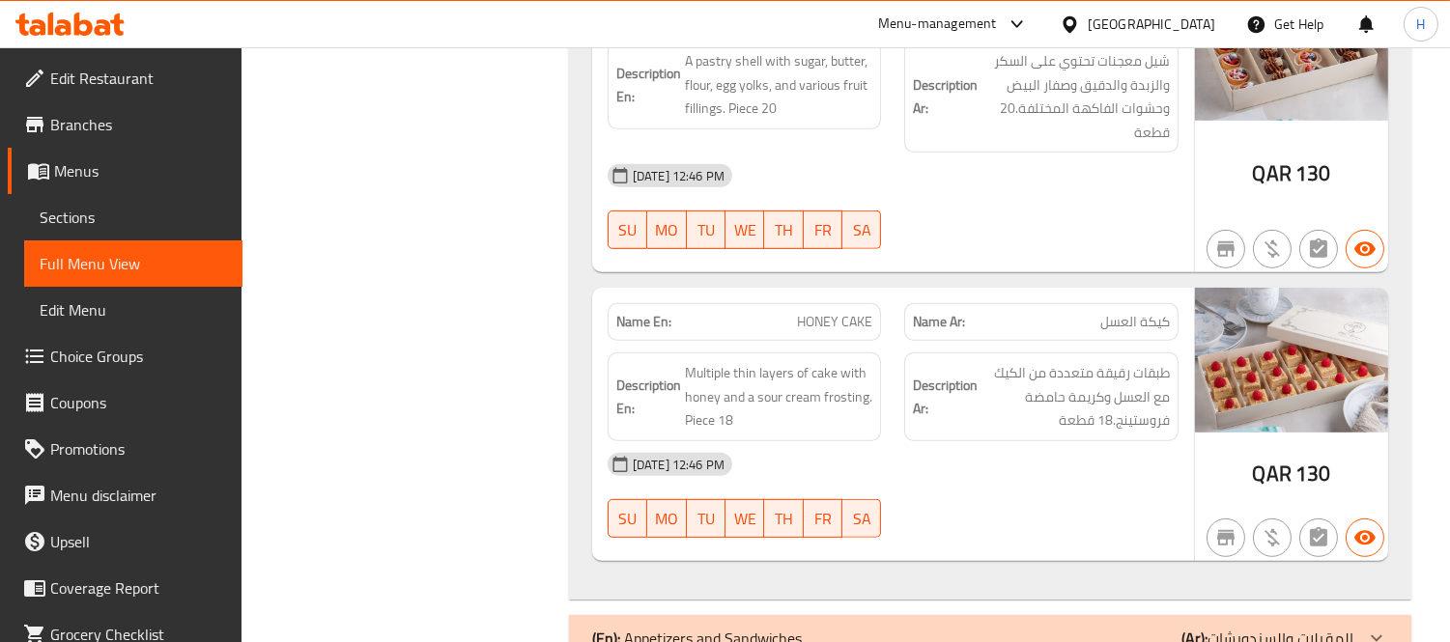
click at [1014, 441] on div "[DATE] 12:46 PM" at bounding box center [893, 464] width 594 height 46
click at [1086, 374] on span "طبقات رقيقة متعددة من الكيك مع العسل وكريمة حامضة فروستينج.18 قطعة" at bounding box center [1075, 396] width 188 height 71
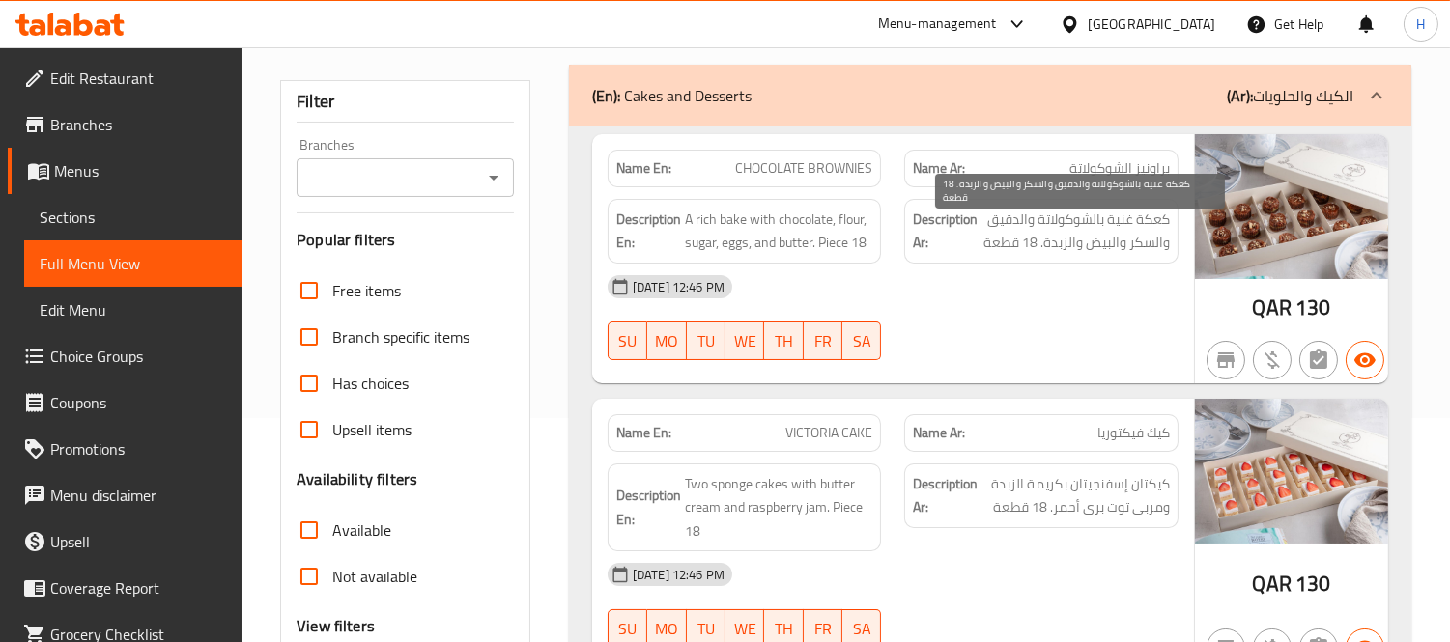
scroll to position [0, 0]
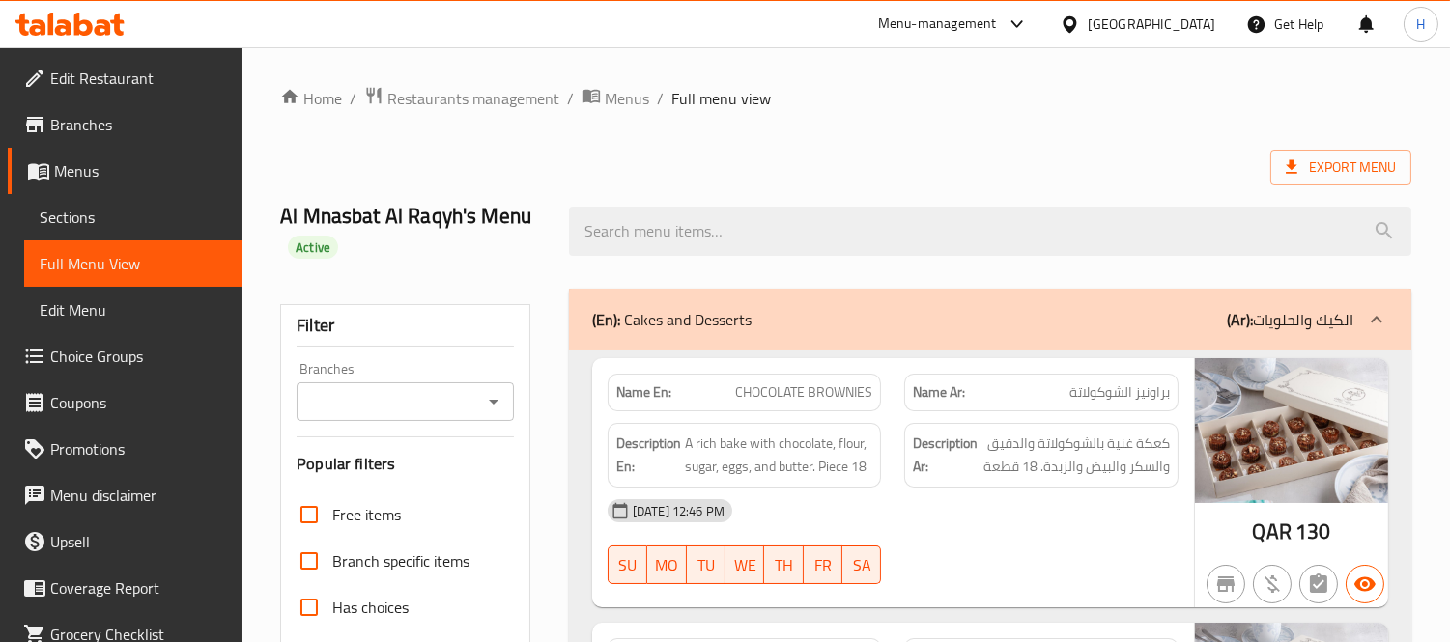
click at [1086, 342] on div "(En): Cakes and Desserts (Ar): الكيك والحلويات" at bounding box center [990, 320] width 842 height 62
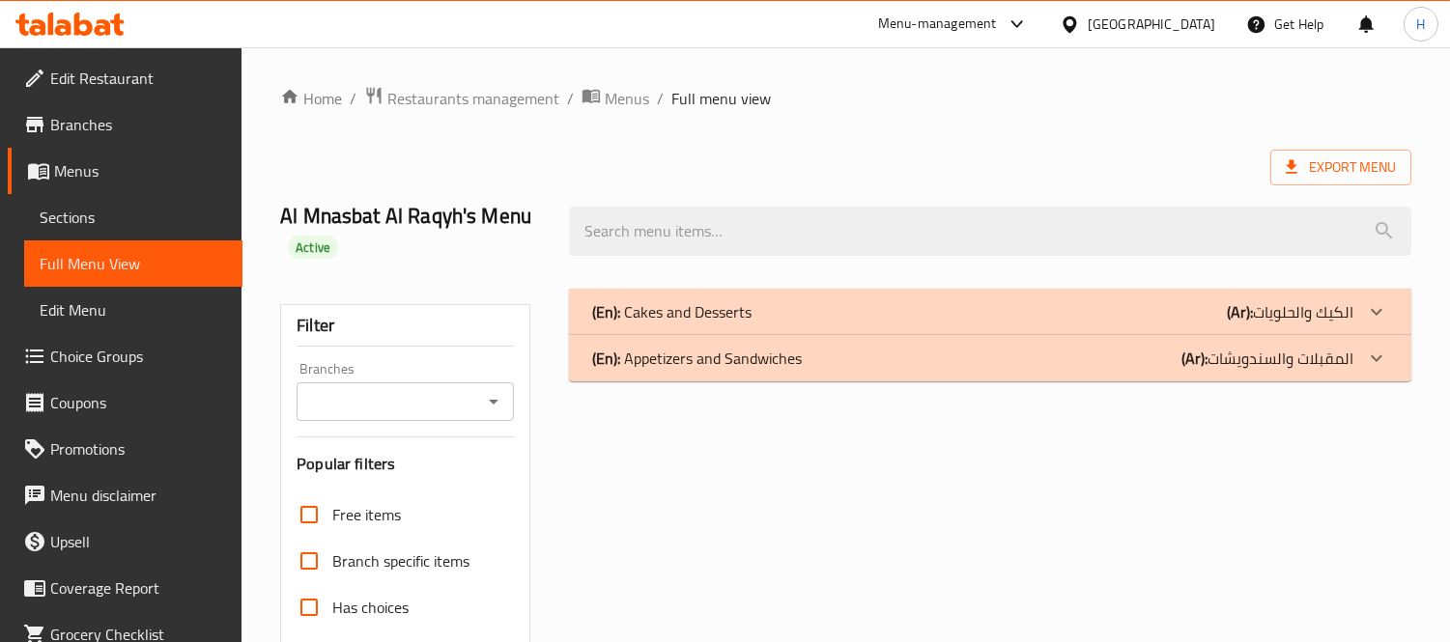
click at [1069, 361] on div "(En): Appetizers and Sandwiches (Ar): المقبلات والسندويشات" at bounding box center [972, 358] width 761 height 23
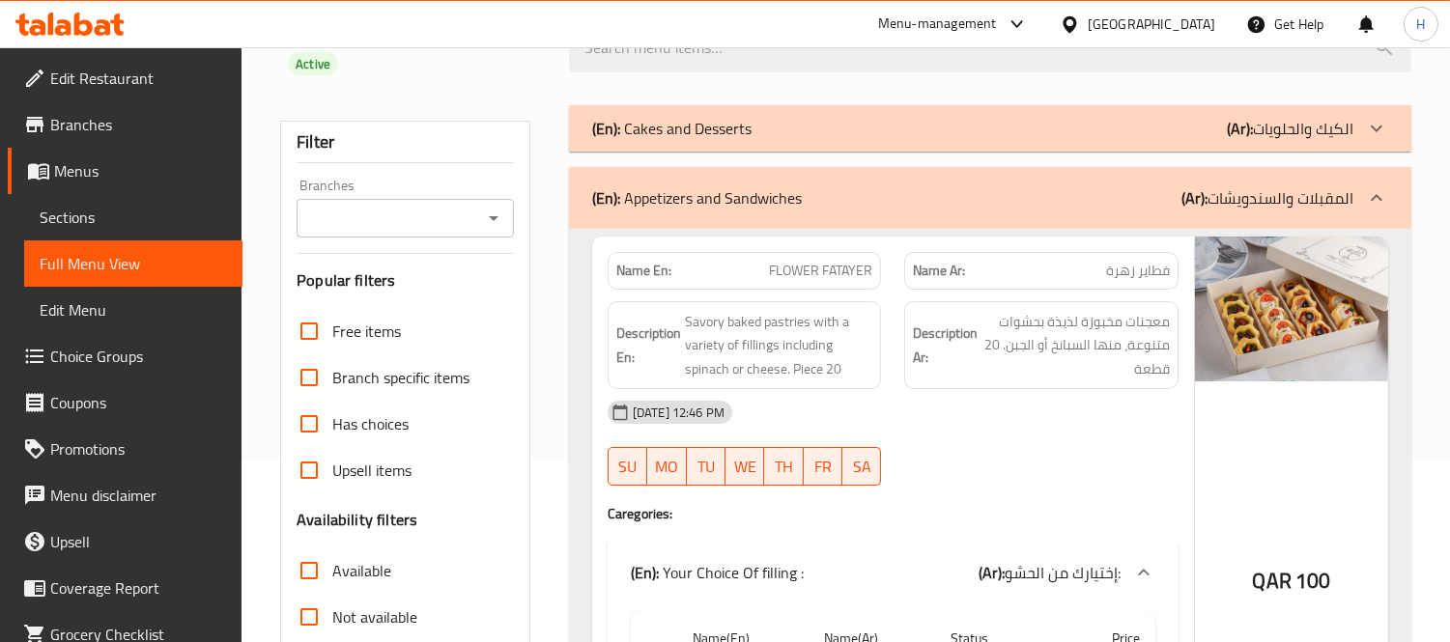
scroll to position [234, 0]
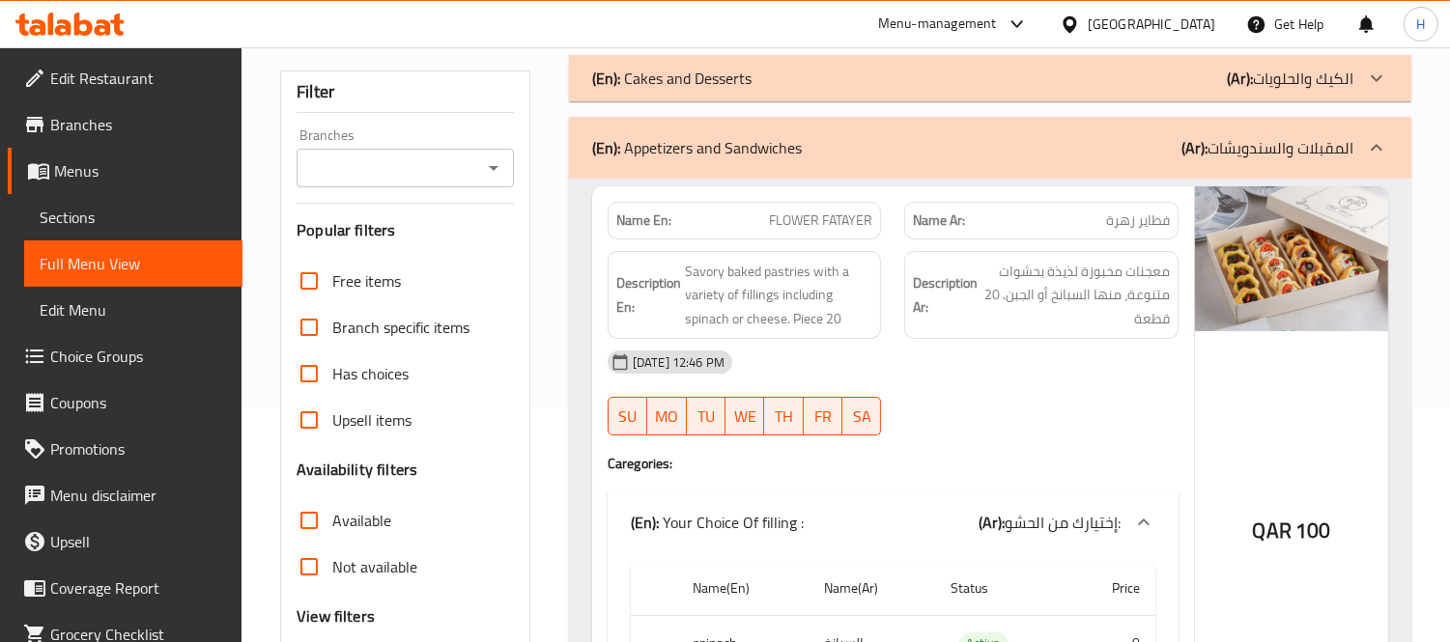
drag, startPoint x: 954, startPoint y: 415, endPoint x: 744, endPoint y: 374, distance: 214.6
click at [954, 415] on div "29-09-2025 12:46 PM SU MO TU WE TH FR SA" at bounding box center [893, 393] width 594 height 108
click at [128, 206] on span "Sections" at bounding box center [133, 217] width 187 height 23
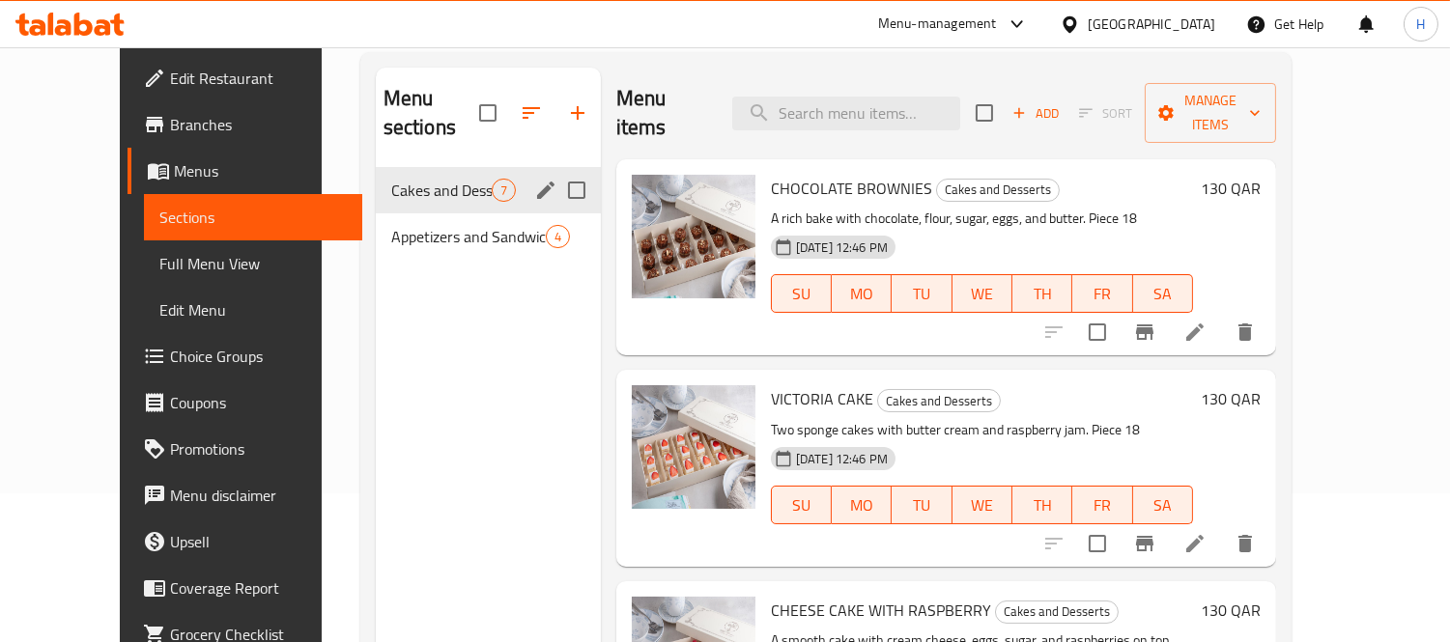
scroll to position [19, 0]
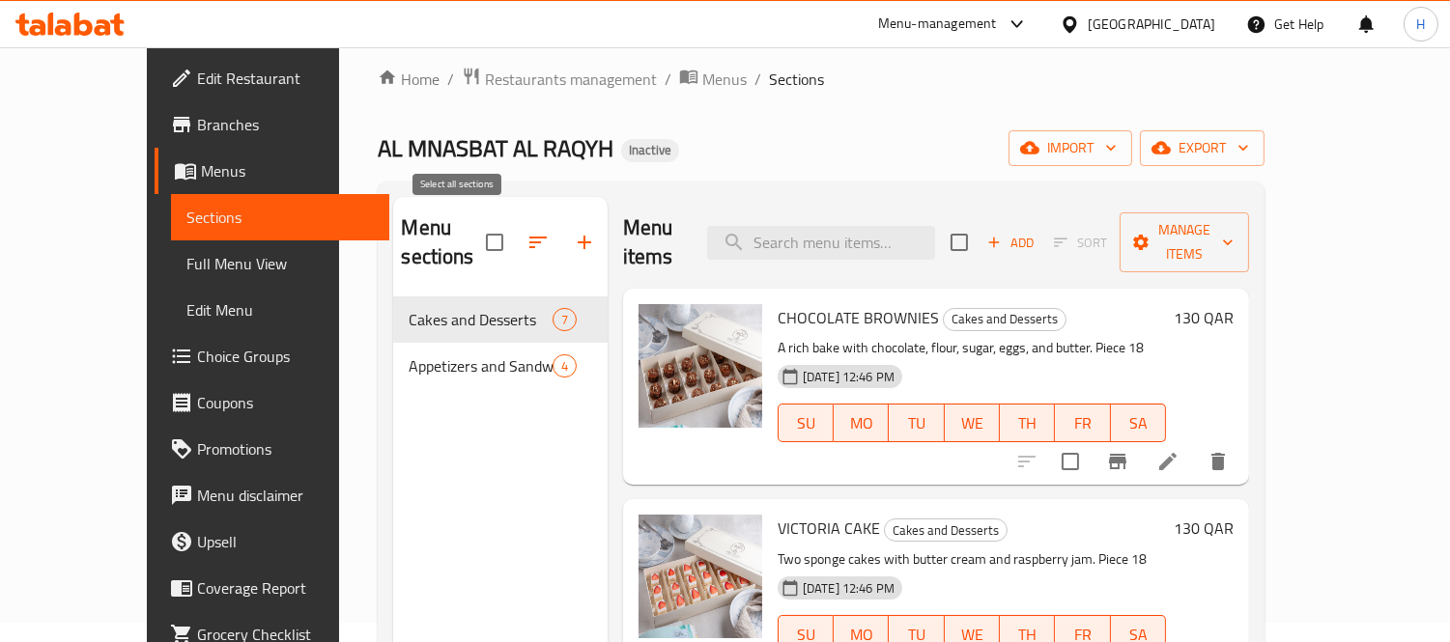
click at [474, 222] on input "checkbox" at bounding box center [494, 242] width 41 height 41
checkbox input "true"
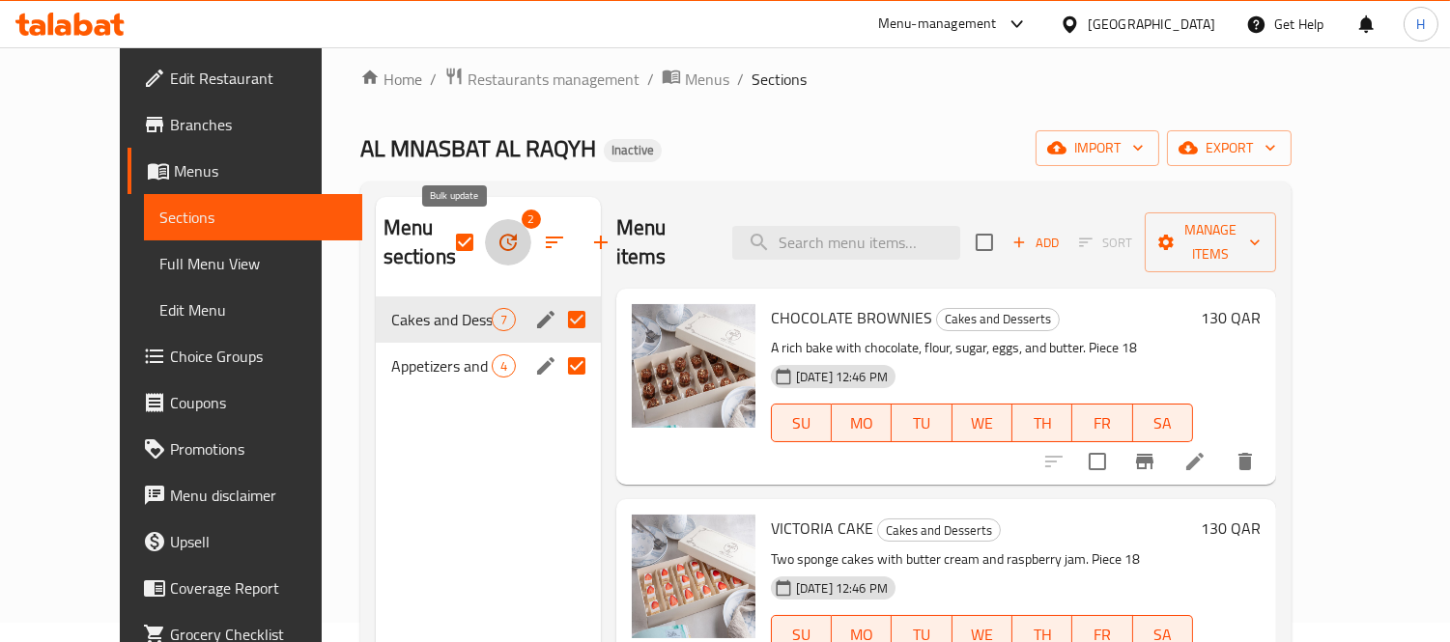
click at [497, 239] on icon "button" at bounding box center [508, 242] width 23 height 23
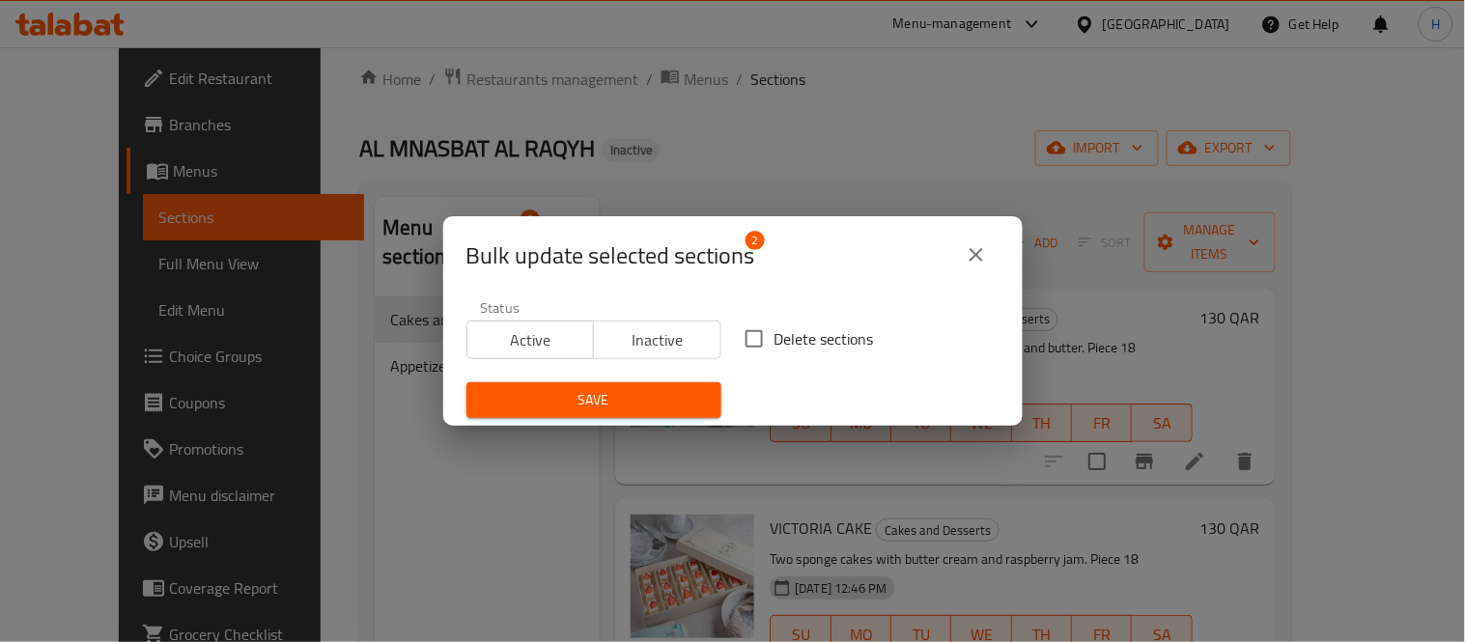
click at [739, 325] on input "Delete sections" at bounding box center [754, 339] width 41 height 41
checkbox input "true"
click at [691, 383] on button "Save" at bounding box center [594, 401] width 255 height 36
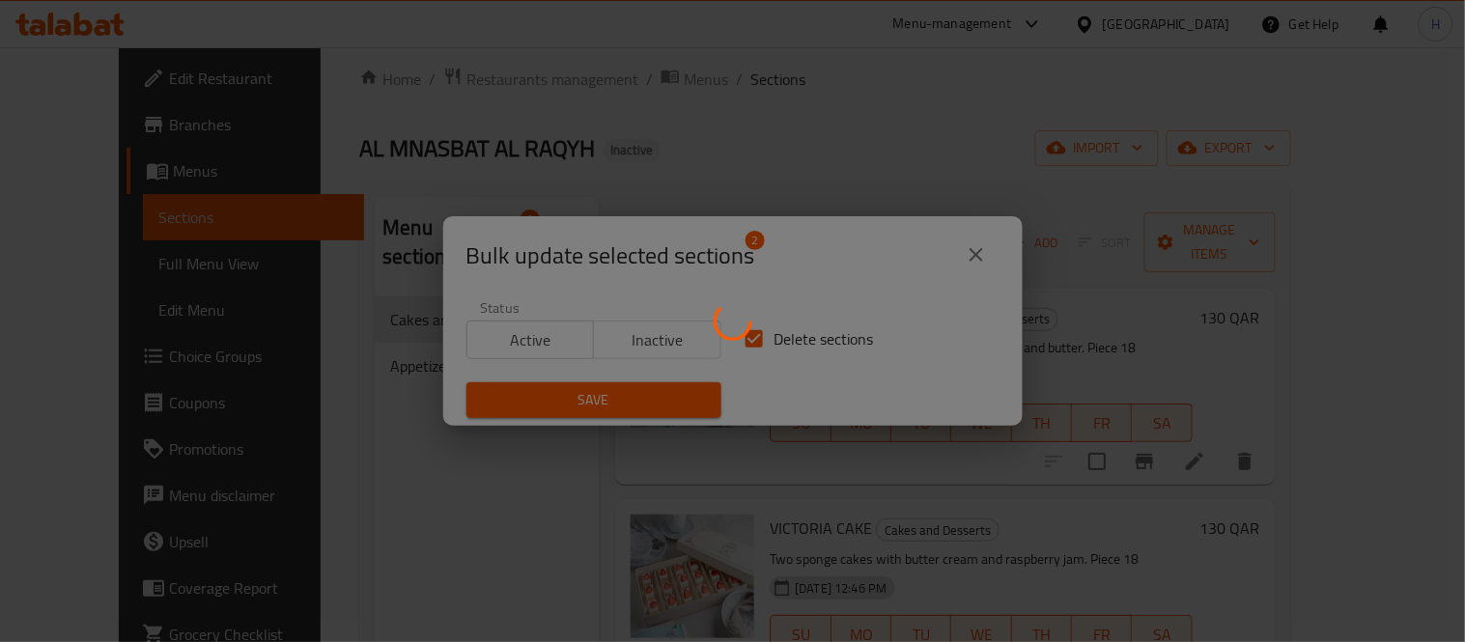
checkbox input "false"
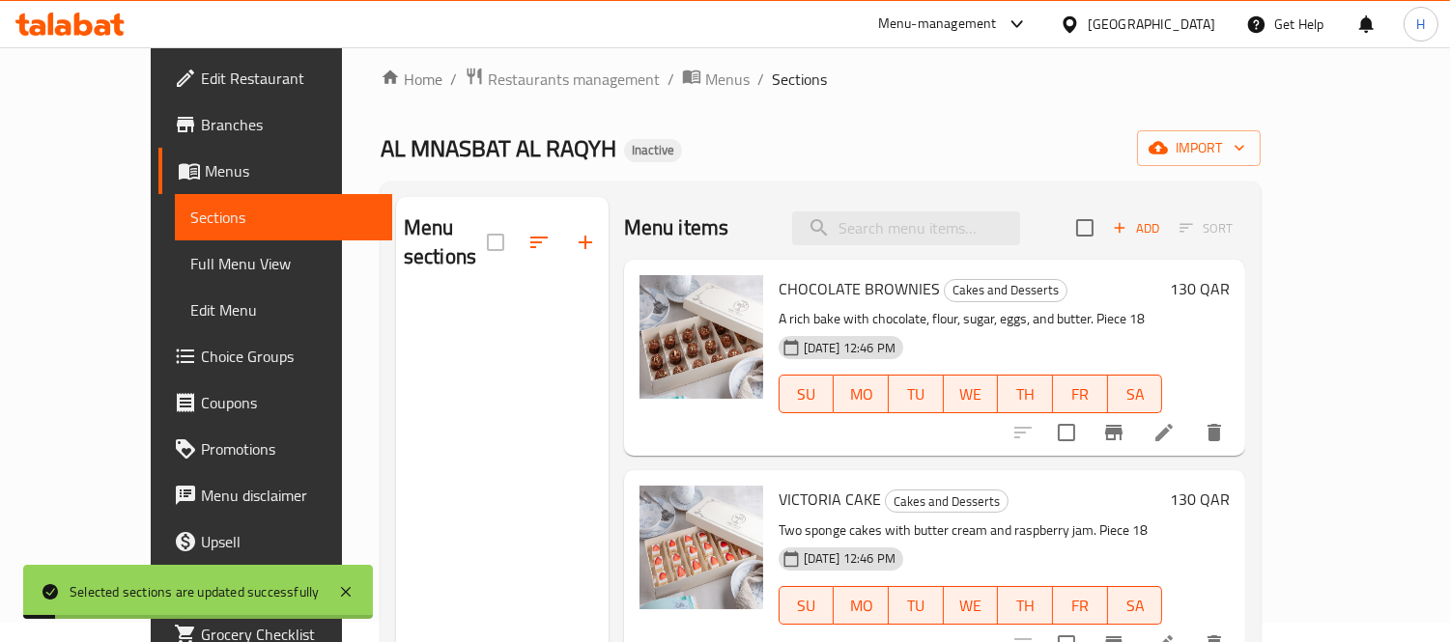
click at [1262, 126] on div "Home / Restaurants management / Menus / Sections AL MNASBAT AL RAQYH Inactive i…" at bounding box center [821, 461] width 881 height 788
click at [1245, 136] on span "import" at bounding box center [1198, 148] width 93 height 24
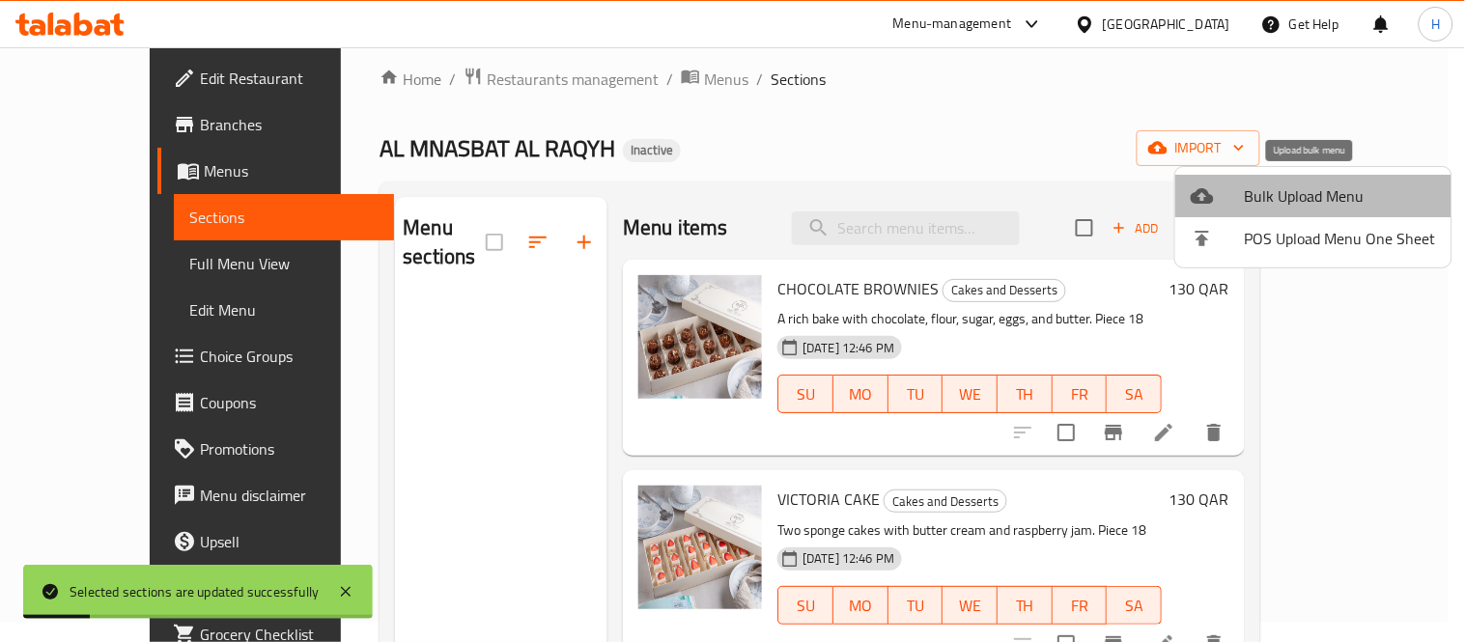
click at [1335, 195] on span "Bulk Upload Menu" at bounding box center [1340, 195] width 191 height 23
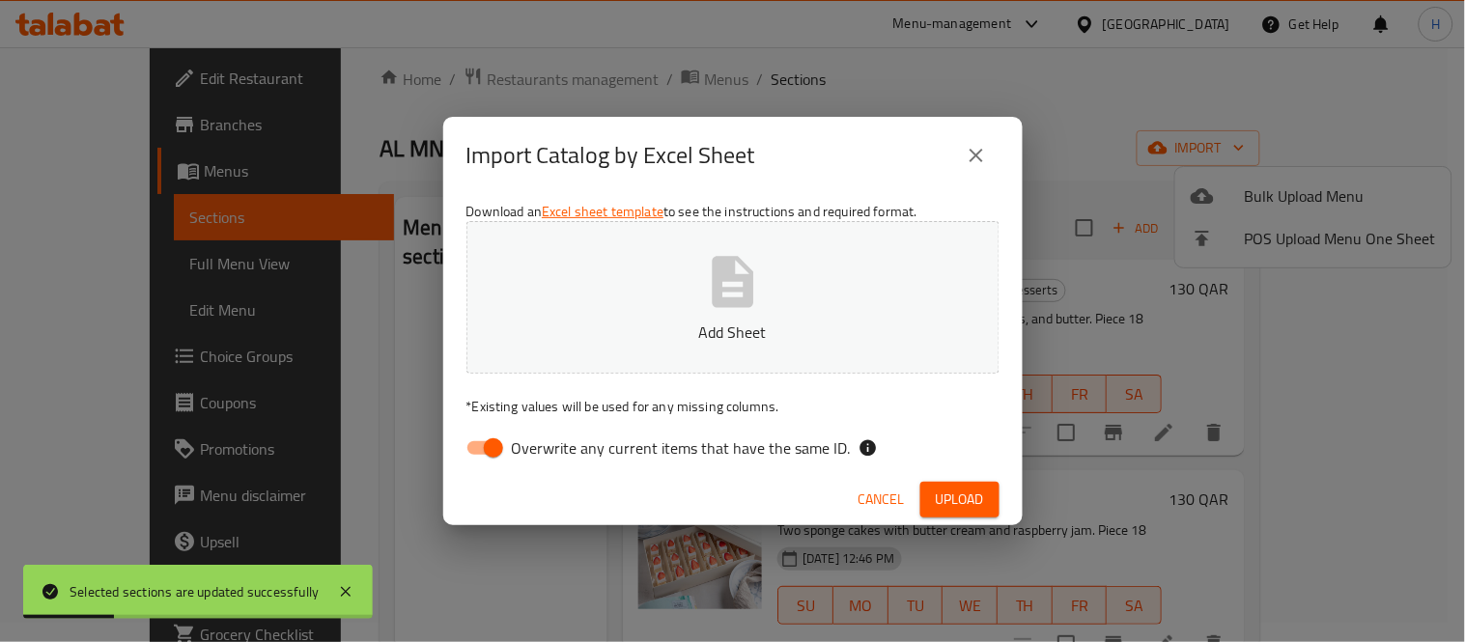
click at [496, 438] on input "Overwrite any current items that have the same ID." at bounding box center [494, 448] width 110 height 37
checkbox input "false"
click at [612, 333] on p "Add Sheet" at bounding box center [733, 332] width 473 height 23
click at [951, 505] on span "Upload" at bounding box center [960, 500] width 48 height 24
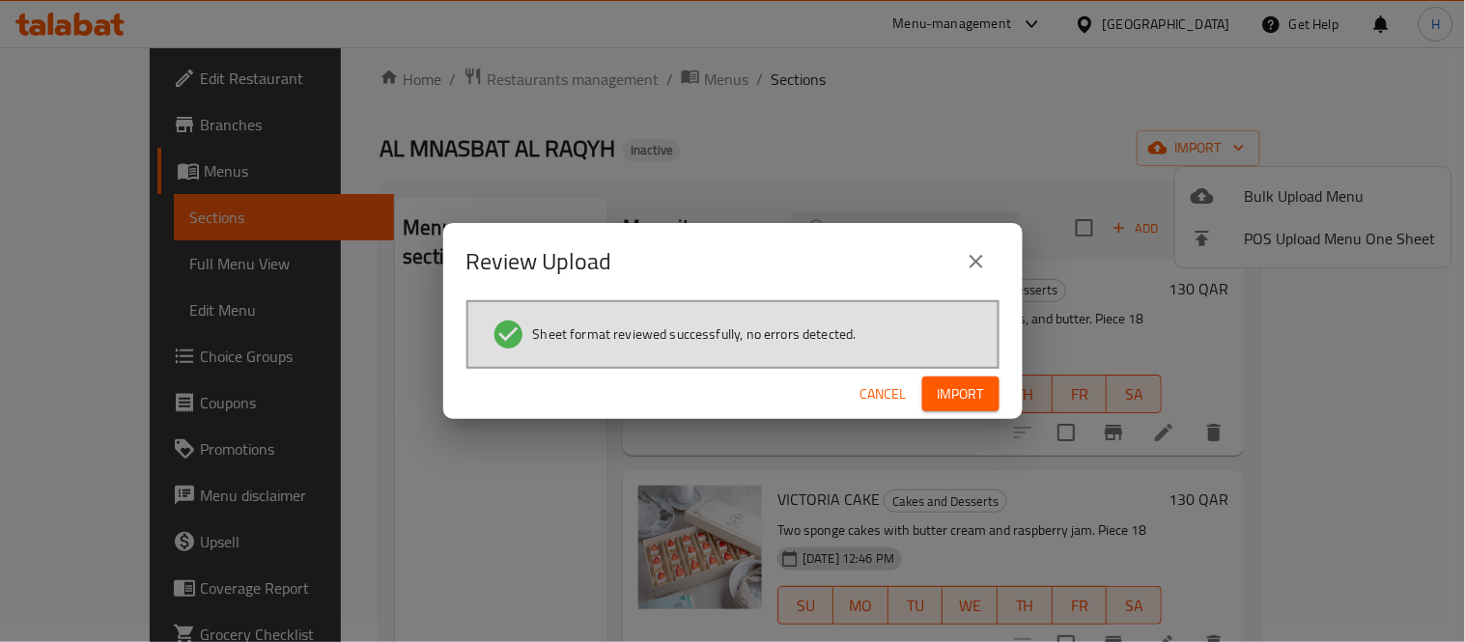
click at [959, 391] on span "Import" at bounding box center [961, 395] width 46 height 24
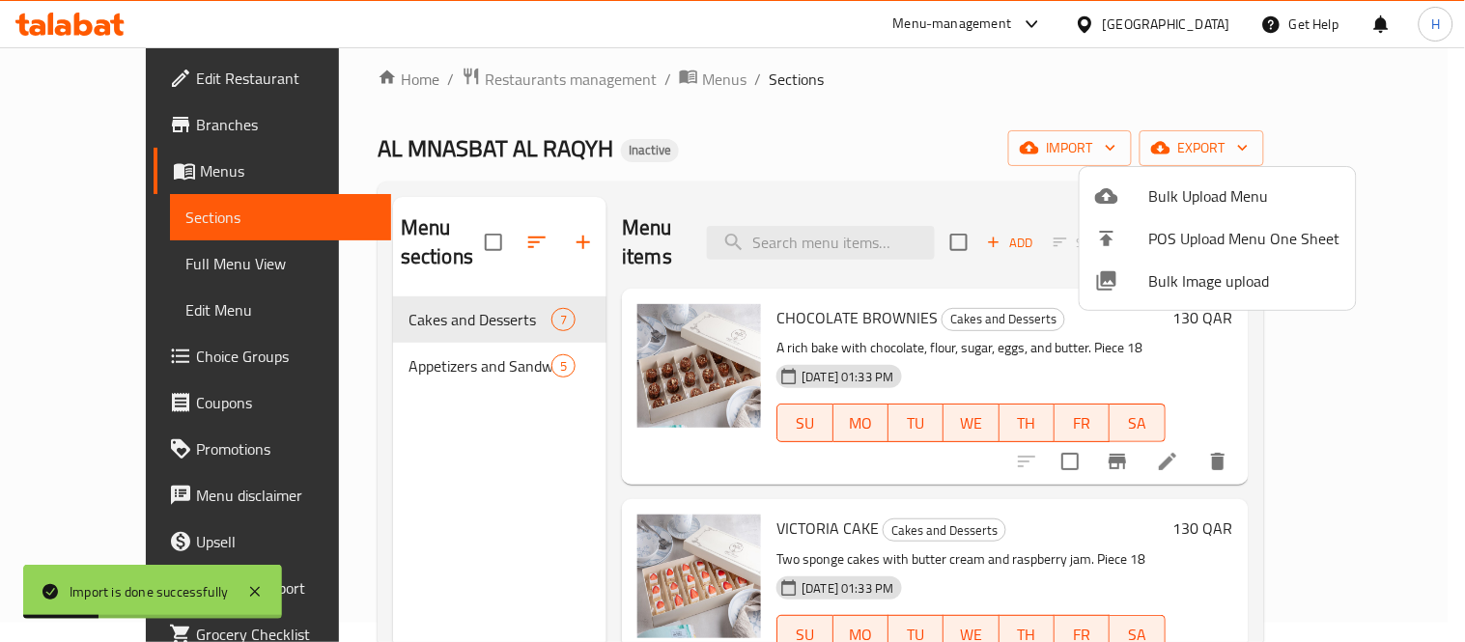
click at [77, 264] on div at bounding box center [732, 321] width 1465 height 642
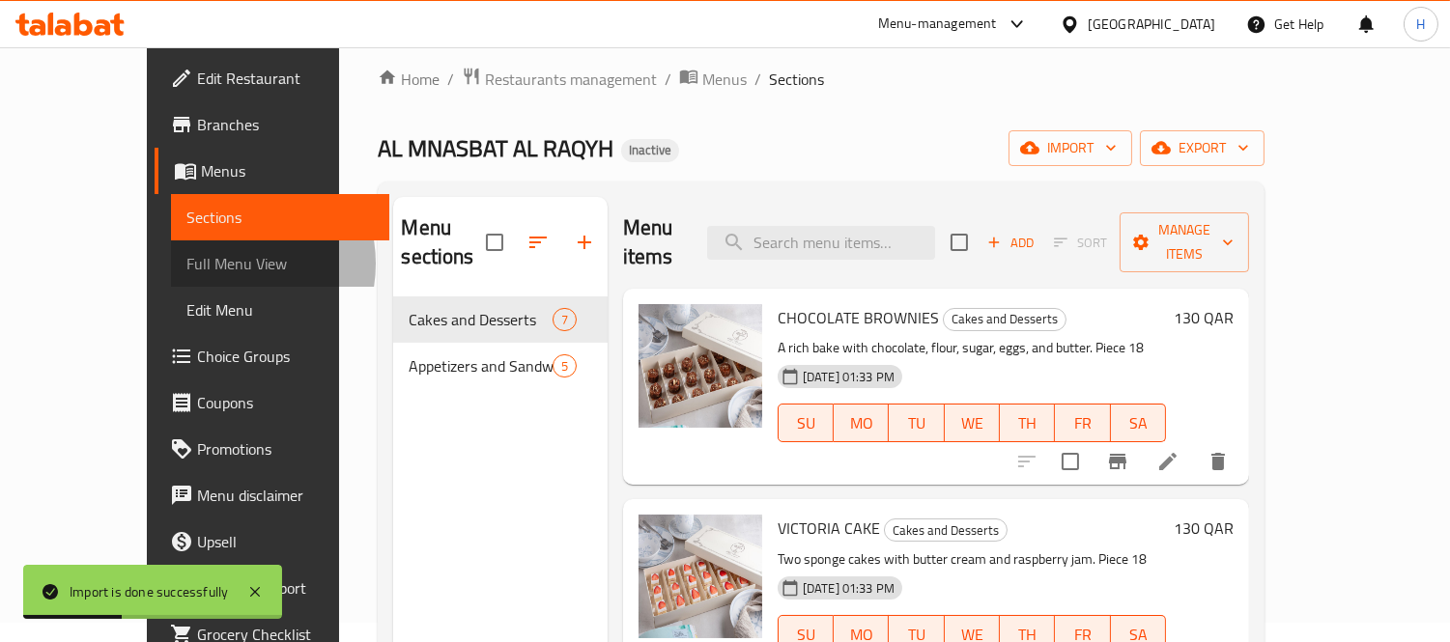
click at [186, 264] on span "Full Menu View" at bounding box center [279, 263] width 187 height 23
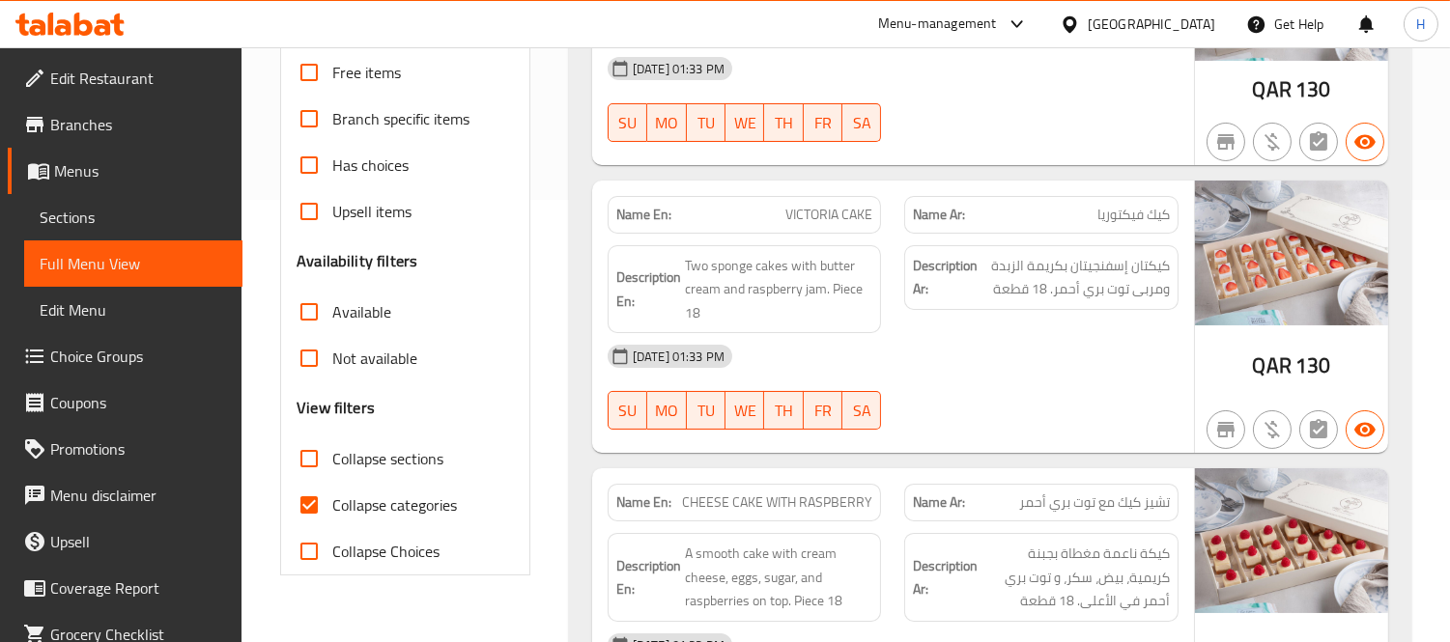
scroll to position [448, 0]
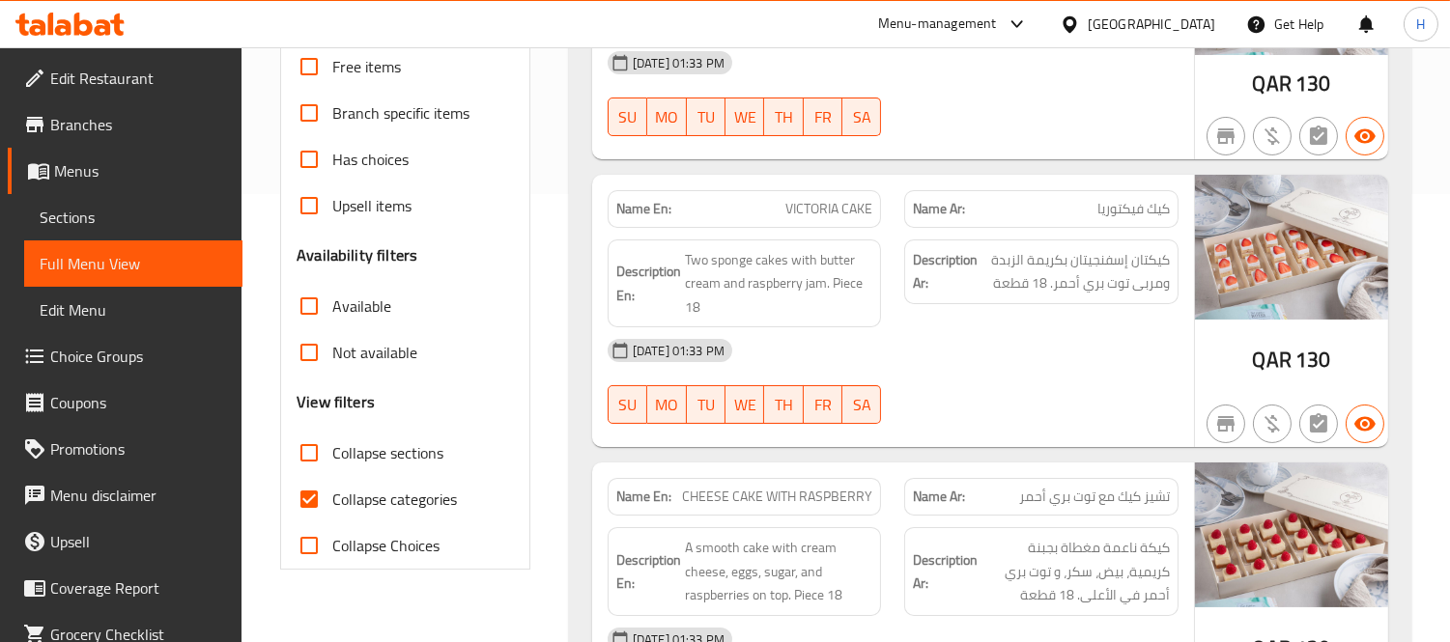
click at [412, 499] on span "Collapse categories" at bounding box center [394, 499] width 125 height 23
click at [332, 499] on input "Collapse categories" at bounding box center [309, 499] width 46 height 46
checkbox input "false"
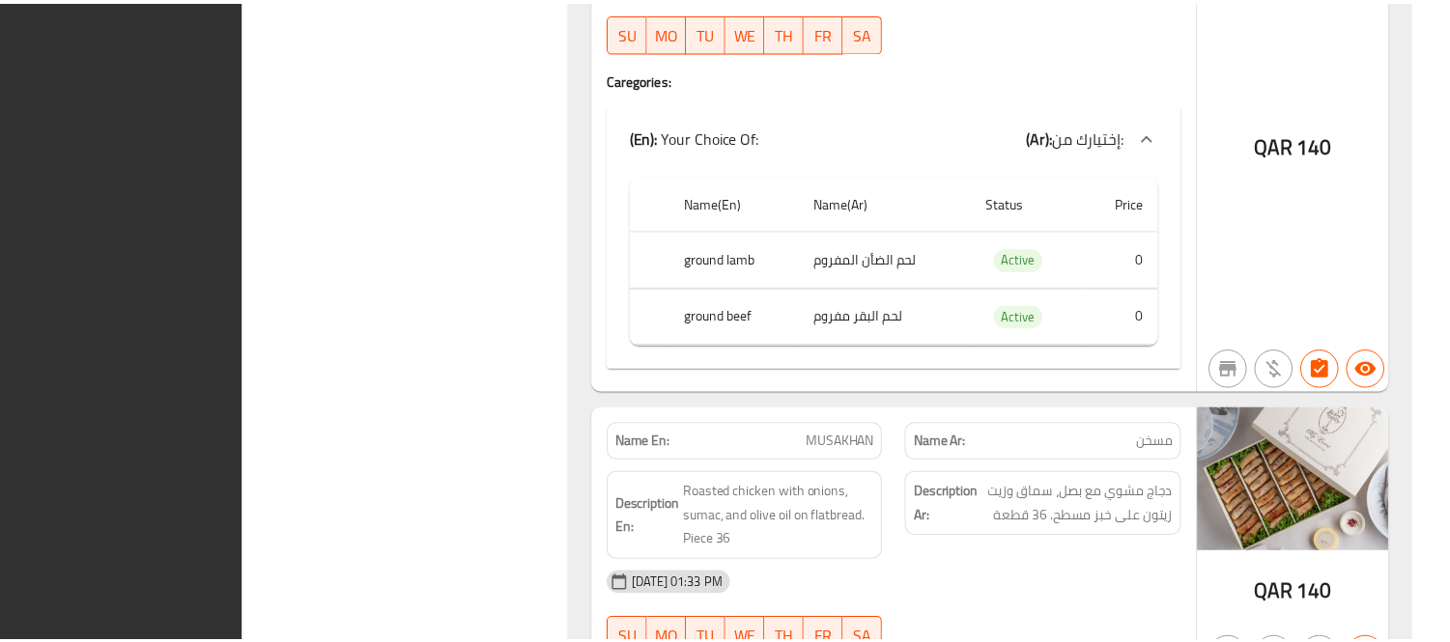
scroll to position [3984, 0]
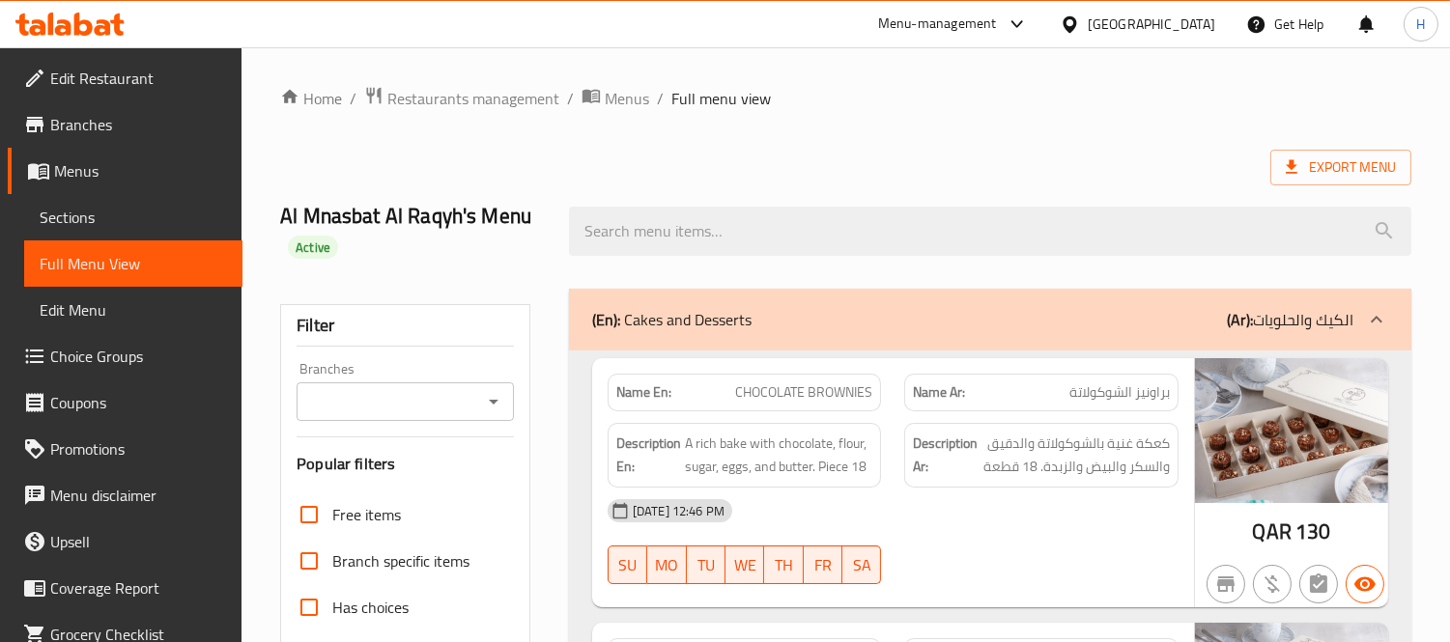
click at [129, 210] on span "Sections" at bounding box center [133, 217] width 187 height 23
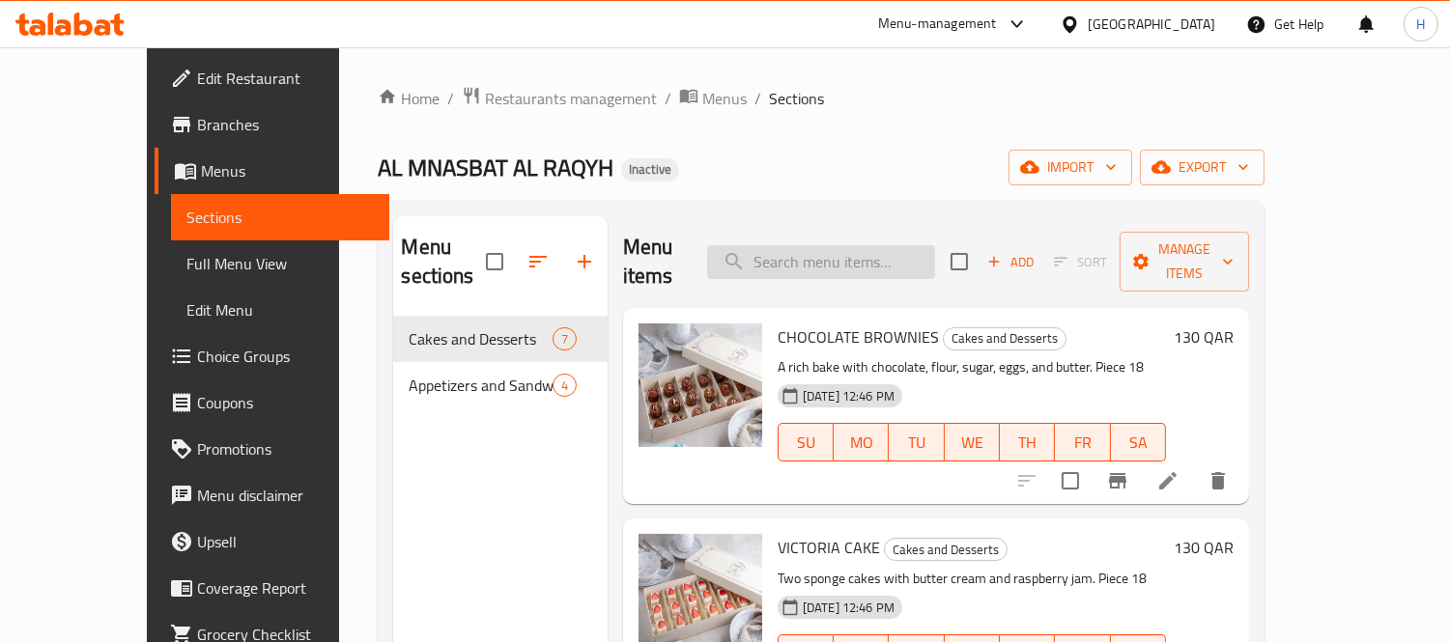
drag, startPoint x: 850, startPoint y: 249, endPoint x: 881, endPoint y: 264, distance: 34.1
click at [850, 249] on input "search" at bounding box center [821, 262] width 228 height 34
paste input "RAHASH"
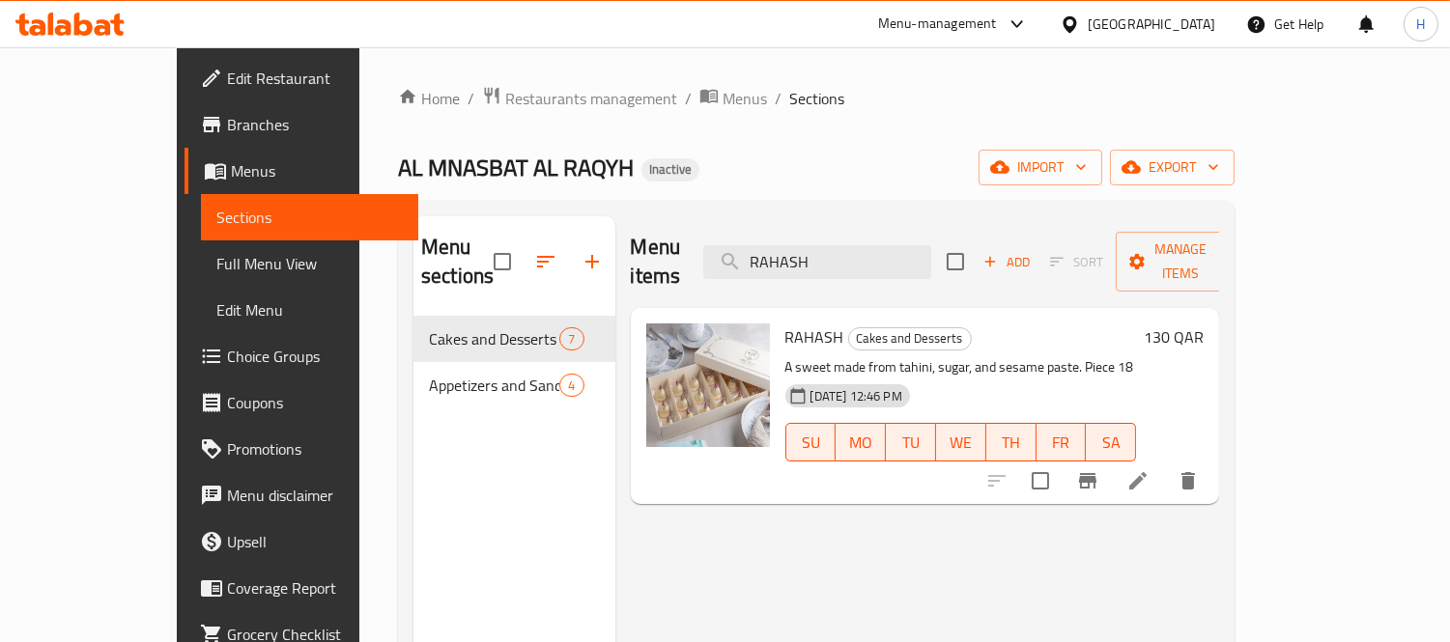
type input "RAHASH"
click at [1165, 466] on li at bounding box center [1138, 481] width 54 height 35
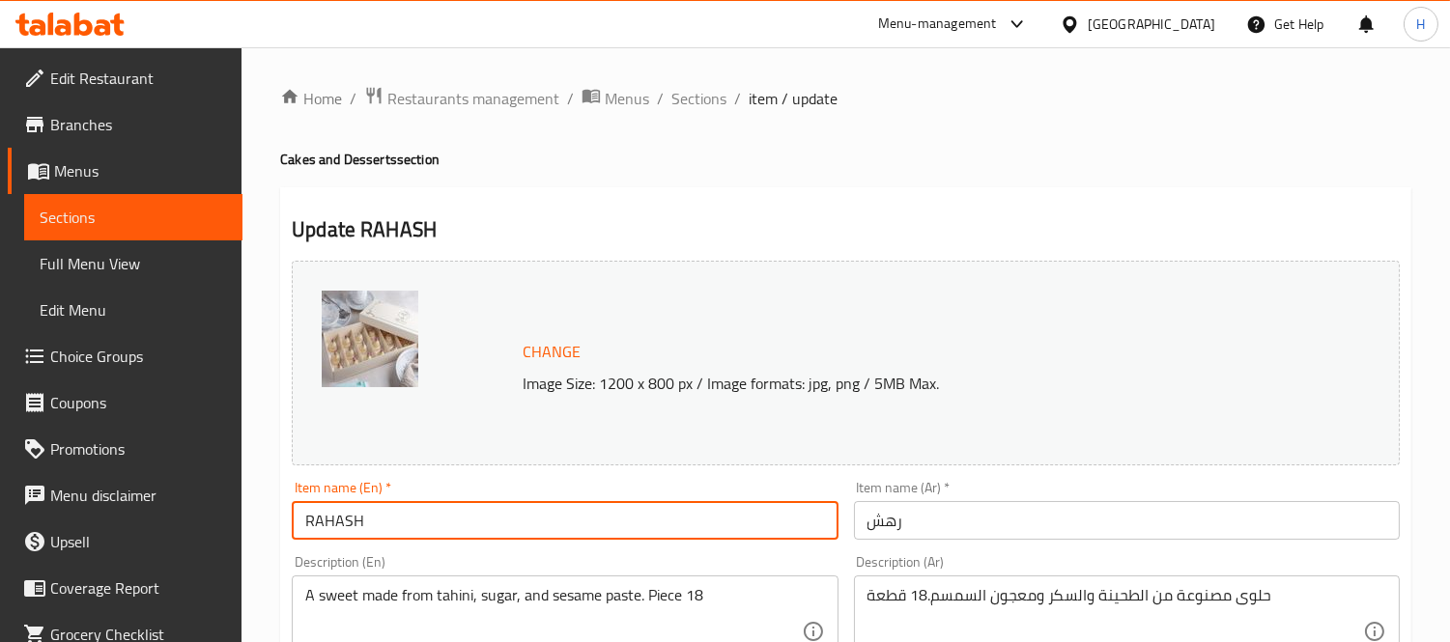
click at [468, 525] on input "RAHASH" at bounding box center [565, 520] width 546 height 39
type input "RAHASH Sweet"
click at [943, 525] on input "رهش" at bounding box center [1127, 520] width 546 height 39
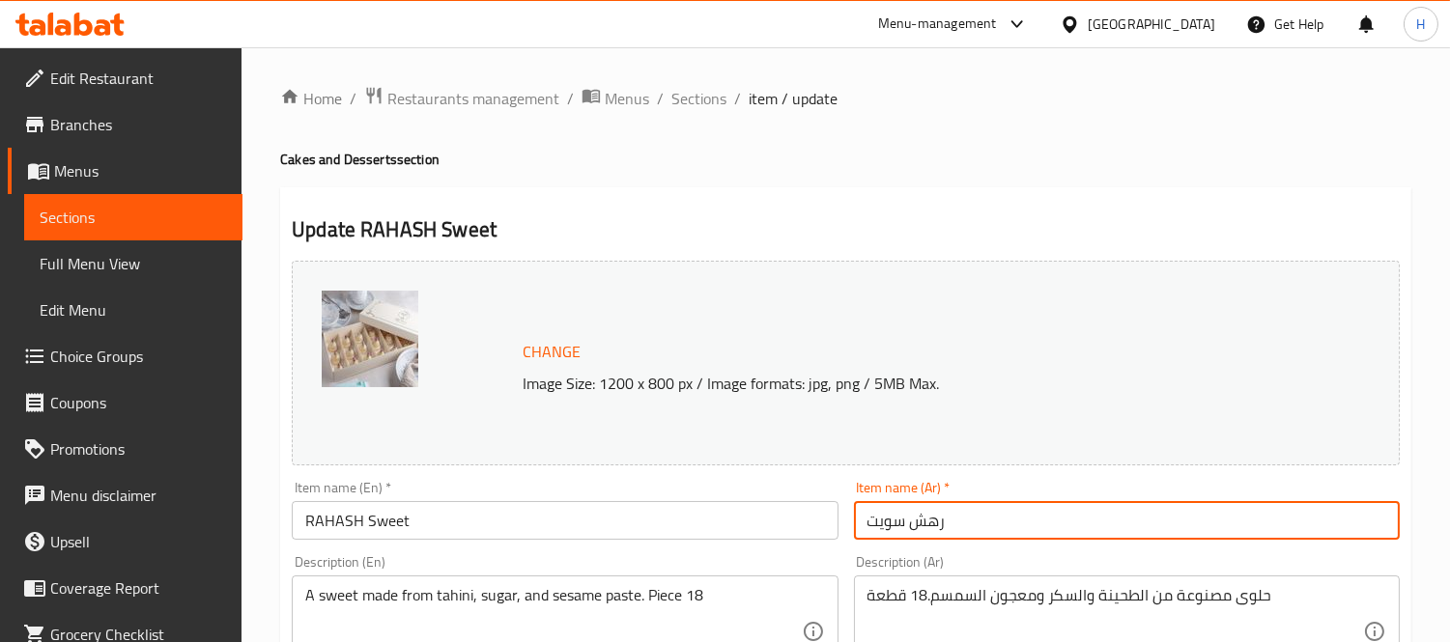
type input "رهش سويت"
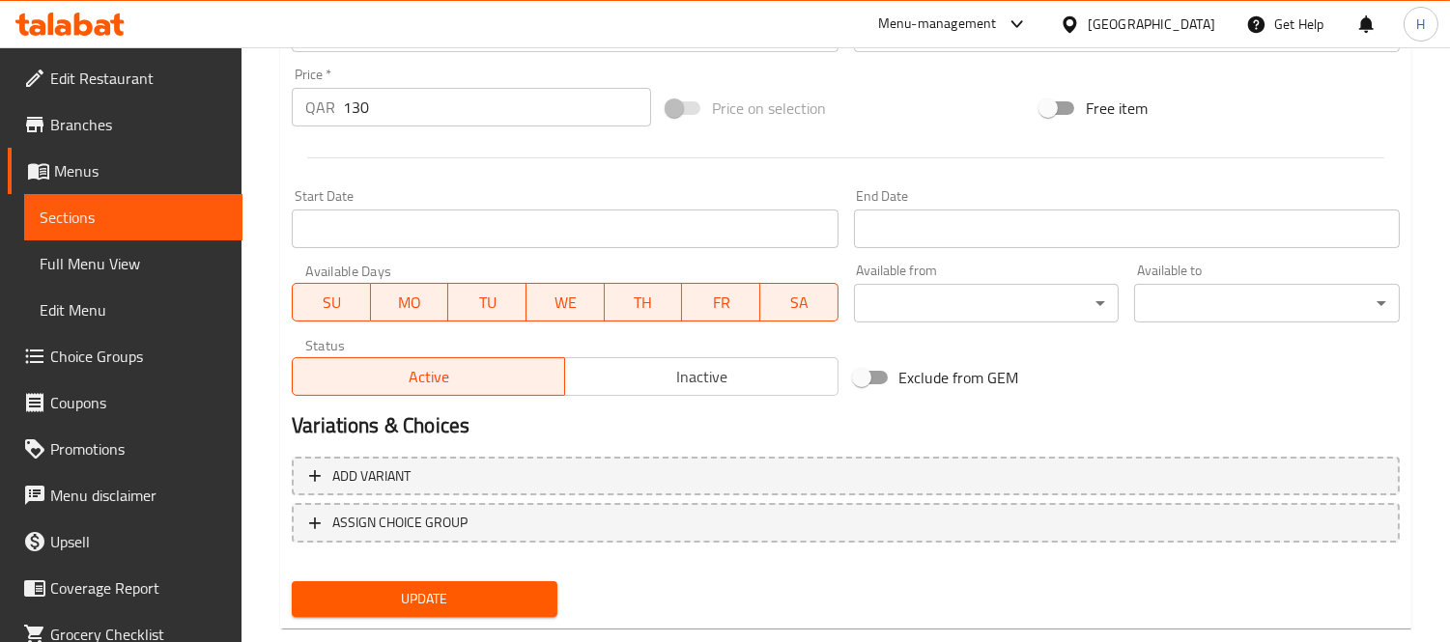
scroll to position [747, 0]
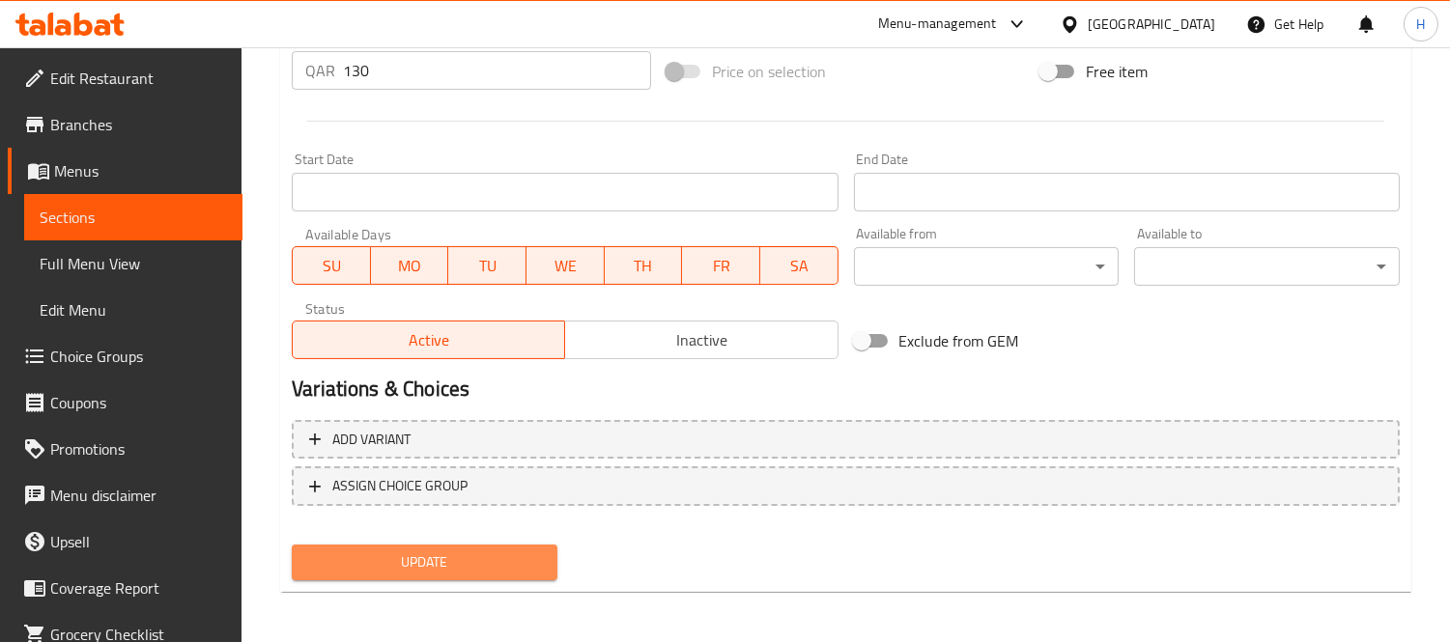
click at [432, 551] on span "Update" at bounding box center [424, 563] width 235 height 24
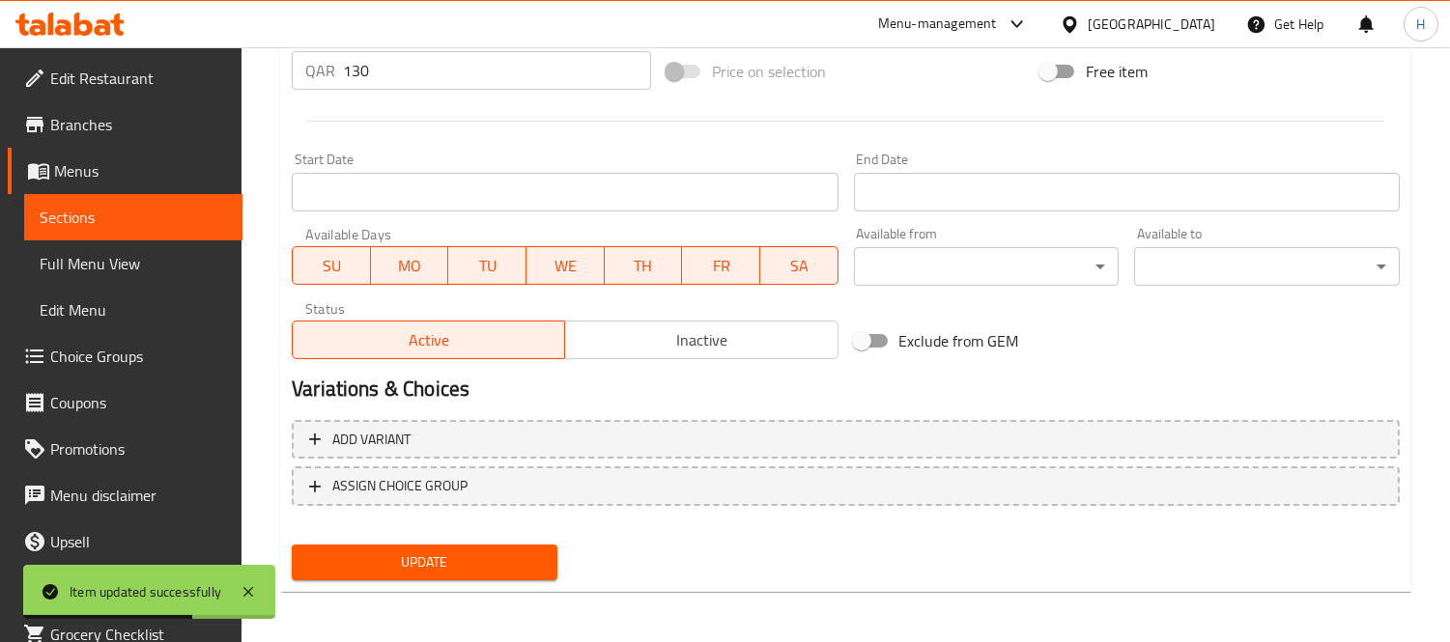
click at [149, 209] on span "Sections" at bounding box center [133, 217] width 187 height 23
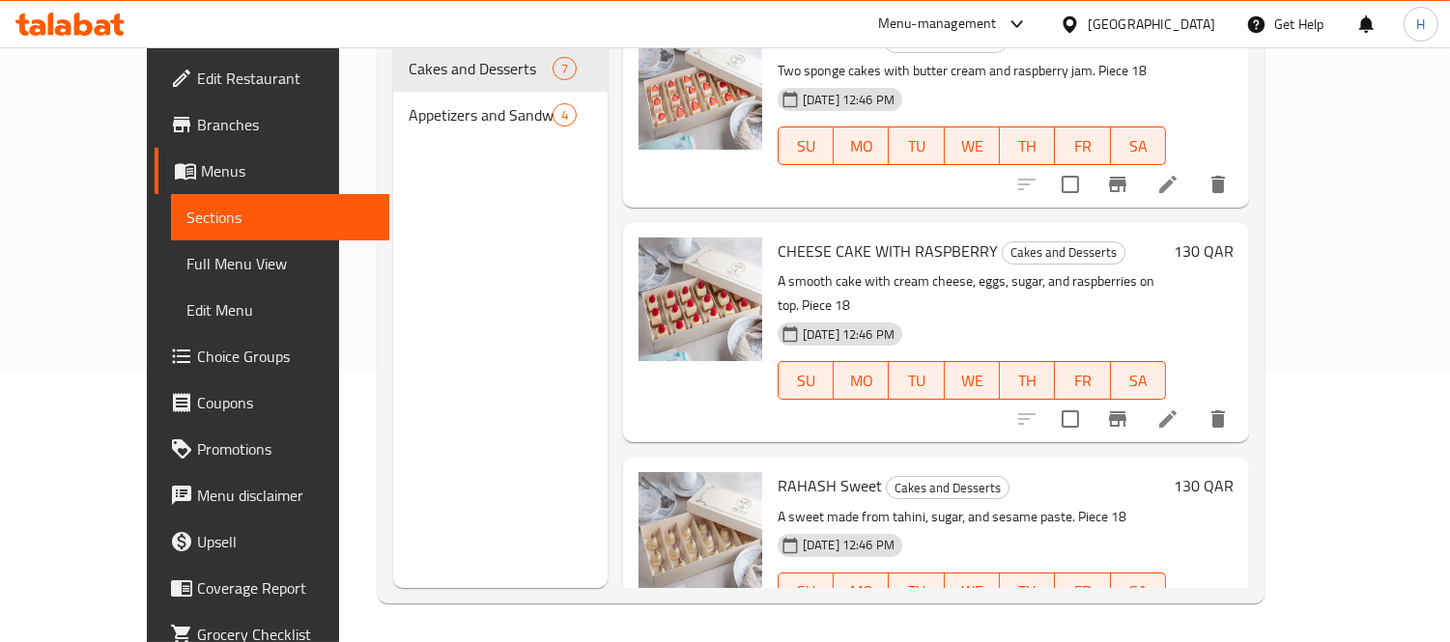
scroll to position [162, 0]
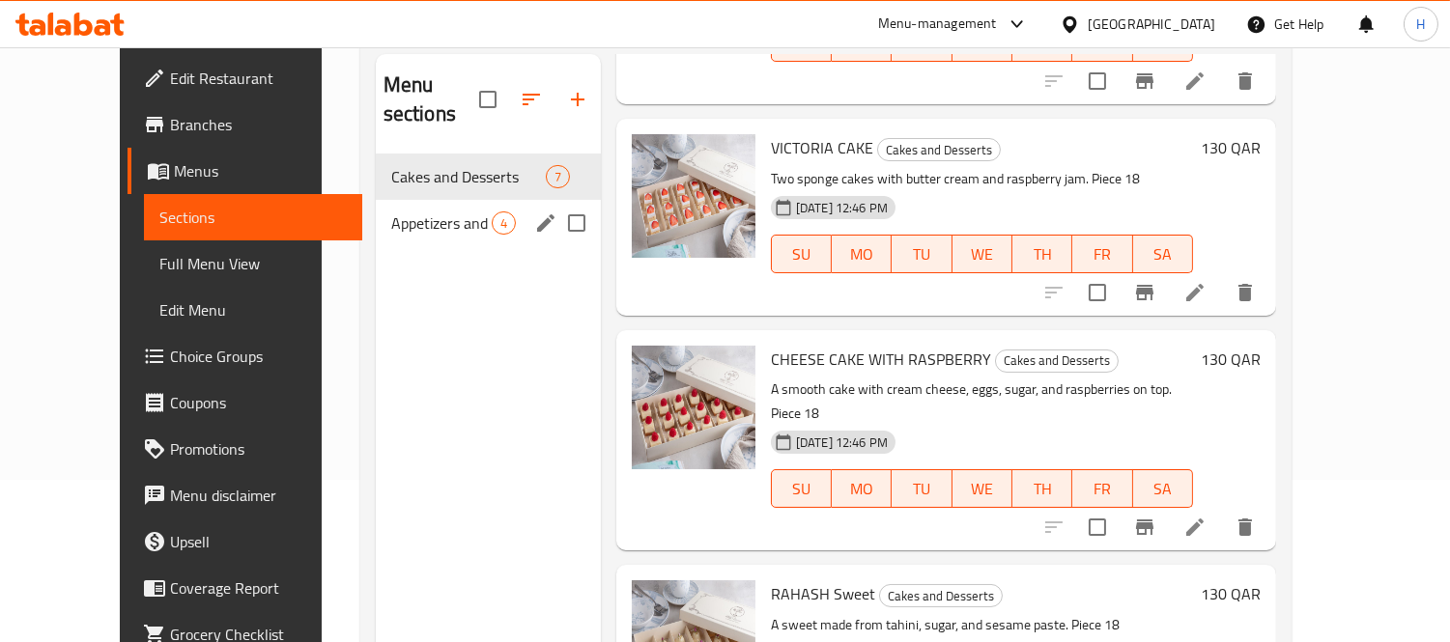
click at [415, 212] on span "Appetizers and Sandwiches" at bounding box center [441, 223] width 100 height 23
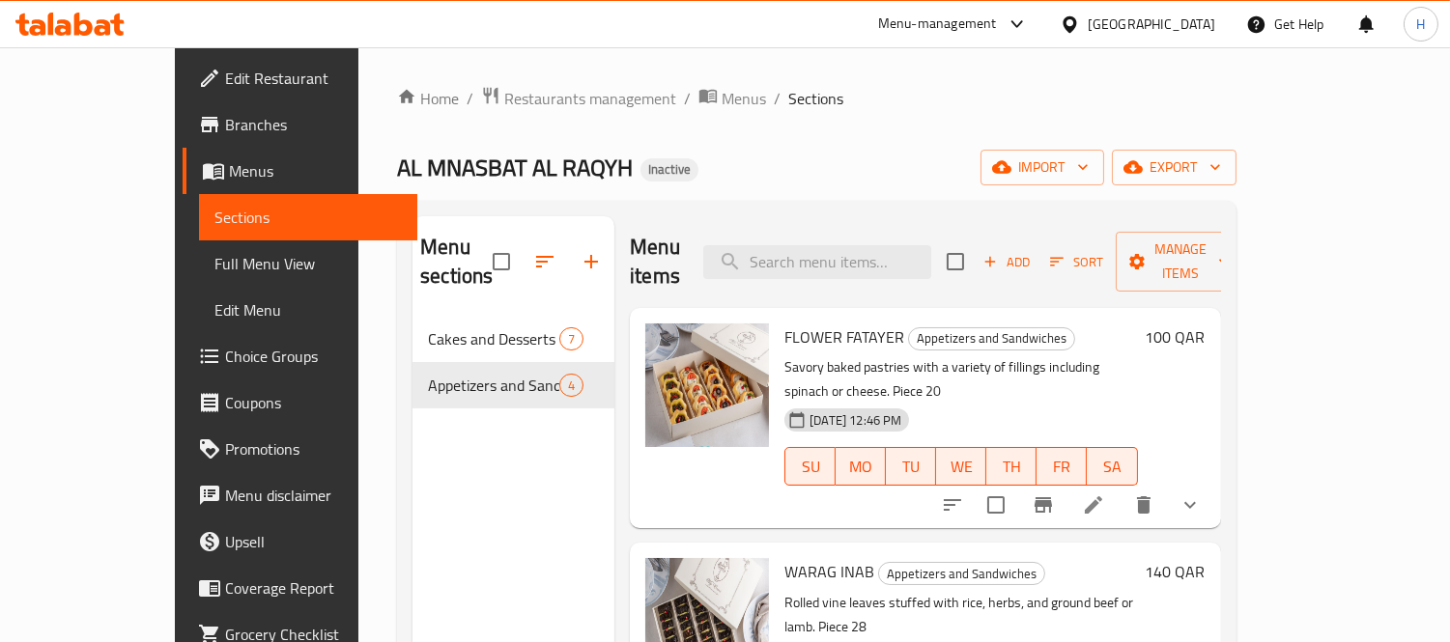
click at [1101, 265] on div "Add Sort Manage items" at bounding box center [1096, 262] width 298 height 60
click at [1033, 253] on span "Add" at bounding box center [1006, 262] width 52 height 22
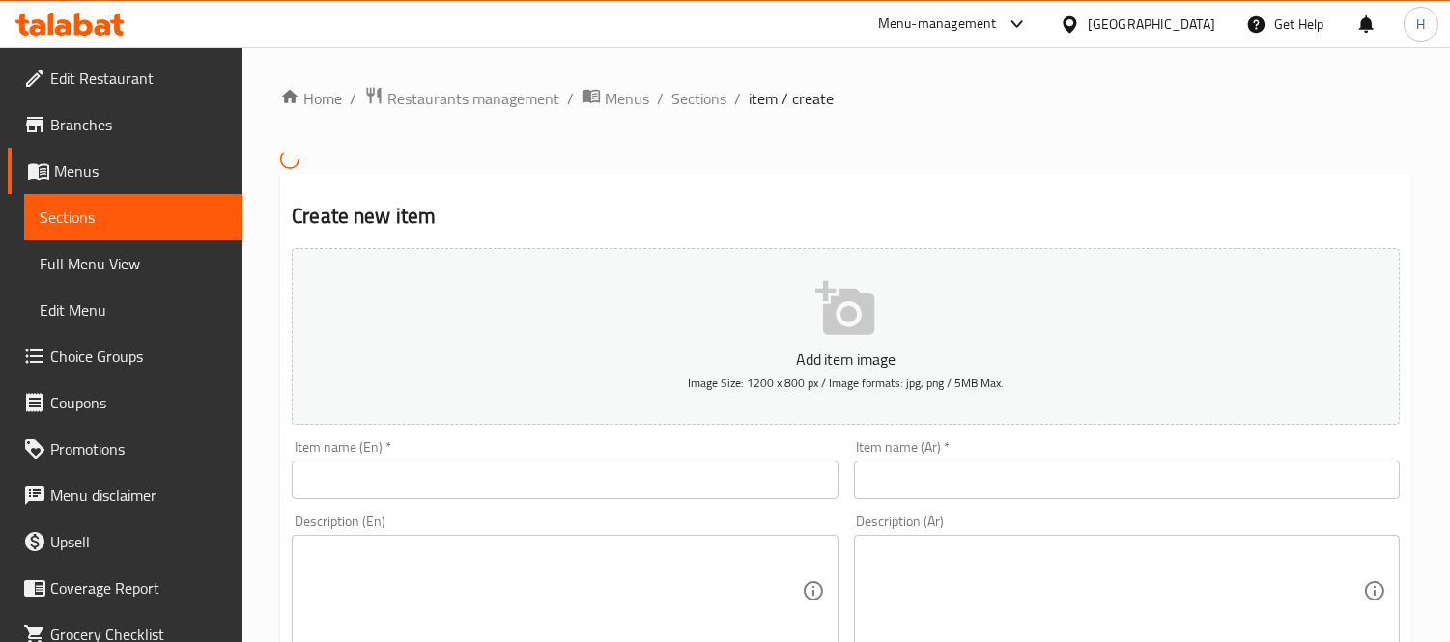
click at [426, 495] on input "text" at bounding box center [565, 480] width 546 height 39
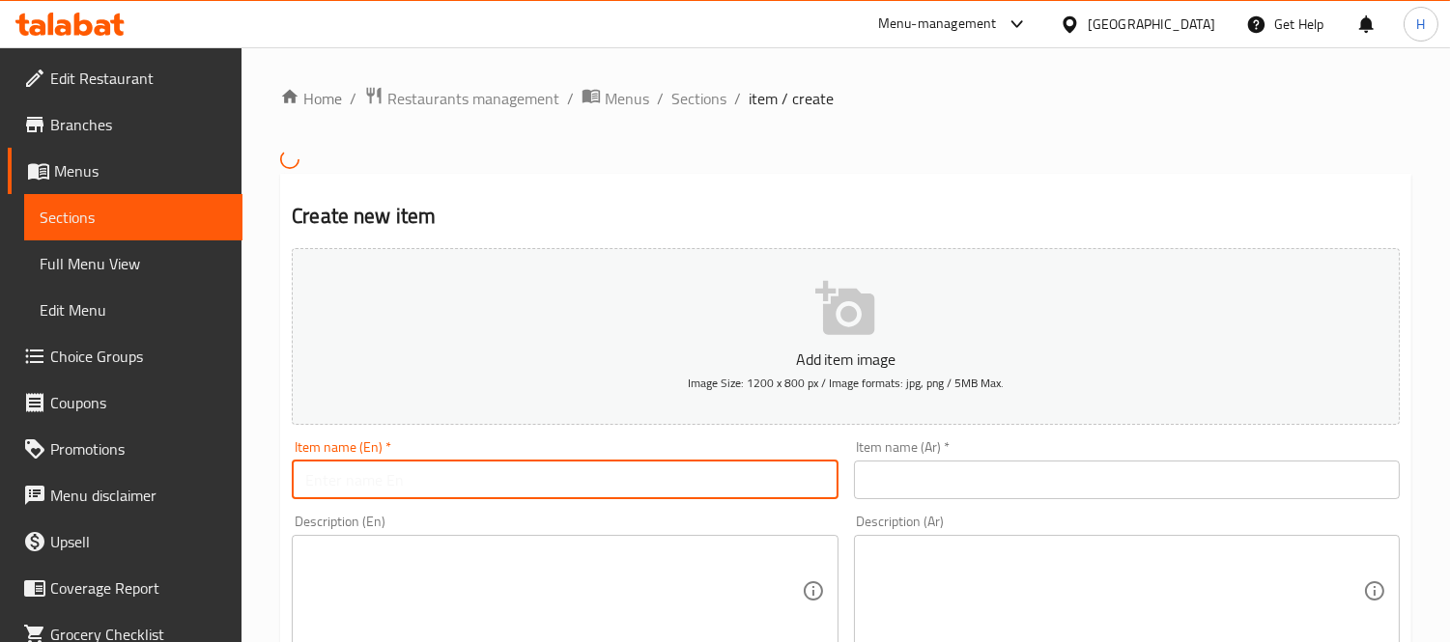
paste input "MIX SANDWICH"
type input "MIX SANDWICH"
click at [1011, 499] on input "text" at bounding box center [1127, 480] width 546 height 39
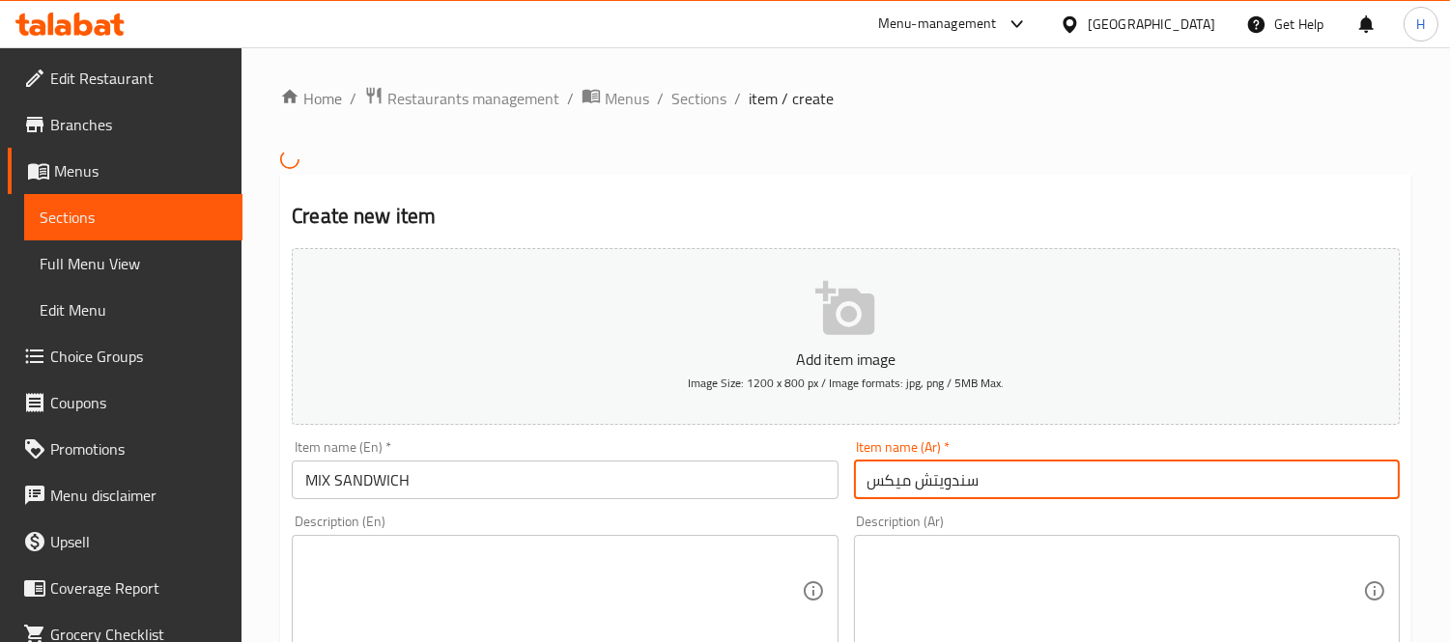
type input "سندويتش ميكس"
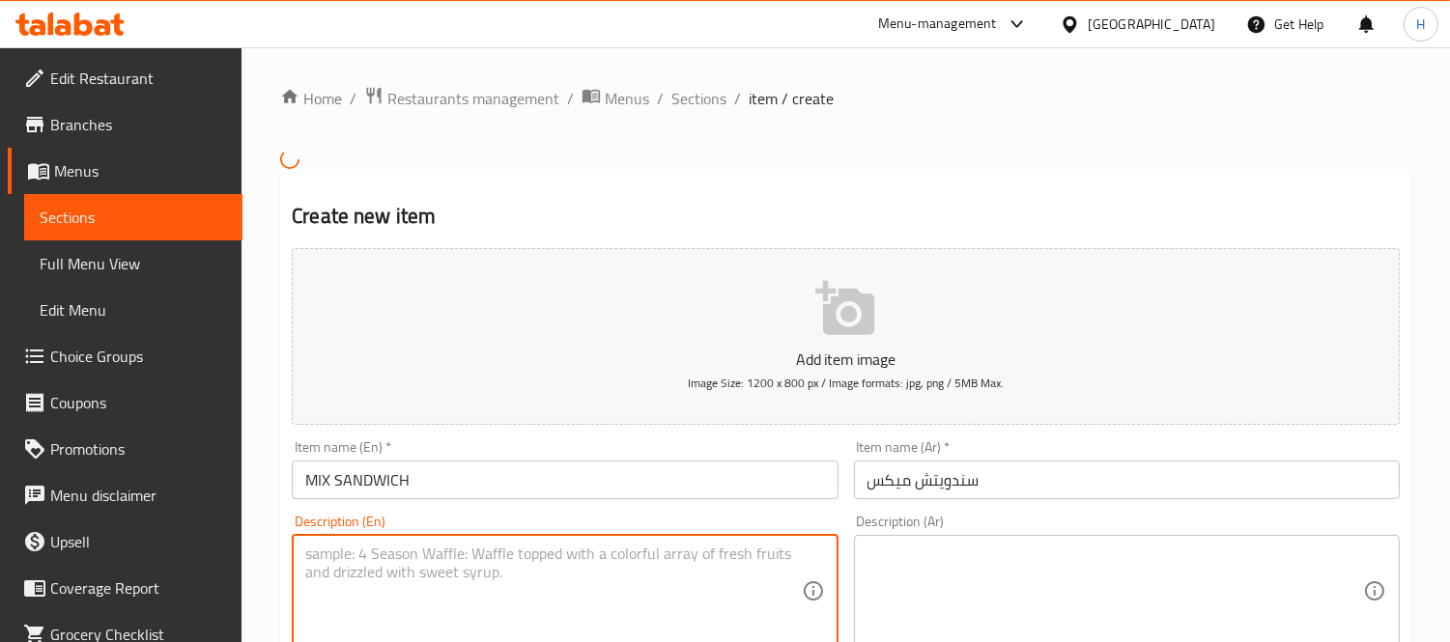
click at [480, 583] on textarea at bounding box center [553, 591] width 496 height 92
paste textarea "A variety of breads with fillings like cheese, vegetables, and chicken. Piece 30"
type textarea "A variety of breads with fillings like cheese, vegetables, and chicken. Piece 30"
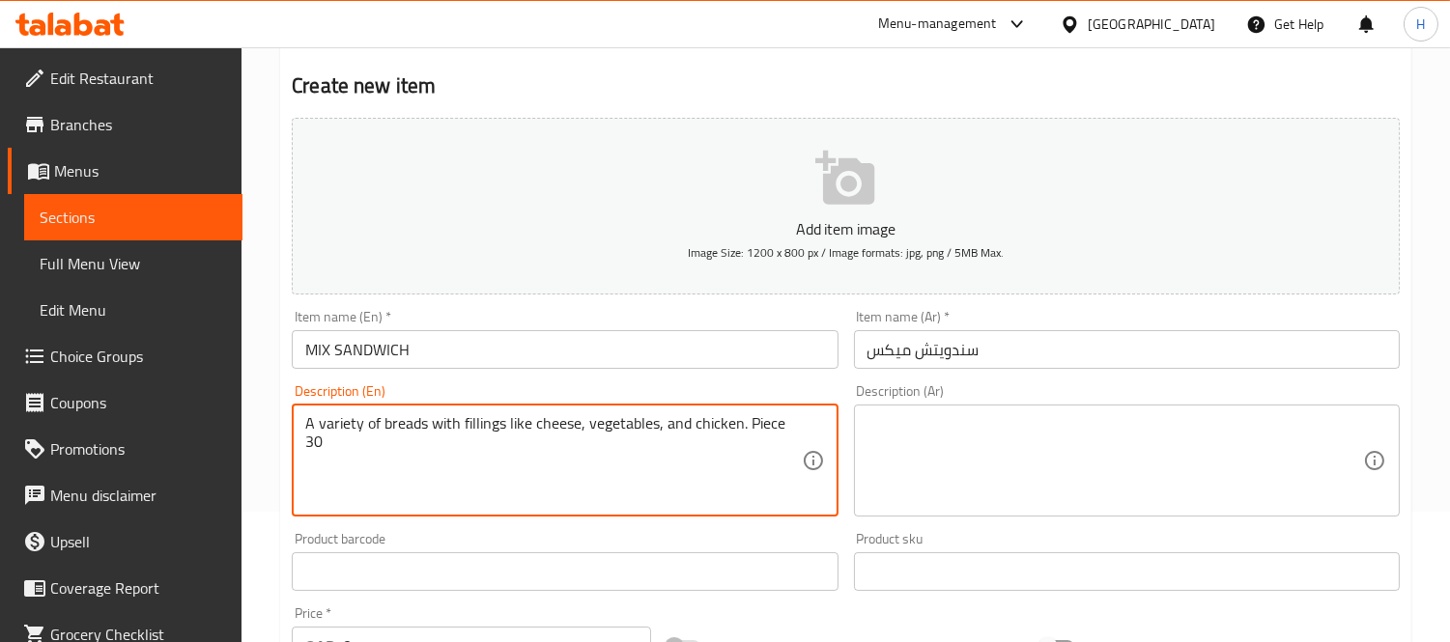
scroll to position [536, 0]
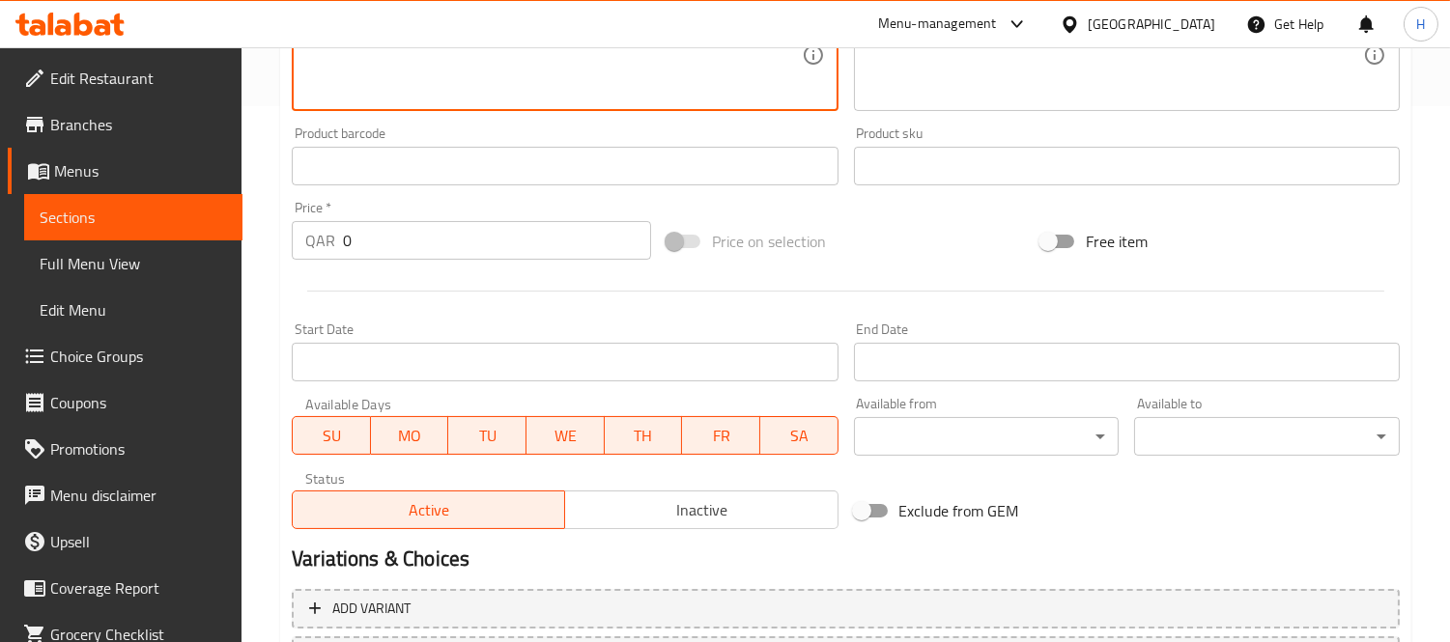
click at [445, 259] on div "Price   * QAR 0 Price *" at bounding box center [471, 230] width 375 height 74
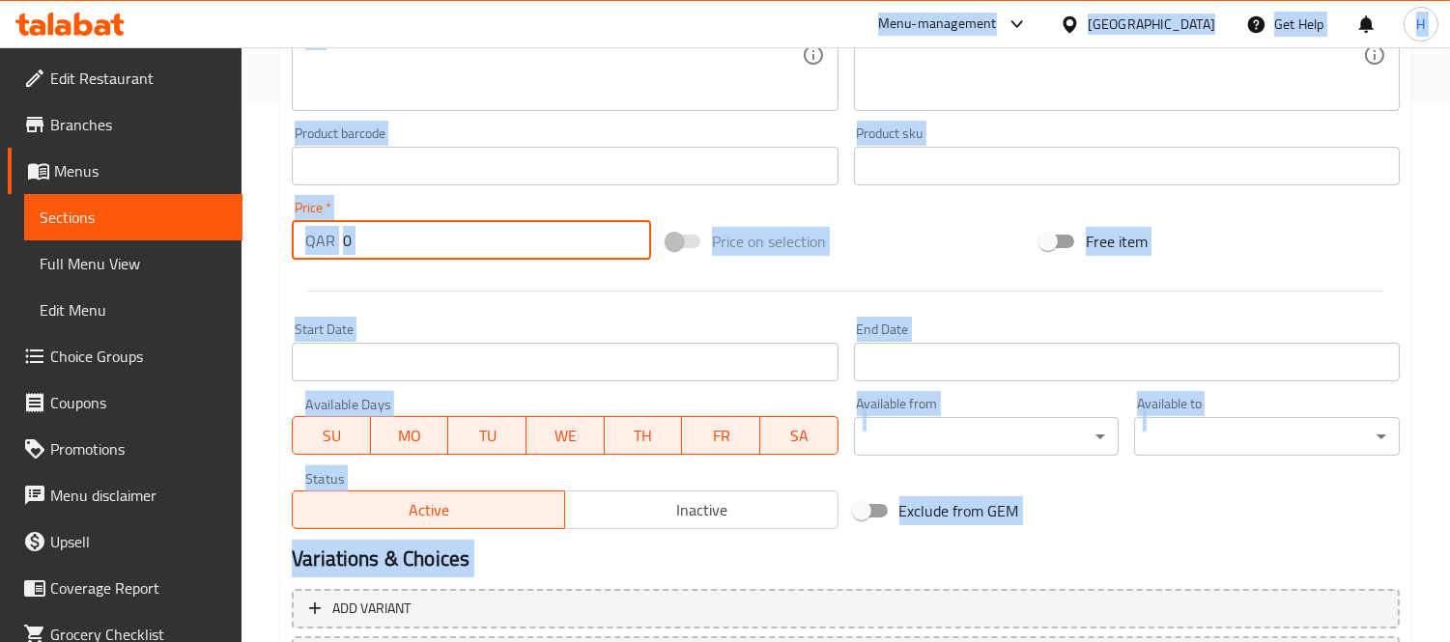
click at [440, 244] on input "0" at bounding box center [497, 240] width 308 height 39
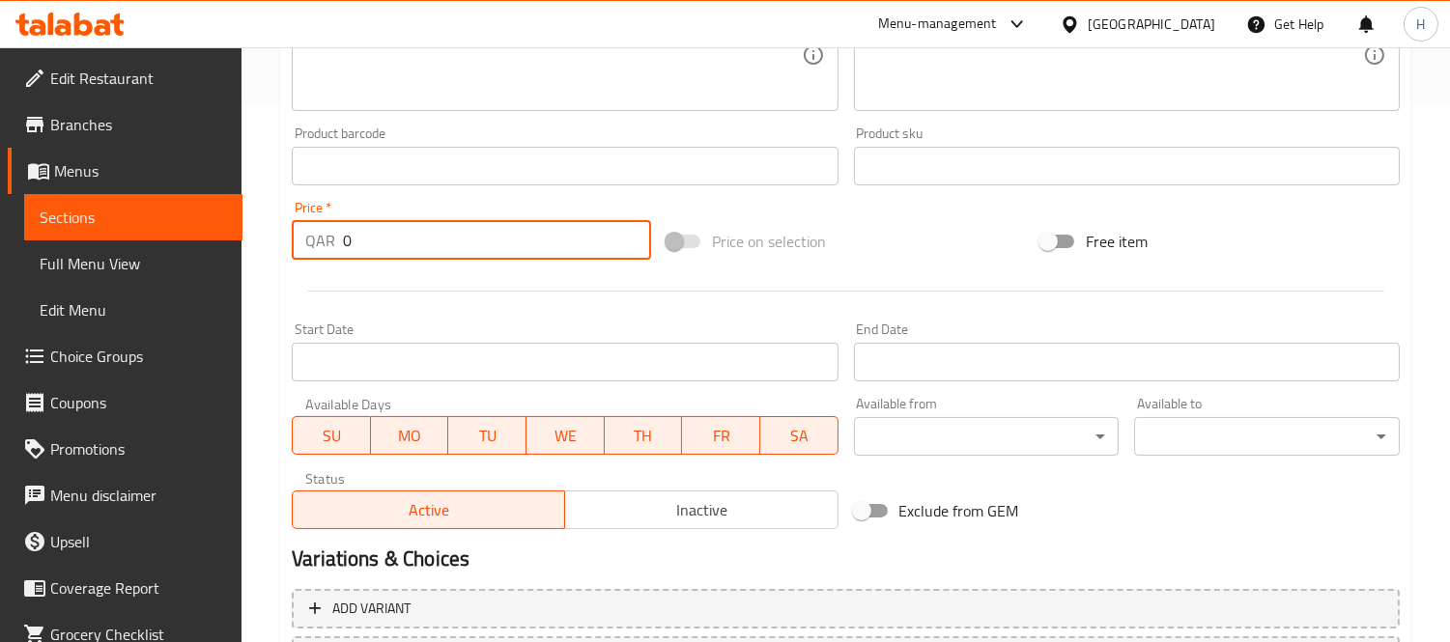
paste input "12"
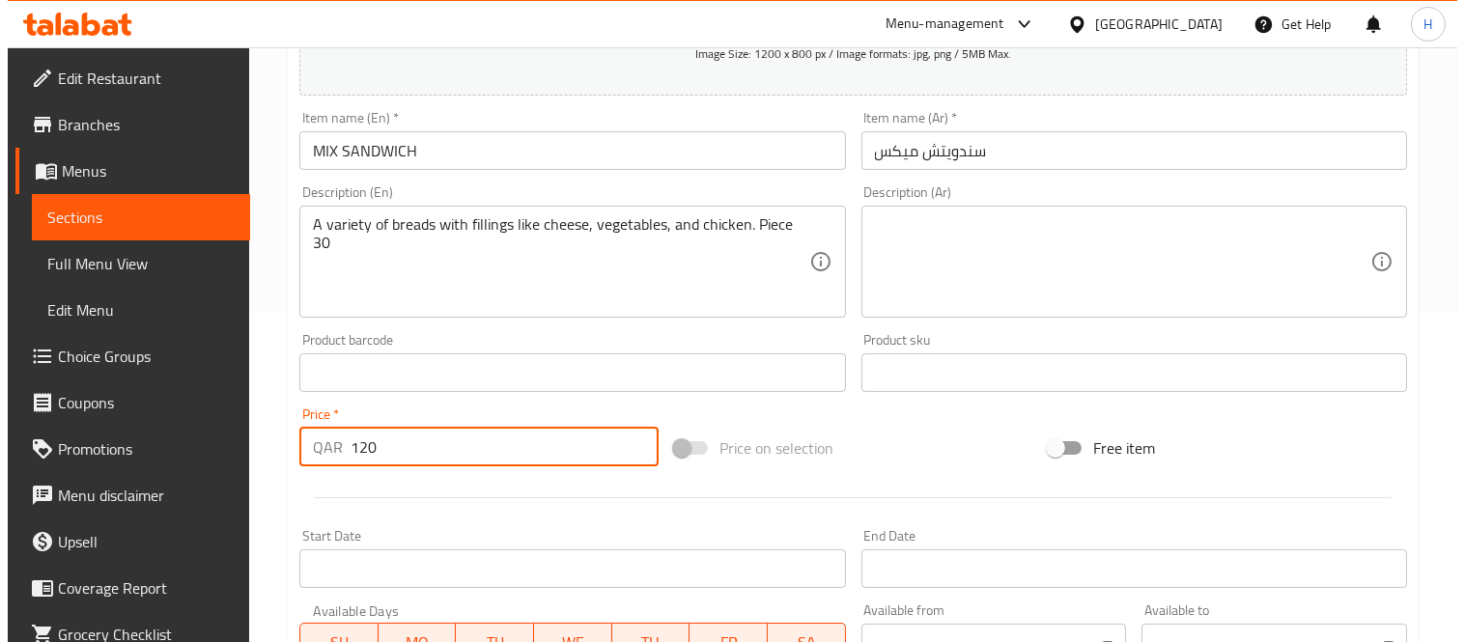
scroll to position [322, 0]
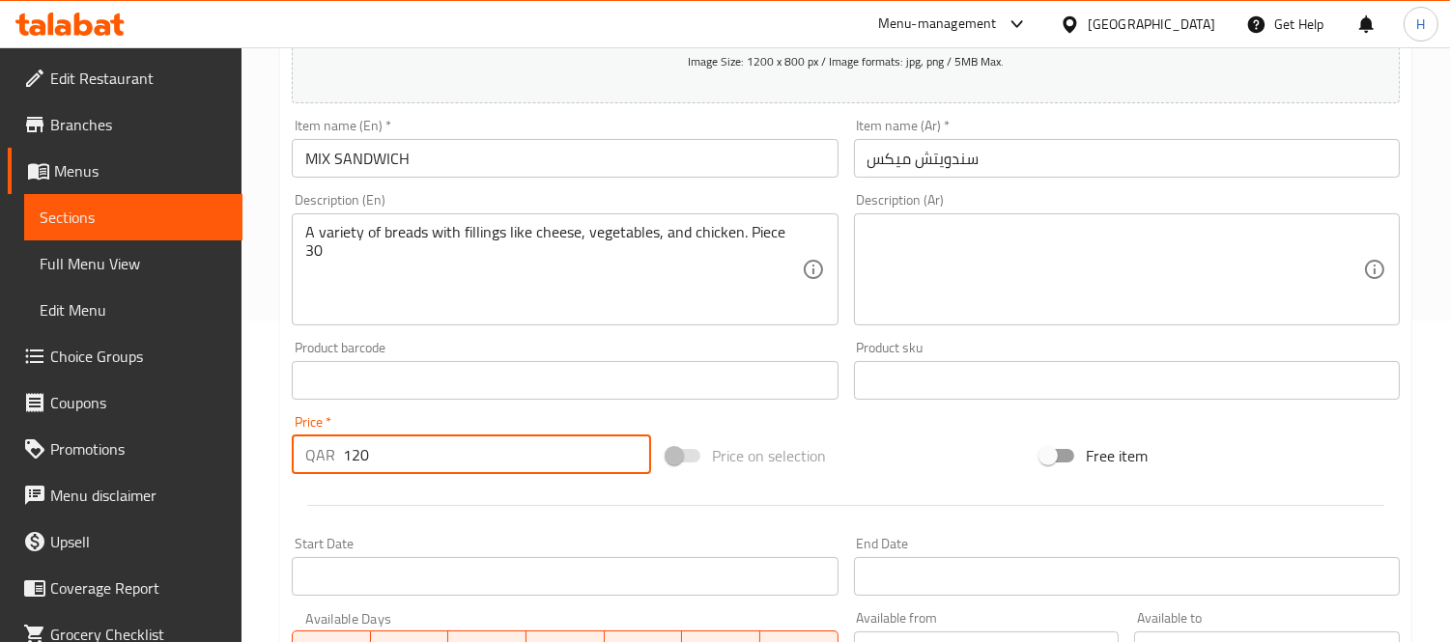
type input "120"
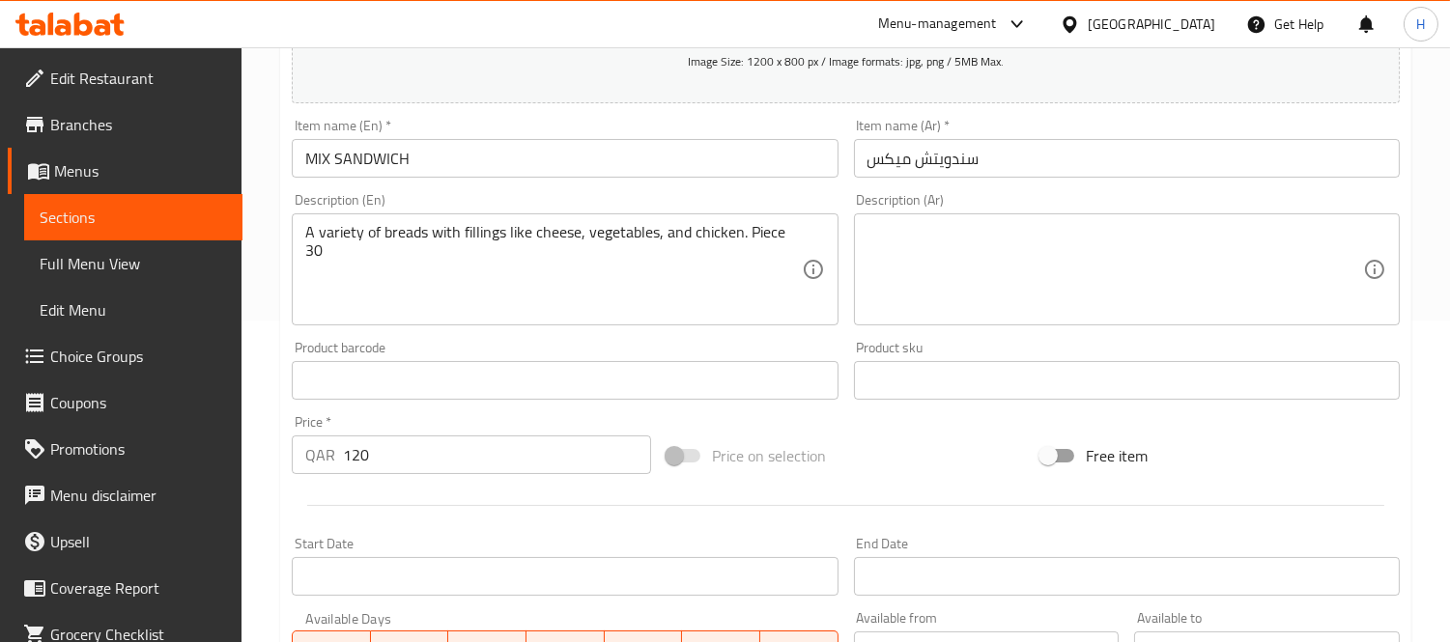
click at [997, 218] on div "Description (Ar)" at bounding box center [1127, 269] width 546 height 112
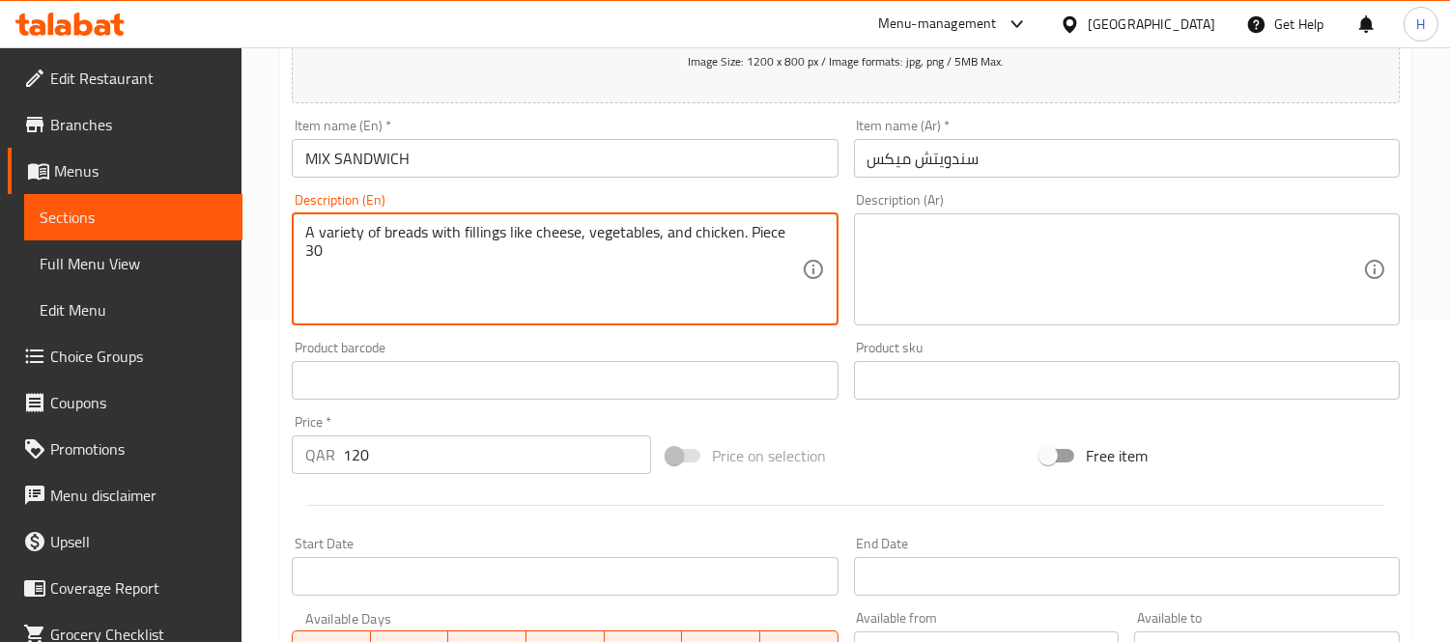
click at [564, 236] on textarea "A variety of breads with fillings like cheese, vegetables, and chicken. Piece 30" at bounding box center [553, 269] width 496 height 92
click at [1099, 244] on textarea at bounding box center [1115, 269] width 496 height 92
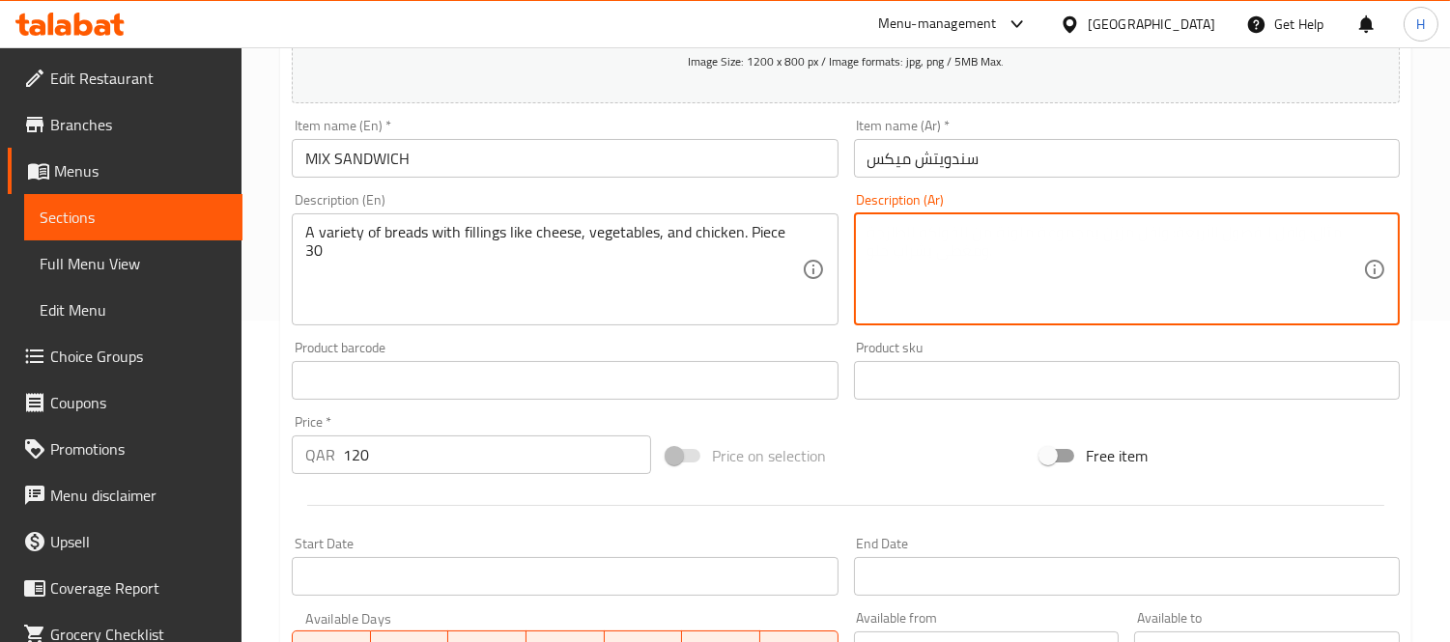
paste textarea "تشكيلة من الخبز بحشوات متنوعة كالجبن والخضار والدجاج. القطعة 30"
click at [918, 230] on textarea "تشكيلة من الخبز بحشوات متنوعة كالجبن والخضار والدجاج. القطعة 30" at bounding box center [1115, 269] width 496 height 92
click at [1271, 230] on textarea "تشكيلة من الخبز بحشوات متنوعة كالجبن والخضار والدجاج. 30" at bounding box center [1115, 269] width 496 height 92
paste textarea "القطعة"
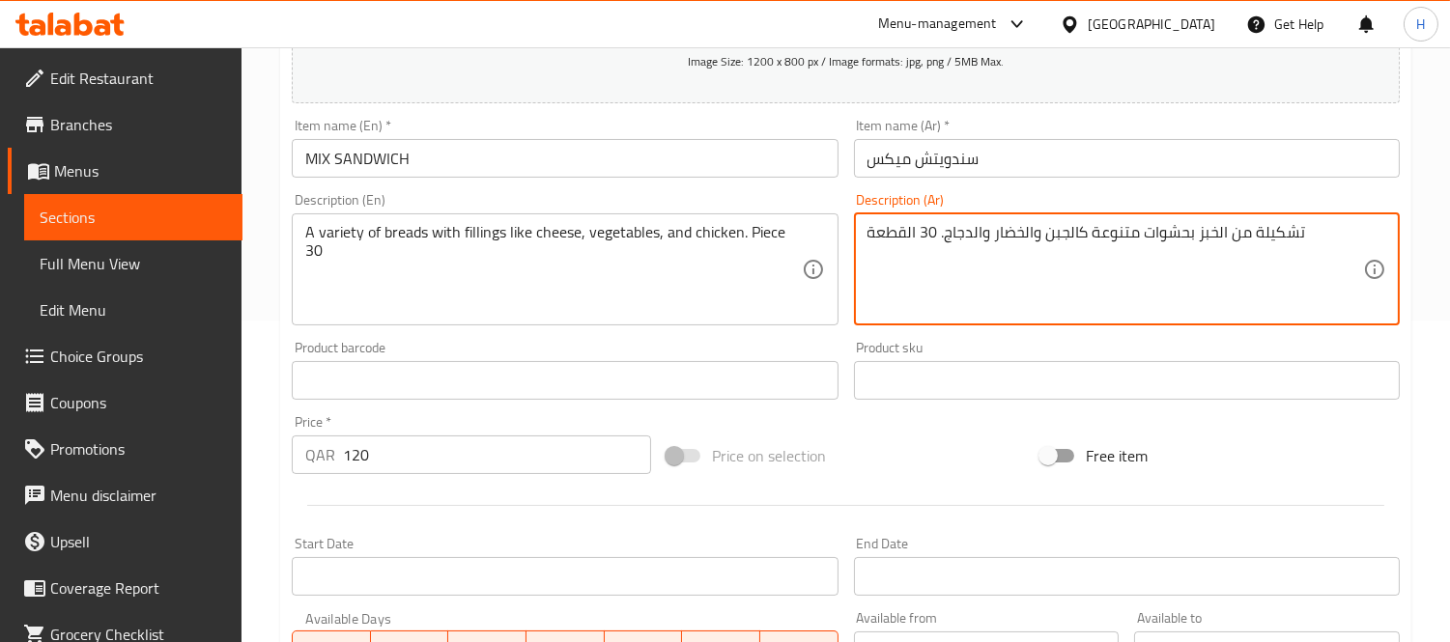
click at [904, 230] on textarea "تشكيلة من الخبز بحشوات متنوعة كالجبن والخضار والدجاج. 30 القطعة" at bounding box center [1115, 269] width 496 height 92
type textarea "تشكيلة من الخبز بحشوات متنوعة كالجبن والخضار والدجاج. 30 قطعة"
click at [730, 73] on button "Add item image Image Size: 1200 x 800 px / Image formats: jpg, png / 5MB Max." at bounding box center [846, 15] width 1108 height 177
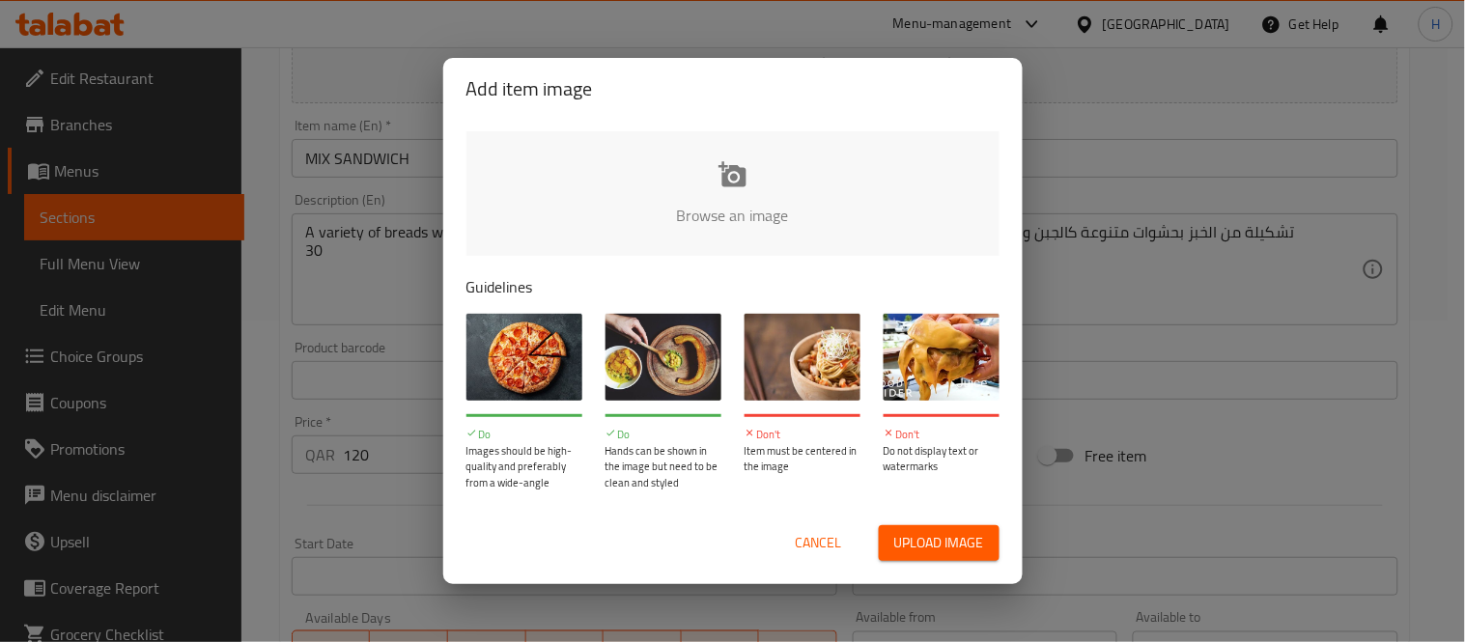
click at [748, 193] on input "file" at bounding box center [1386, 221] width 1839 height 181
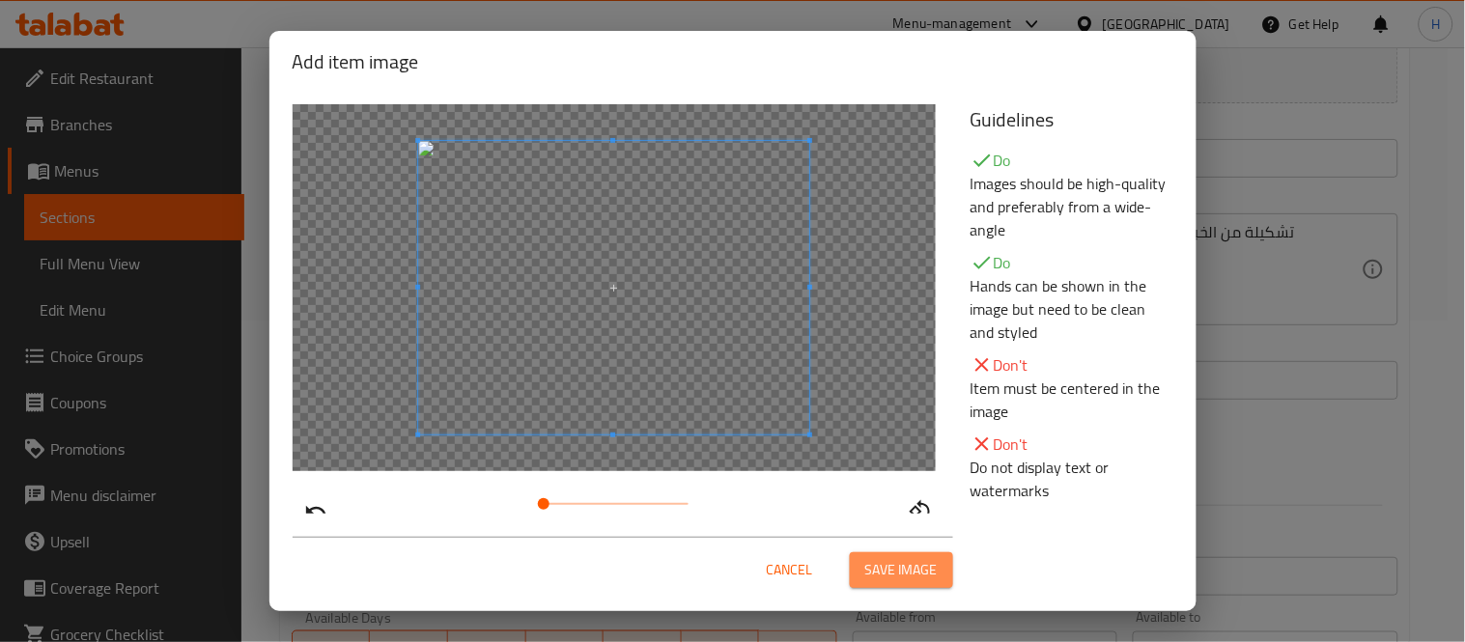
click at [915, 564] on span "Save image" at bounding box center [902, 570] width 72 height 24
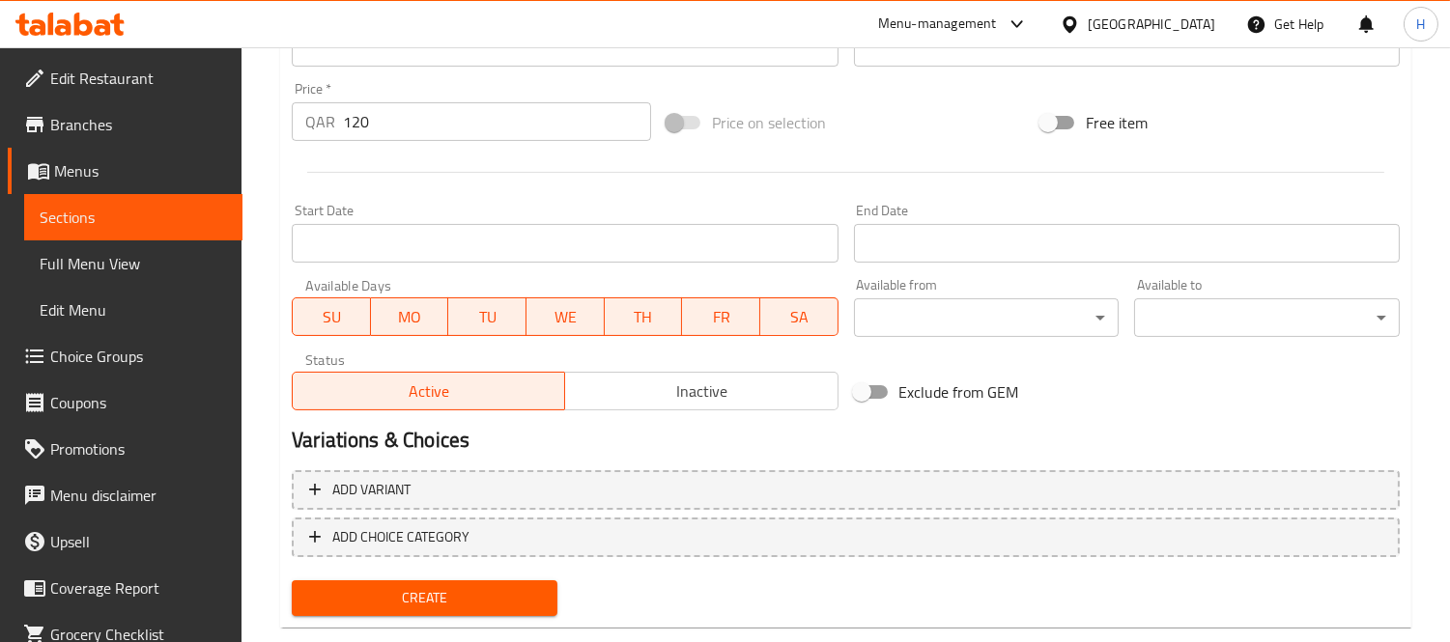
scroll to position [719, 0]
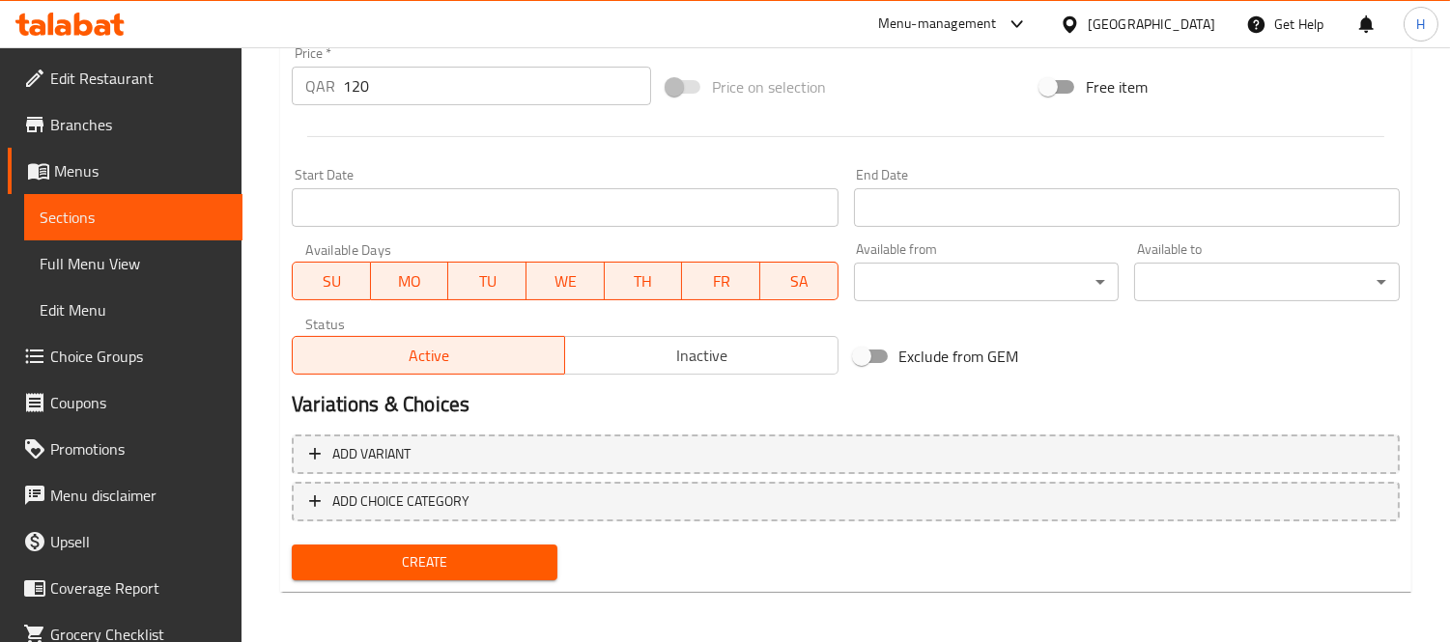
click at [525, 564] on span "Create" at bounding box center [424, 563] width 235 height 24
click at [509, 551] on span "Create" at bounding box center [424, 563] width 235 height 24
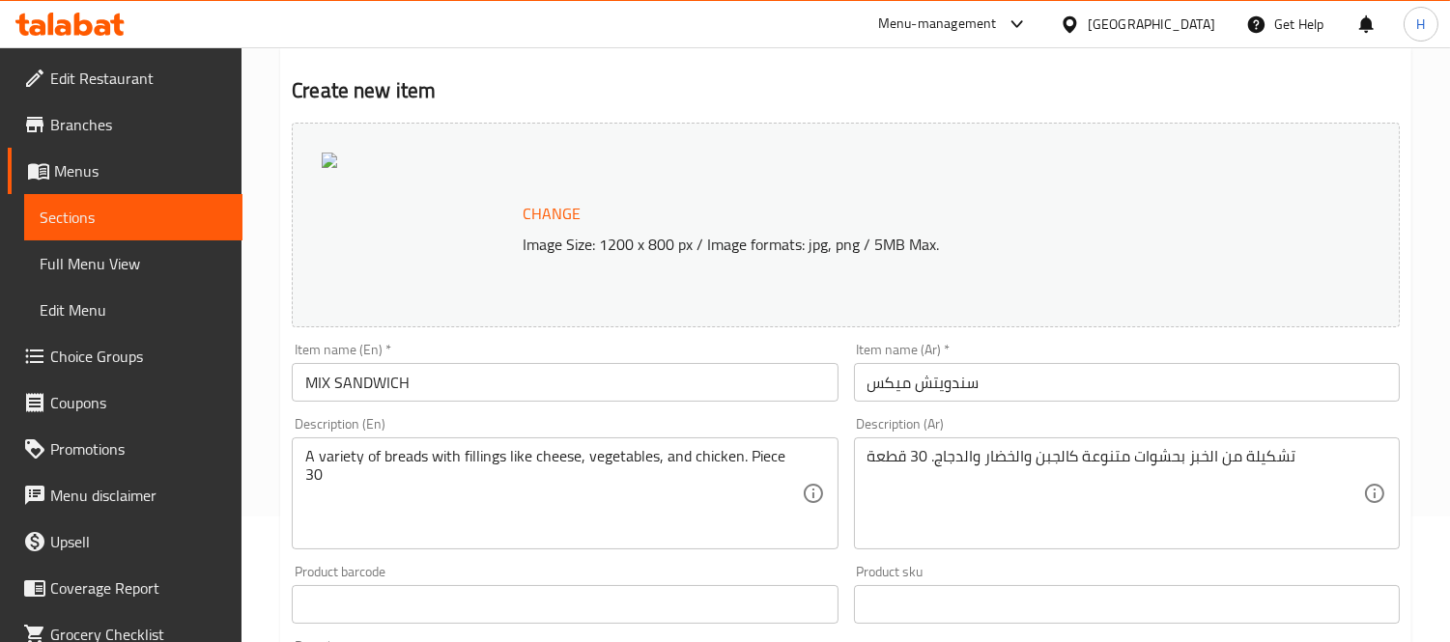
scroll to position [0, 0]
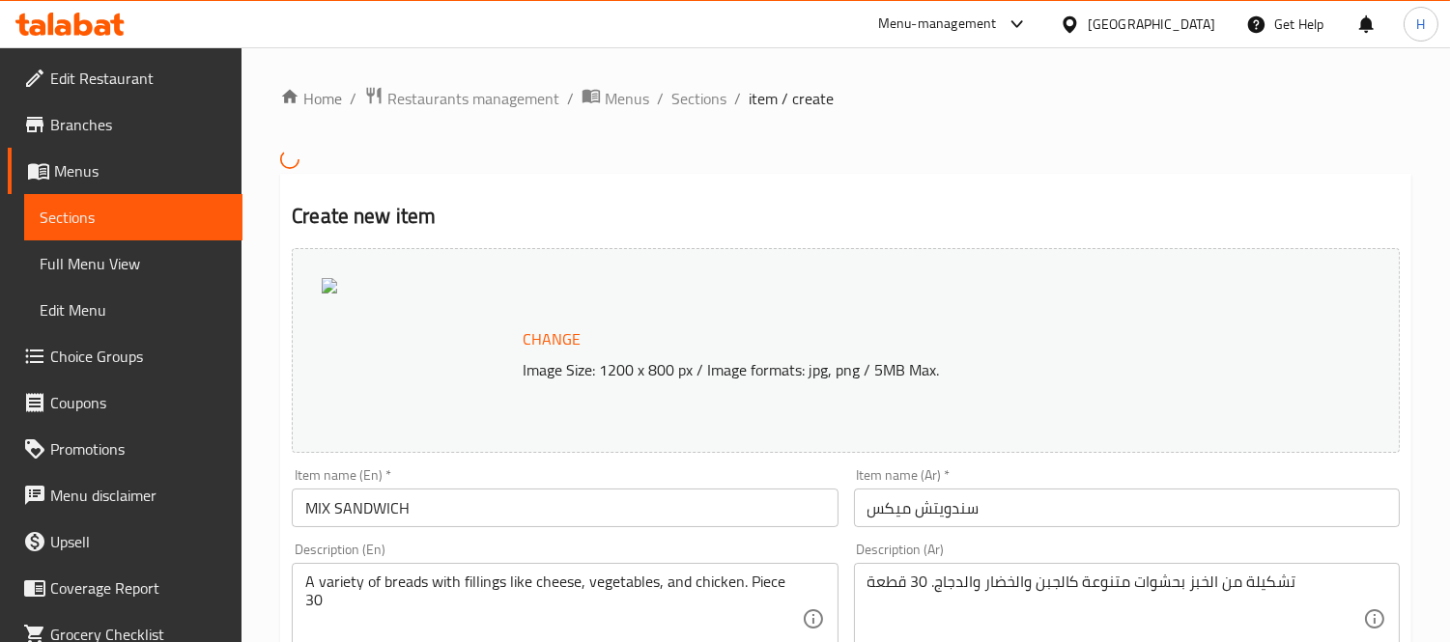
click at [543, 346] on span "Change" at bounding box center [552, 340] width 58 height 28
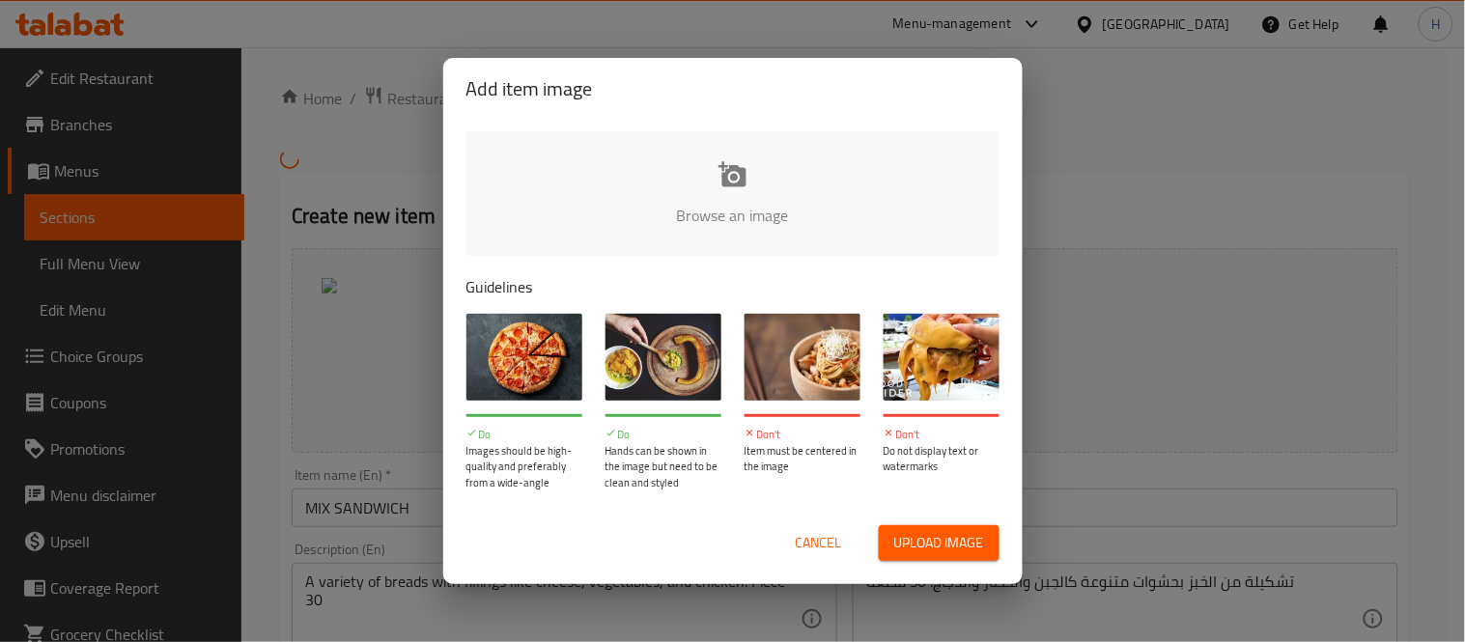
click at [670, 217] on input "file" at bounding box center [1386, 221] width 1839 height 181
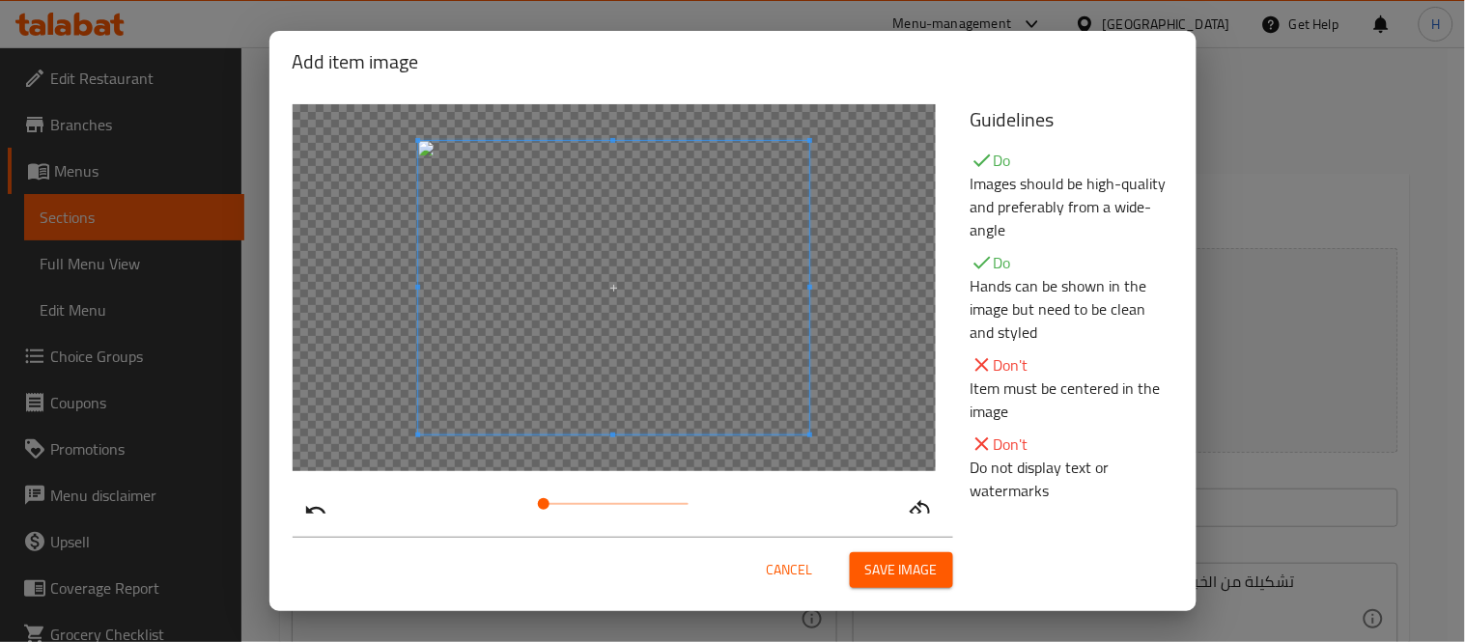
click at [906, 567] on span "Save image" at bounding box center [902, 570] width 72 height 24
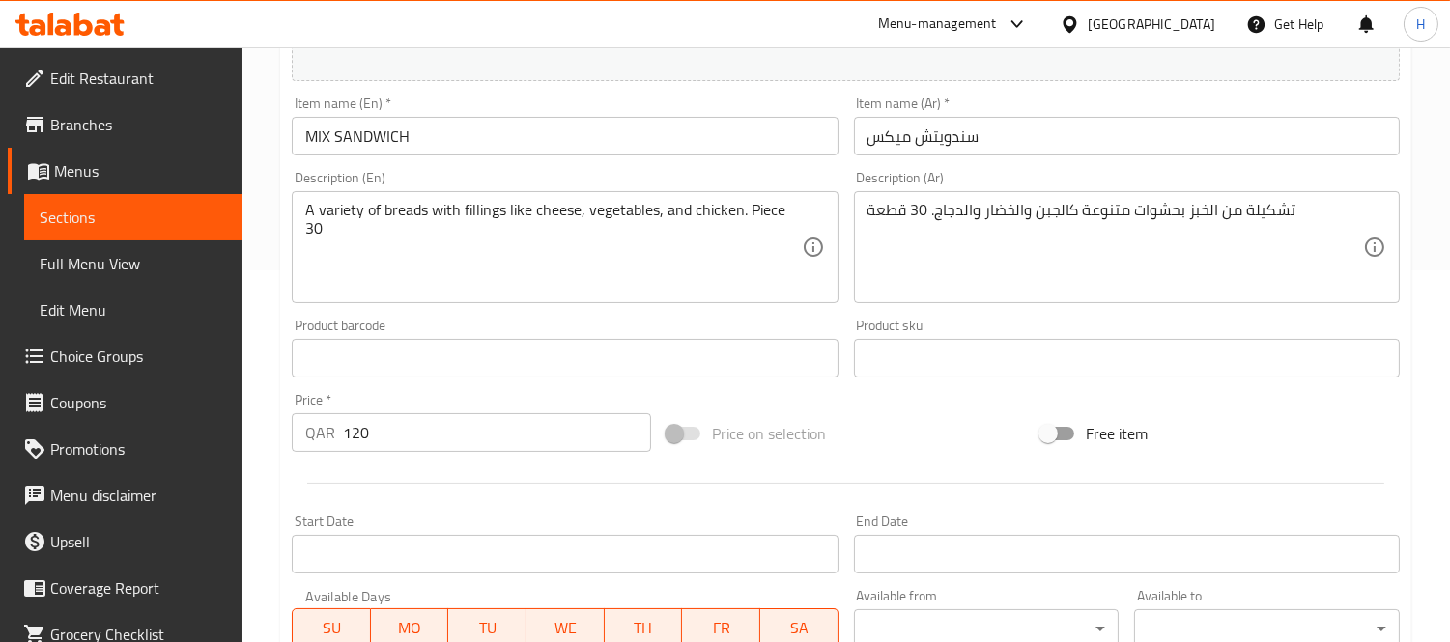
scroll to position [719, 0]
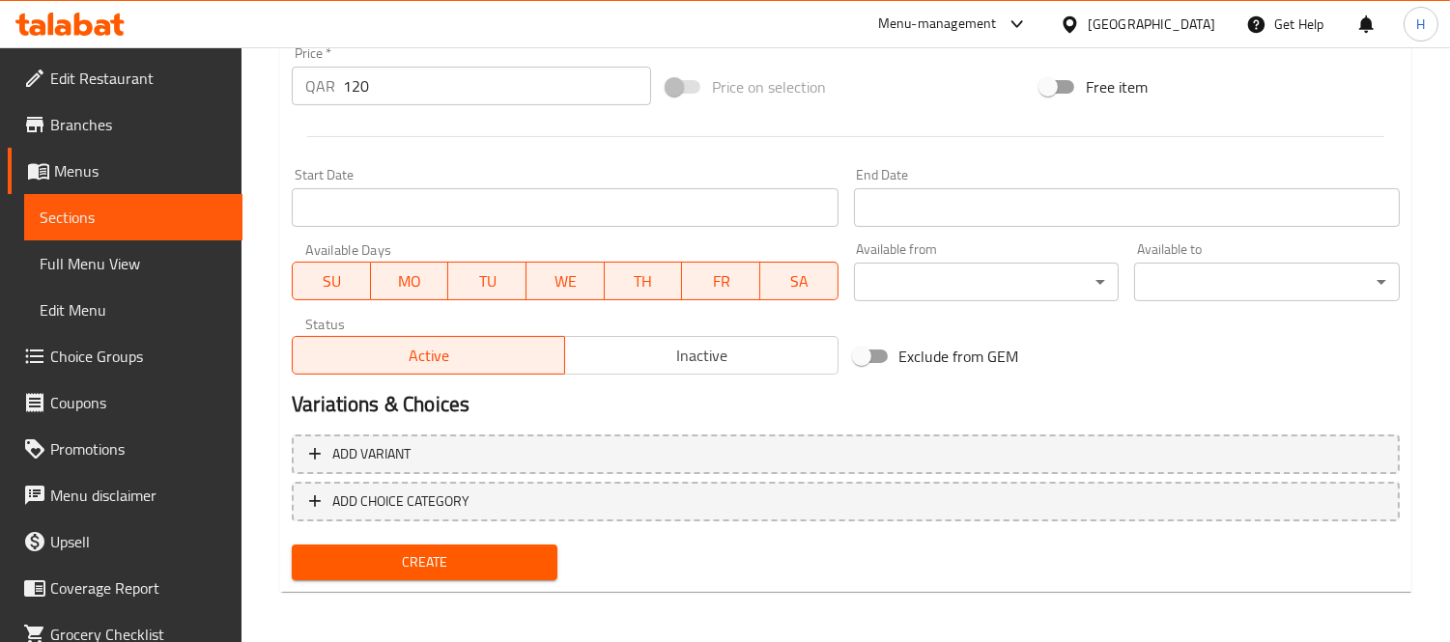
click at [435, 551] on span "Create" at bounding box center [424, 563] width 235 height 24
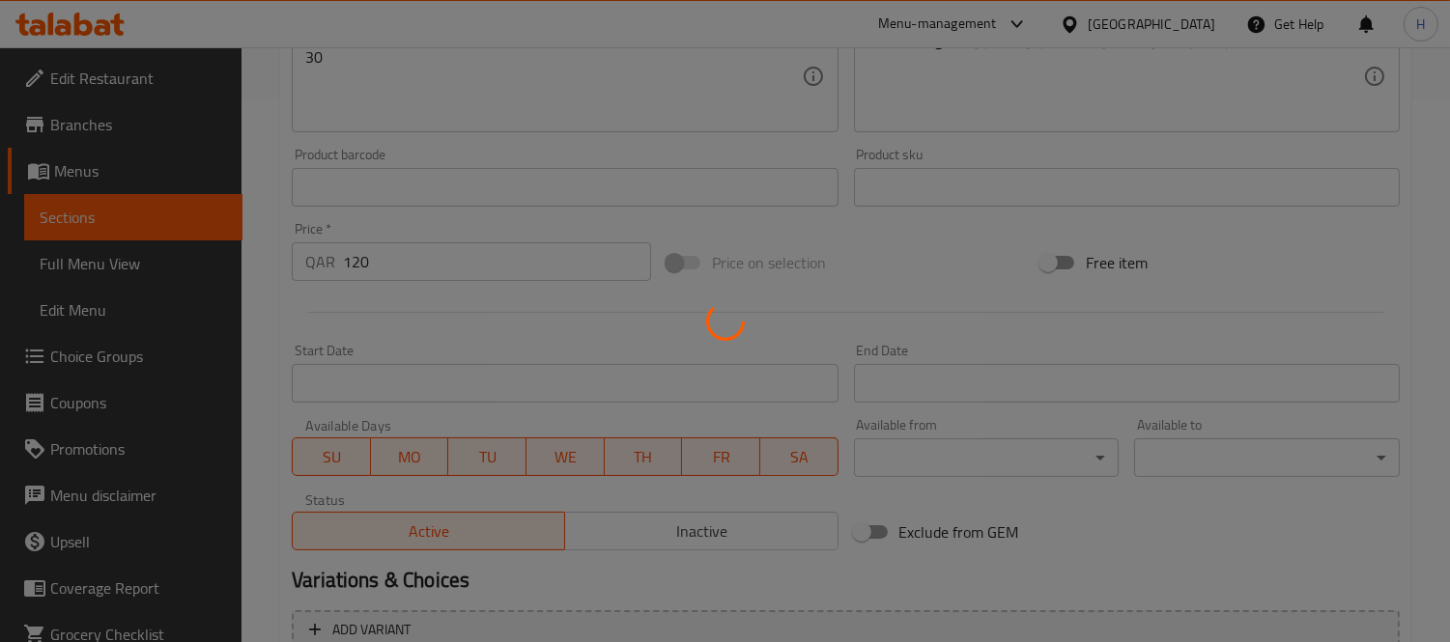
type input "0"
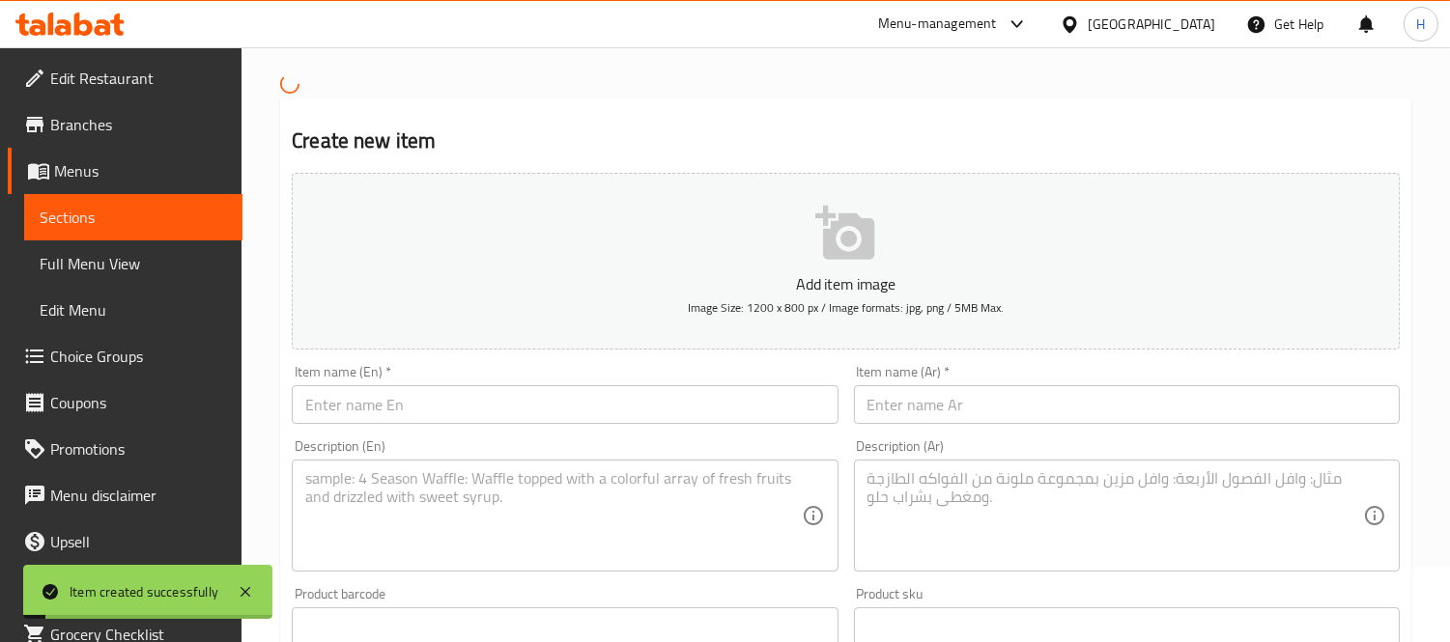
scroll to position [0, 0]
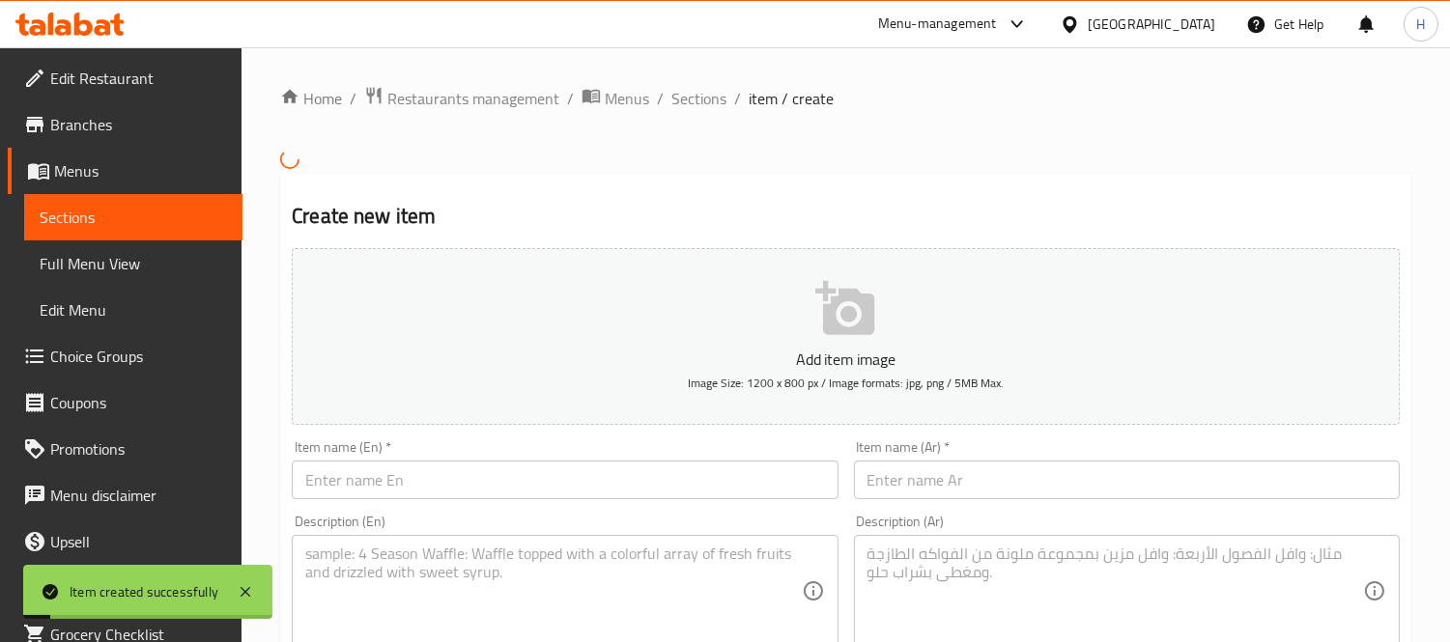
click at [99, 217] on span "Sections" at bounding box center [133, 217] width 187 height 23
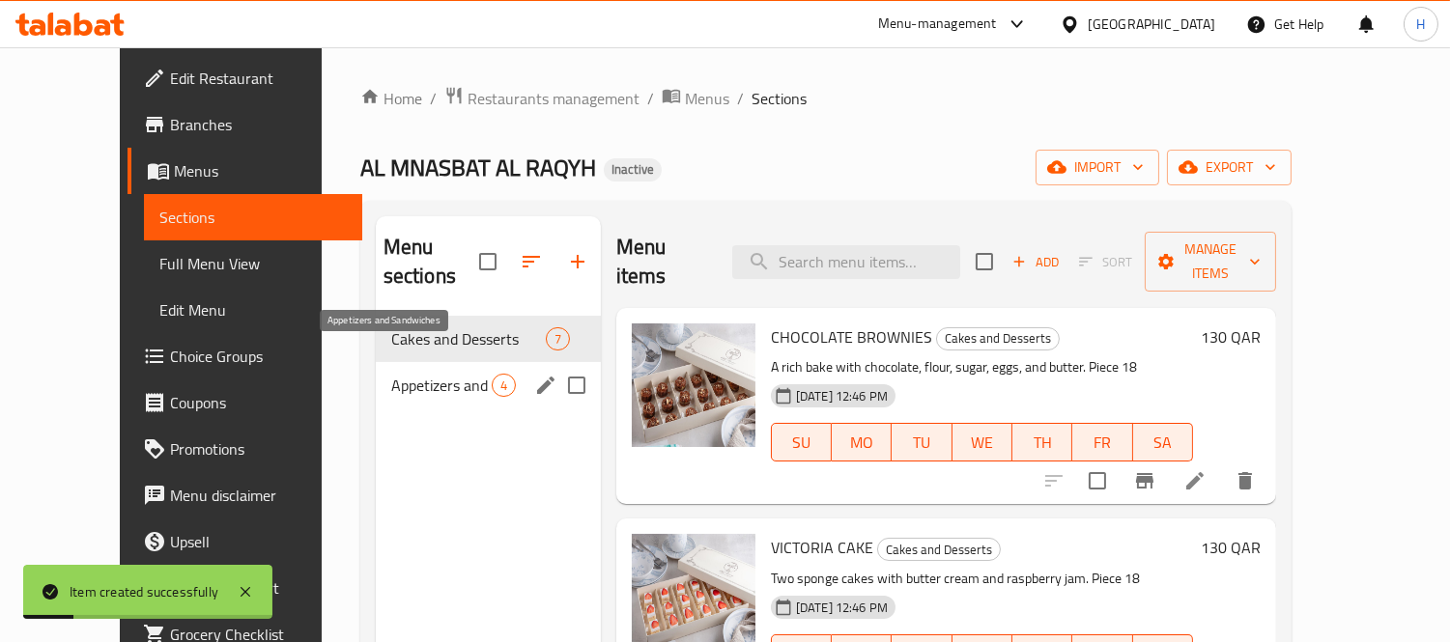
click at [400, 374] on span "Appetizers and Sandwiches" at bounding box center [441, 385] width 100 height 23
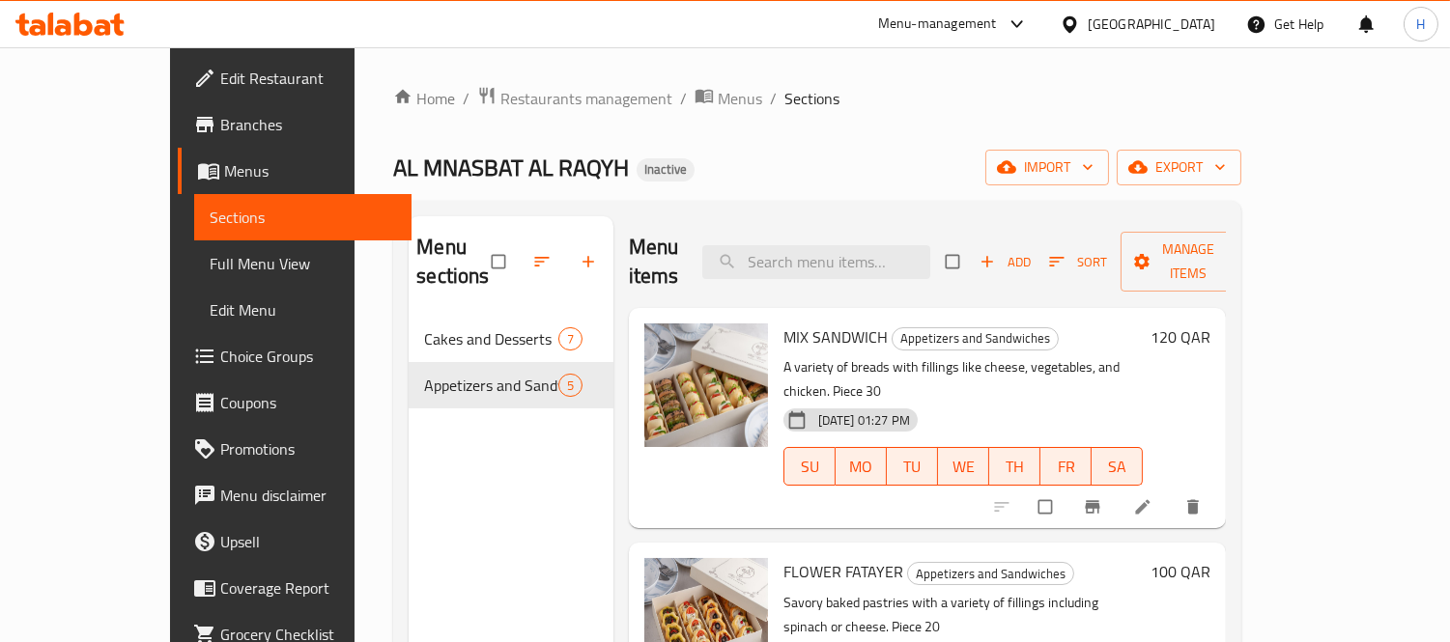
click at [210, 262] on span "Full Menu View" at bounding box center [303, 263] width 187 height 23
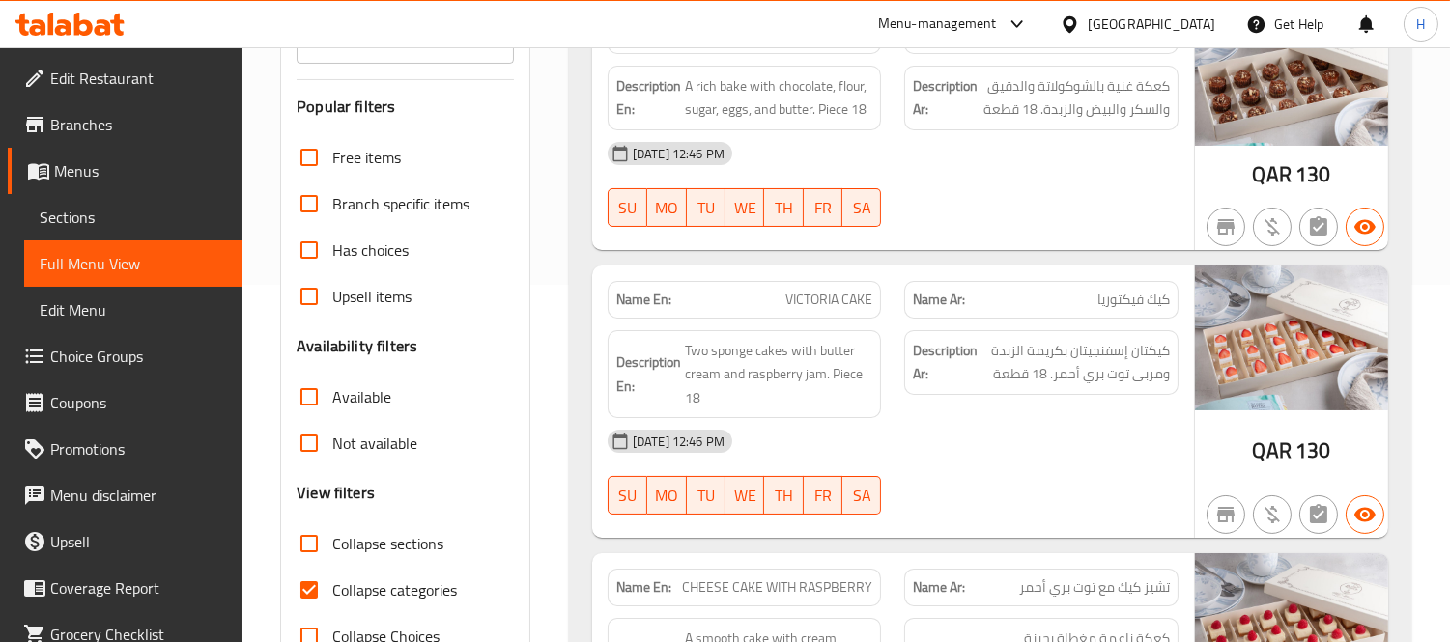
scroll to position [429, 0]
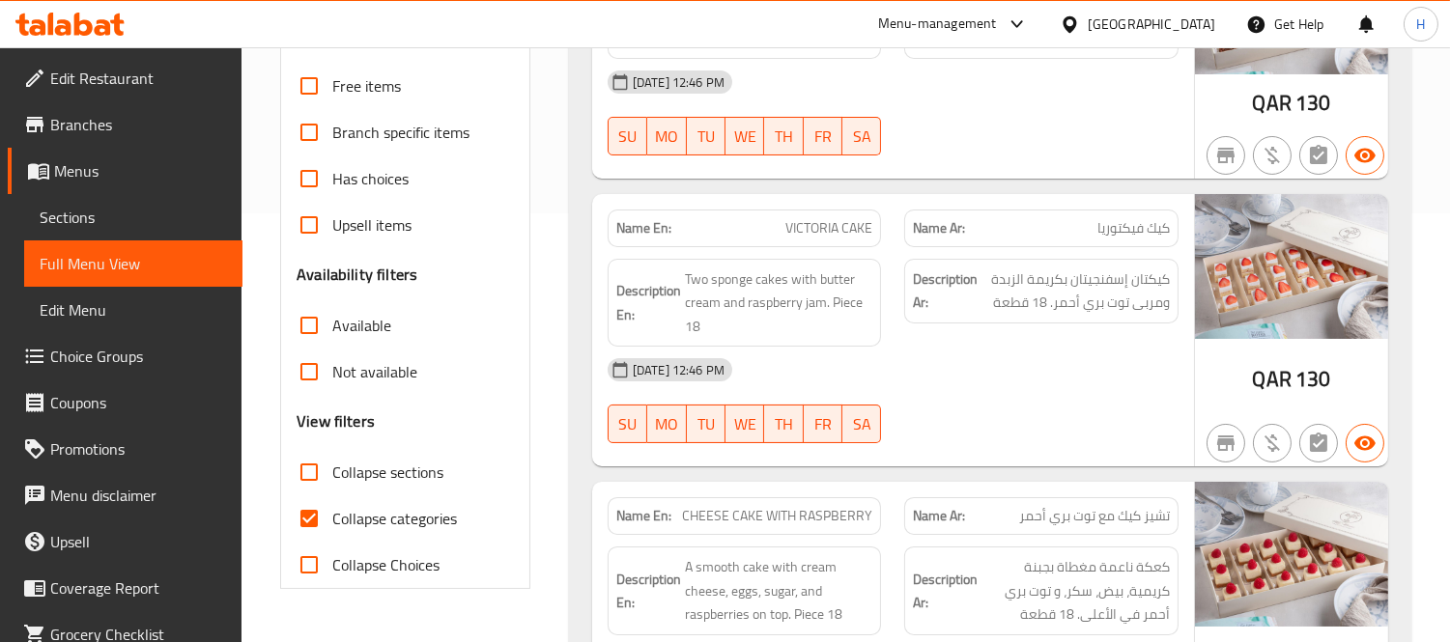
click at [423, 522] on span "Collapse categories" at bounding box center [394, 518] width 125 height 23
click at [332, 522] on input "Collapse categories" at bounding box center [309, 519] width 46 height 46
checkbox input "false"
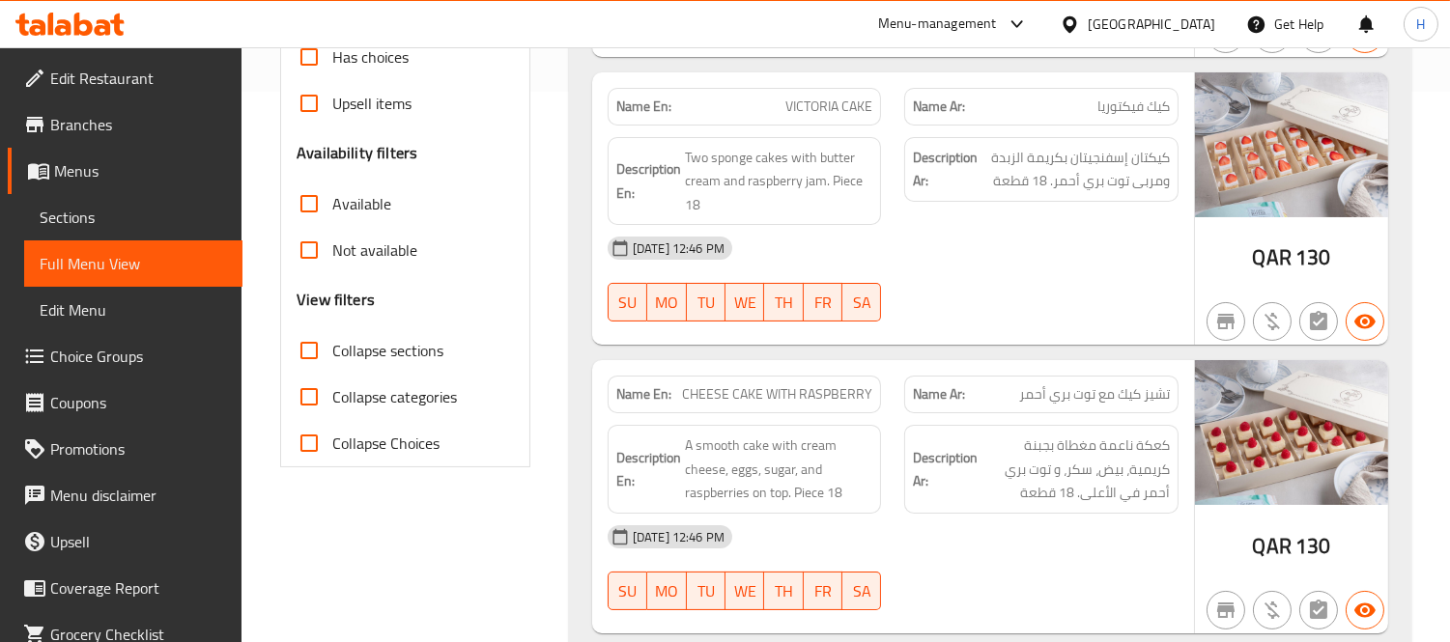
scroll to position [643, 0]
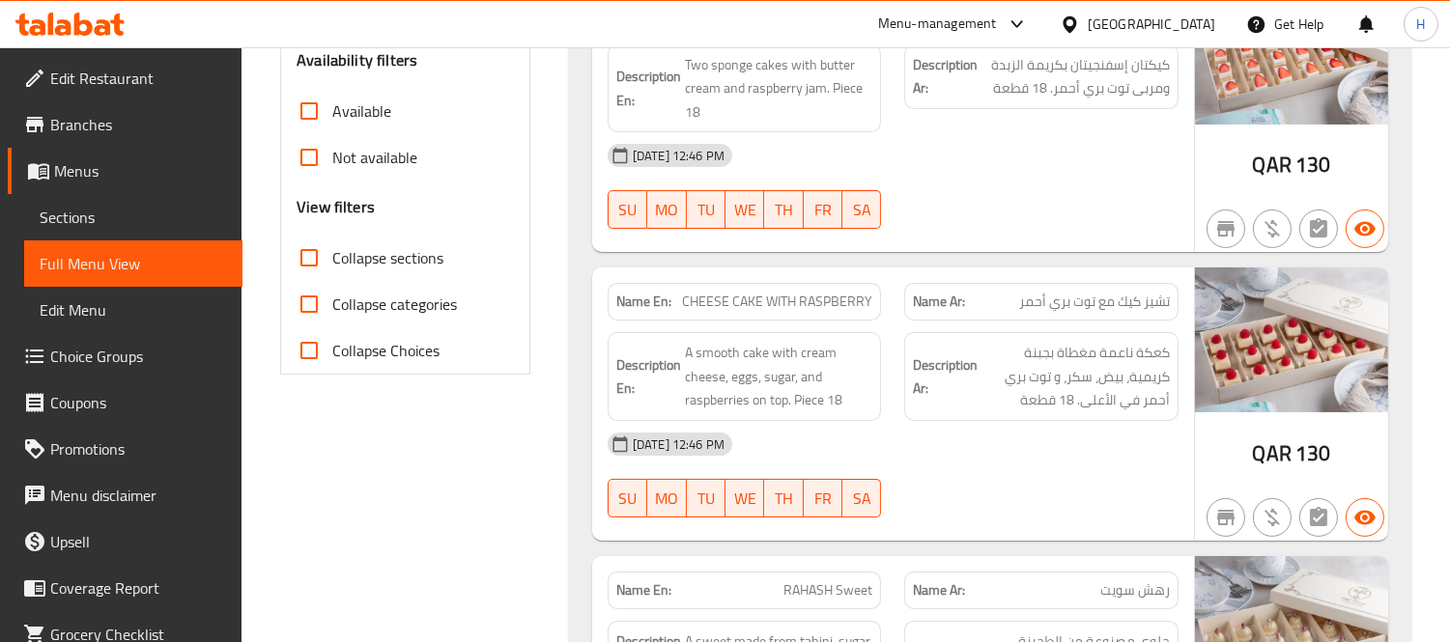
click at [853, 306] on span "CHEESE CAKE WITH RASPBERRY" at bounding box center [777, 302] width 190 height 20
click at [128, 214] on span "Sections" at bounding box center [133, 217] width 187 height 23
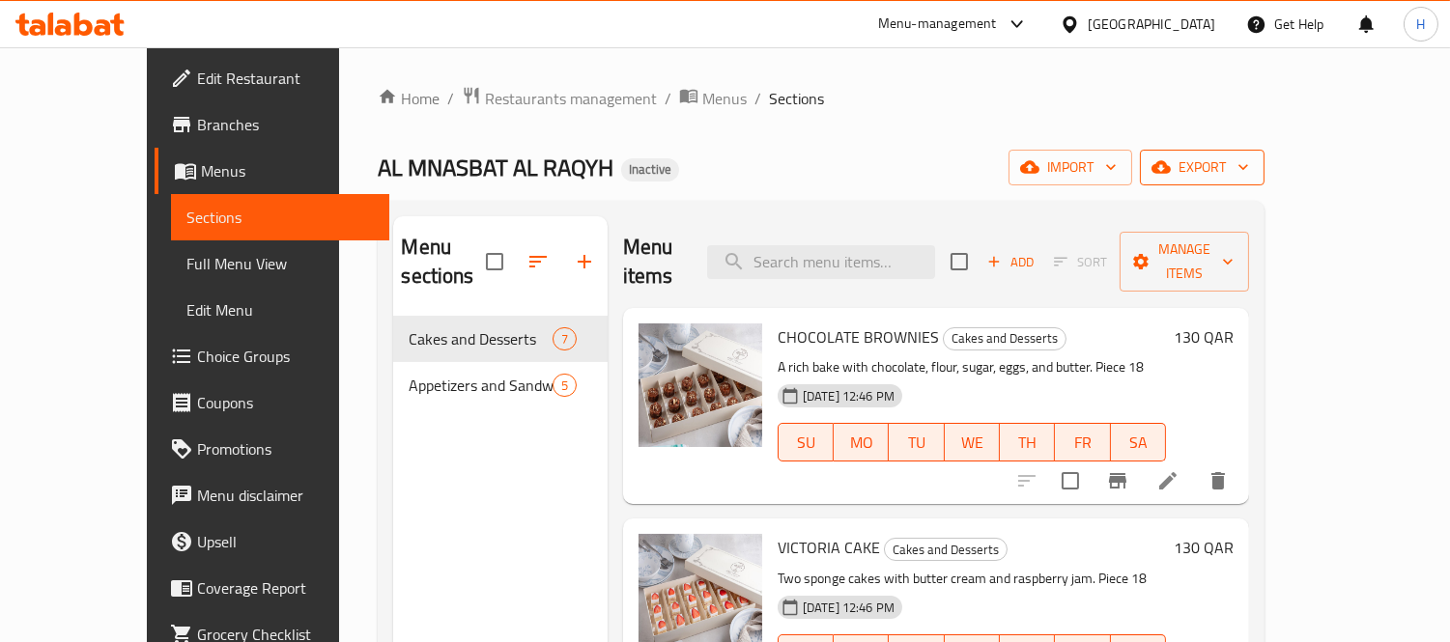
click at [1249, 157] on span "export" at bounding box center [1202, 168] width 94 height 24
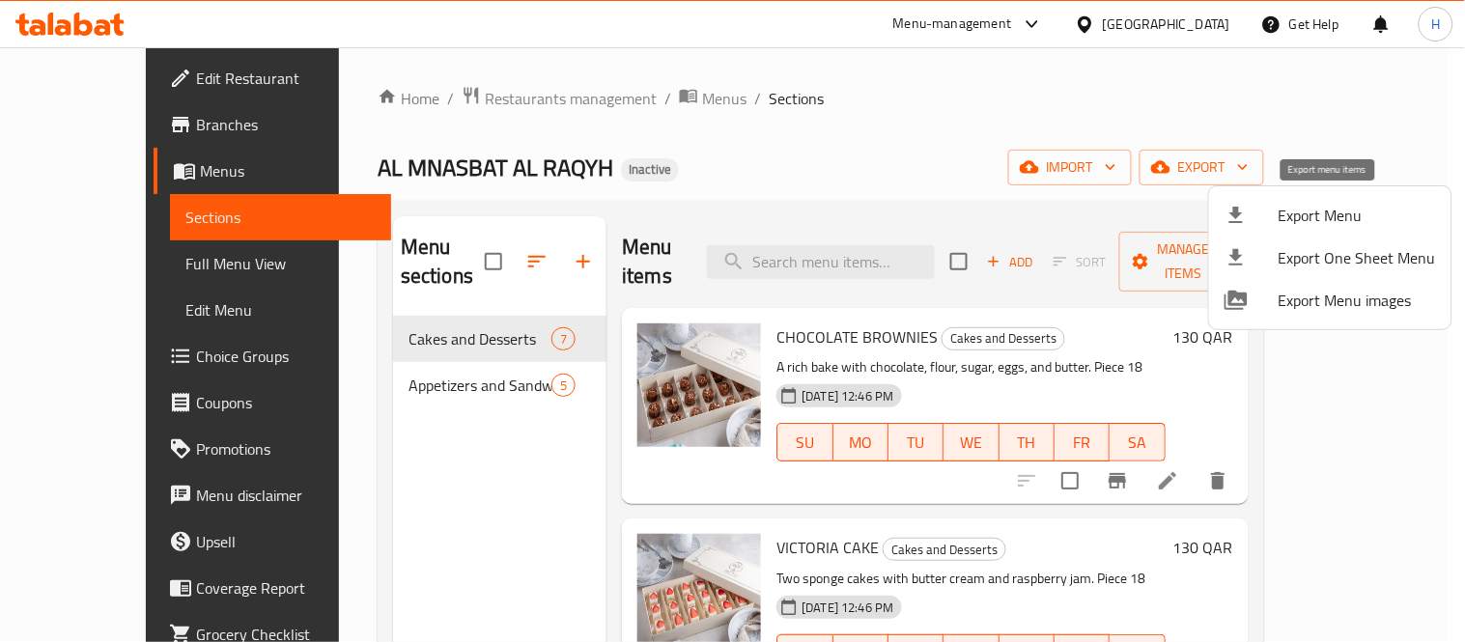
click at [1320, 204] on span "Export Menu" at bounding box center [1357, 215] width 157 height 23
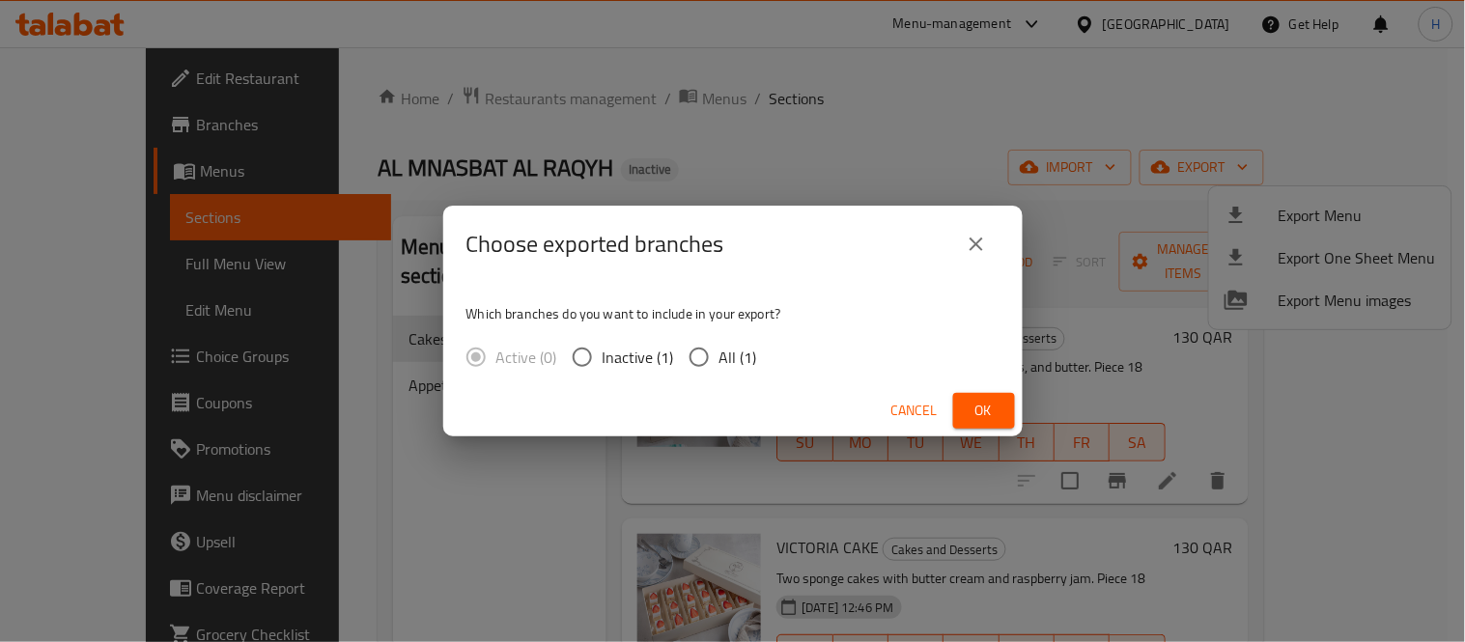
click at [742, 341] on label "All (1)" at bounding box center [718, 357] width 78 height 41
click at [720, 341] on input "All (1)" at bounding box center [699, 357] width 41 height 41
radio input "true"
click at [1003, 417] on button "Ok" at bounding box center [984, 411] width 62 height 36
